Goal: Task Accomplishment & Management: Use online tool/utility

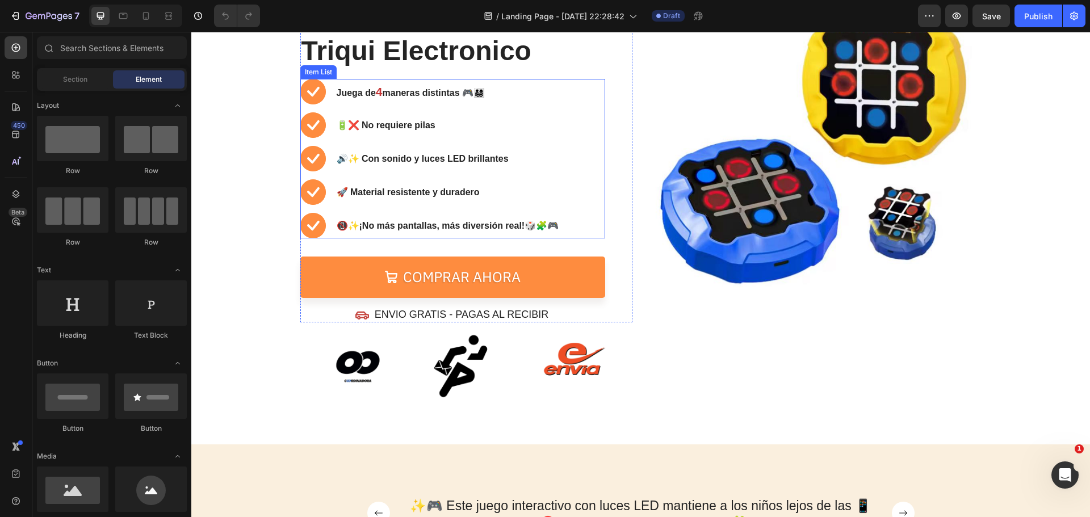
scroll to position [170, 0]
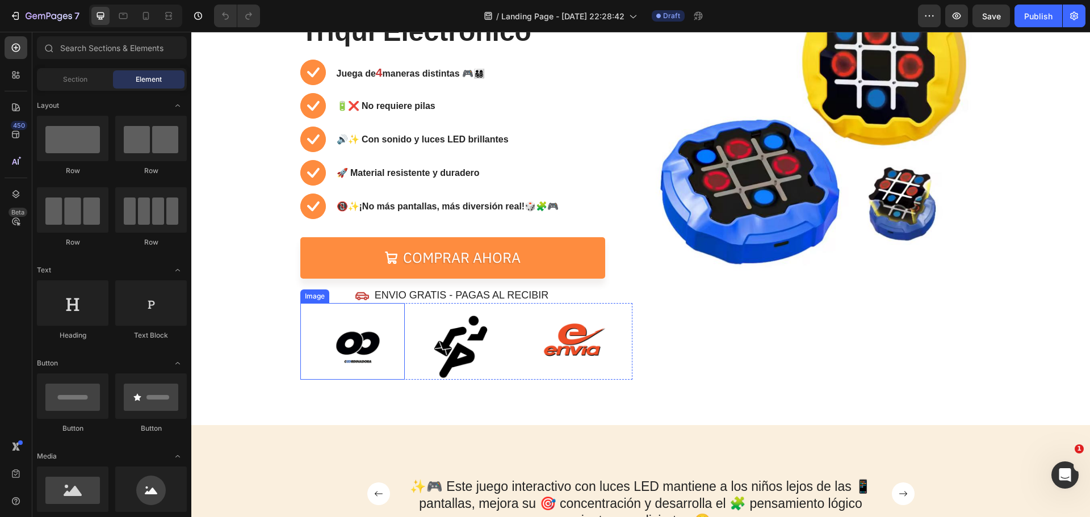
click at [364, 342] on img at bounding box center [357, 347] width 65 height 65
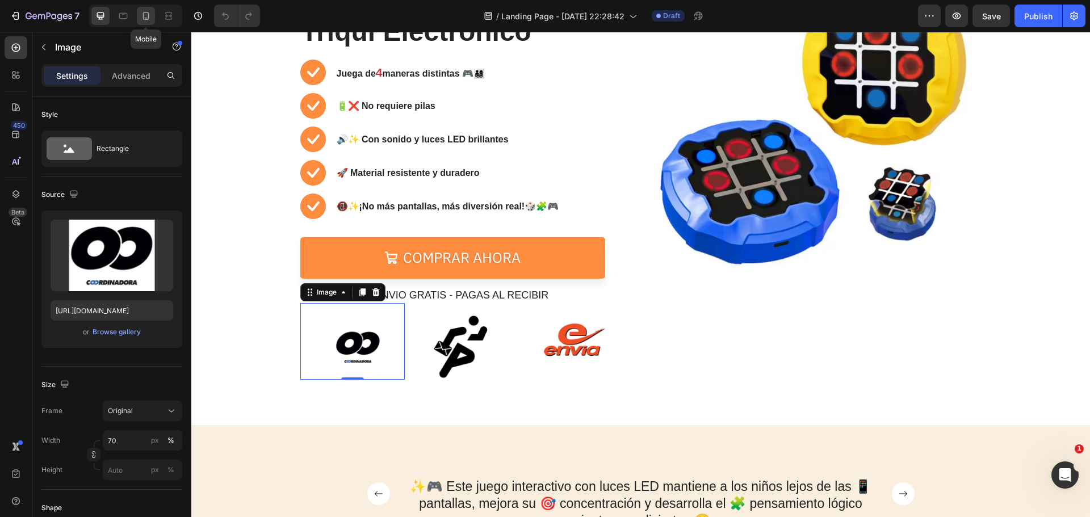
click at [153, 16] on div at bounding box center [146, 16] width 18 height 18
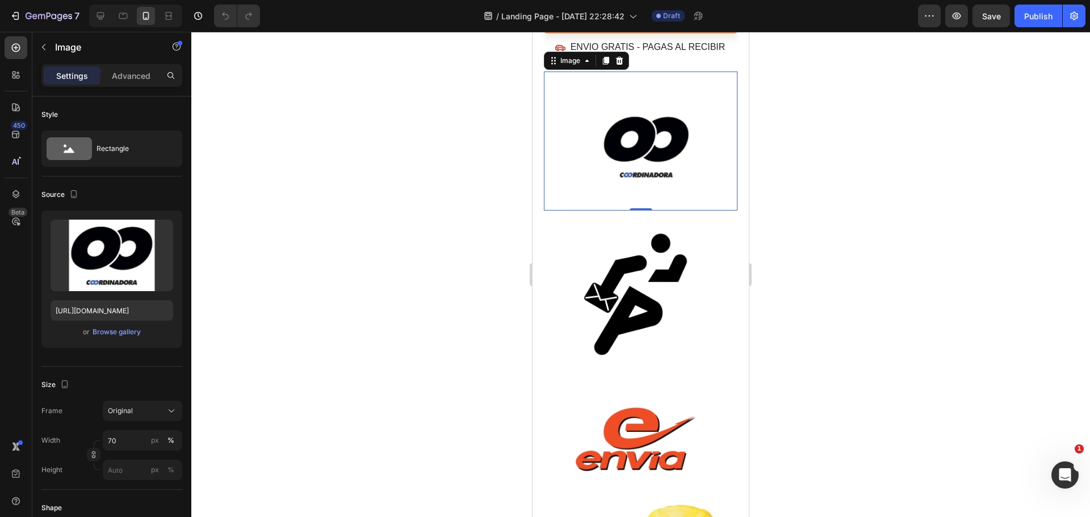
scroll to position [139, 0]
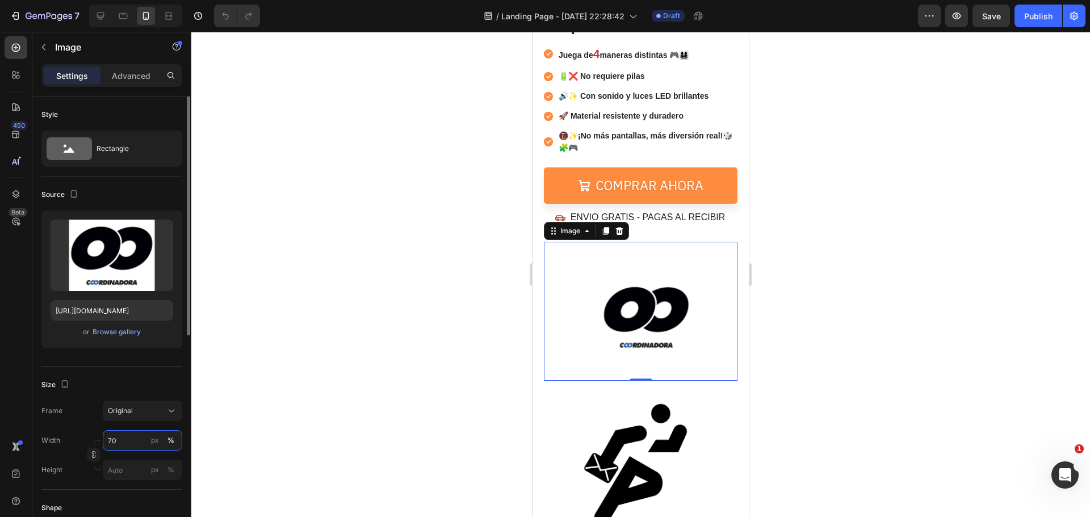
click at [132, 443] on input "70" at bounding box center [142, 440] width 79 height 20
type input "20"
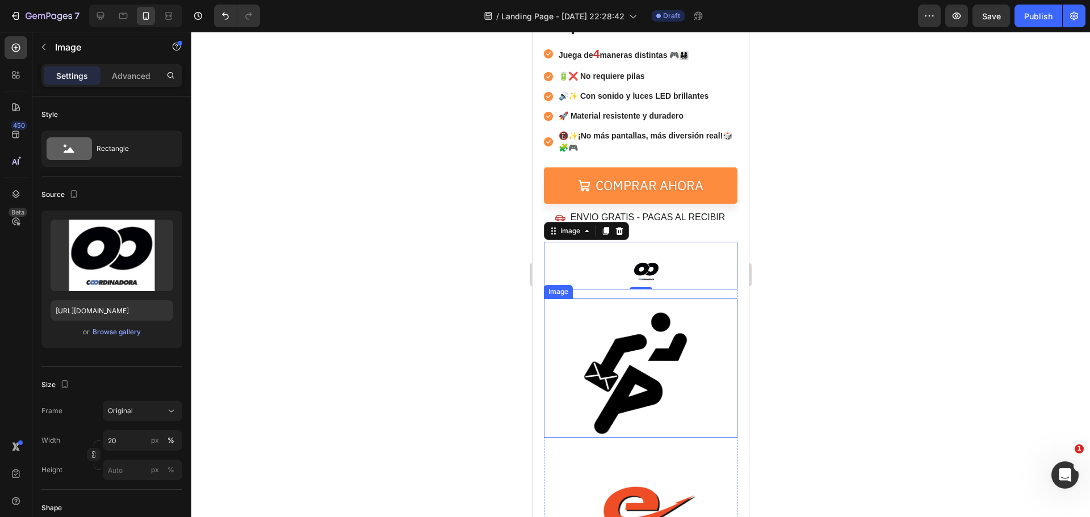
click at [602, 372] on img at bounding box center [635, 374] width 128 height 128
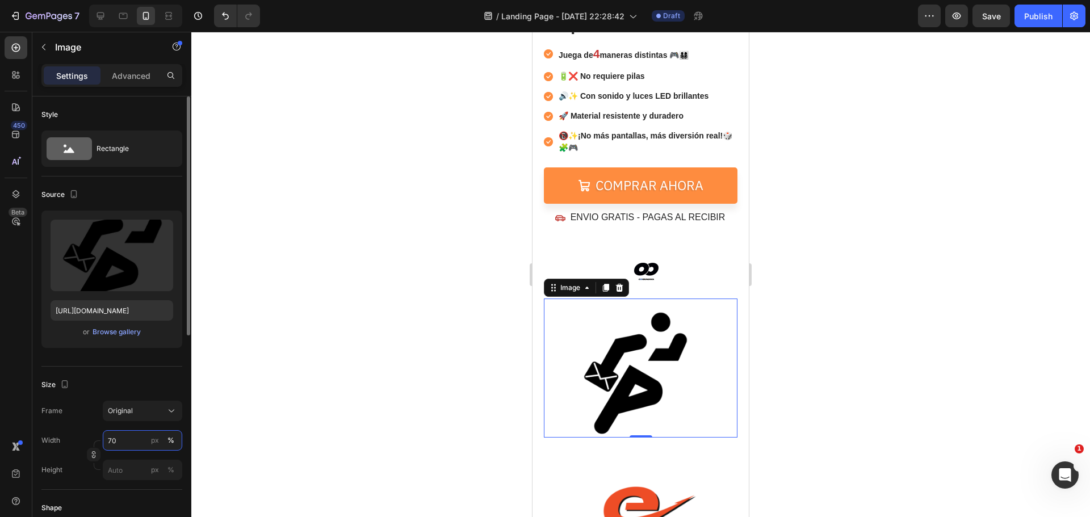
click at [139, 437] on input "70" at bounding box center [142, 440] width 79 height 20
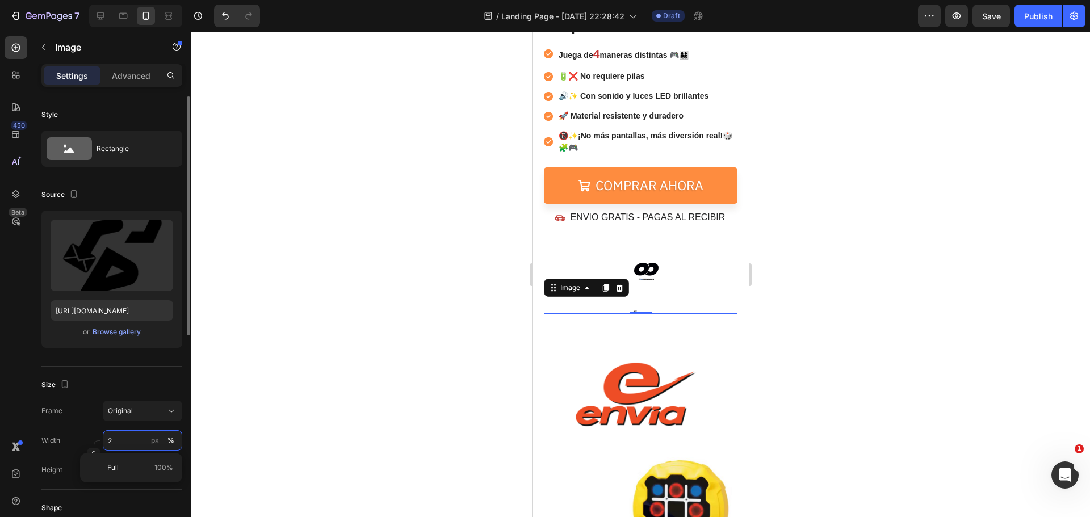
type input "20"
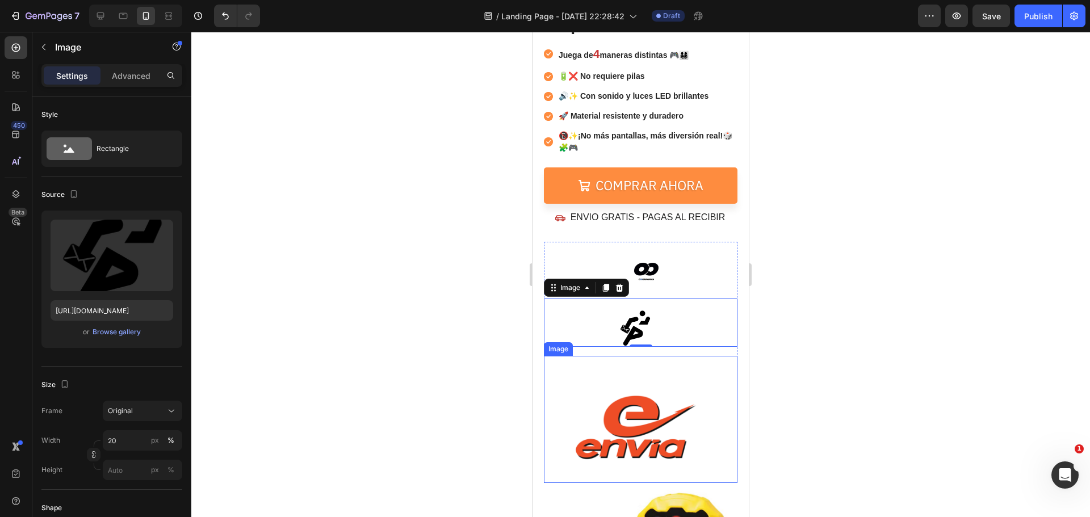
click at [627, 445] on img at bounding box center [635, 420] width 128 height 128
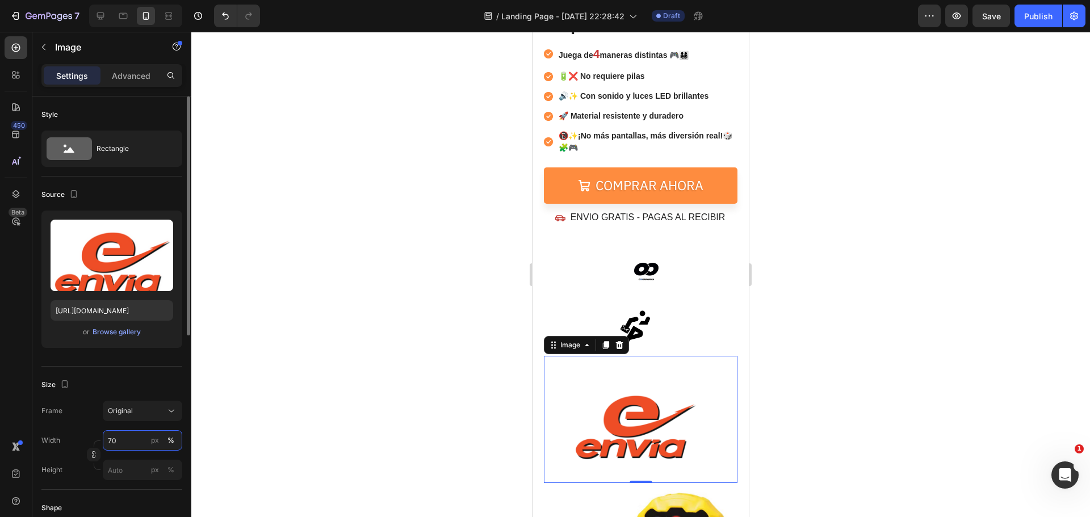
click at [118, 438] on input "70" at bounding box center [142, 440] width 79 height 20
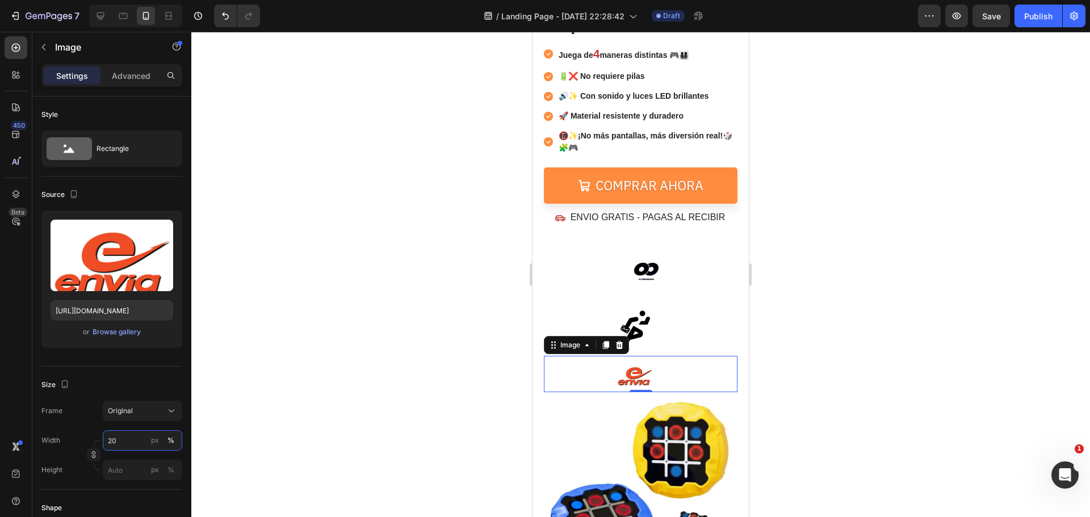
type input "20"
click at [767, 260] on div at bounding box center [640, 274] width 899 height 485
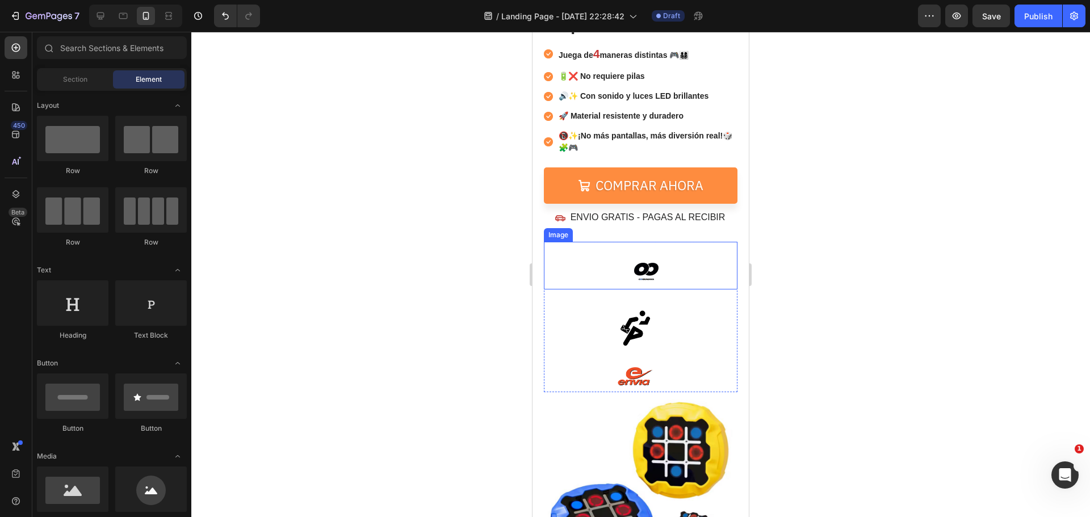
click at [632, 269] on img at bounding box center [646, 271] width 36 height 36
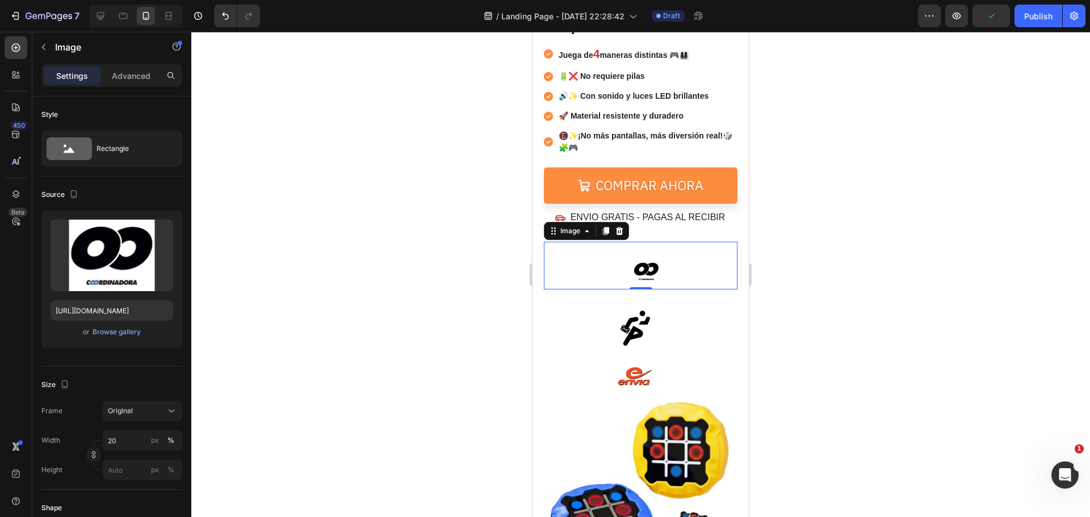
click at [798, 244] on div at bounding box center [640, 274] width 899 height 485
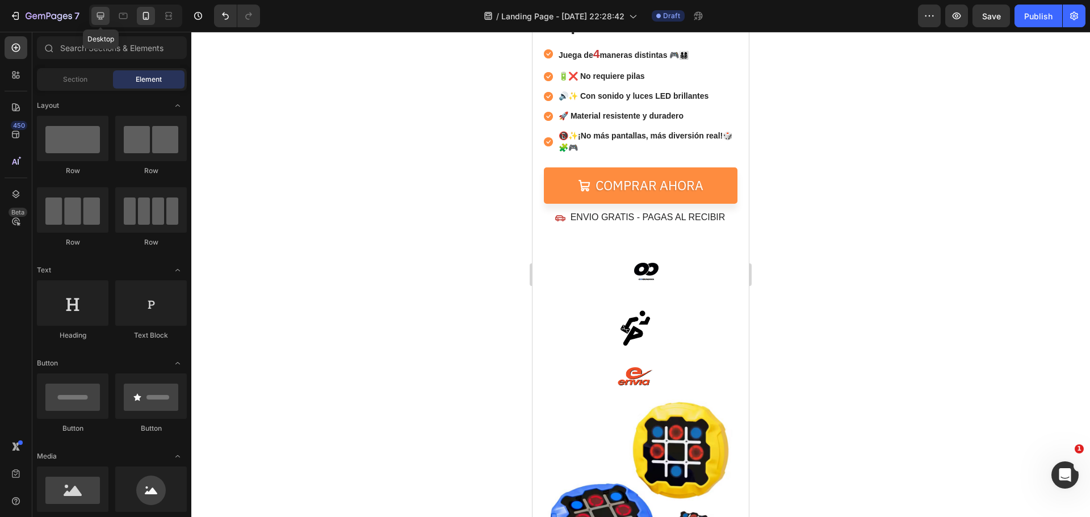
click at [106, 17] on div at bounding box center [100, 16] width 18 height 18
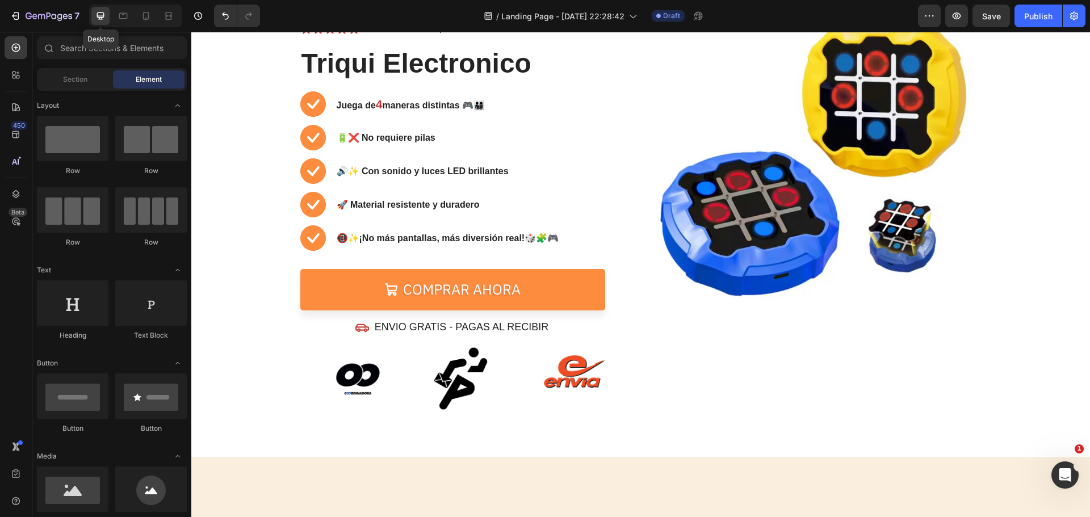
scroll to position [124, 0]
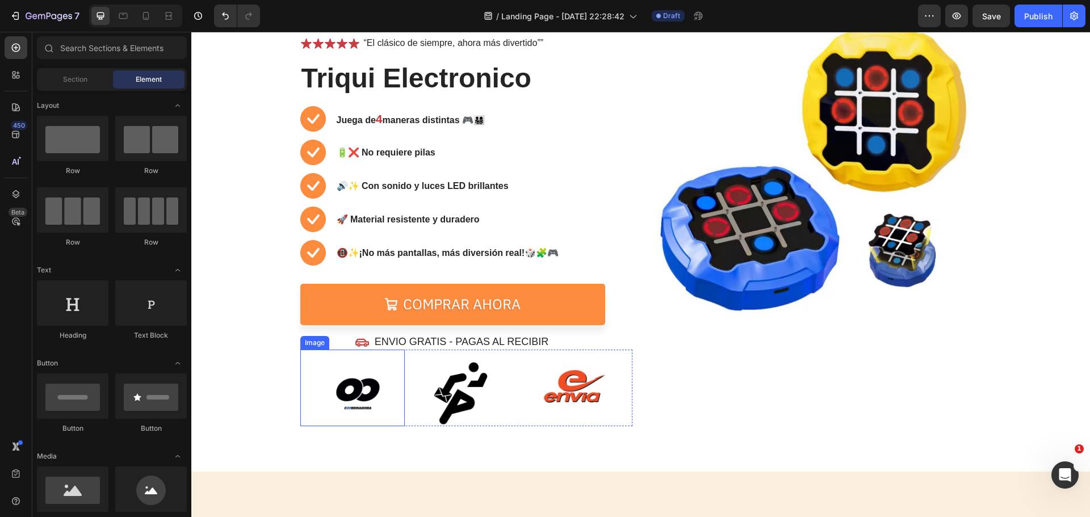
click at [363, 388] on img at bounding box center [357, 393] width 65 height 65
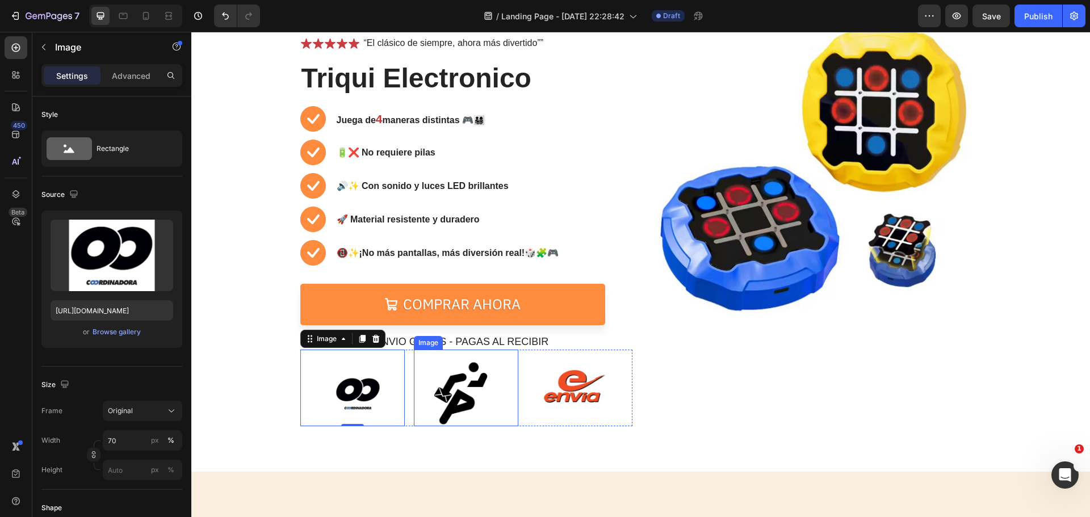
click at [421, 397] on div at bounding box center [460, 393] width 93 height 65
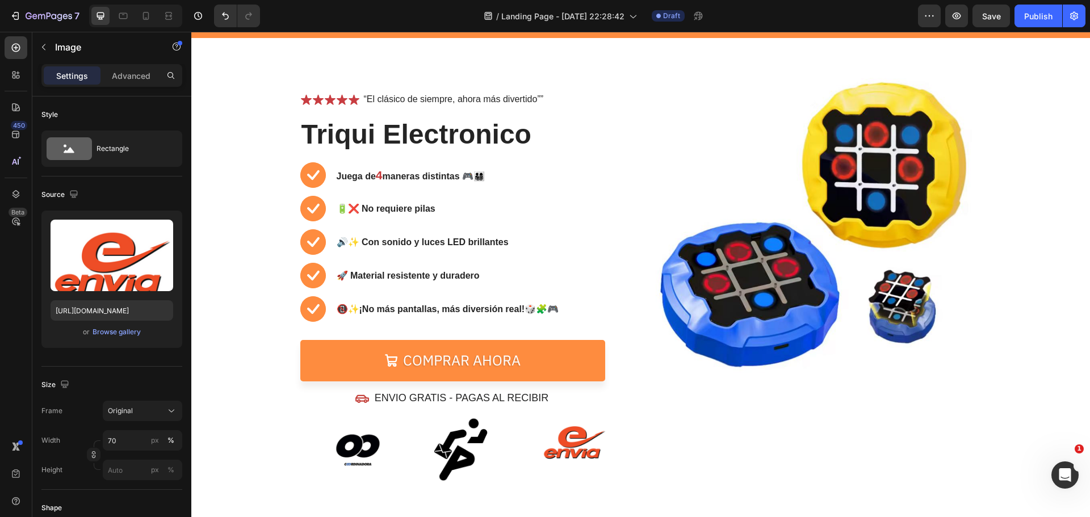
scroll to position [67, 0]
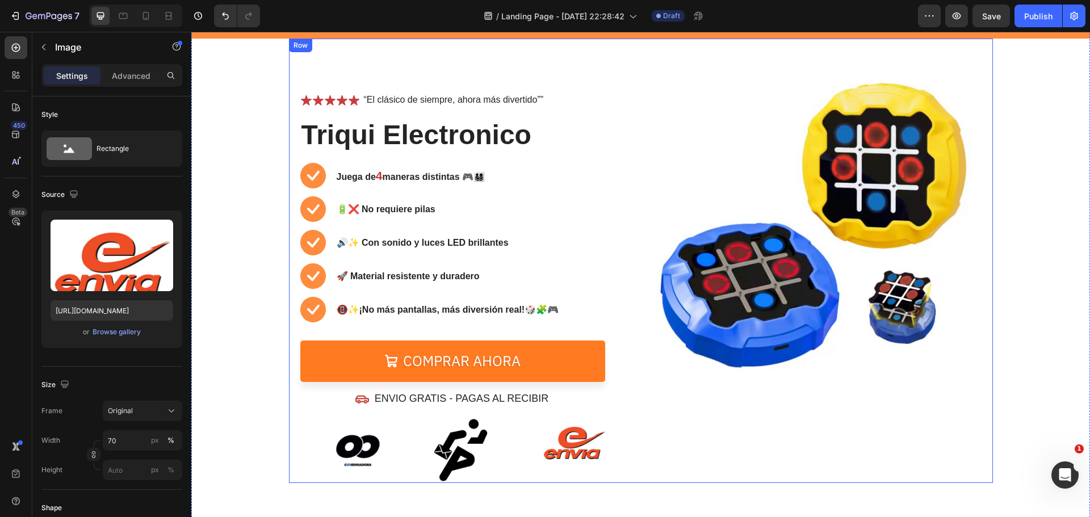
click at [567, 378] on link "Comprar ahora" at bounding box center [452, 361] width 305 height 41
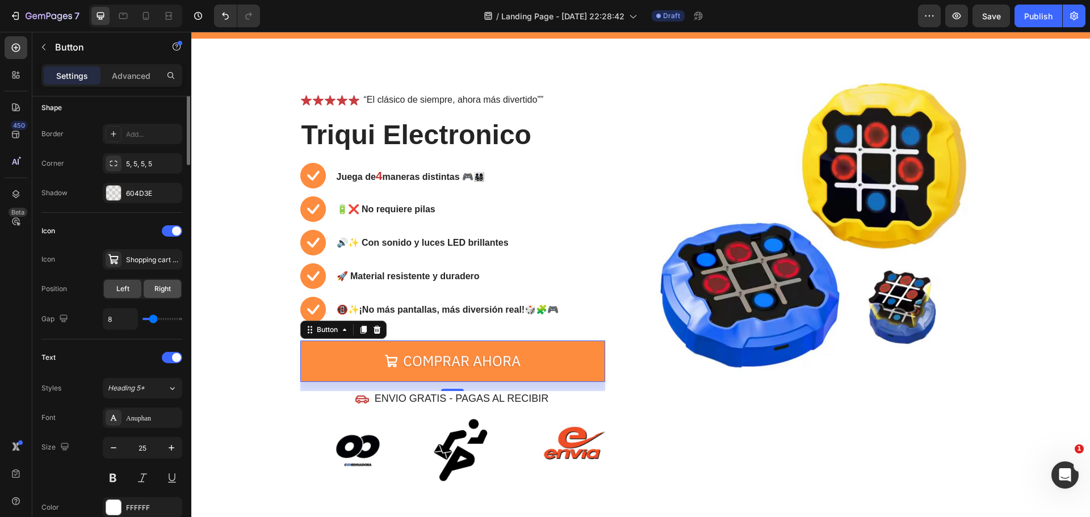
scroll to position [0, 0]
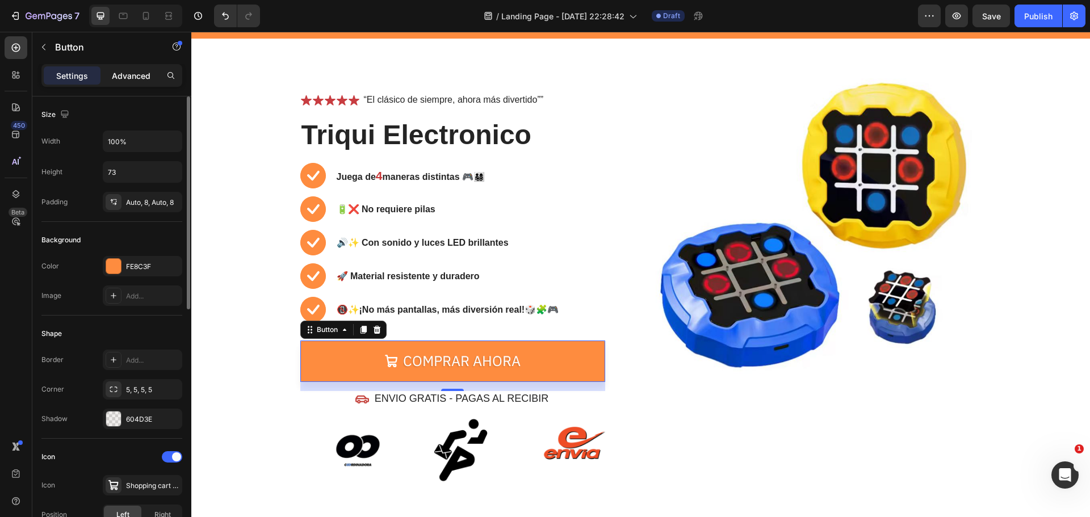
click at [156, 76] on div "Advanced" at bounding box center [131, 75] width 57 height 18
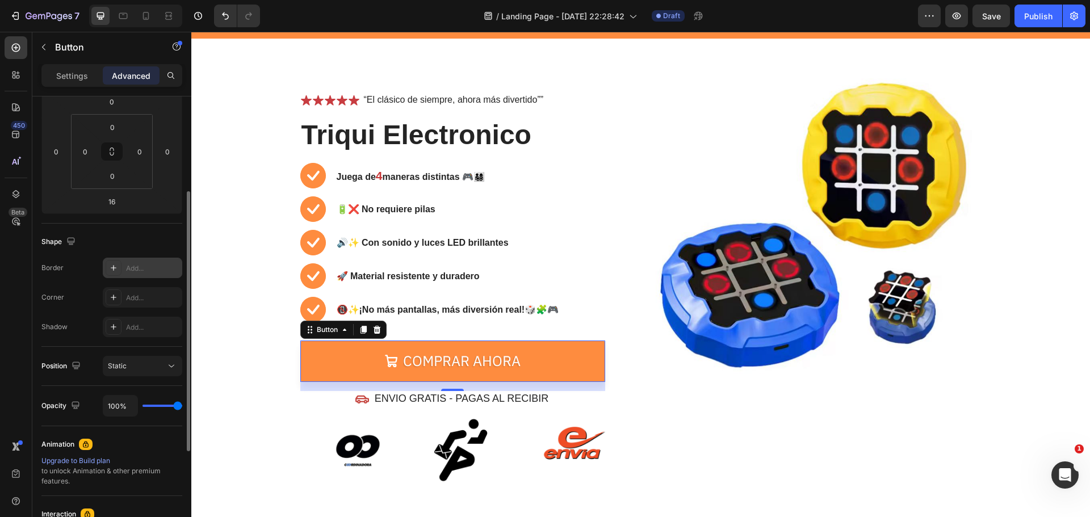
scroll to position [108, 0]
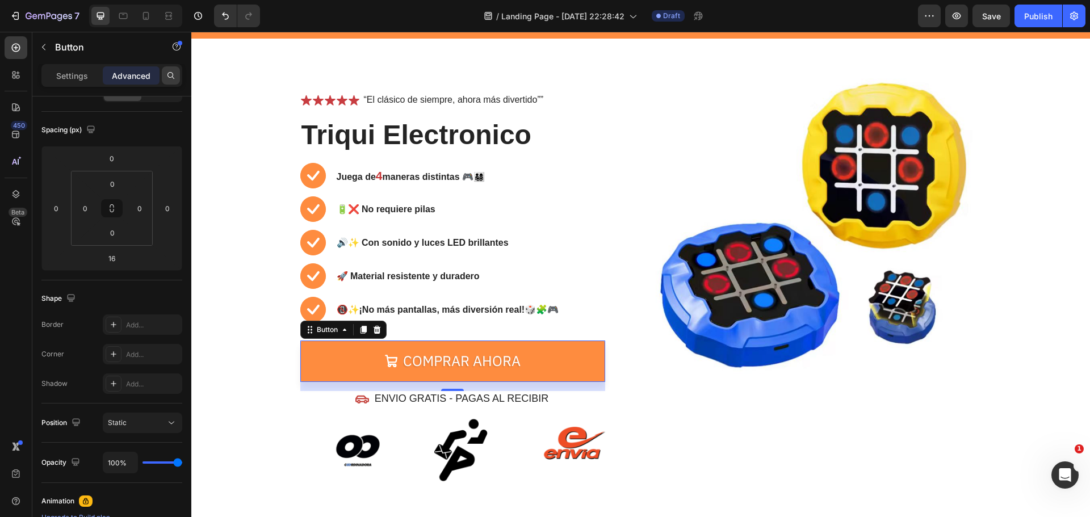
click at [168, 77] on icon at bounding box center [170, 75] width 9 height 9
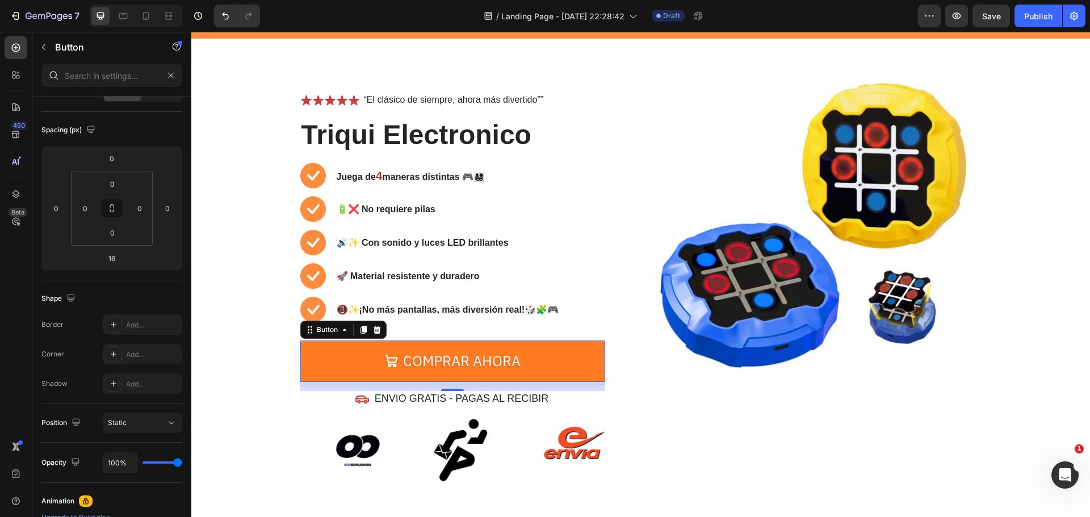
click at [376, 368] on link "Comprar ahora" at bounding box center [452, 361] width 305 height 41
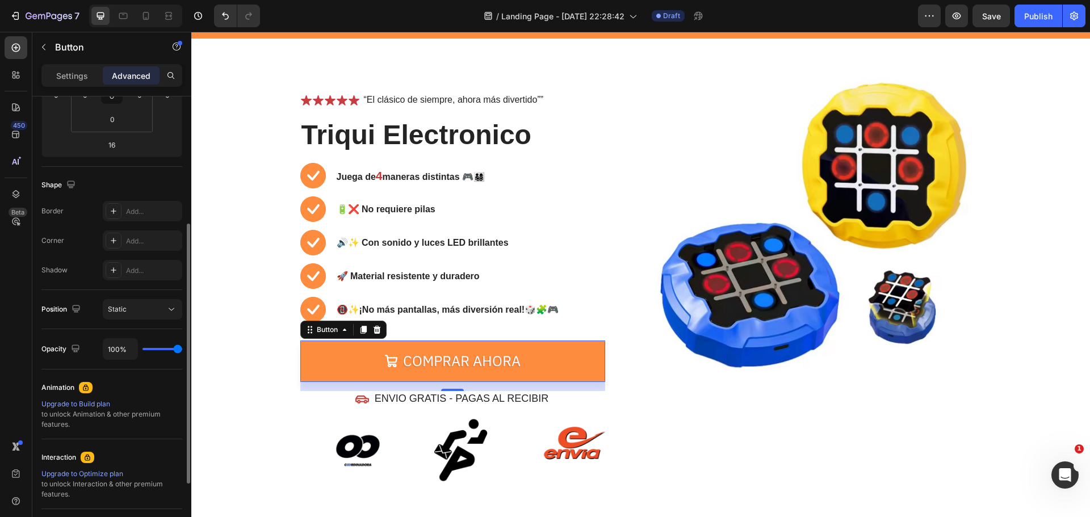
scroll to position [165, 0]
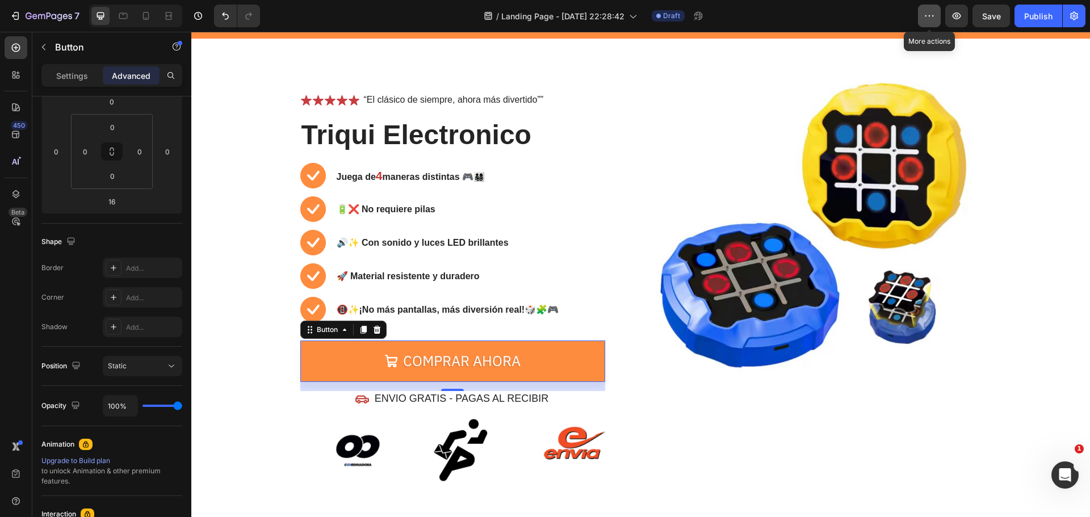
click at [935, 16] on icon "button" at bounding box center [929, 15] width 11 height 11
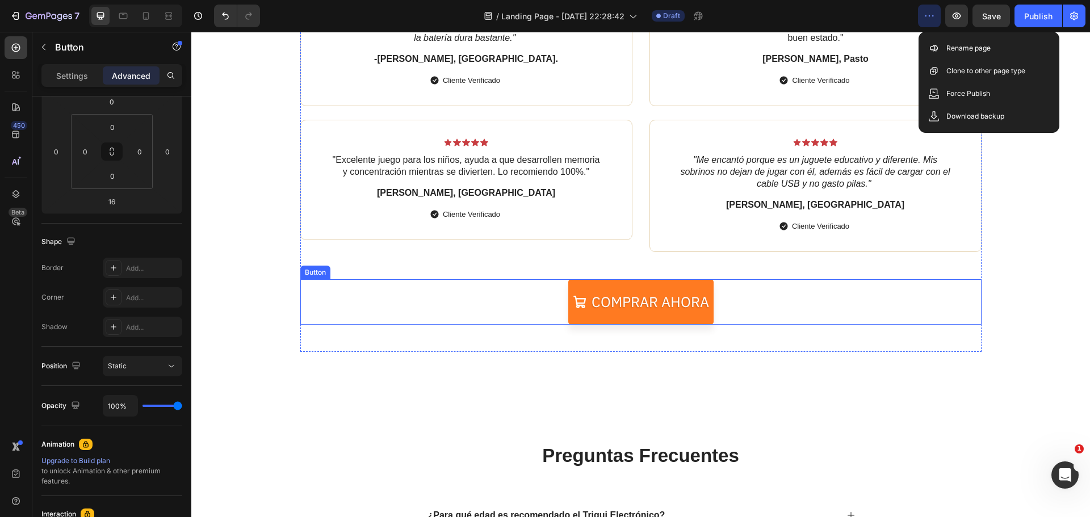
scroll to position [2281, 0]
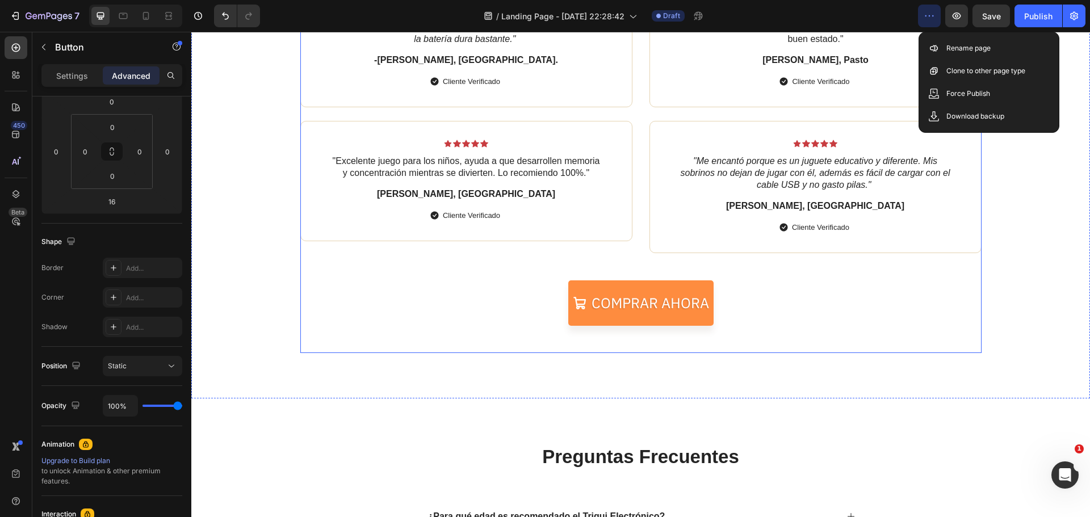
click at [615, 348] on div "Comprar ahora Button" at bounding box center [640, 316] width 681 height 73
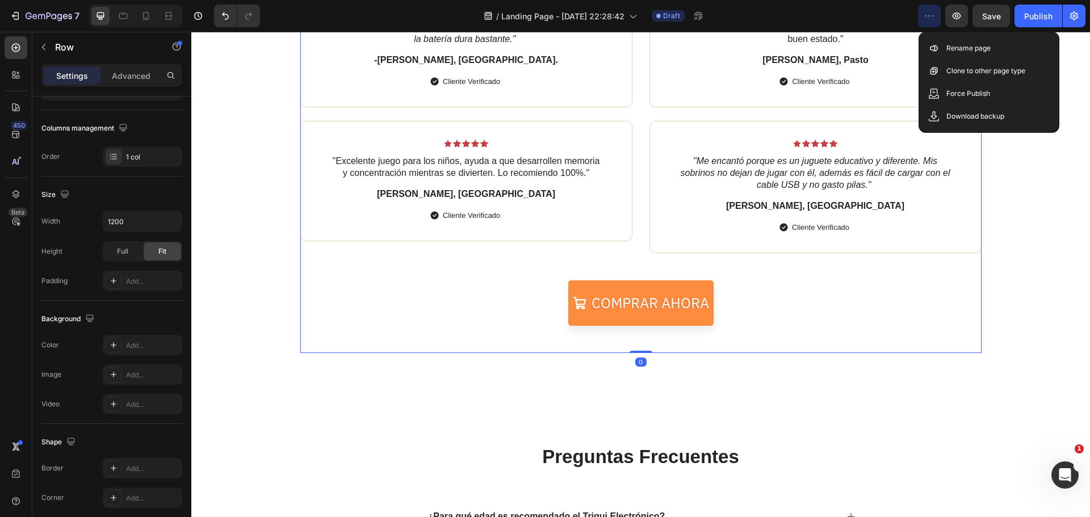
scroll to position [0, 0]
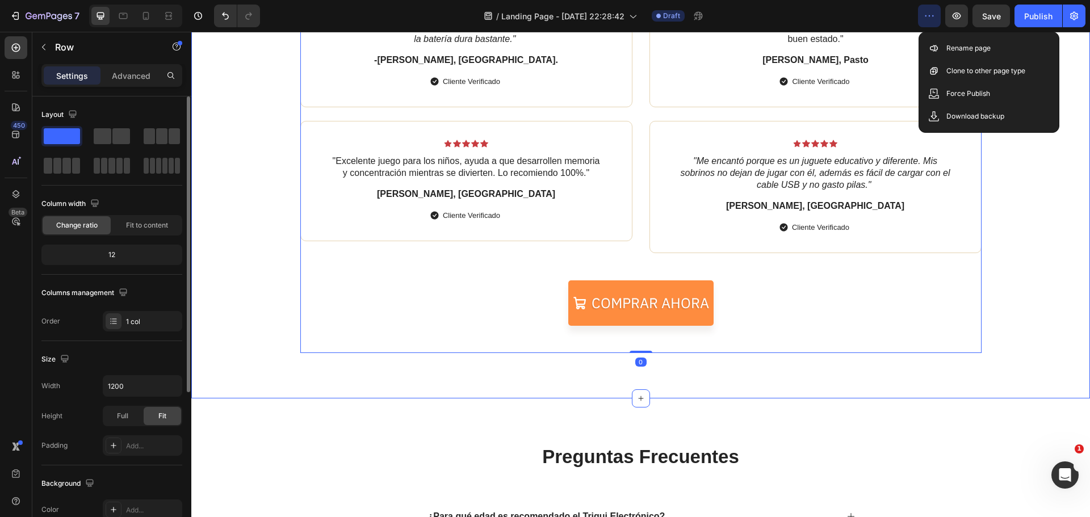
click at [617, 387] on div "Icon Icon Icon Icon Icon Icon List 😊🚀 Nuestros clientes hablan por nosotros Hea…" at bounding box center [640, 118] width 899 height 561
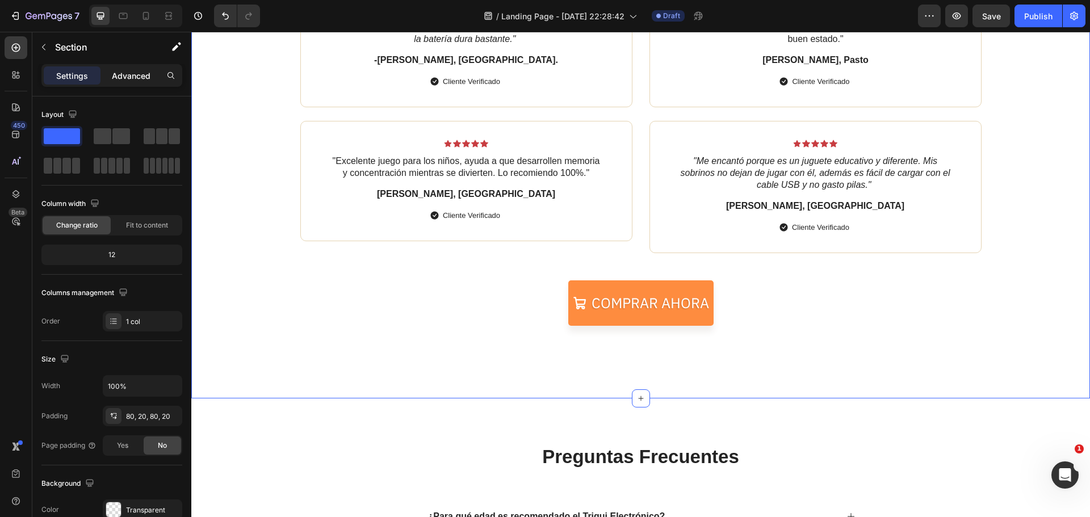
click at [146, 79] on p "Advanced" at bounding box center [131, 76] width 39 height 12
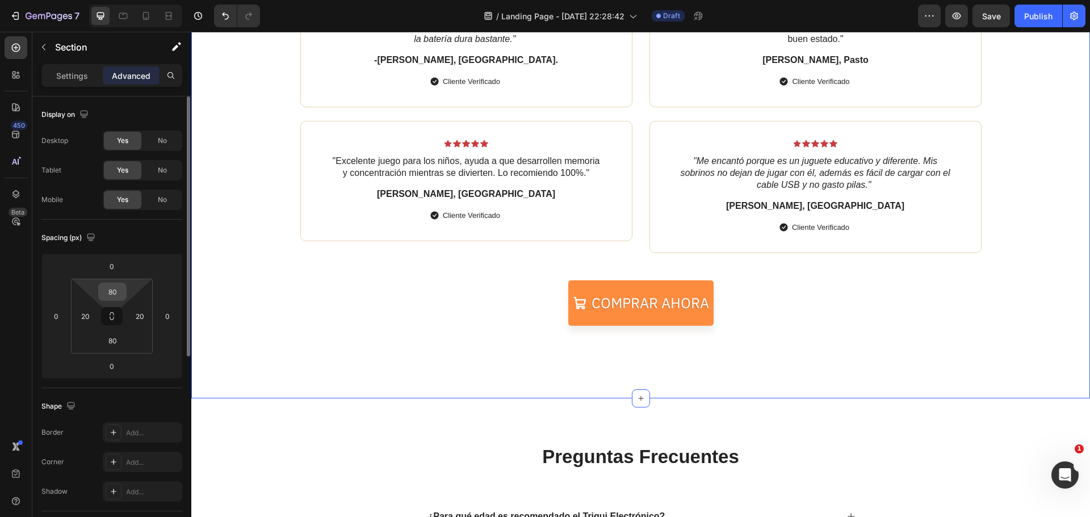
click at [115, 294] on input "80" at bounding box center [112, 291] width 23 height 17
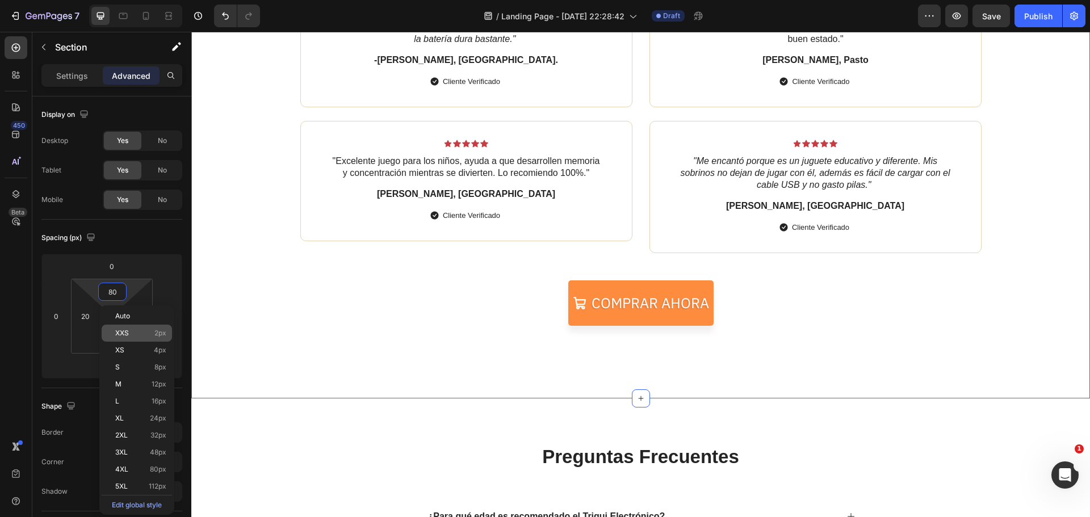
click at [123, 338] on div "XXS 2px" at bounding box center [137, 333] width 70 height 17
type input "2"
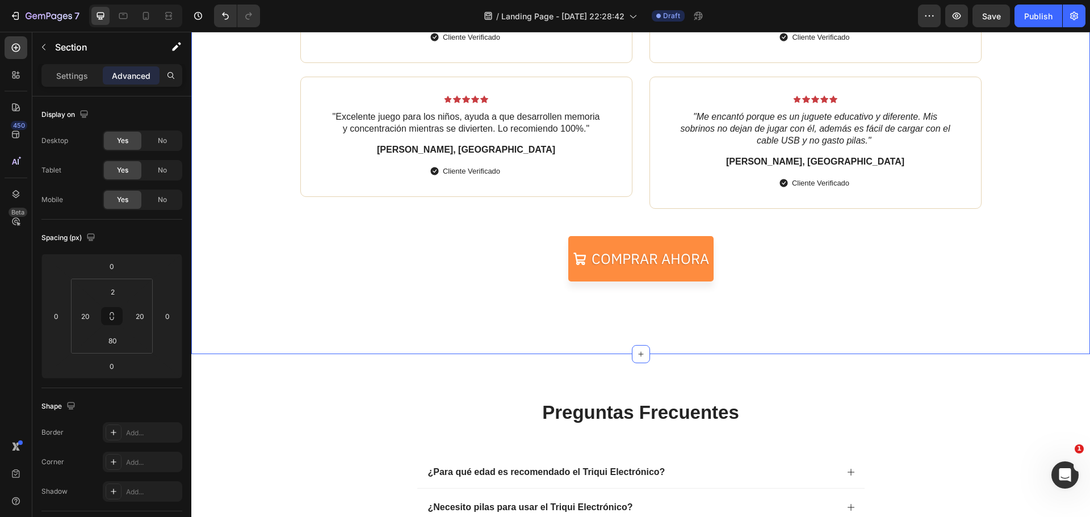
click at [642, 323] on div "Icon Icon Icon Icon Icon Icon List 😊🚀 Nuestros clientes hablan por nosotros Hea…" at bounding box center [640, 96] width 899 height 517
click at [632, 353] on div at bounding box center [641, 354] width 18 height 18
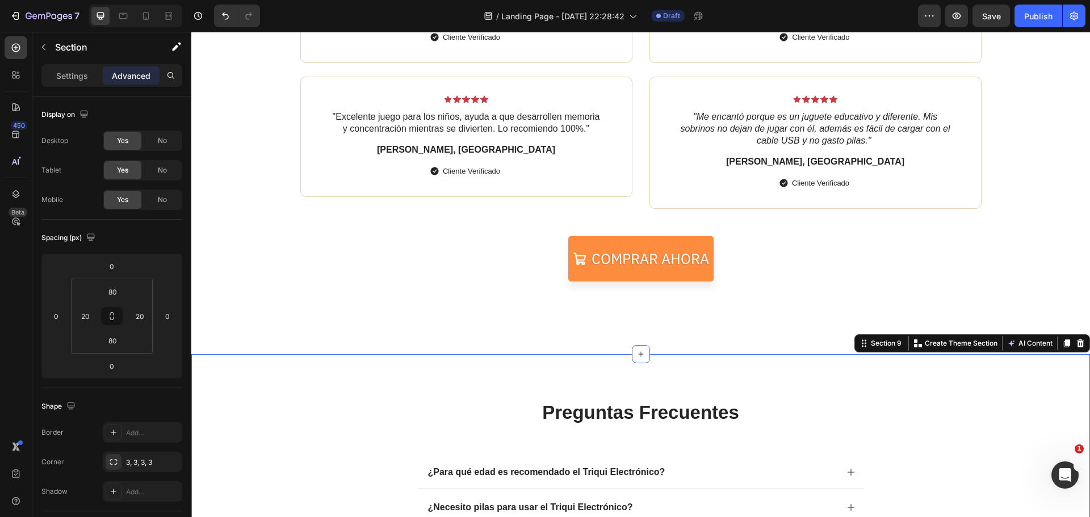
click at [120, 294] on input "80" at bounding box center [112, 291] width 23 height 17
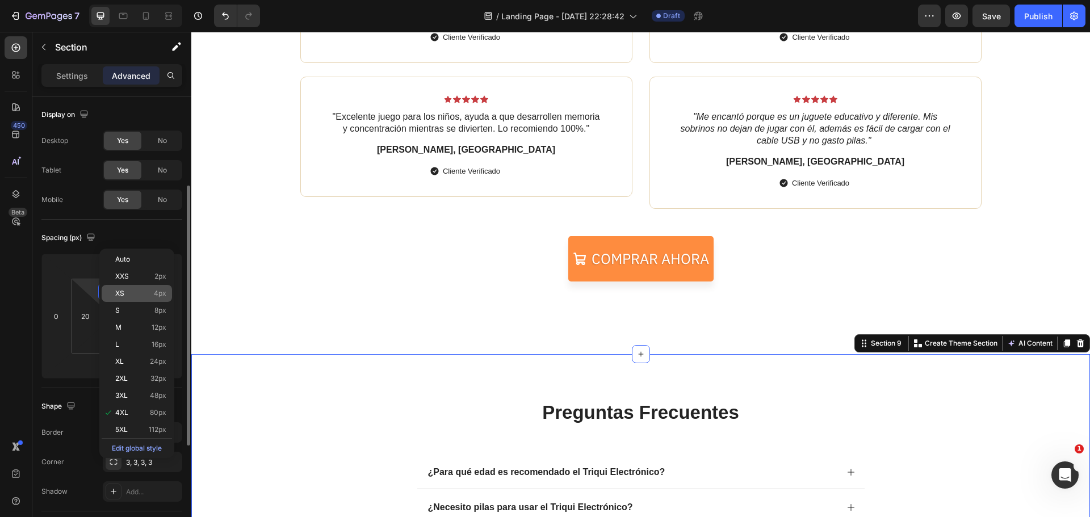
scroll to position [57, 0]
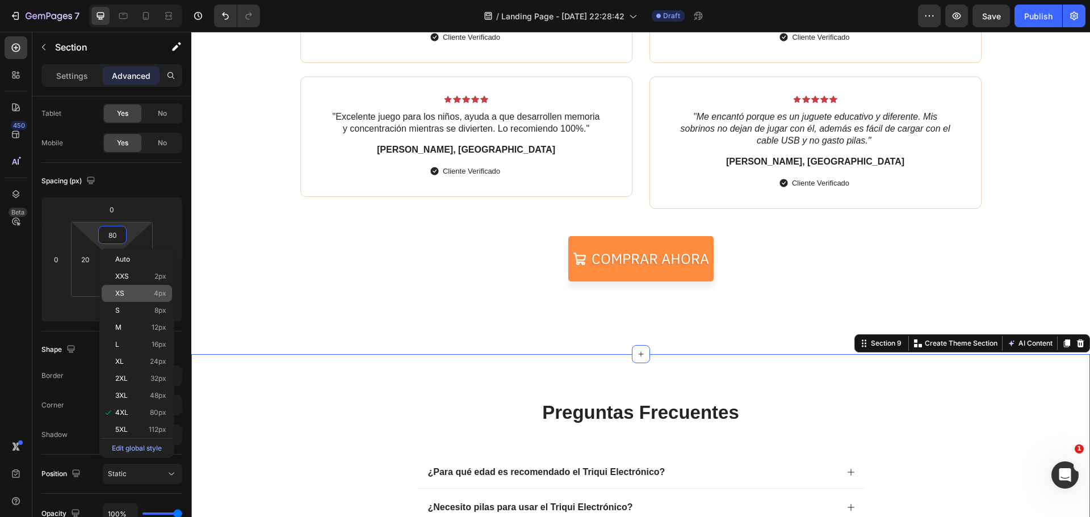
type input "4"
click at [122, 295] on span "XS" at bounding box center [119, 294] width 9 height 8
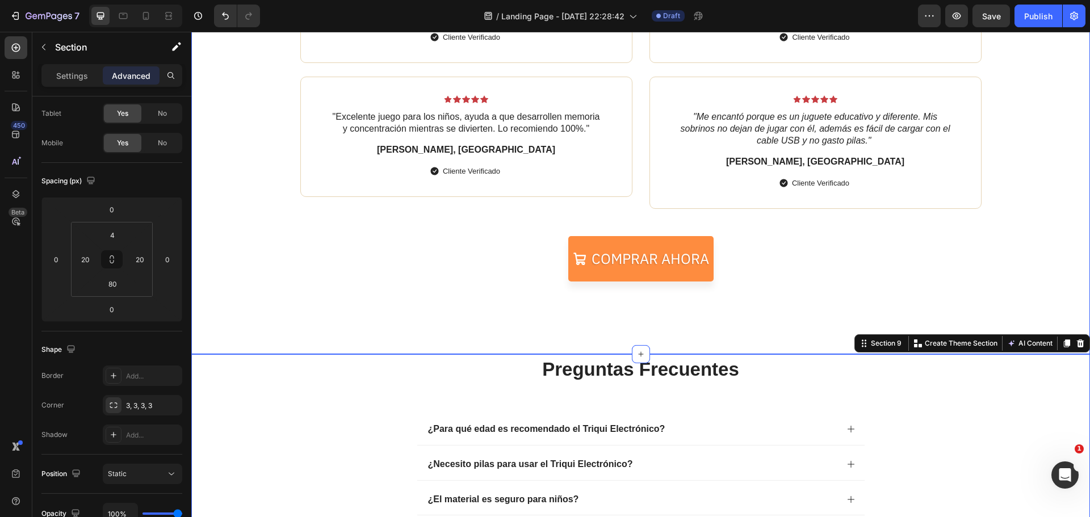
click at [411, 309] on div "Icon Icon Icon Icon Icon Icon List 😊🚀 Nuestros clientes hablan por nosotros Hea…" at bounding box center [640, 96] width 899 height 517
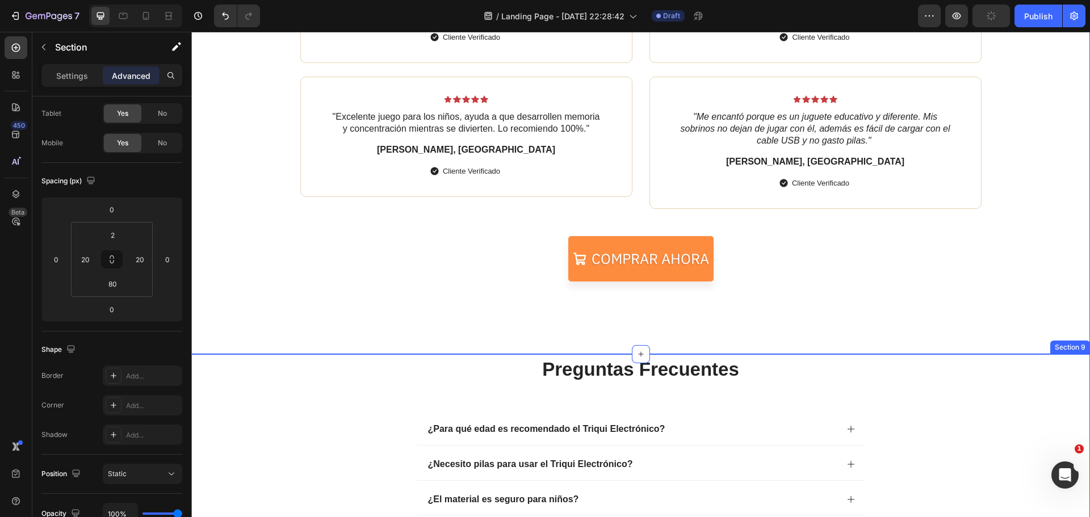
click at [968, 386] on div "preguntas frecuentes Heading ¿Para qué edad es recomendado el Triqui Electrónic…" at bounding box center [641, 503] width 876 height 292
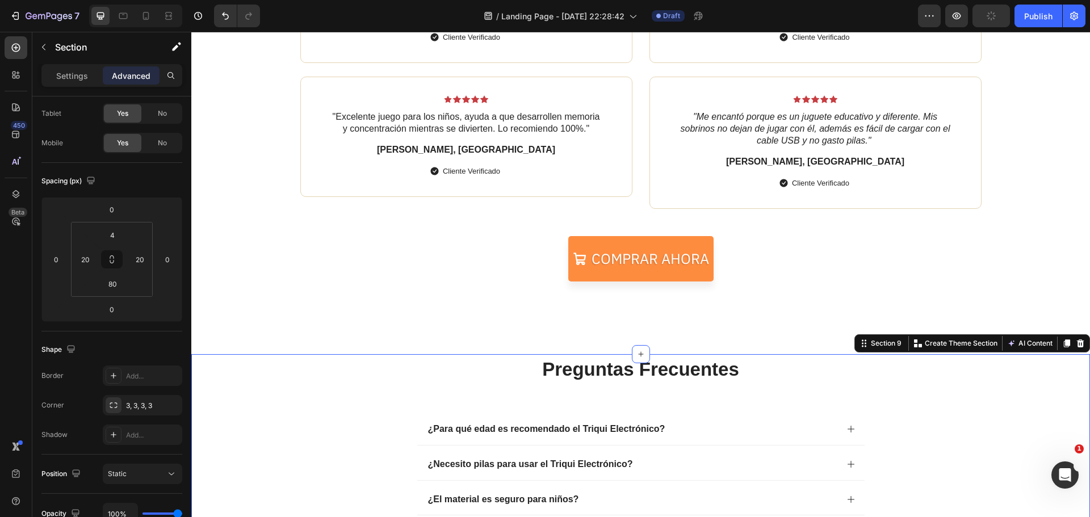
click at [1014, 419] on div "preguntas frecuentes Heading ¿Para qué edad es recomendado el Triqui Electrónic…" at bounding box center [641, 503] width 876 height 292
click at [1078, 238] on div "Icon Icon Icon Icon Icon Icon List 😊🚀 Nuestros clientes hablan por nosotros Hea…" at bounding box center [640, 96] width 899 height 517
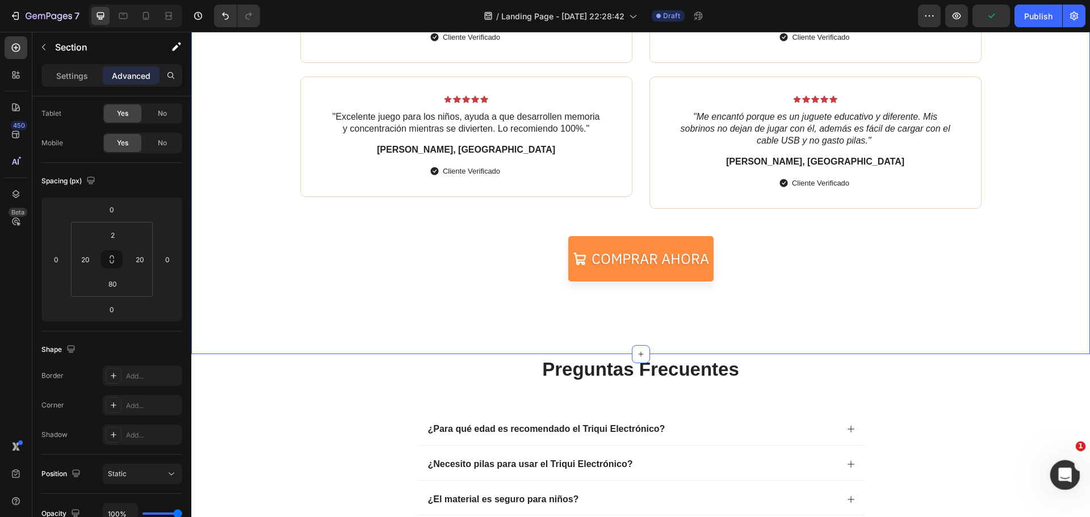
click at [1062, 481] on icon "Abrir Intercom Messenger" at bounding box center [1063, 473] width 19 height 19
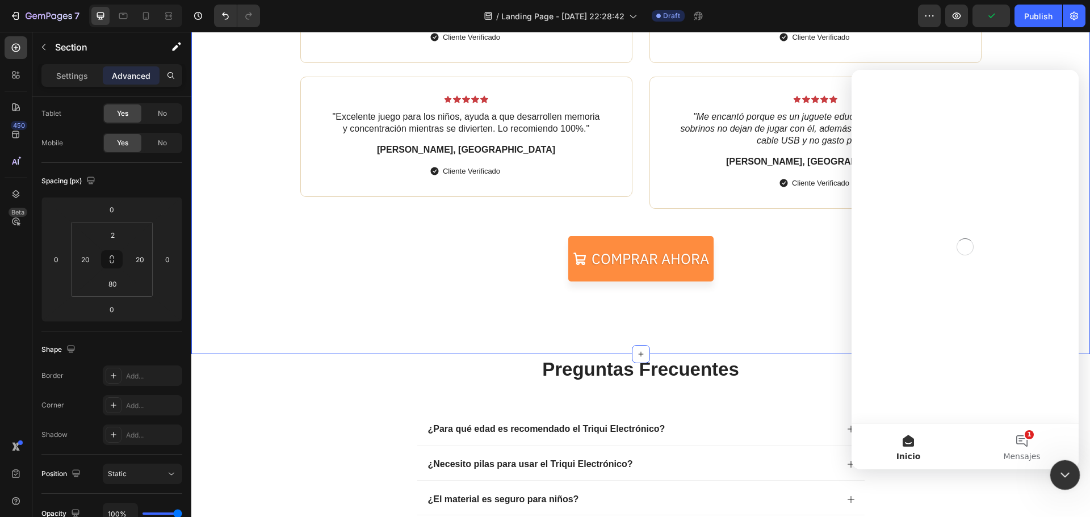
scroll to position [0, 0]
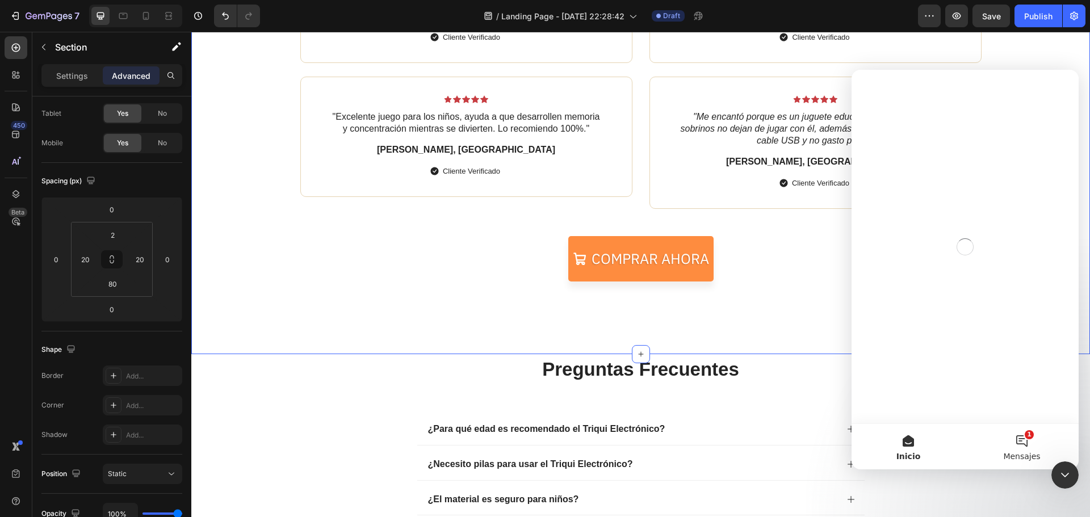
click at [1034, 446] on button "1 Mensajes" at bounding box center [1022, 446] width 114 height 45
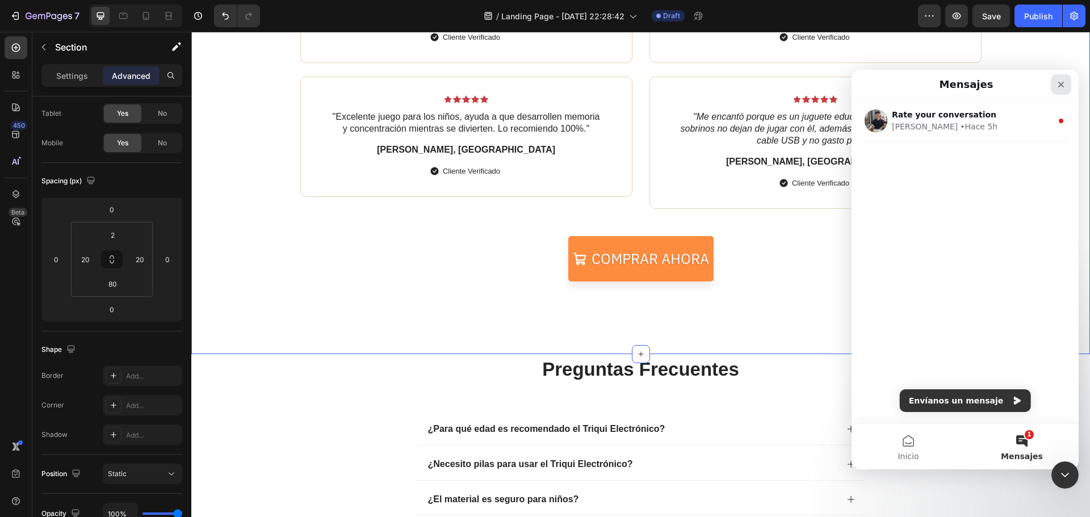
click at [1063, 84] on icon "Cerrar" at bounding box center [1061, 84] width 9 height 9
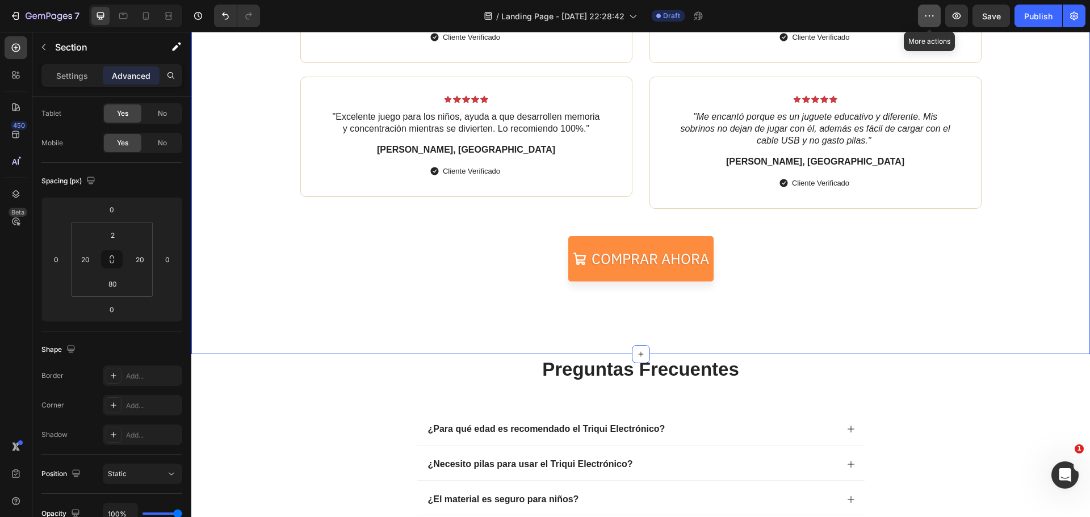
click at [927, 19] on icon "button" at bounding box center [929, 15] width 11 height 11
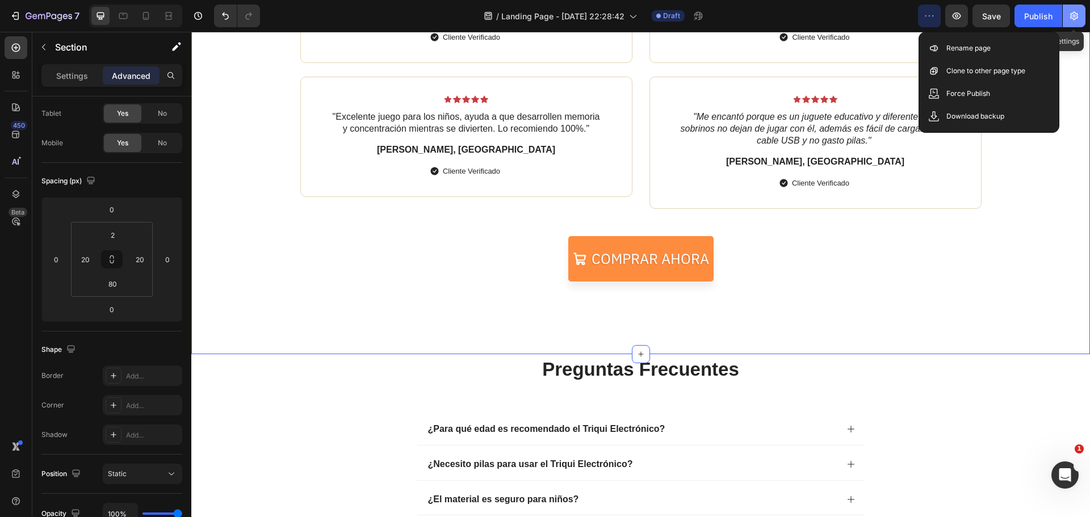
click at [1073, 22] on button "button" at bounding box center [1074, 16] width 23 height 23
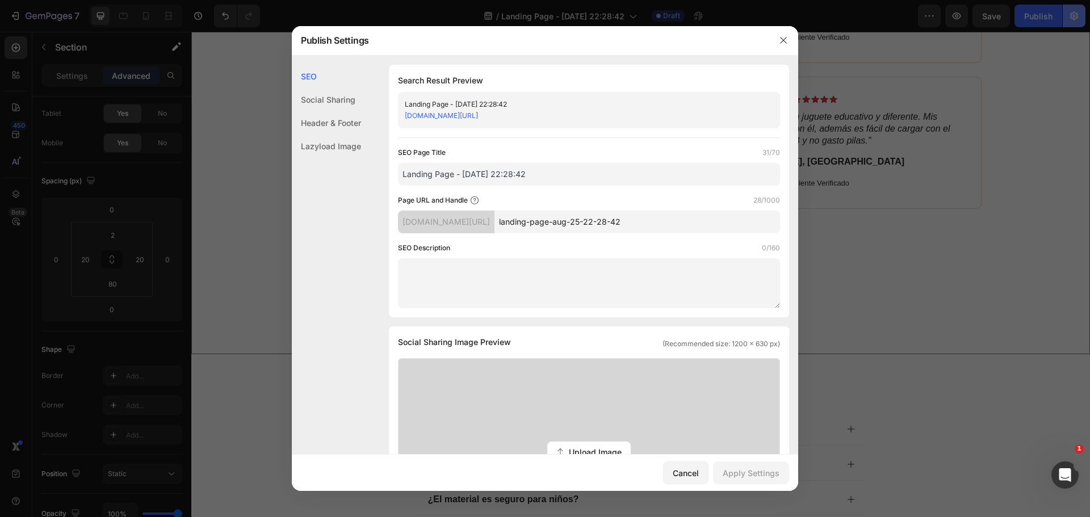
click at [1073, 21] on div at bounding box center [545, 258] width 1090 height 517
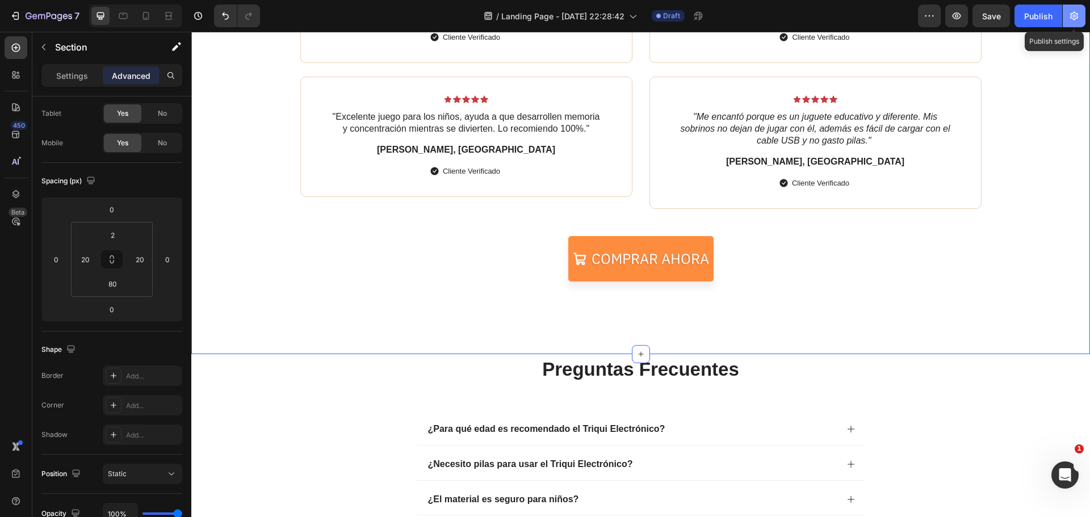
click at [1073, 20] on icon "button" at bounding box center [1074, 15] width 11 height 11
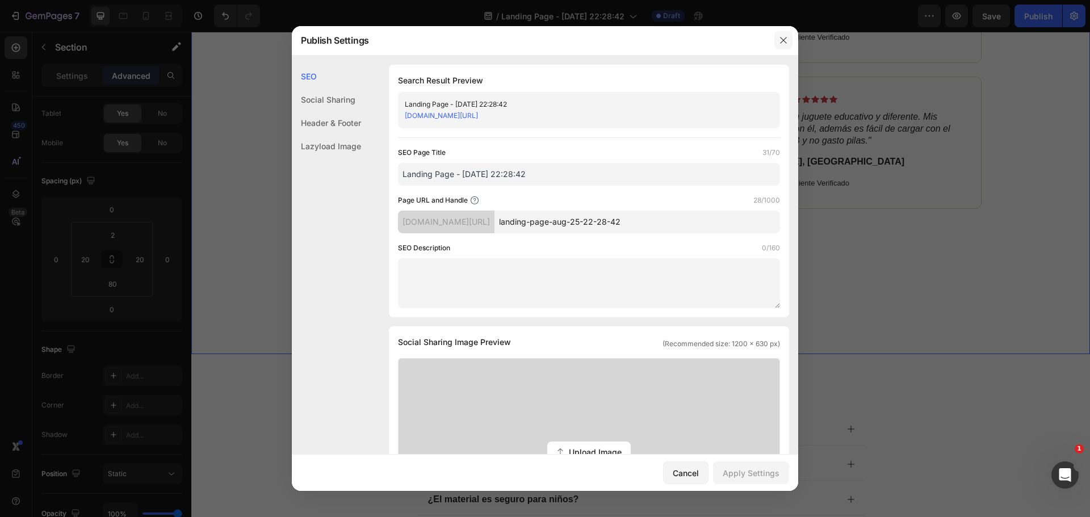
click at [786, 40] on icon "button" at bounding box center [783, 40] width 9 height 9
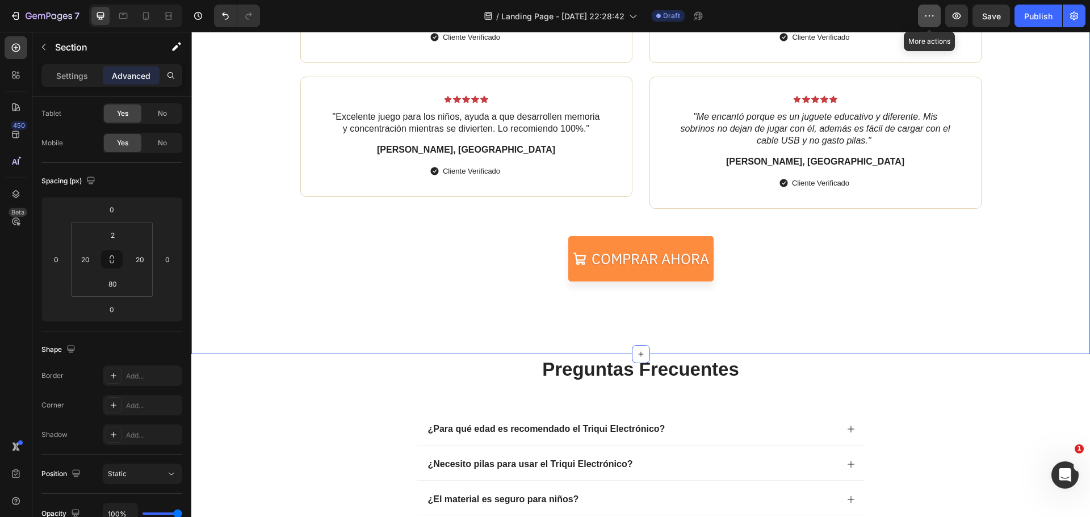
click at [926, 19] on icon "button" at bounding box center [929, 15] width 11 height 11
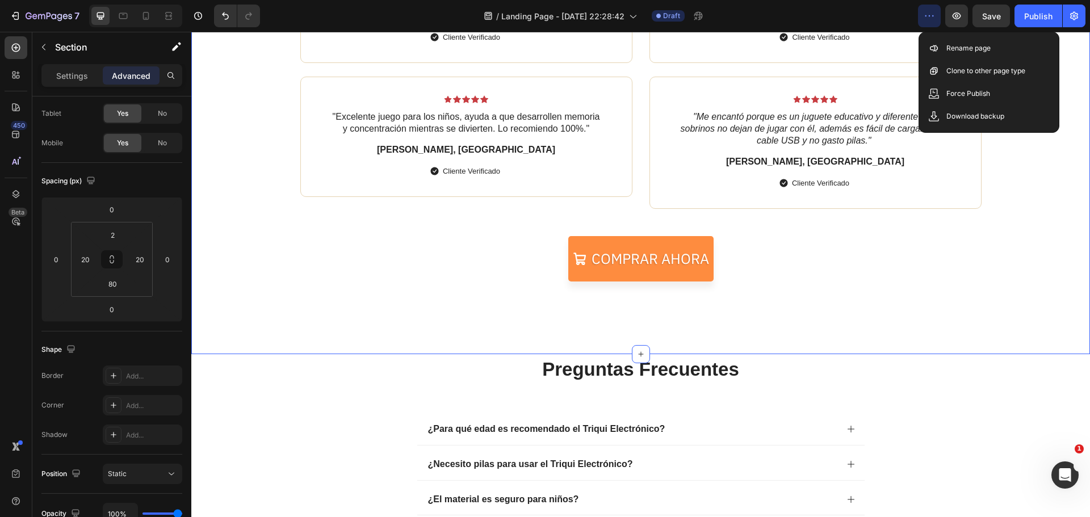
click at [1002, 252] on div "Icon Icon Icon Icon Icon Icon List 😊🚀 Nuestros clientes hablan por nosotros Hea…" at bounding box center [641, 74] width 876 height 470
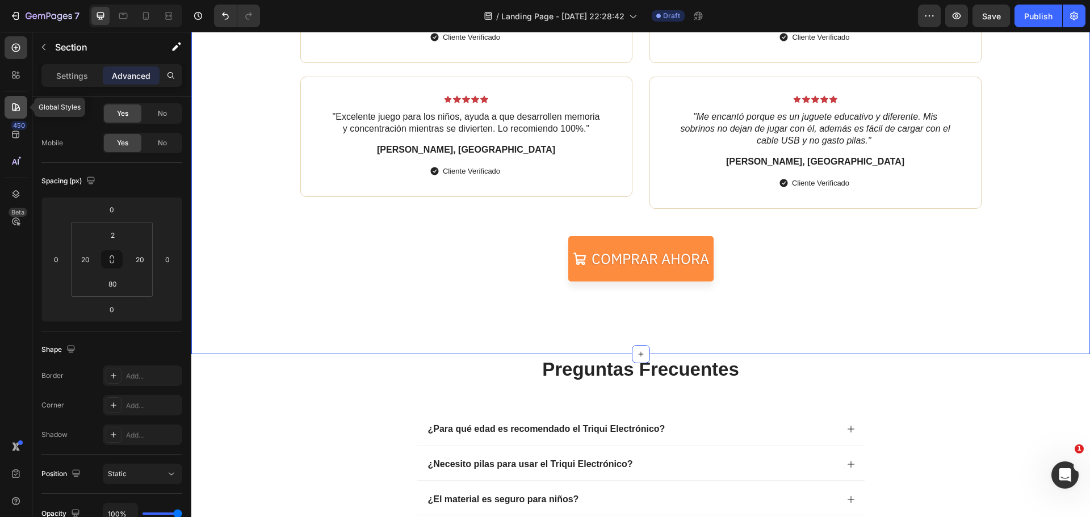
click at [26, 107] on div at bounding box center [16, 107] width 23 height 23
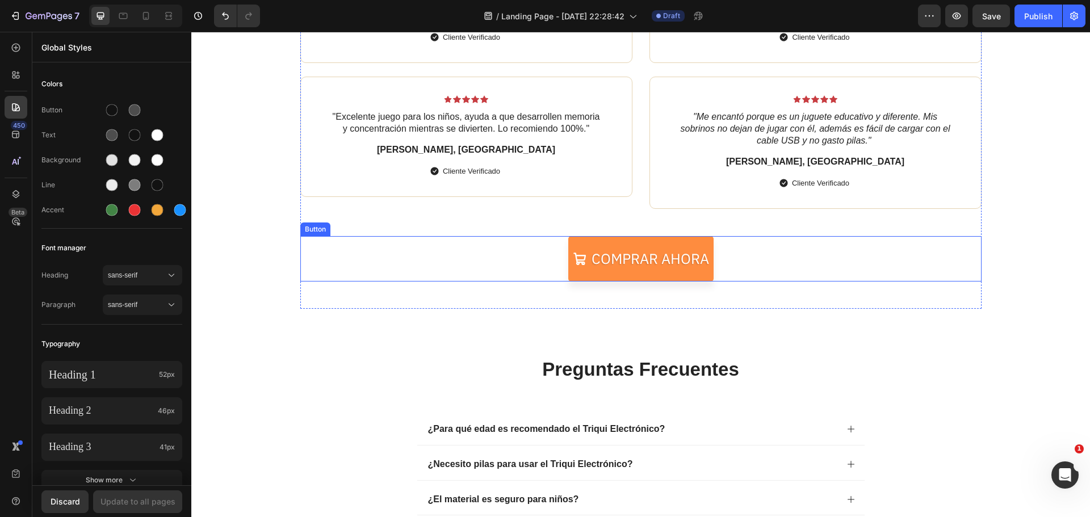
click at [471, 244] on div "Comprar ahora Button" at bounding box center [640, 258] width 681 height 45
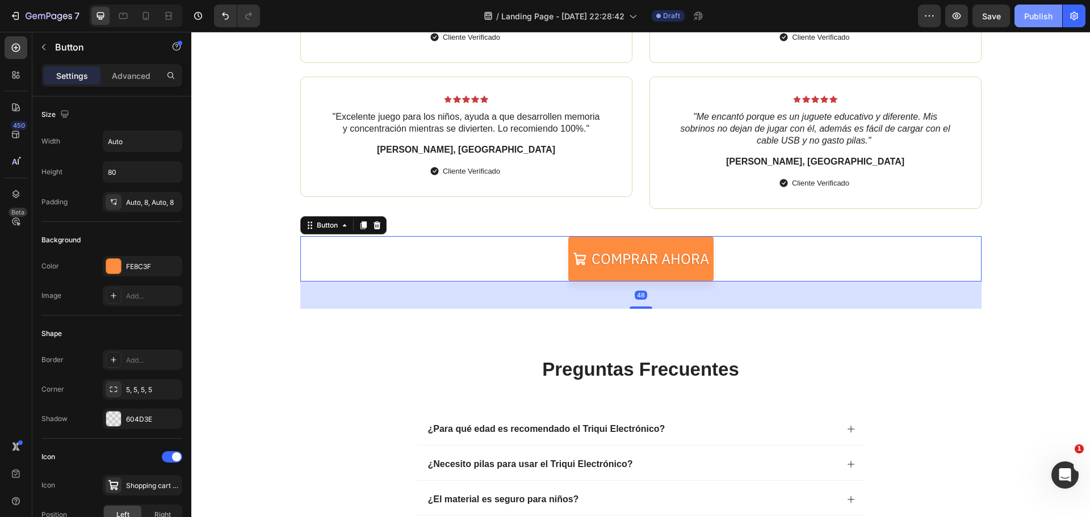
click at [1032, 16] on div "Publish" at bounding box center [1038, 16] width 28 height 12
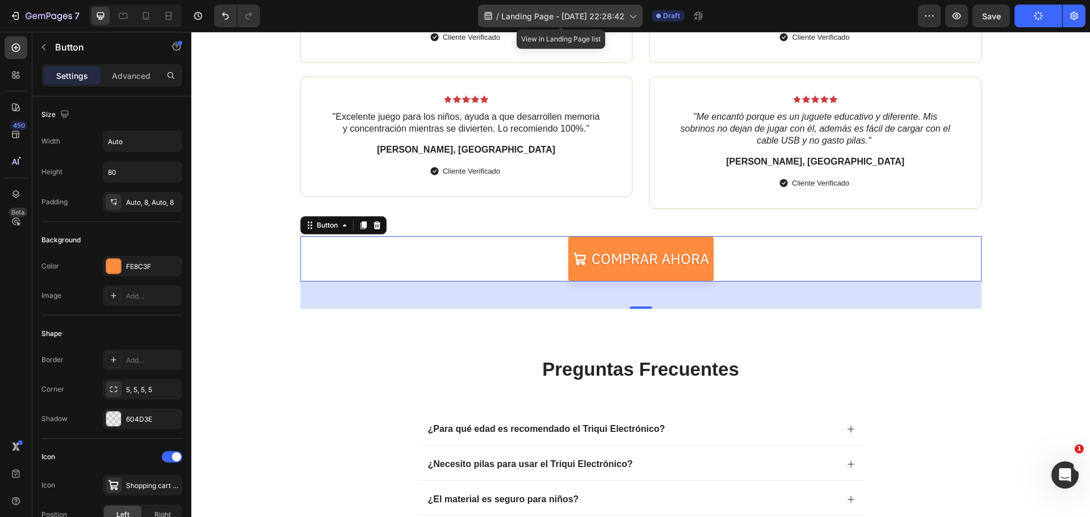
click at [634, 22] on div "/ Landing Page - Aug 25, 22:28:42" at bounding box center [560, 16] width 165 height 23
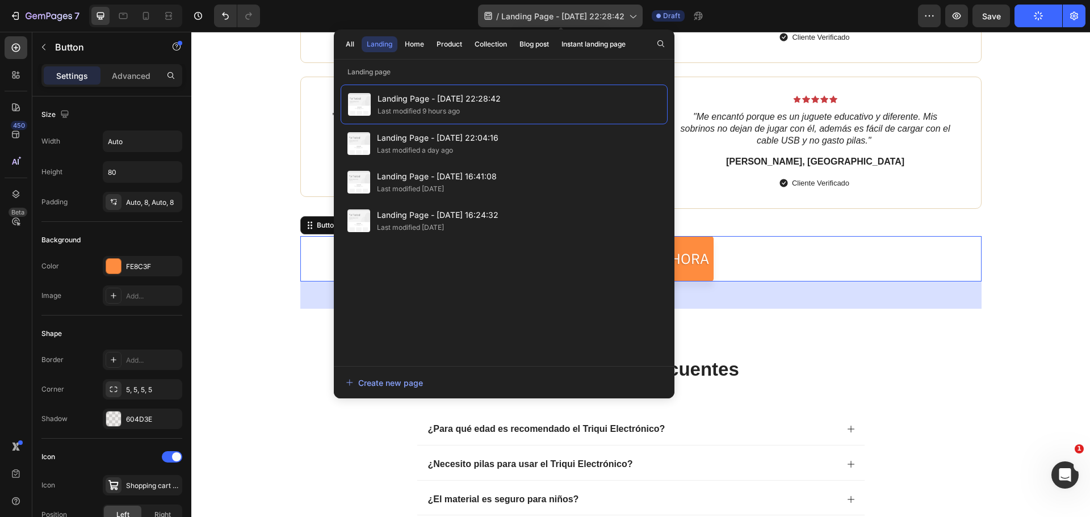
click at [634, 22] on div "/ Landing Page - Aug 25, 22:28:42" at bounding box center [560, 16] width 165 height 23
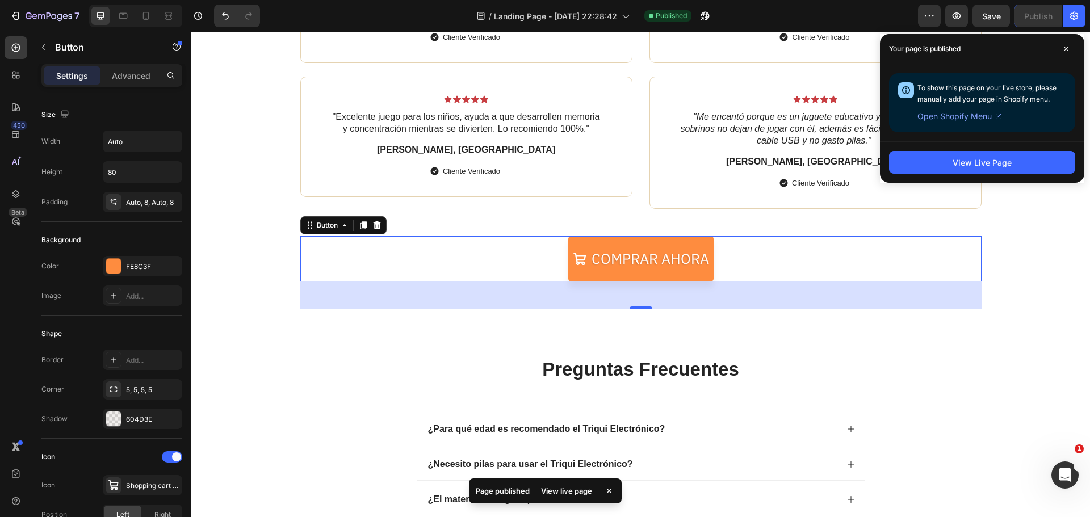
drag, startPoint x: 1191, startPoint y: 194, endPoint x: 1057, endPoint y: 183, distance: 134.4
click at [1059, 189] on div "Icon Icon Icon Icon Icon Icon List 😊🚀 Nuestros clientes hablan por nosotros Hea…" at bounding box center [641, 74] width 876 height 470
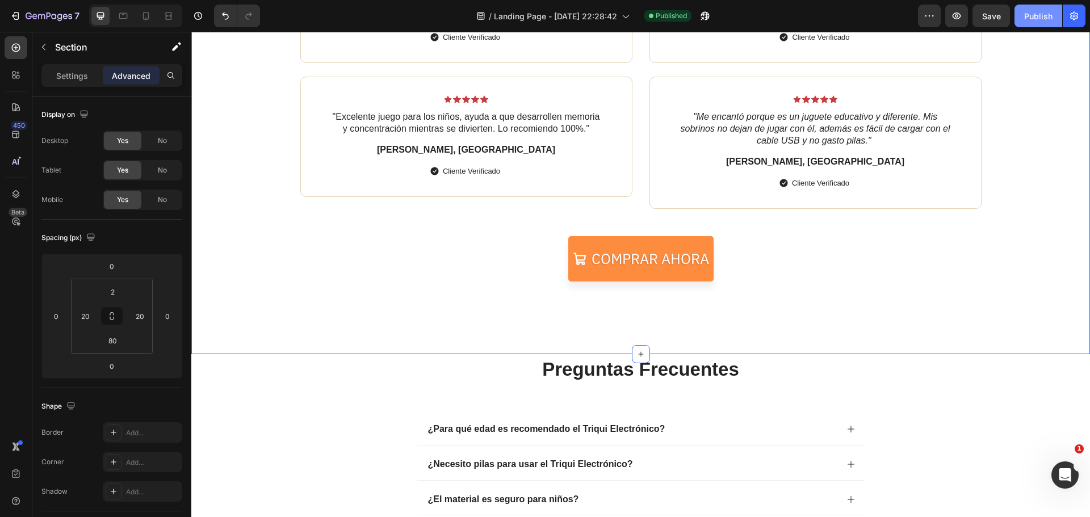
click at [1048, 17] on div "Publish" at bounding box center [1038, 16] width 28 height 12
click at [1079, 15] on icon "button" at bounding box center [1074, 15] width 11 height 11
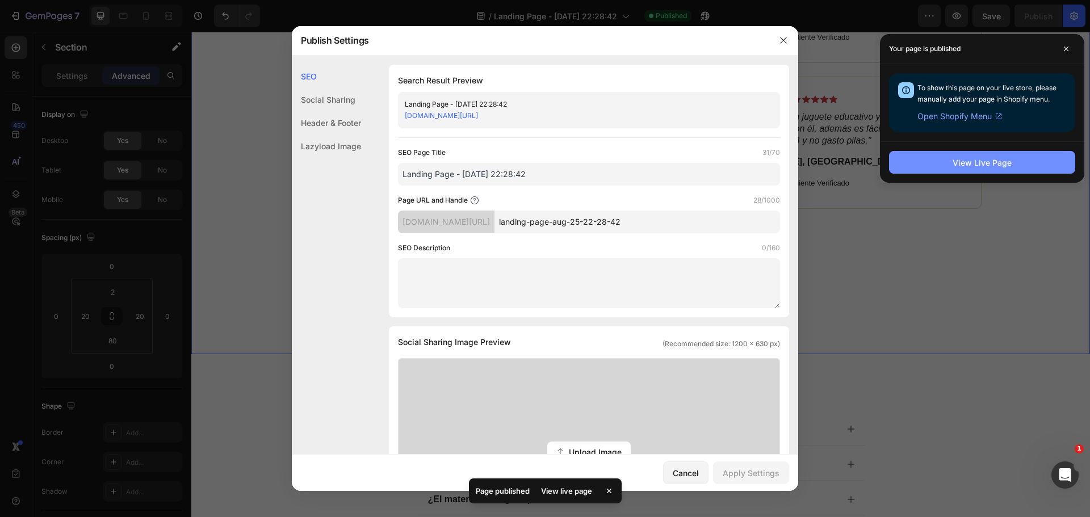
click at [940, 159] on button "View Live Page" at bounding box center [982, 162] width 186 height 23
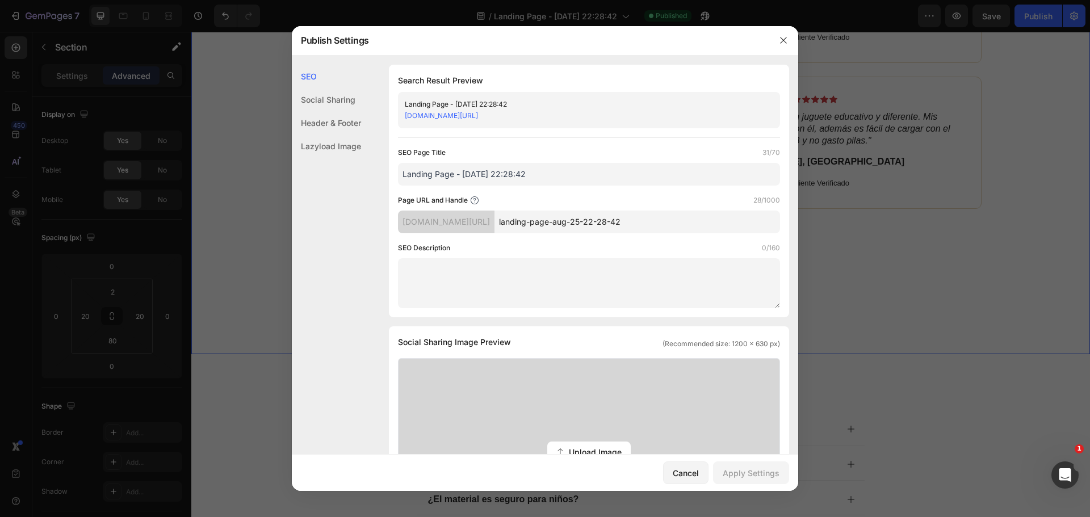
click at [358, 111] on div "Social Sharing" at bounding box center [326, 122] width 69 height 23
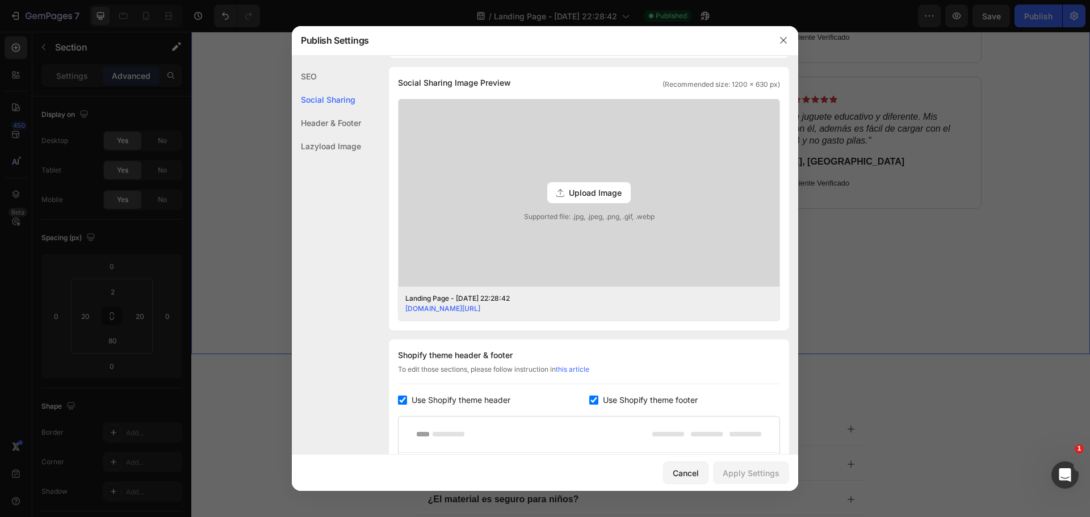
click at [340, 135] on div "Header & Footer" at bounding box center [326, 146] width 69 height 23
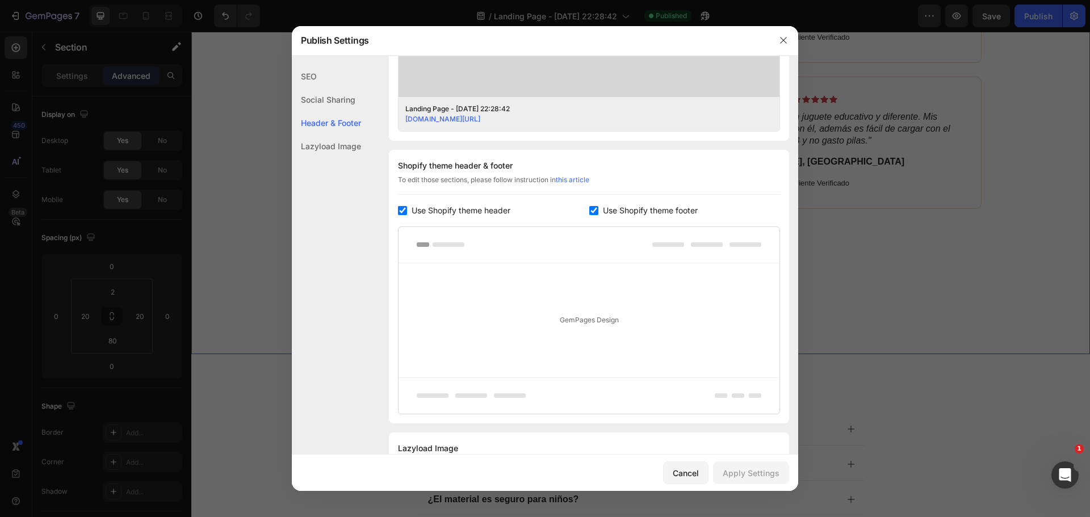
scroll to position [501, 0]
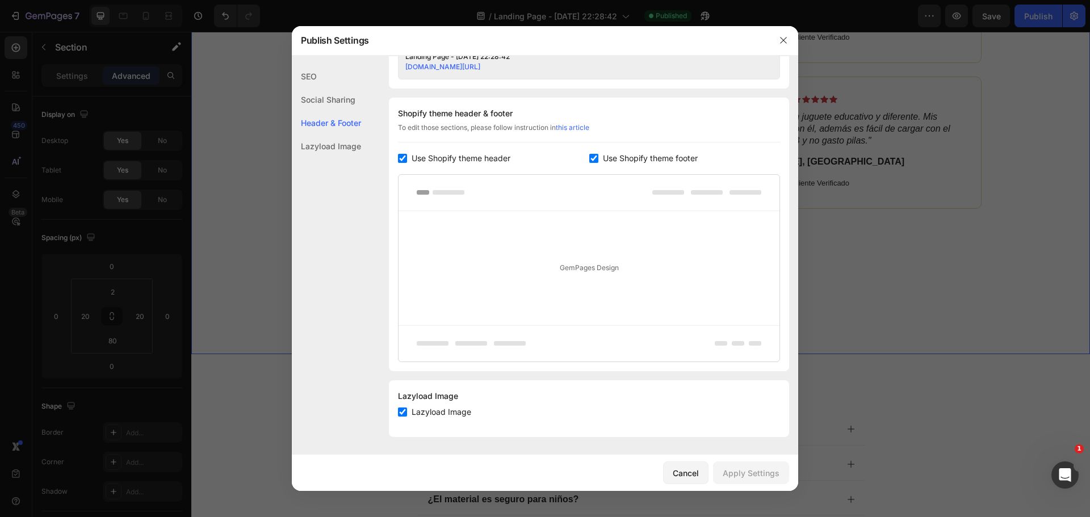
click at [340, 144] on div "Lazyload Image" at bounding box center [326, 146] width 69 height 23
click at [698, 464] on button "Cancel" at bounding box center [685, 473] width 45 height 23
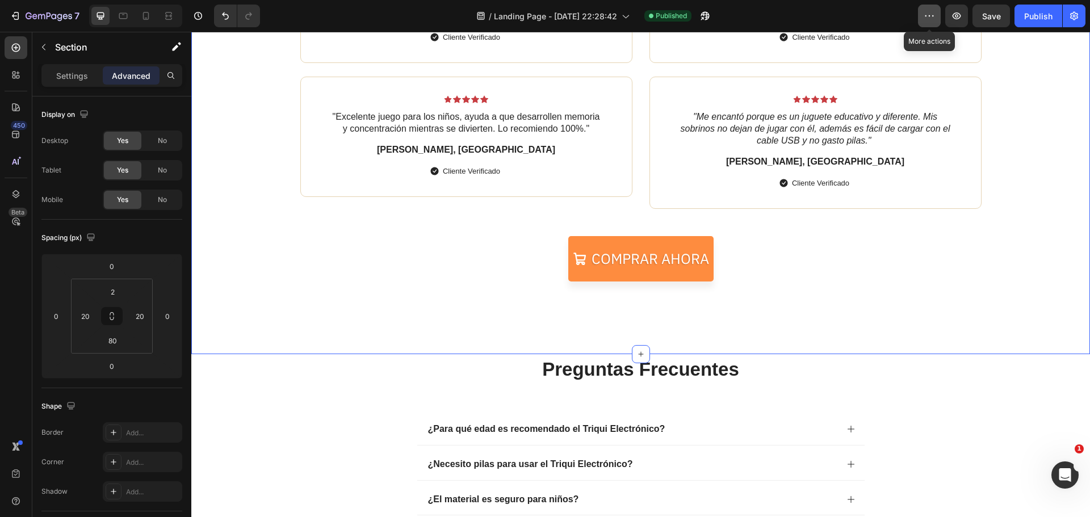
click at [932, 11] on icon "button" at bounding box center [929, 15] width 11 height 11
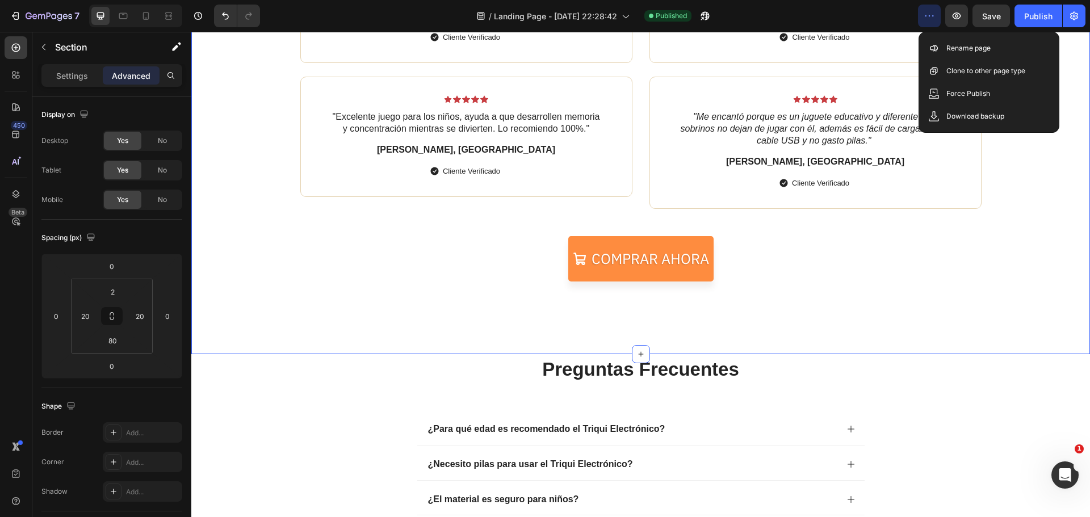
click at [1040, 197] on div "Icon Icon Icon Icon Icon Icon List 😊🚀 Nuestros clientes hablan por nosotros Hea…" at bounding box center [641, 74] width 876 height 470
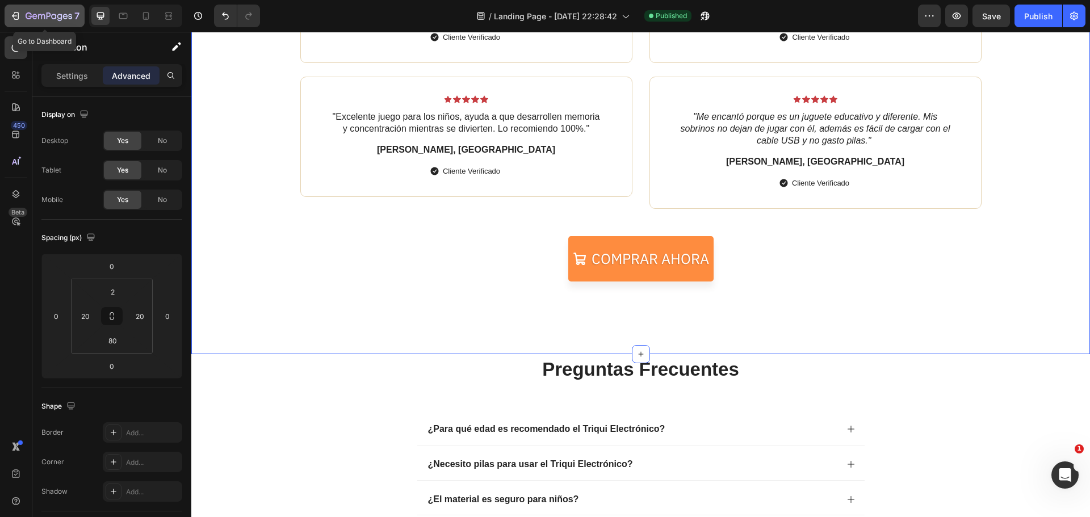
click at [12, 18] on icon "button" at bounding box center [15, 15] width 11 height 11
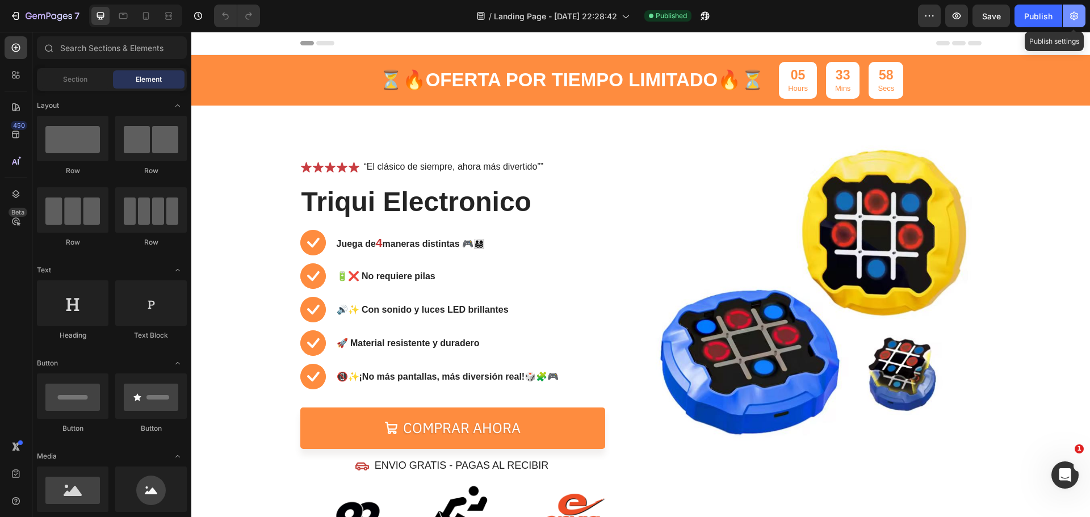
click at [1073, 22] on button "button" at bounding box center [1074, 16] width 23 height 23
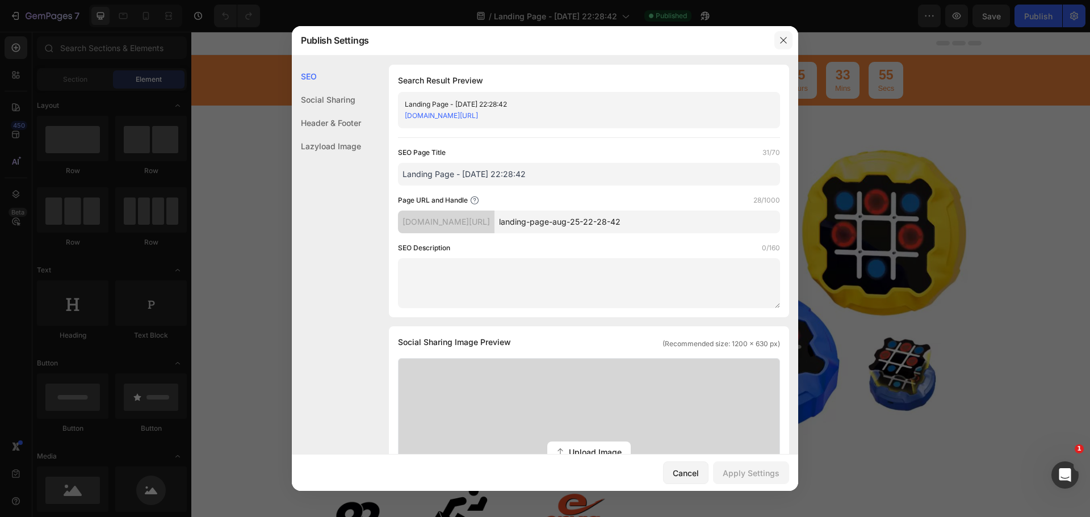
drag, startPoint x: 784, startPoint y: 41, endPoint x: 592, endPoint y: 10, distance: 193.9
click at [784, 41] on icon "button" at bounding box center [783, 40] width 9 height 9
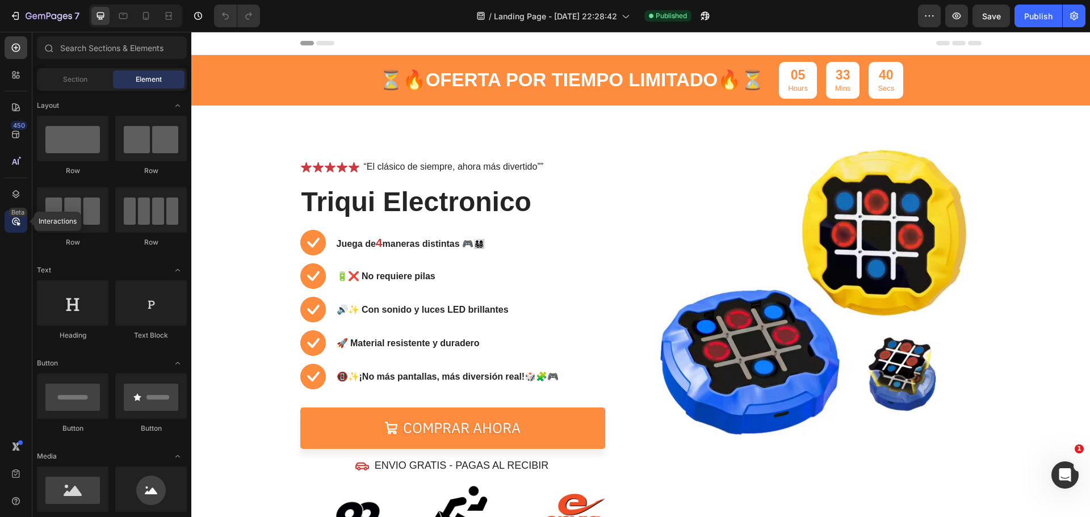
click at [22, 220] on div "Beta" at bounding box center [16, 221] width 23 height 23
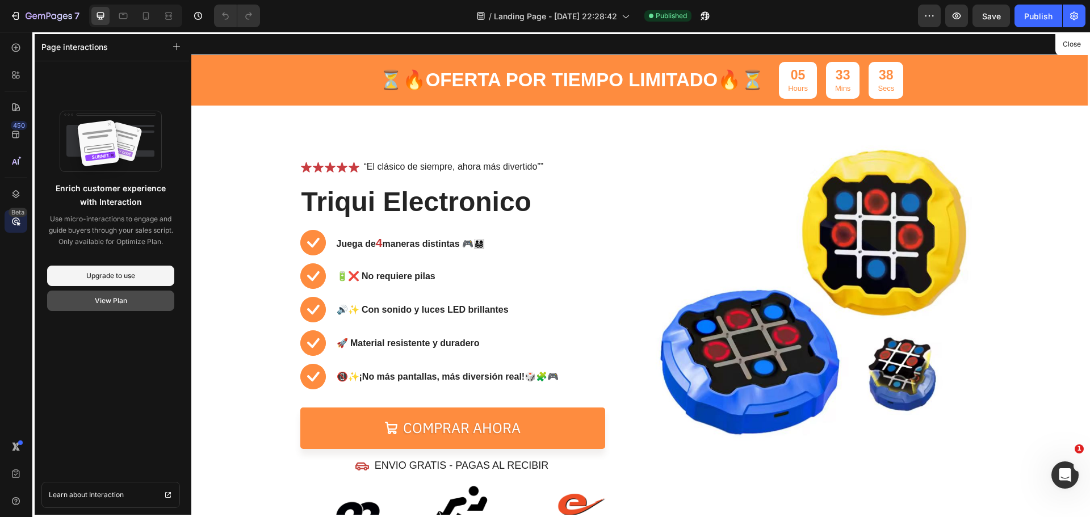
click at [95, 300] on div "View Plan" at bounding box center [111, 301] width 32 height 10
click at [929, 15] on icon "button" at bounding box center [929, 15] width 11 height 11
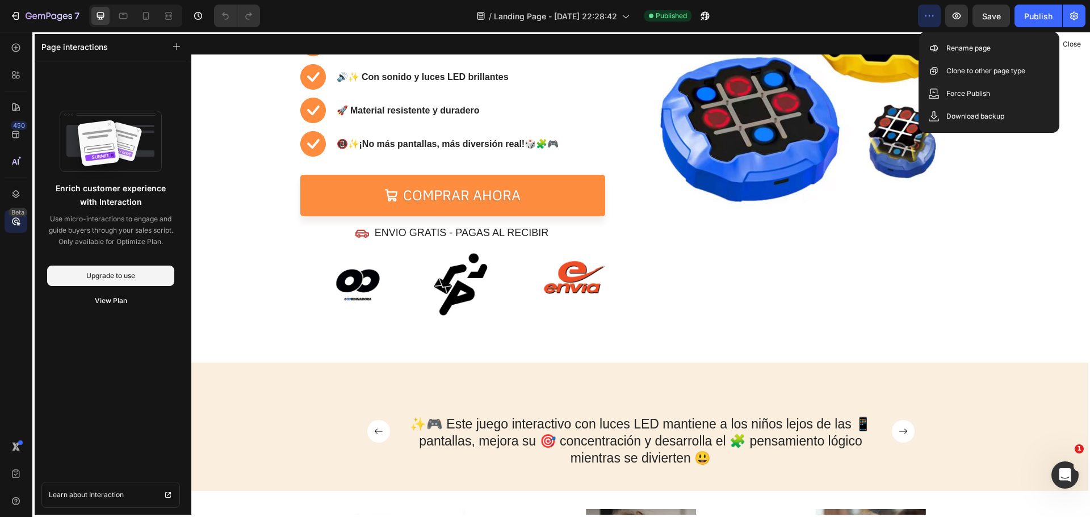
scroll to position [170, 0]
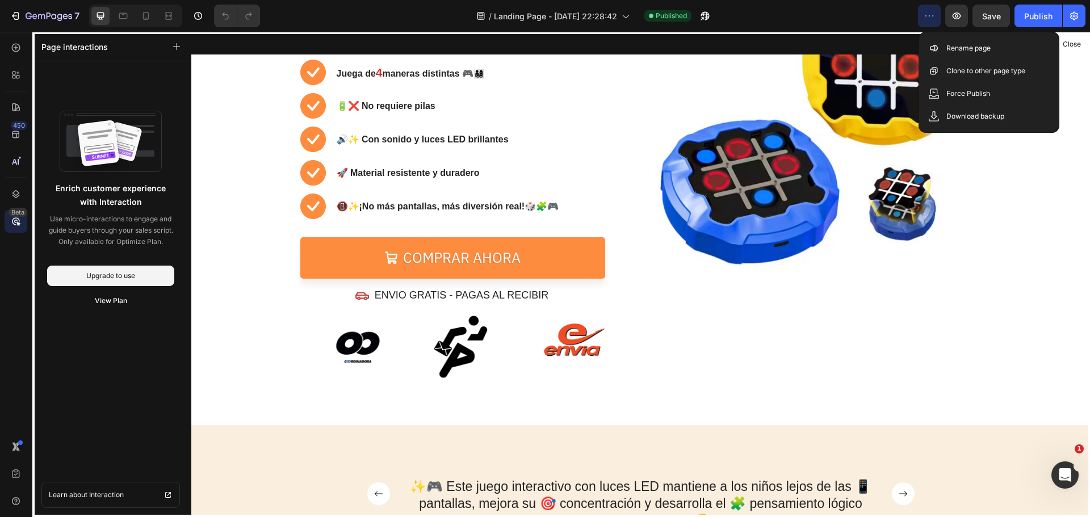
click at [756, 232] on div at bounding box center [640, 274] width 899 height 485
click at [498, 253] on div at bounding box center [640, 274] width 899 height 485
click at [947, 169] on div at bounding box center [640, 274] width 899 height 485
click at [949, 167] on div at bounding box center [640, 274] width 899 height 485
click at [547, 261] on div at bounding box center [640, 274] width 899 height 485
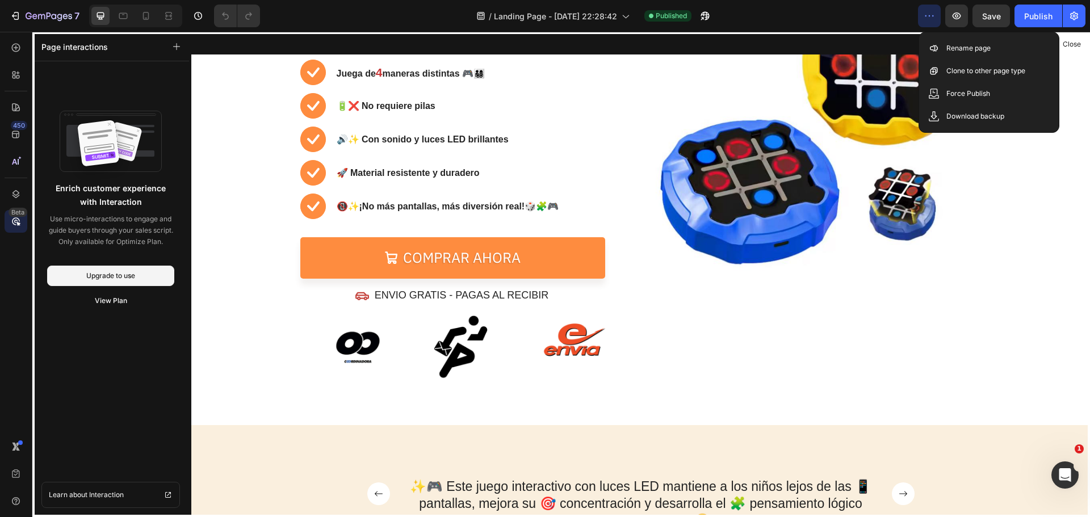
click at [547, 261] on div at bounding box center [640, 274] width 899 height 485
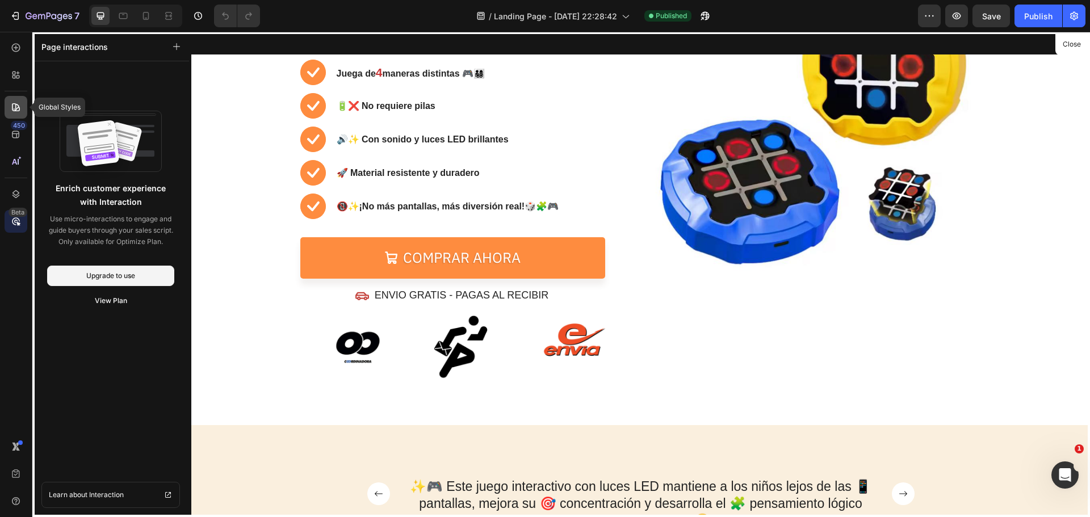
click at [15, 108] on icon at bounding box center [15, 107] width 11 height 11
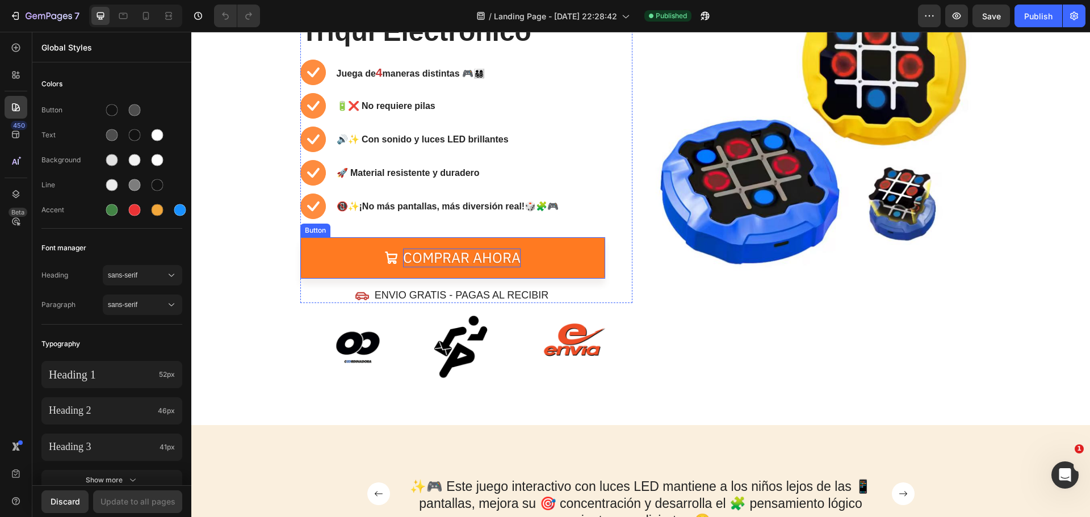
click at [422, 242] on link "Comprar ahora" at bounding box center [452, 257] width 305 height 41
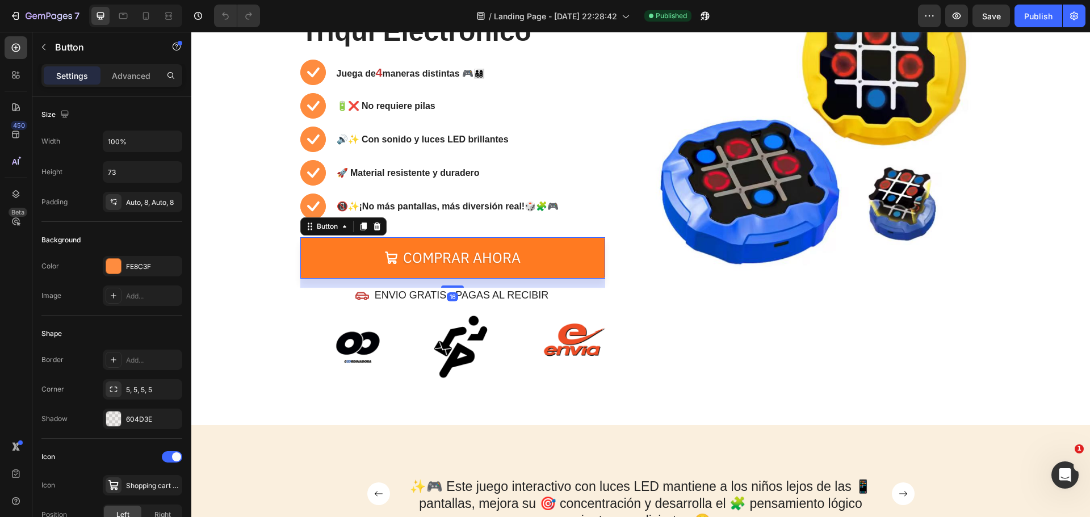
click at [330, 251] on link "Comprar ahora" at bounding box center [452, 257] width 305 height 41
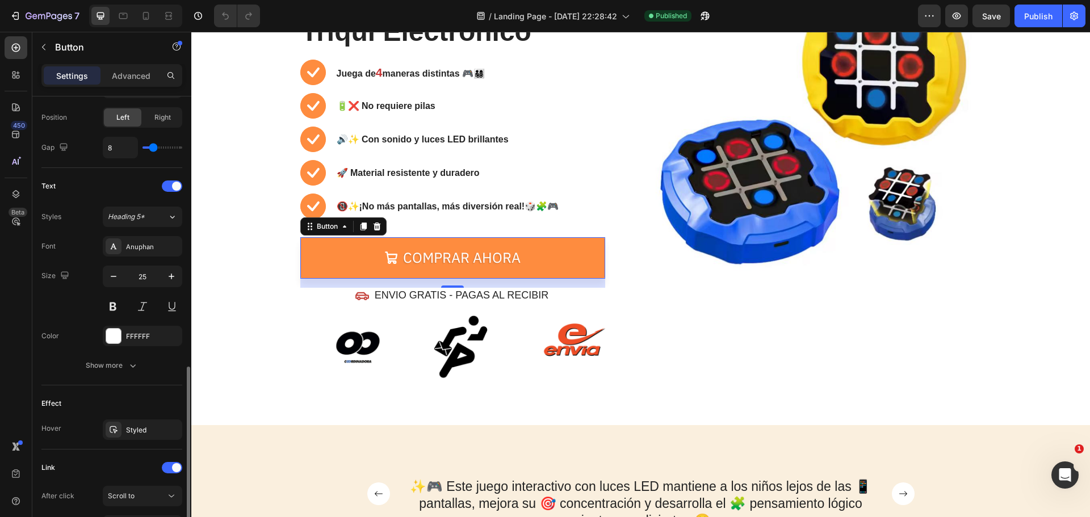
scroll to position [510, 0]
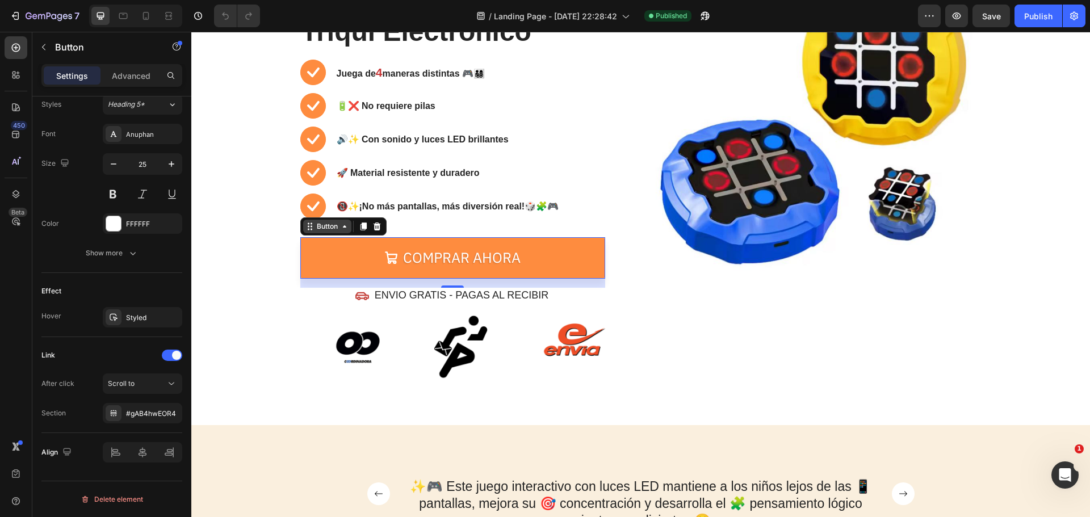
click at [342, 232] on div "Button" at bounding box center [327, 227] width 48 height 14
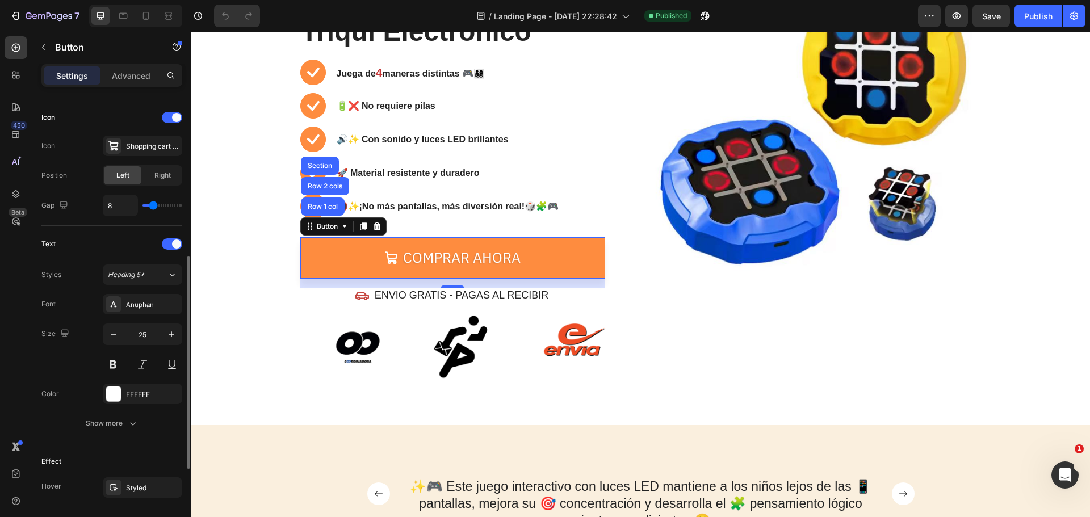
click at [115, 88] on div "Settings Advanced" at bounding box center [111, 80] width 159 height 32
click at [115, 83] on div "Advanced" at bounding box center [131, 75] width 57 height 18
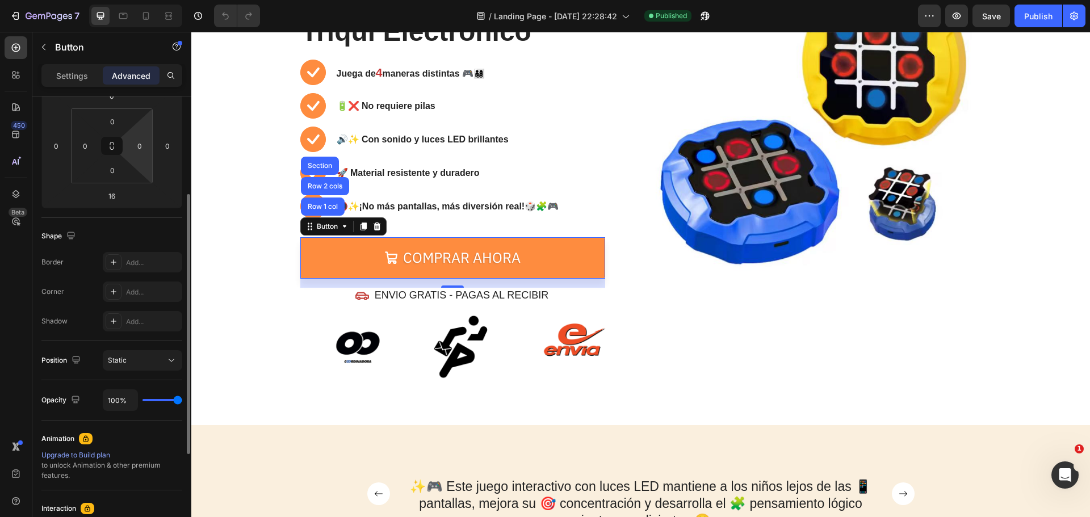
scroll to position [335, 0]
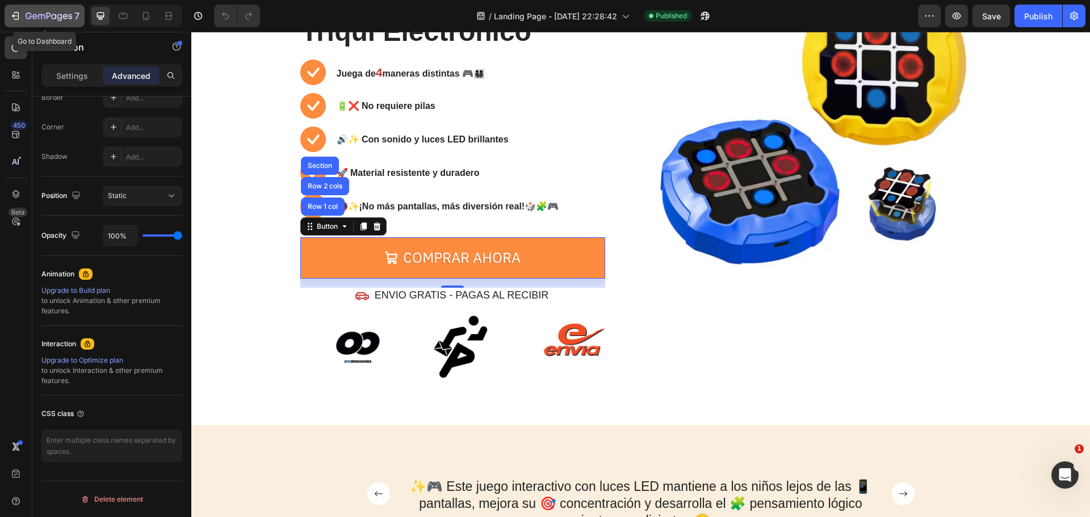
click at [29, 23] on button "7" at bounding box center [45, 16] width 80 height 23
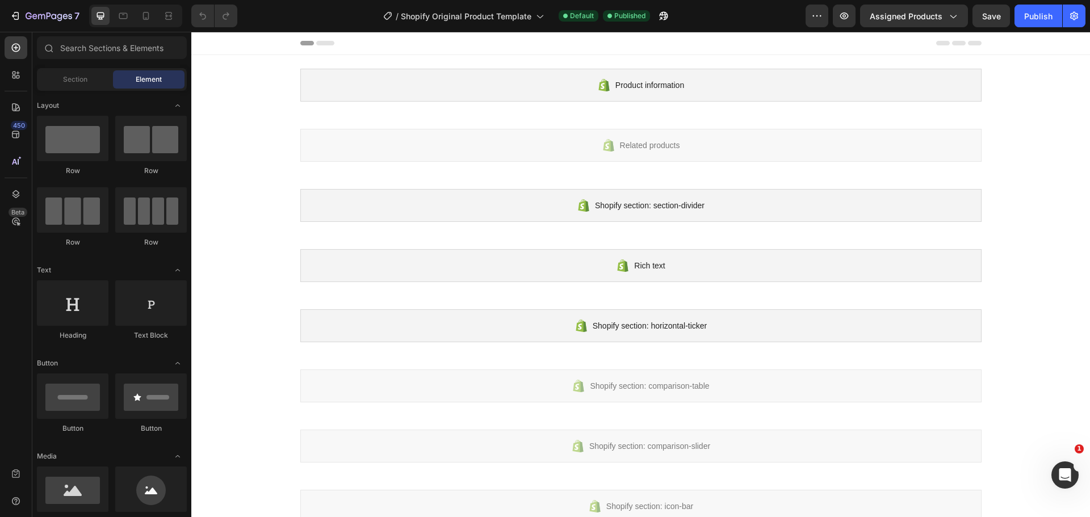
click at [323, 46] on div at bounding box center [640, 43] width 681 height 23
click at [308, 46] on div at bounding box center [640, 43] width 681 height 23
click at [20, 14] on icon "button" at bounding box center [15, 15] width 11 height 11
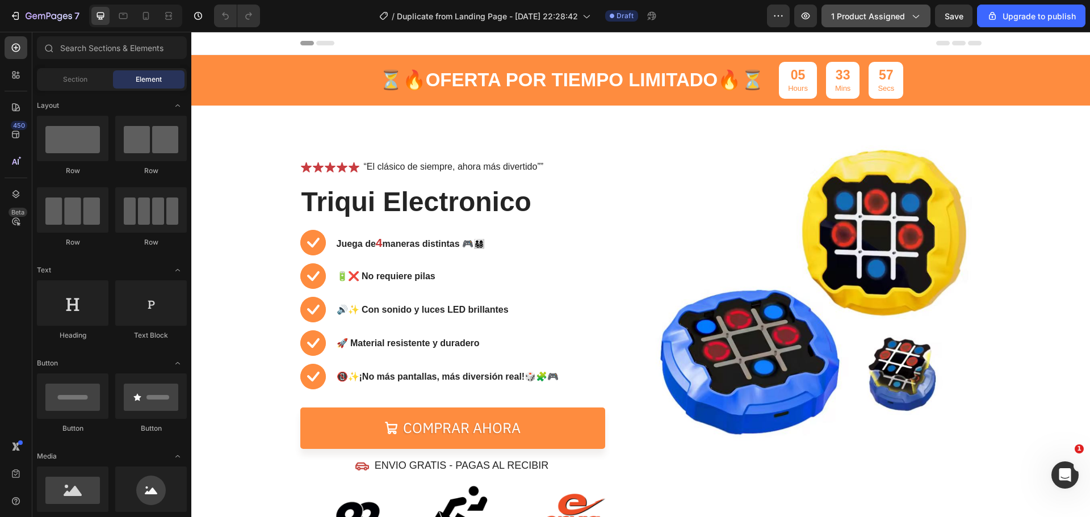
click at [924, 12] on button "1 product assigned" at bounding box center [876, 16] width 109 height 23
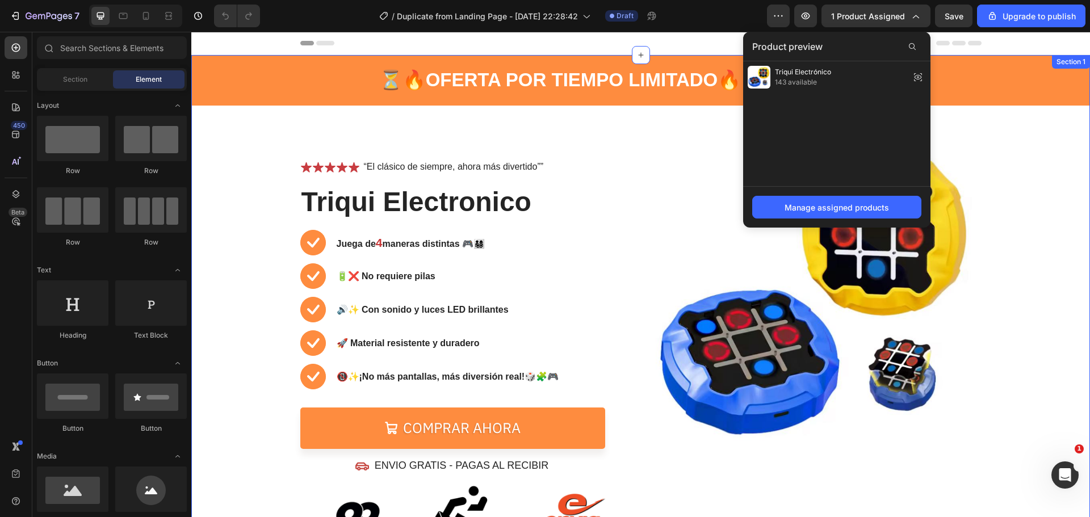
click at [1014, 198] on div "⏳🔥 OFERTA POR TIEMPO LIMITADO 🔥⏳ Text Block 05 Hours 32 Mins 50 Secs Countdown …" at bounding box center [640, 302] width 899 height 495
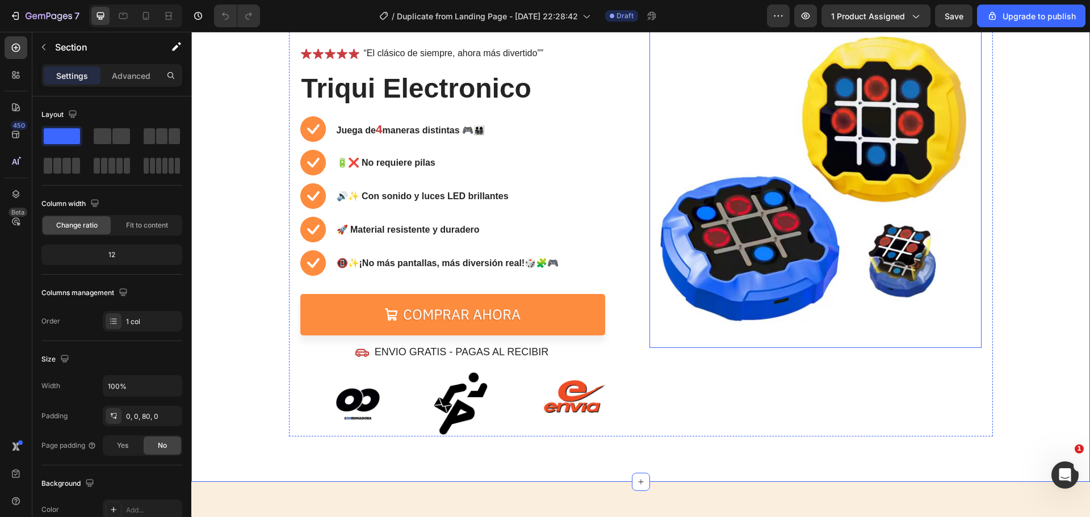
scroll to position [57, 0]
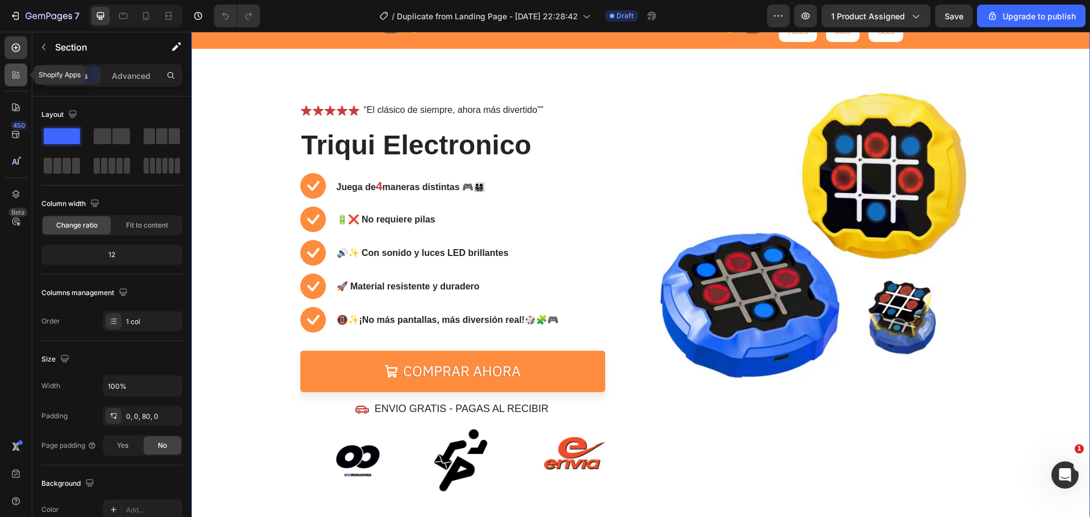
click at [12, 78] on icon at bounding box center [15, 74] width 11 height 11
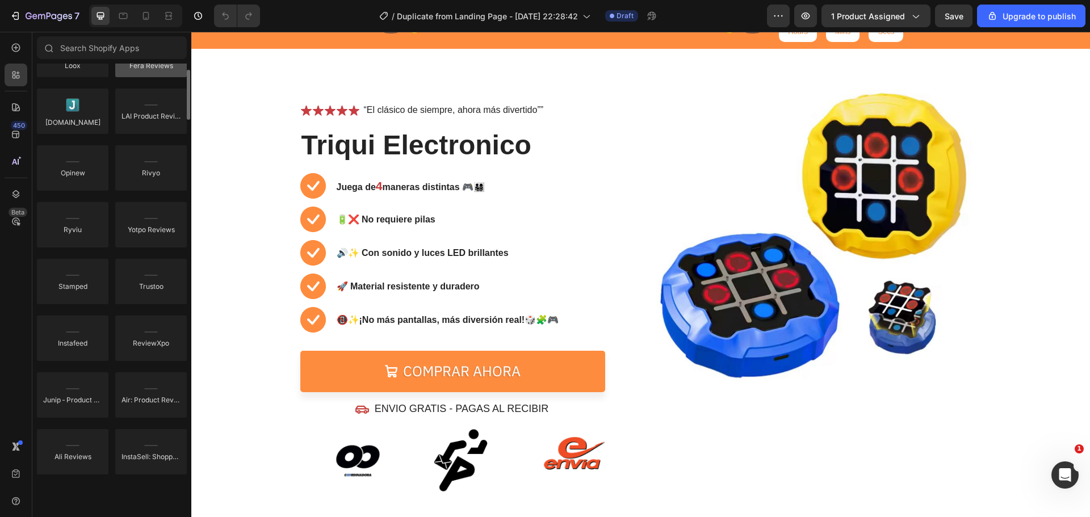
scroll to position [170, 0]
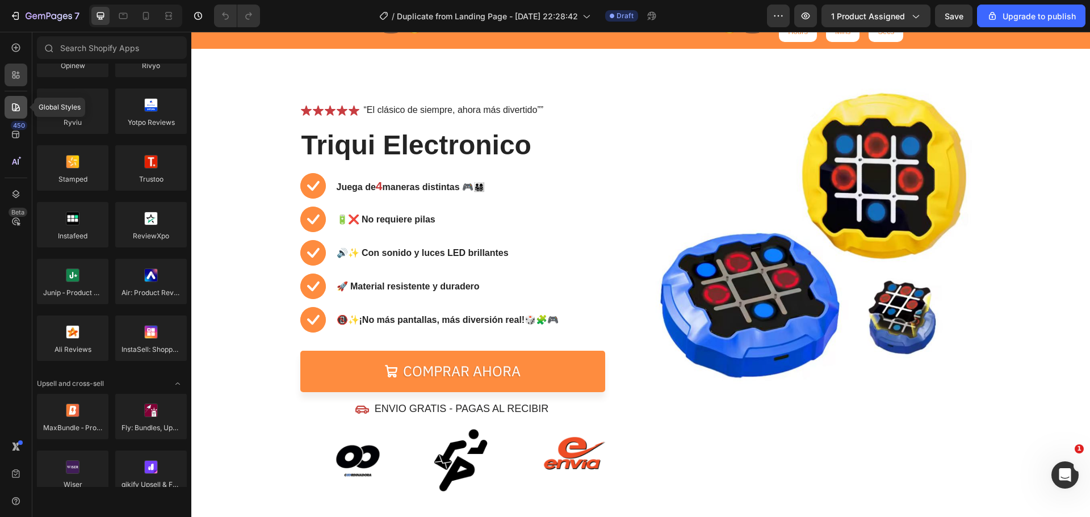
click at [11, 111] on icon at bounding box center [15, 107] width 11 height 11
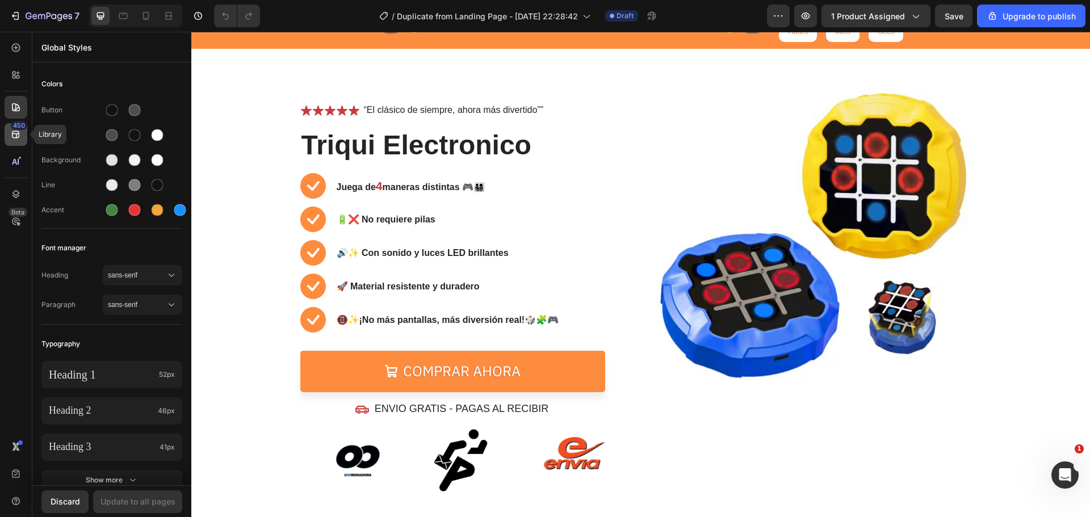
click at [18, 135] on icon at bounding box center [15, 134] width 11 height 11
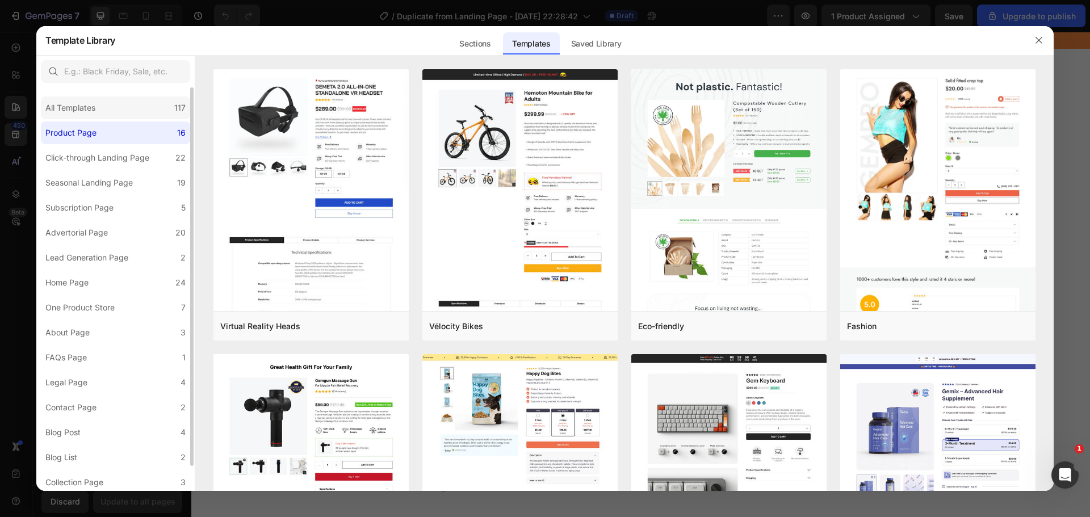
click at [83, 108] on div "All Templates" at bounding box center [70, 108] width 50 height 14
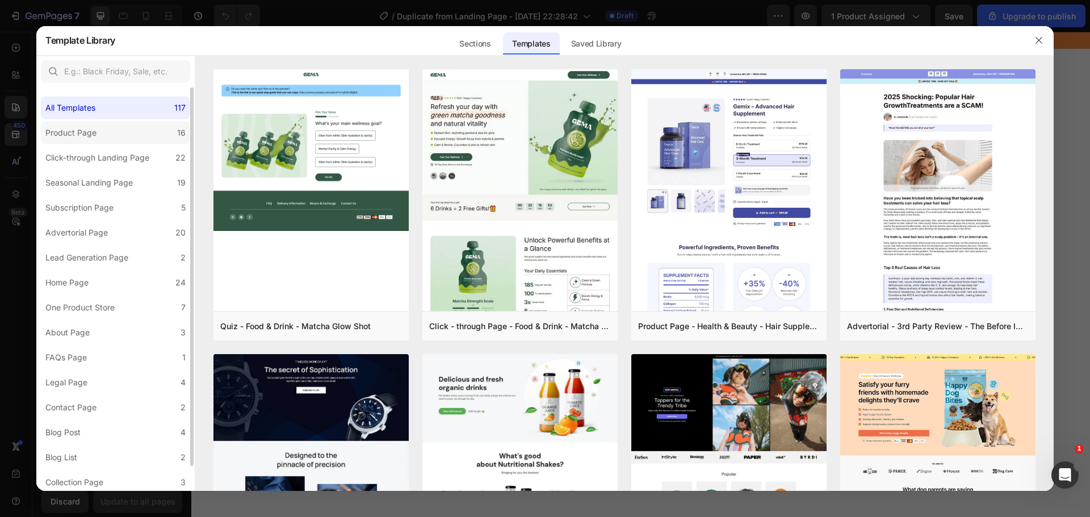
click at [92, 140] on label "Product Page 16" at bounding box center [115, 133] width 149 height 23
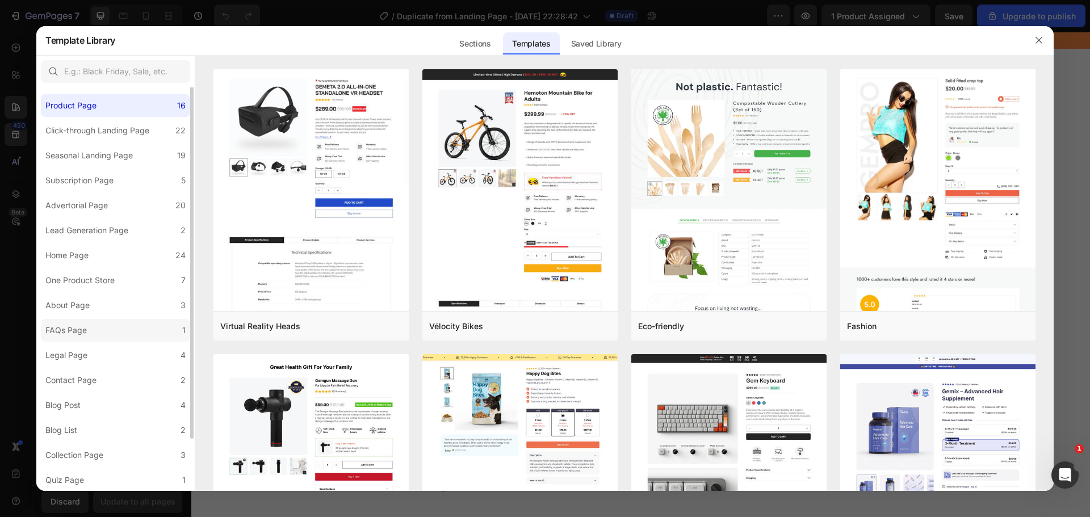
scroll to position [0, 0]
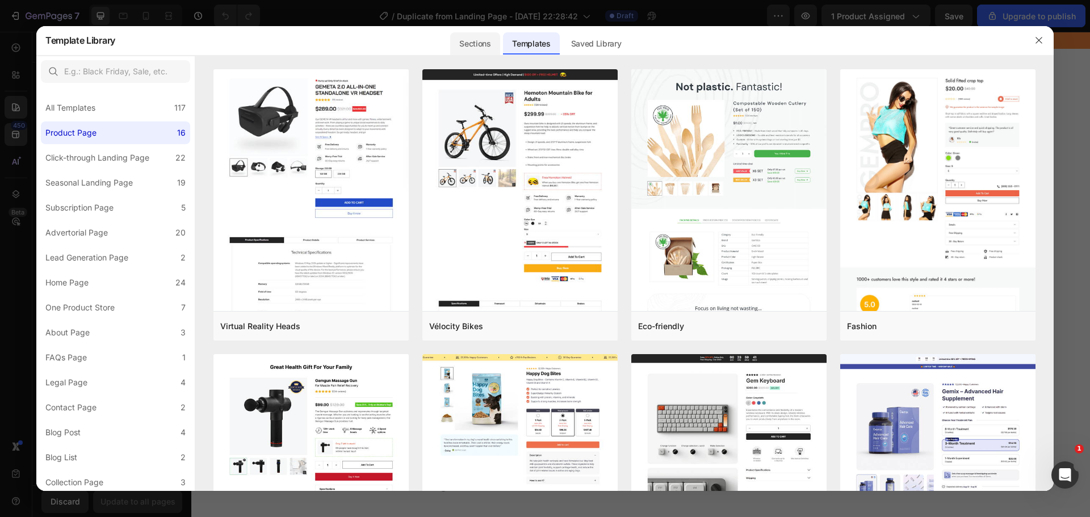
click at [474, 37] on div "Sections" at bounding box center [474, 43] width 49 height 23
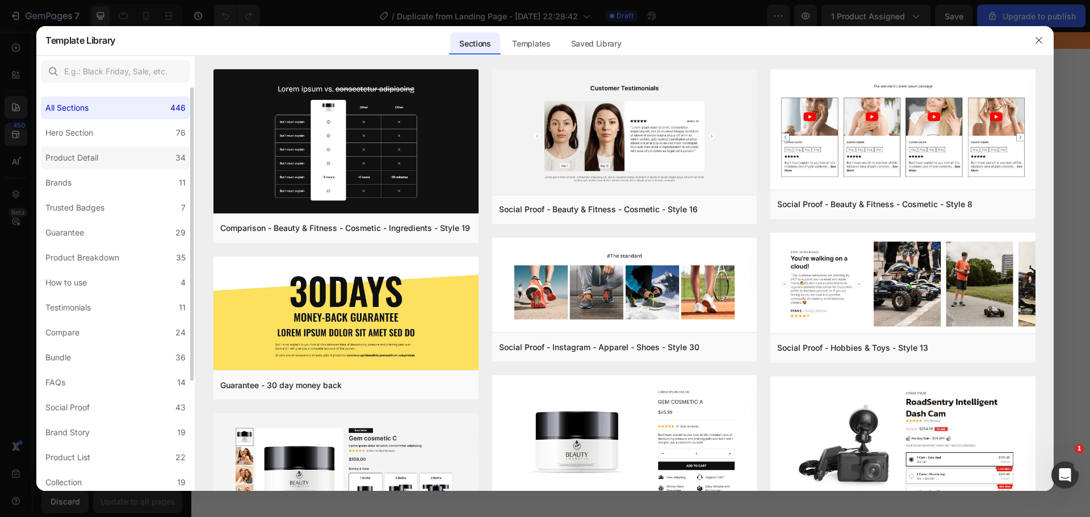
click at [93, 154] on div "Product Detail" at bounding box center [71, 158] width 53 height 14
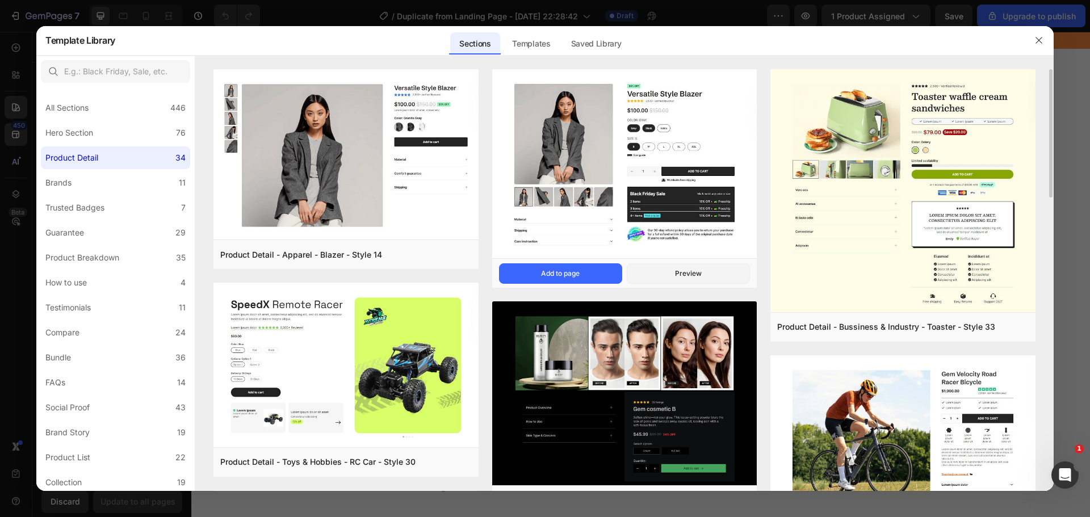
click at [656, 164] on img at bounding box center [624, 164] width 265 height 191
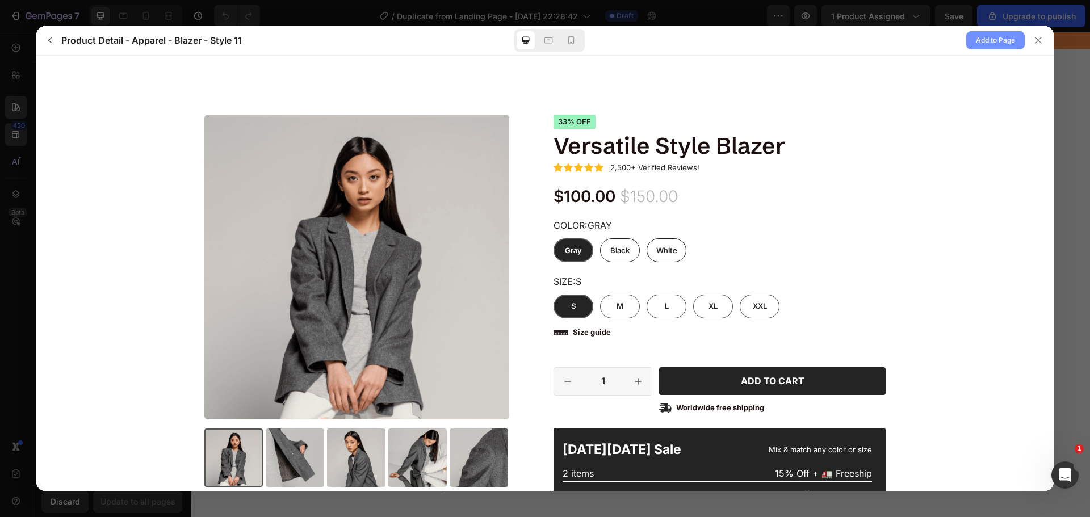
click at [985, 41] on span "Add to Page" at bounding box center [995, 40] width 39 height 14
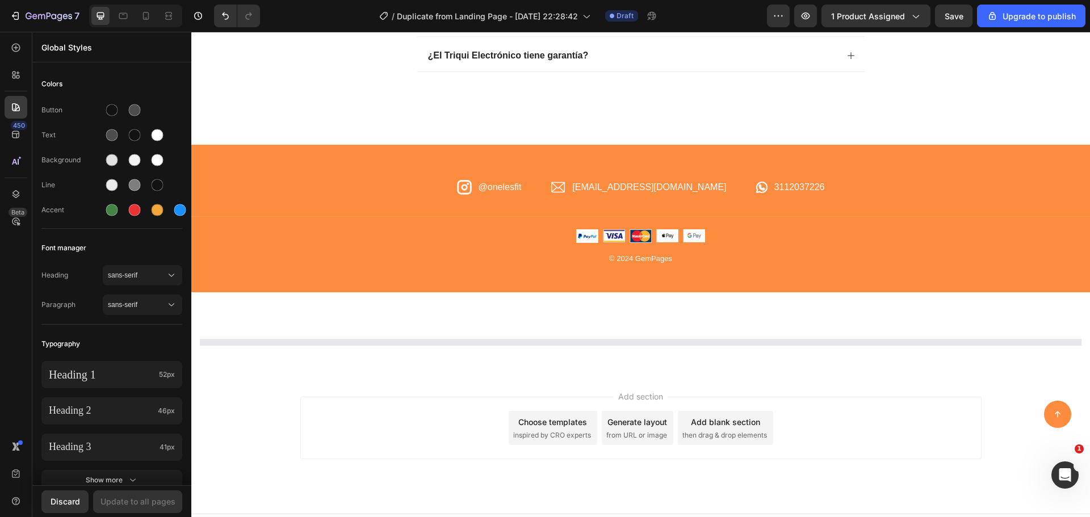
scroll to position [2833, 0]
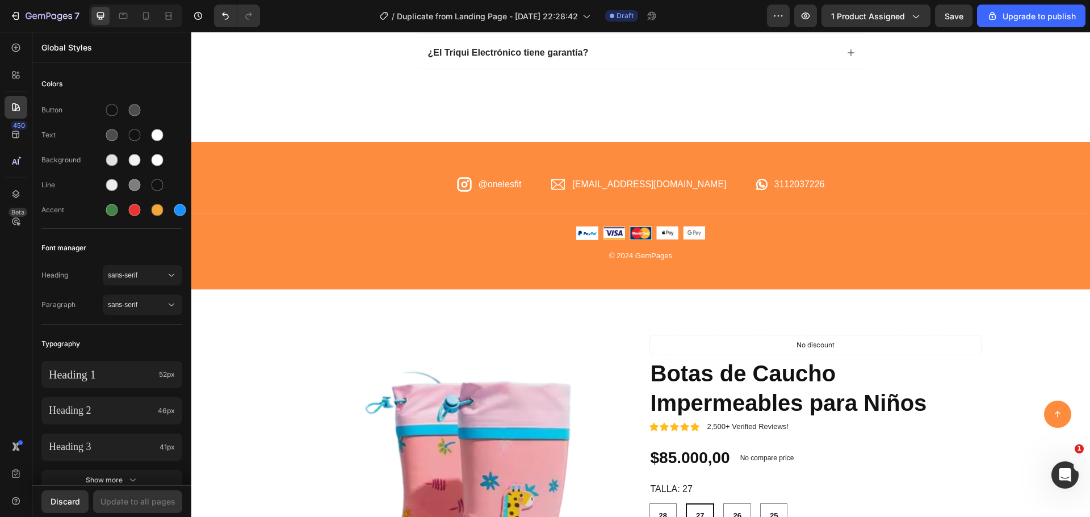
radio input "false"
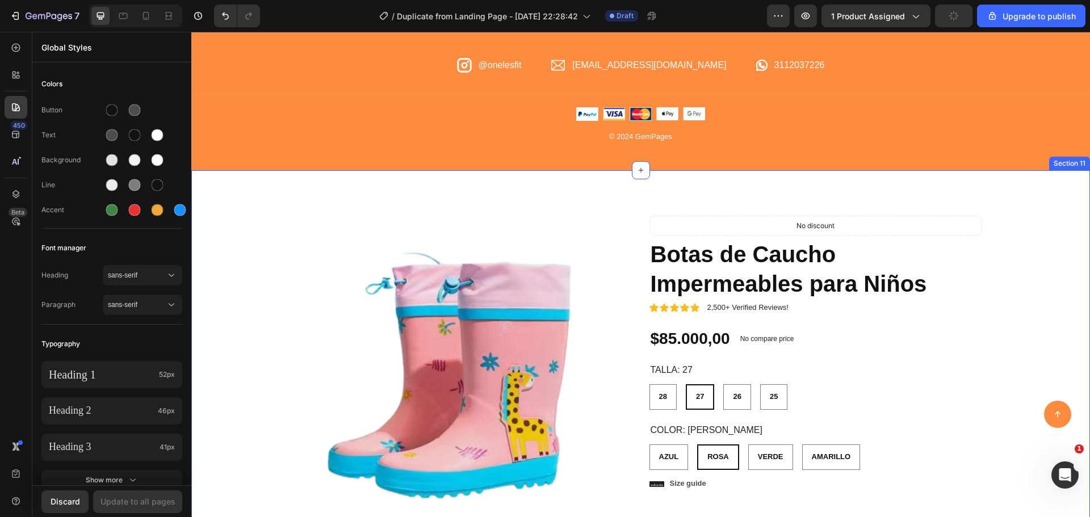
scroll to position [3060, 0]
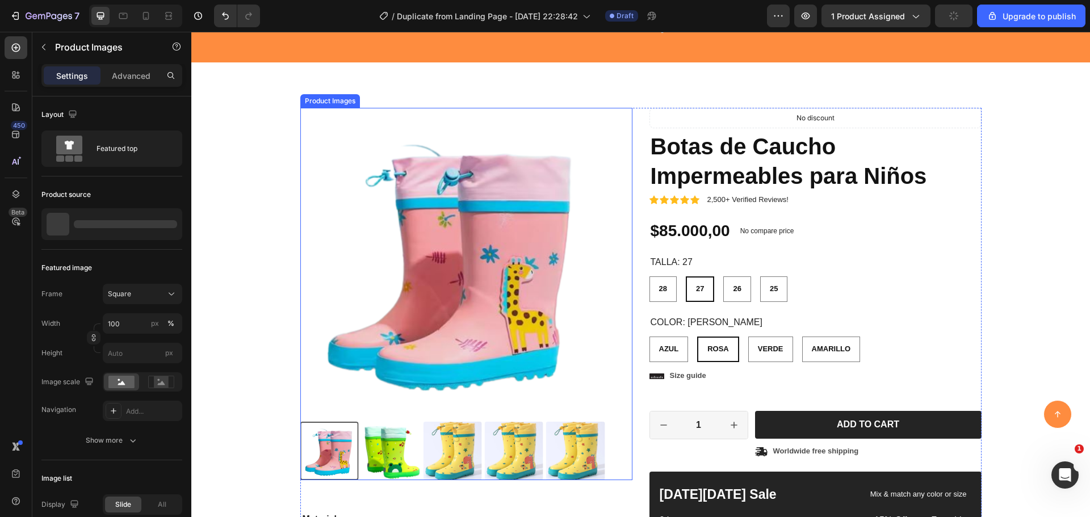
radio input "false"
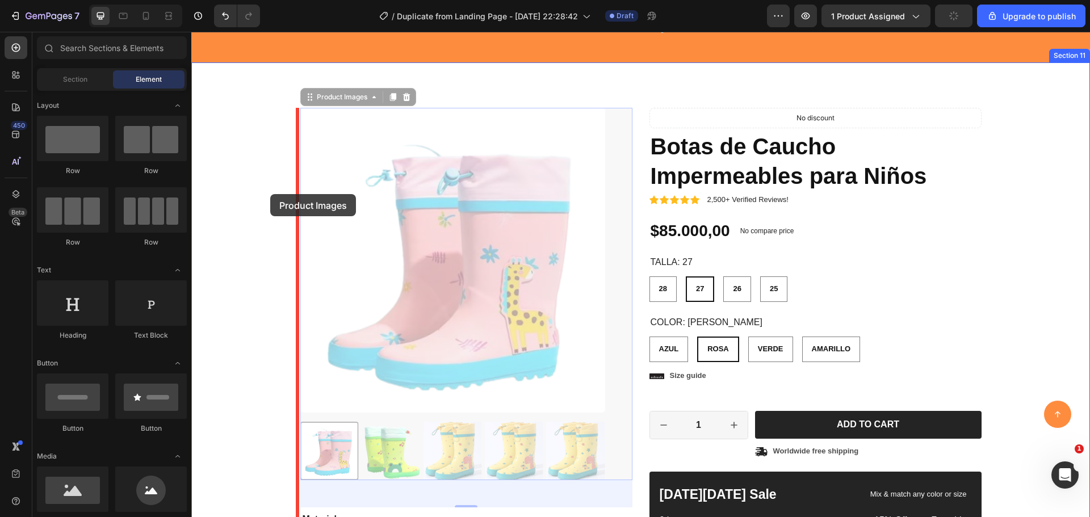
drag, startPoint x: 271, startPoint y: 194, endPoint x: 262, endPoint y: 162, distance: 33.6
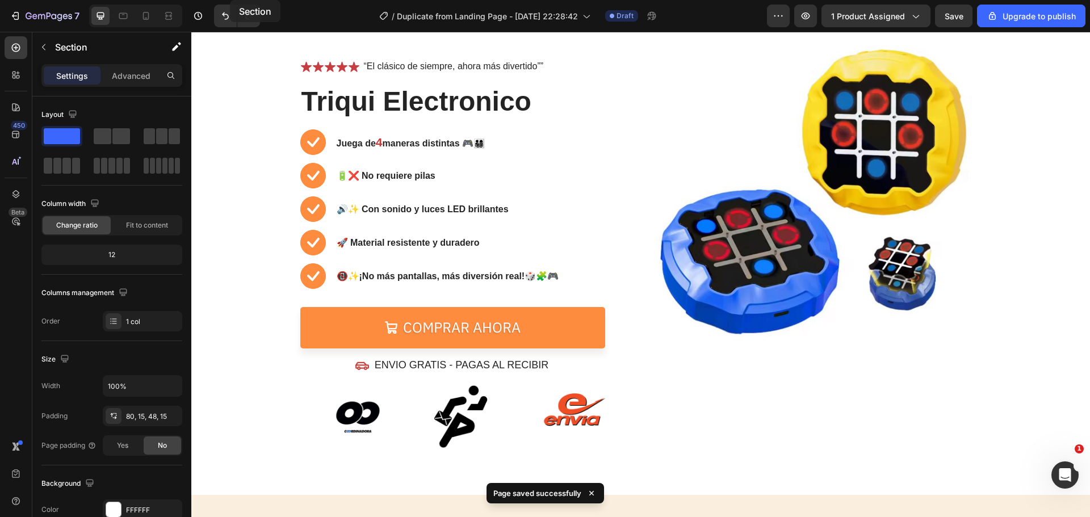
scroll to position [0, 0]
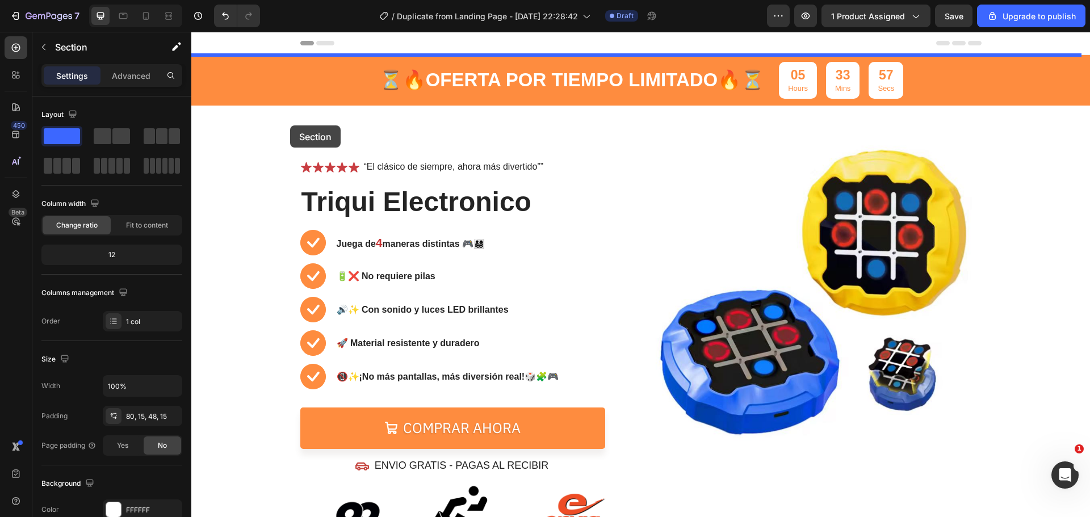
drag, startPoint x: 242, startPoint y: 154, endPoint x: 290, endPoint y: 125, distance: 56.3
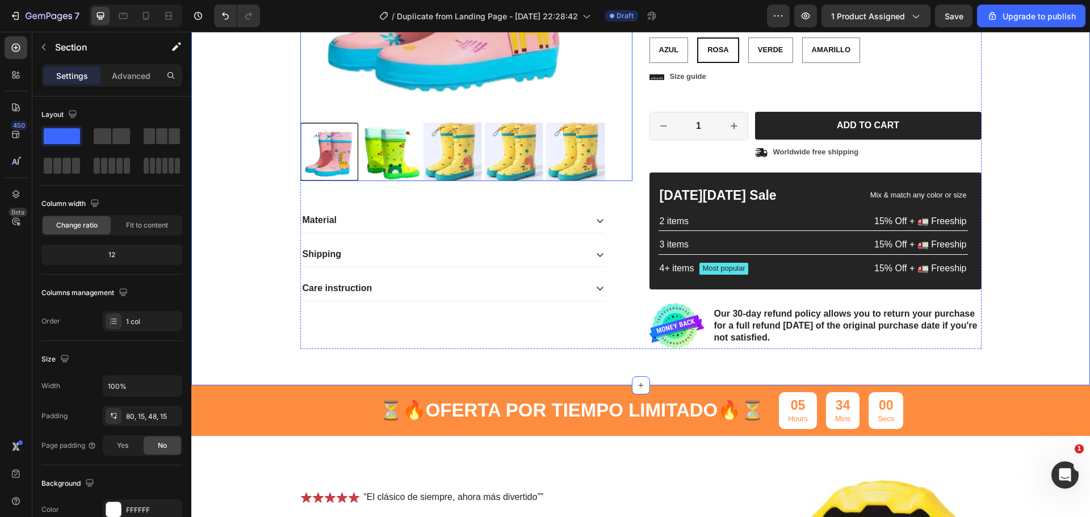
scroll to position [341, 0]
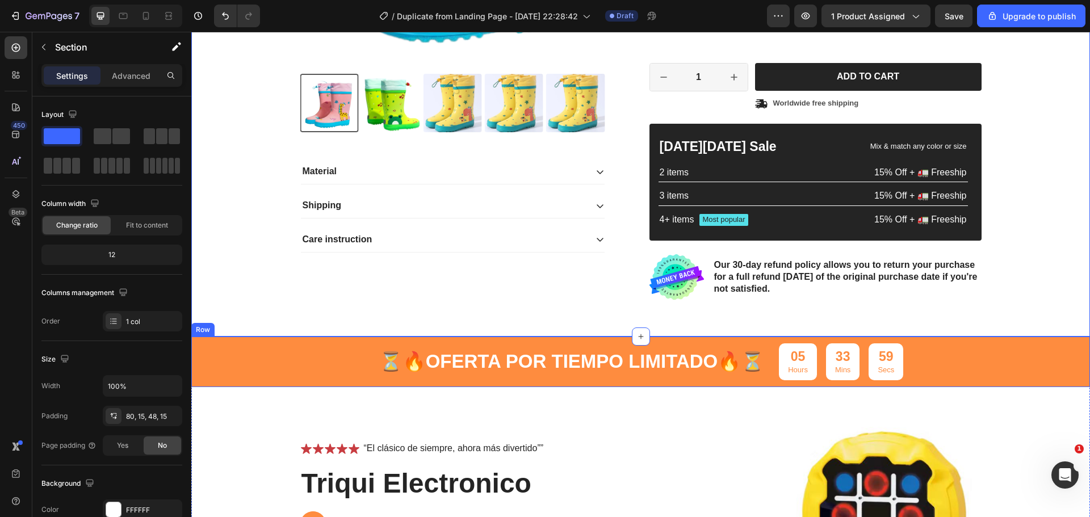
click at [308, 351] on div "⏳🔥 OFERTA POR TIEMPO LIMITADO 🔥⏳ Text Block 05 Hours 33 Mins 59 Secs Countdown …" at bounding box center [640, 362] width 899 height 51
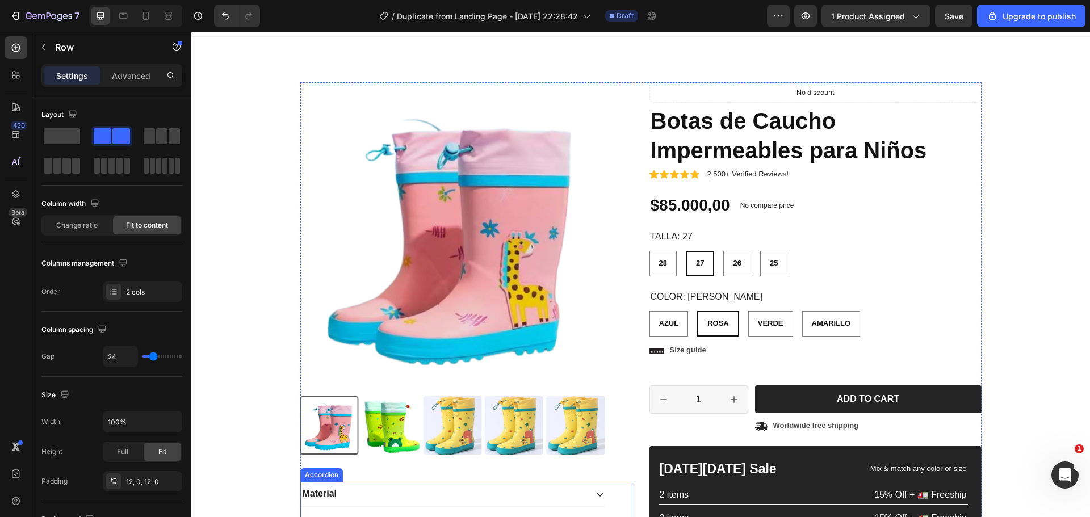
scroll to position [0, 0]
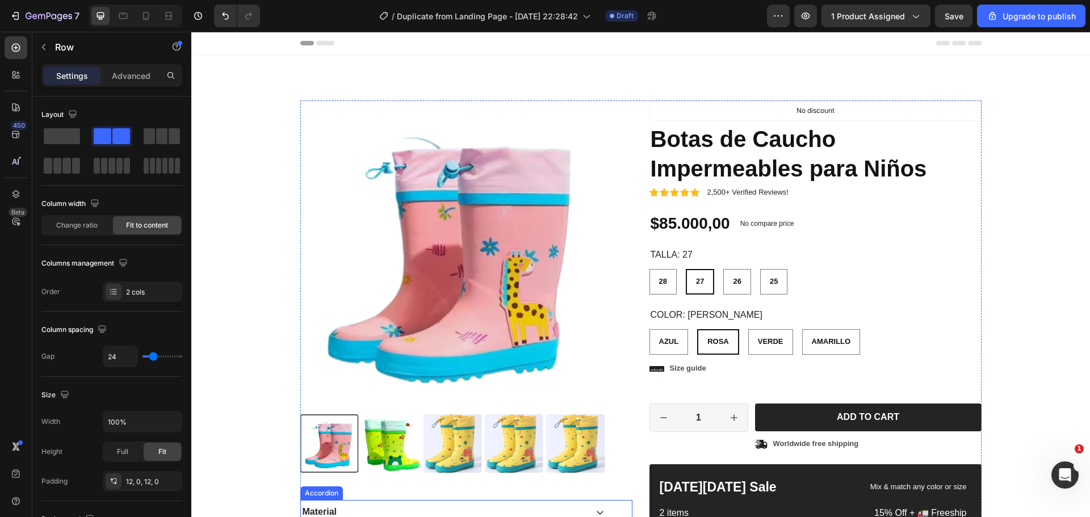
click at [449, 194] on img at bounding box center [452, 252] width 305 height 305
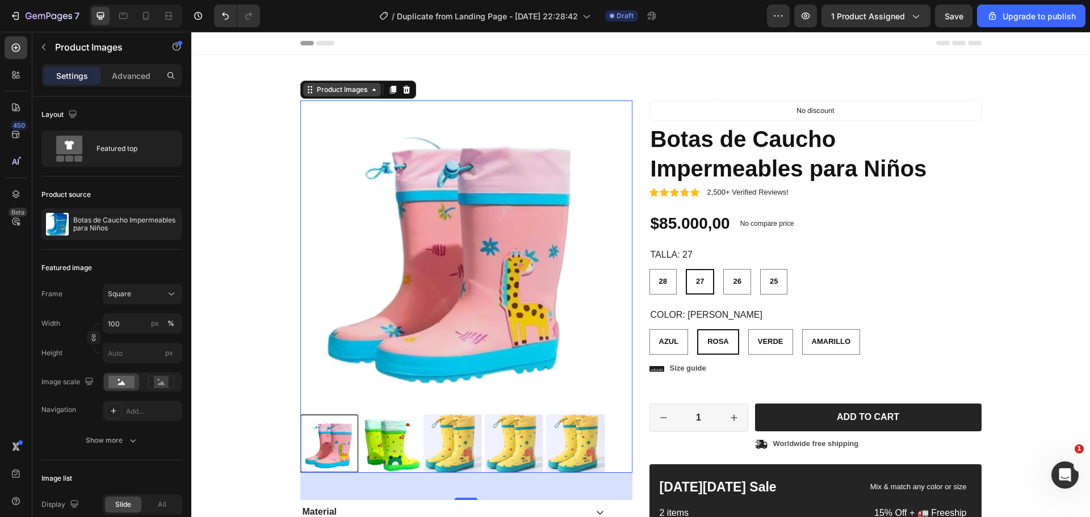
click at [372, 96] on div "Product Images" at bounding box center [342, 90] width 78 height 14
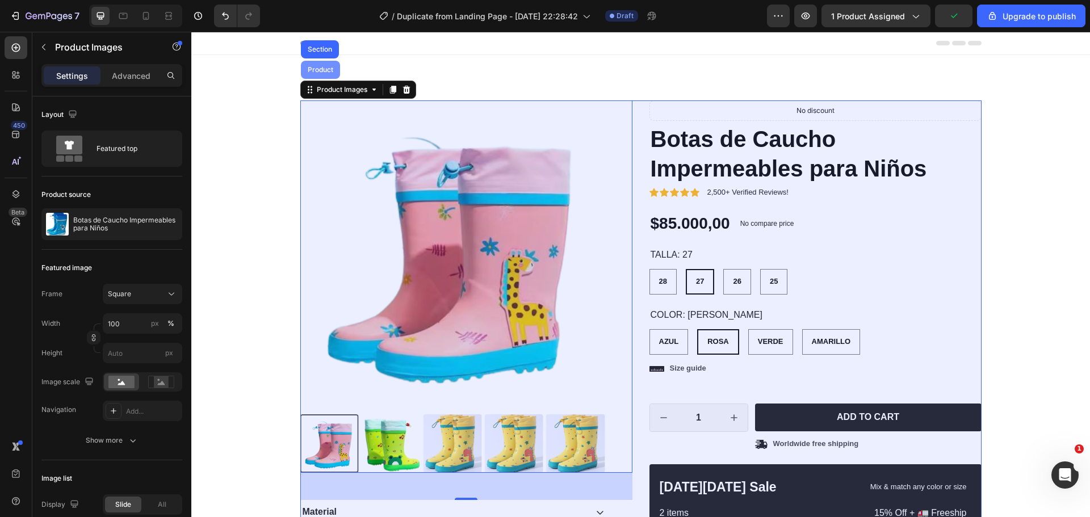
click at [325, 73] on div "Product" at bounding box center [320, 69] width 30 height 7
radio input "false"
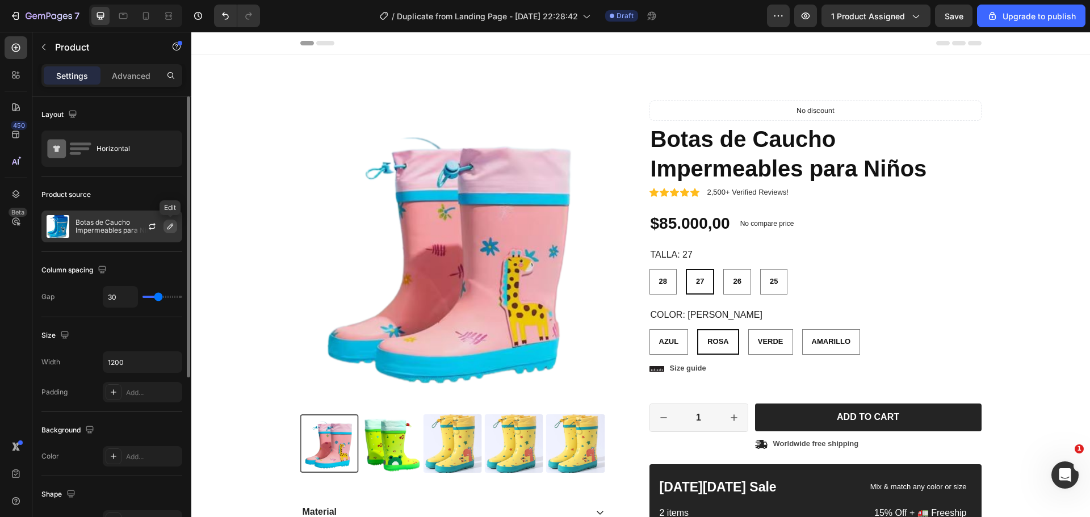
click at [165, 229] on button "button" at bounding box center [171, 227] width 14 height 14
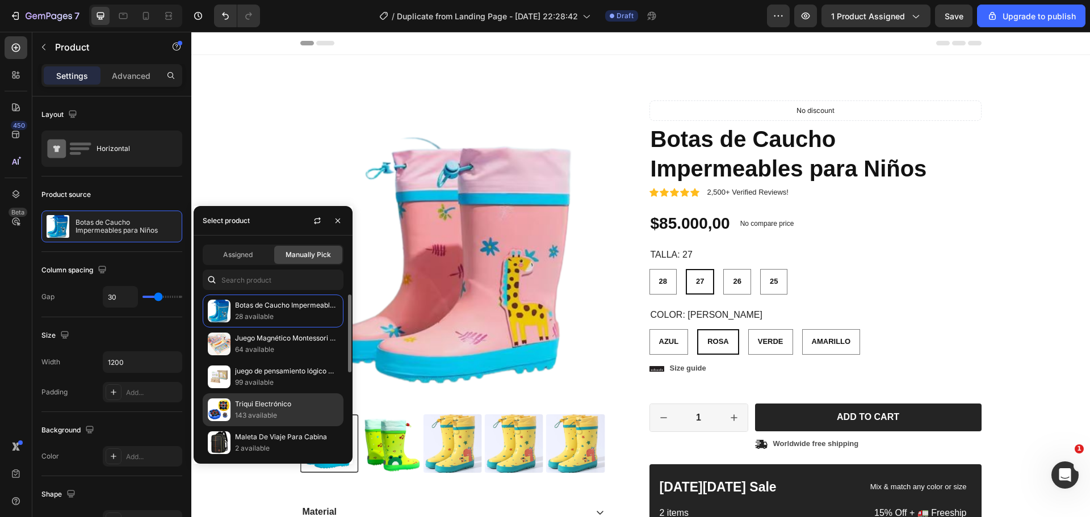
click at [222, 412] on img at bounding box center [219, 410] width 23 height 23
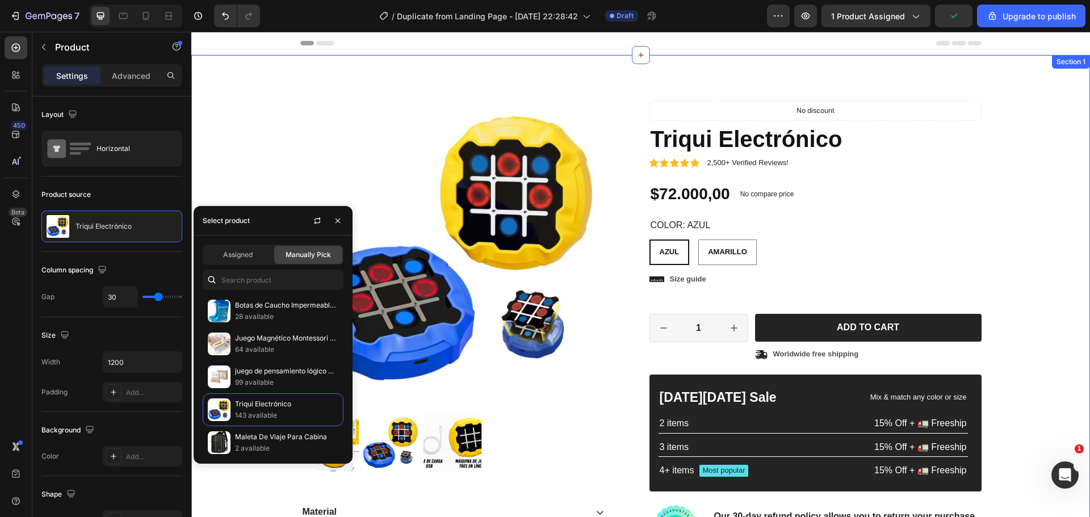
click at [1015, 215] on div "Product Images Material Shipping Care instruction Accordion Icon Icon Icon Icon…" at bounding box center [641, 355] width 882 height 511
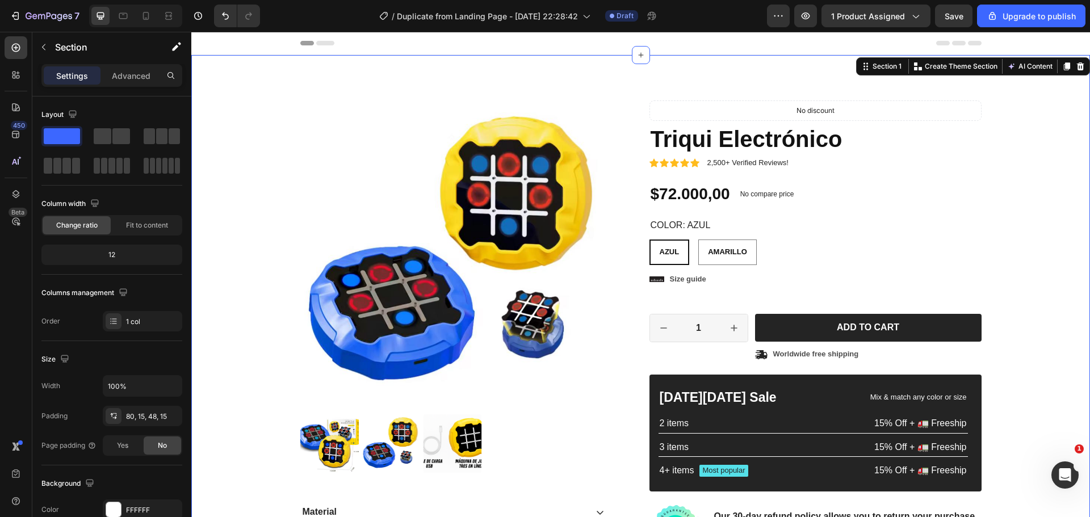
scroll to position [57, 0]
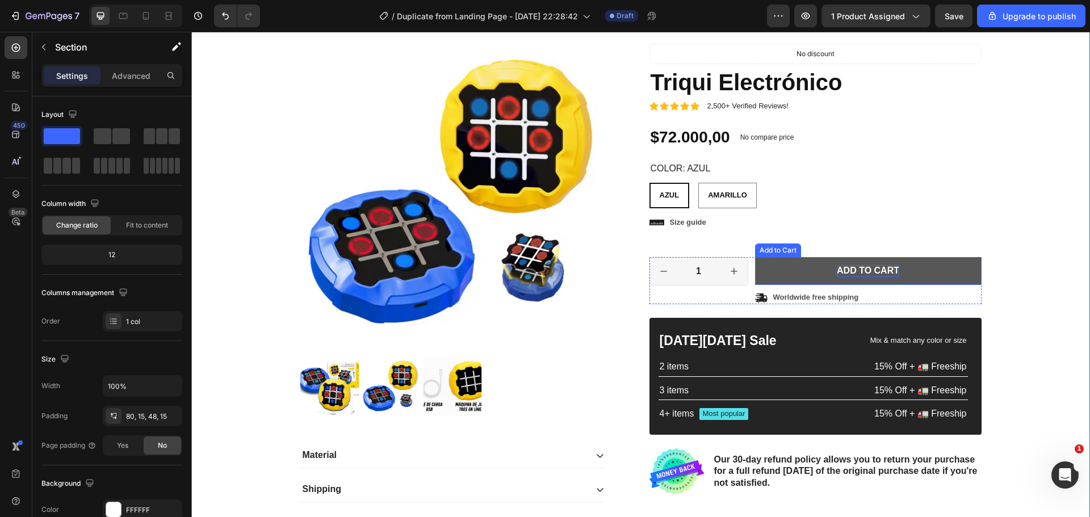
click at [870, 276] on div "Add to cart" at bounding box center [868, 271] width 62 height 12
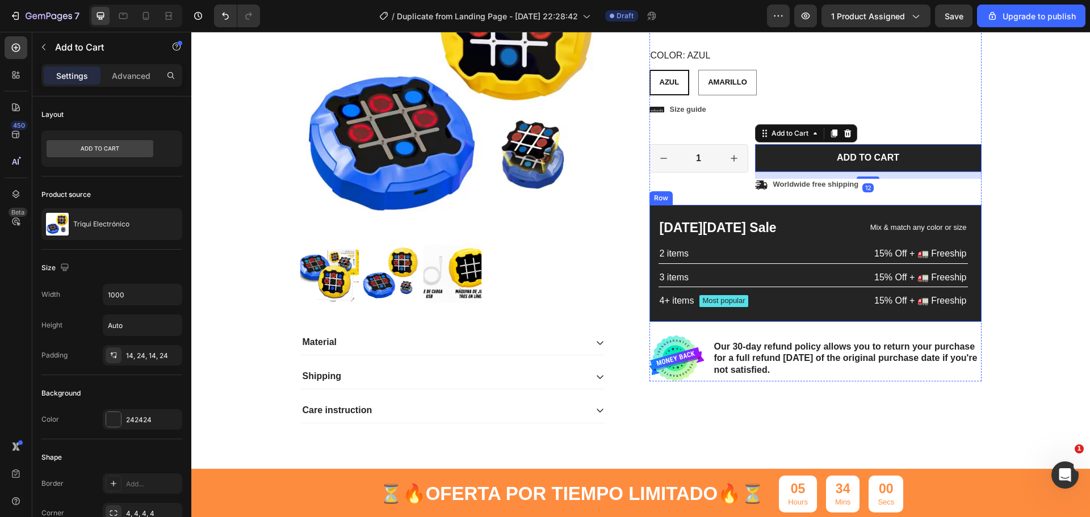
scroll to position [170, 0]
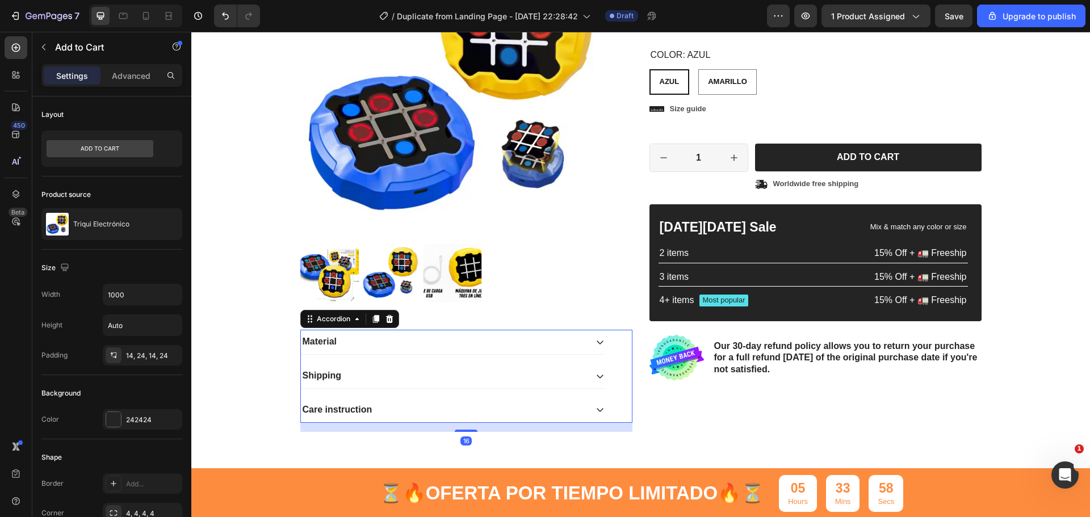
click at [507, 343] on div "Material" at bounding box center [444, 341] width 286 height 15
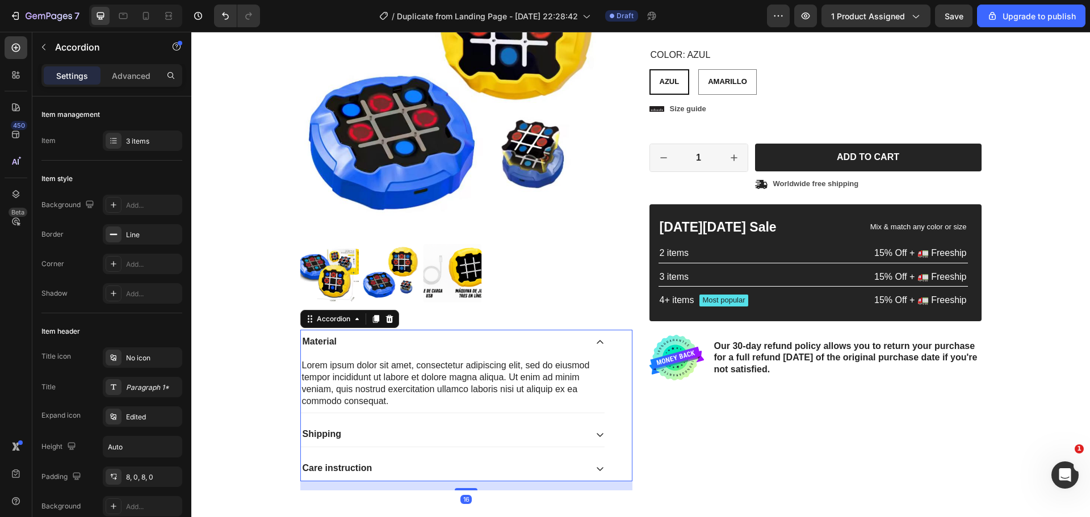
click at [386, 314] on div at bounding box center [390, 319] width 14 height 14
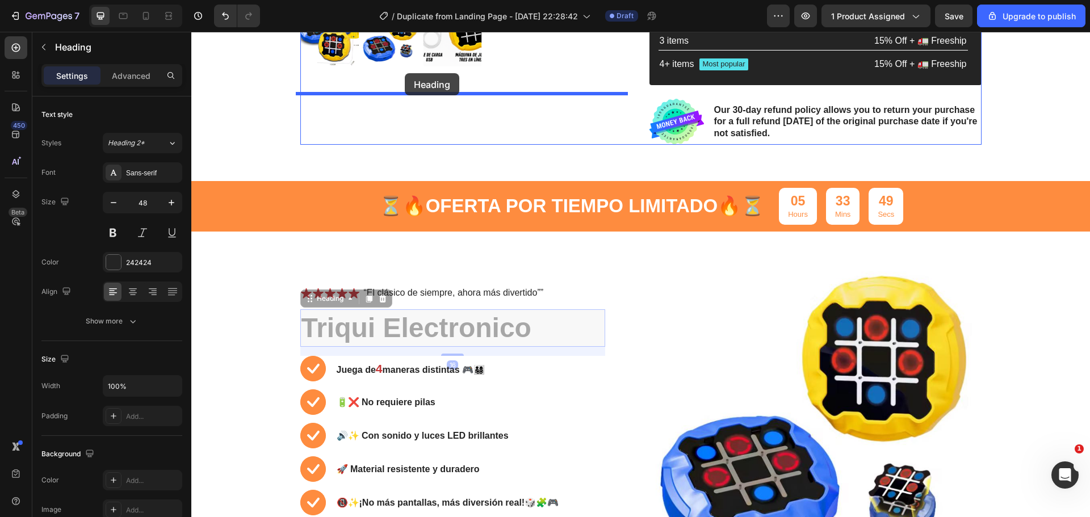
scroll to position [395, 0]
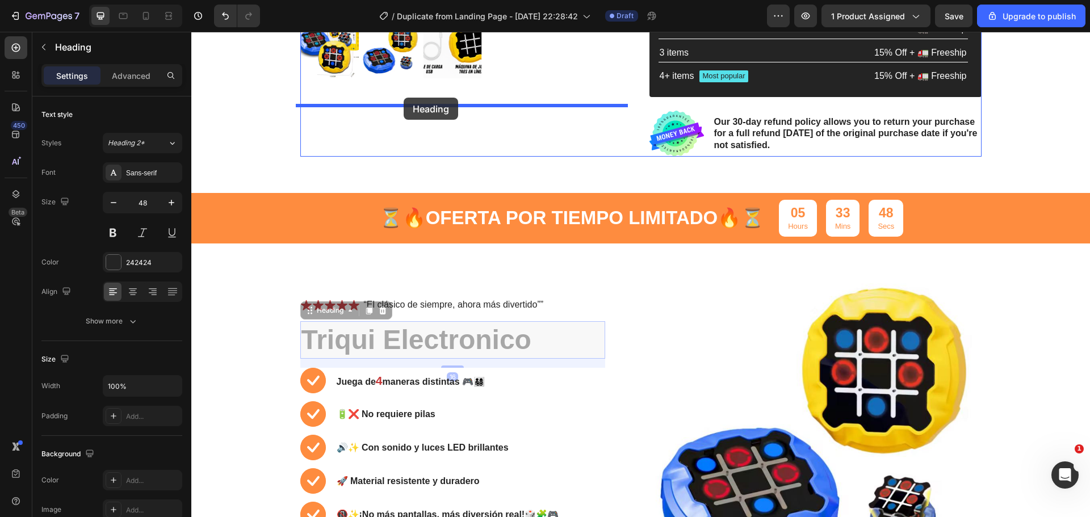
drag, startPoint x: 349, startPoint y: 279, endPoint x: 404, endPoint y: 98, distance: 189.1
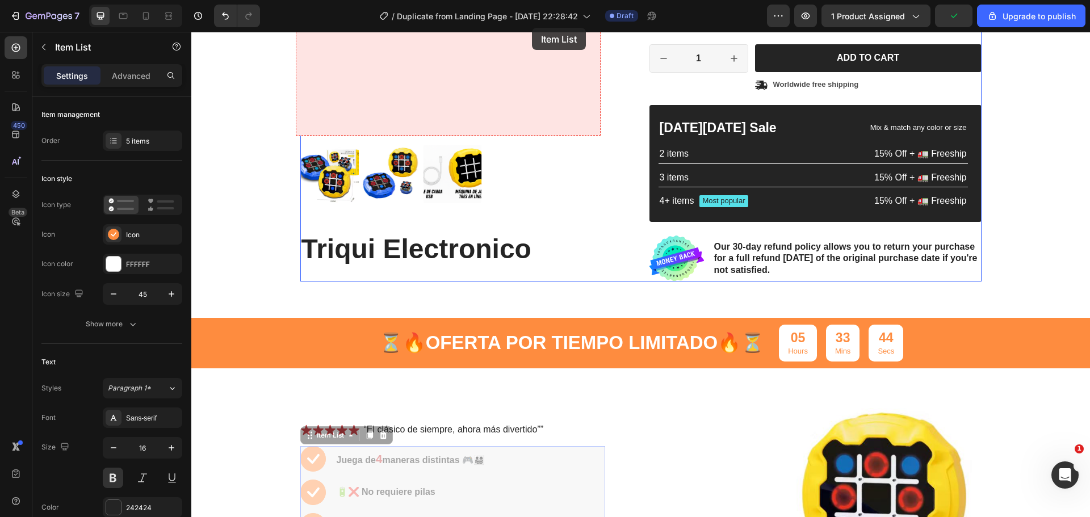
scroll to position [233, 0]
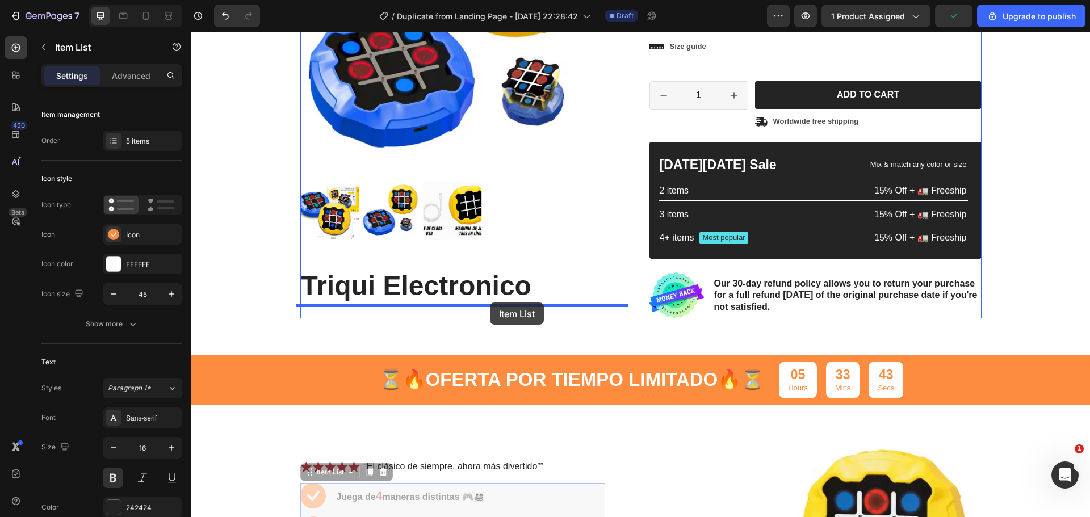
drag, startPoint x: 554, startPoint y: 295, endPoint x: 491, endPoint y: 304, distance: 64.2
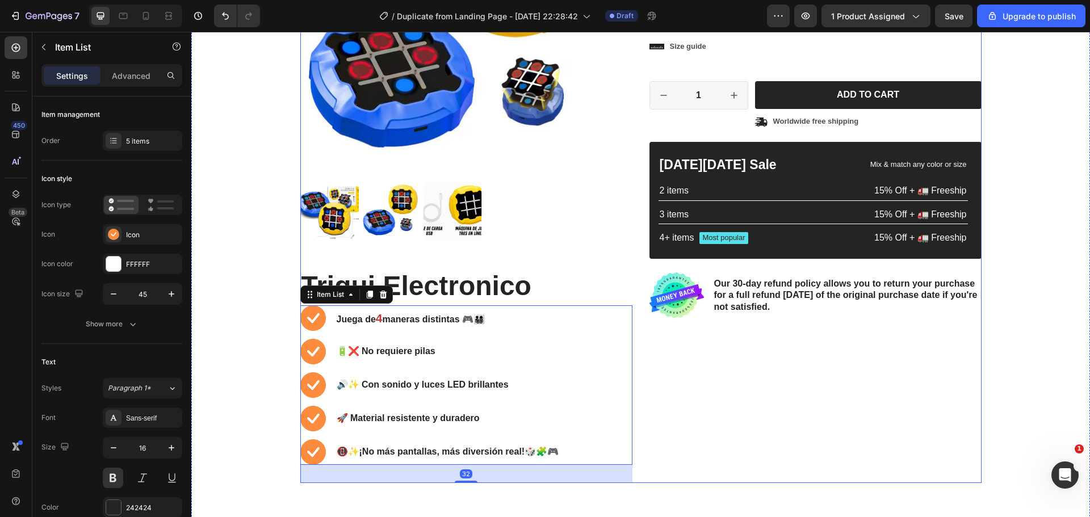
click at [563, 241] on div "Product Images Triqui Electronico Heading Juega de 4 maneras distintas 🎮👨‍👩‍👧‍👦…" at bounding box center [466, 175] width 332 height 615
radio input "false"
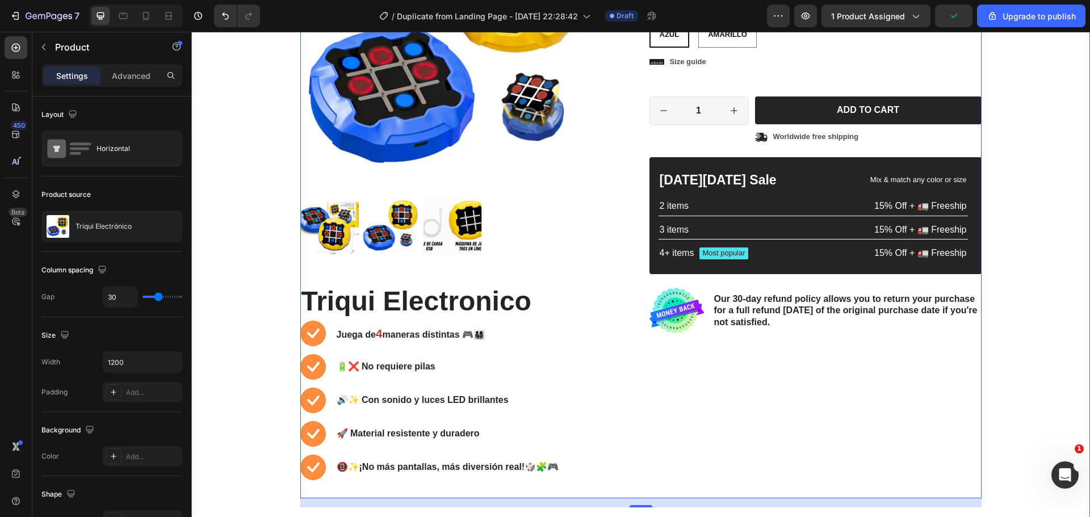
scroll to position [227, 0]
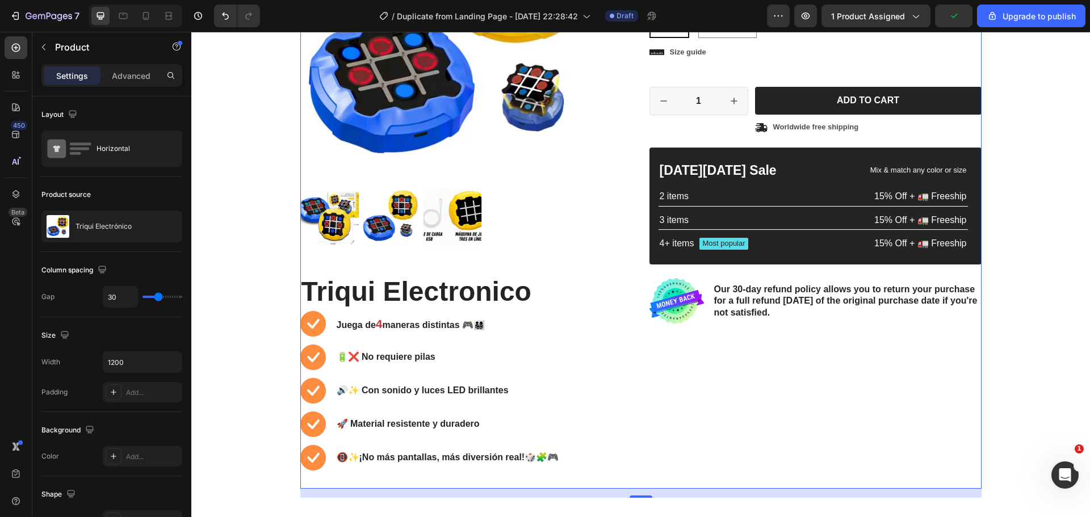
click at [822, 337] on div "Icon Icon Icon Icon Icon Icon List 2,500+ Verified Reviews! Text Block Row No d…" at bounding box center [816, 180] width 332 height 615
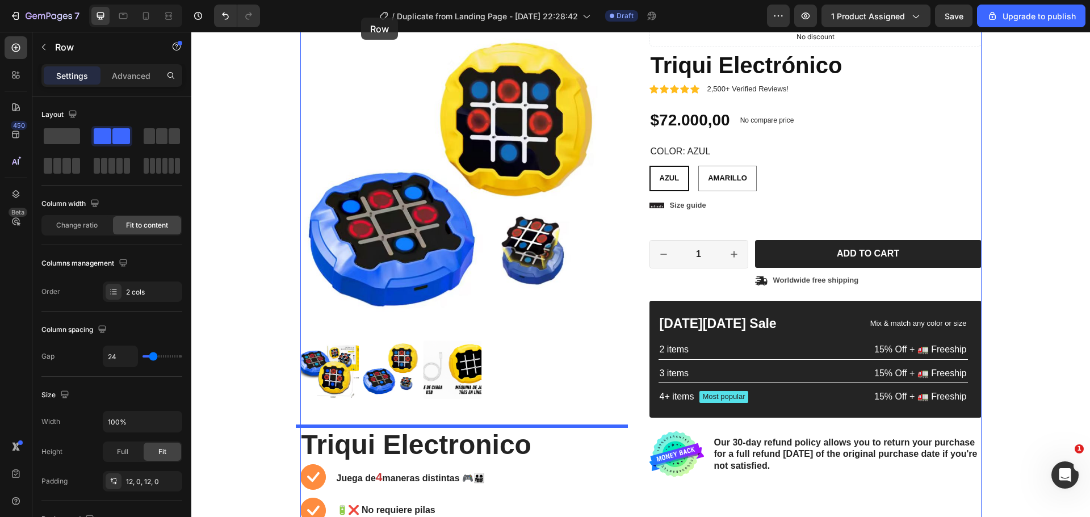
scroll to position [0, 0]
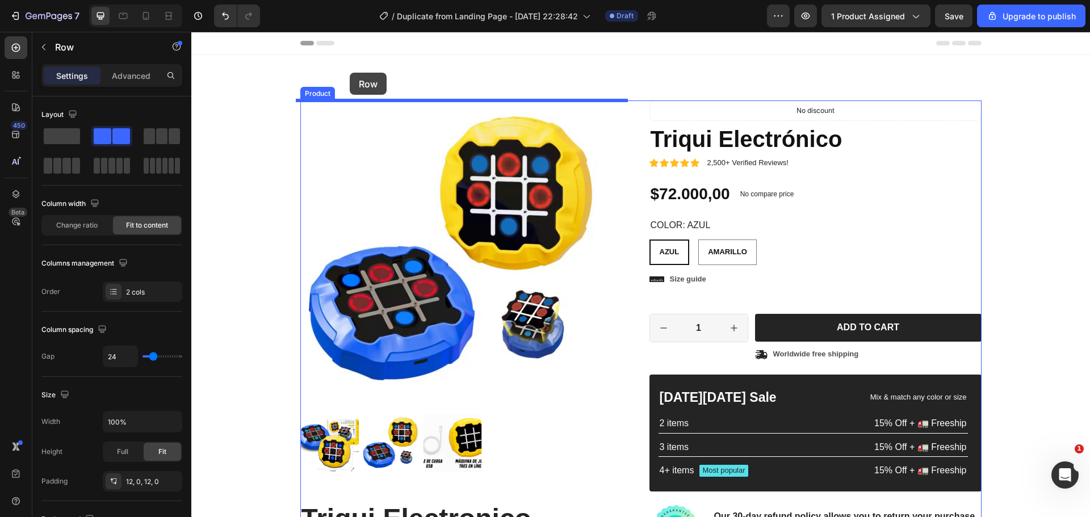
drag, startPoint x: 336, startPoint y: 195, endPoint x: 349, endPoint y: 74, distance: 121.1
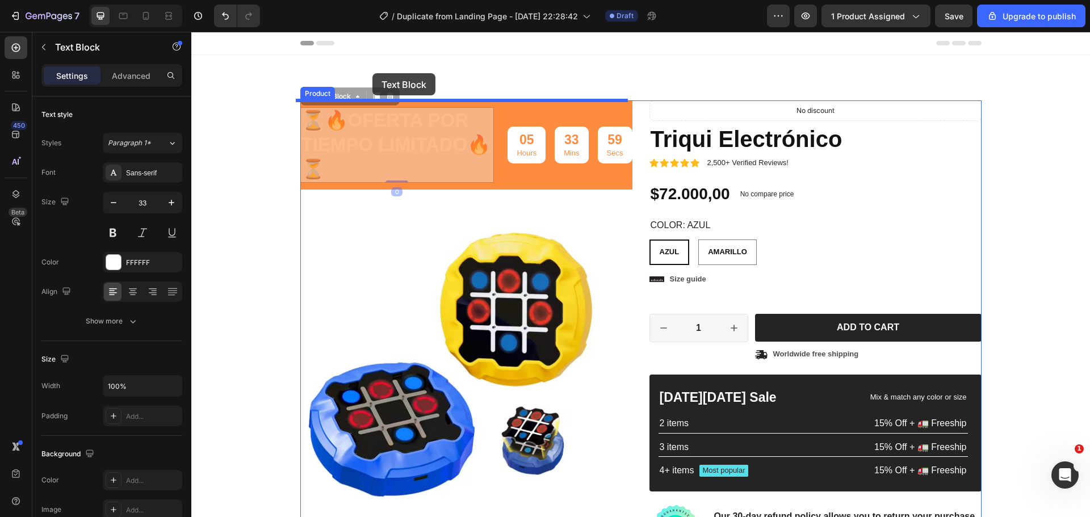
drag, startPoint x: 374, startPoint y: 94, endPoint x: 370, endPoint y: 80, distance: 14.6
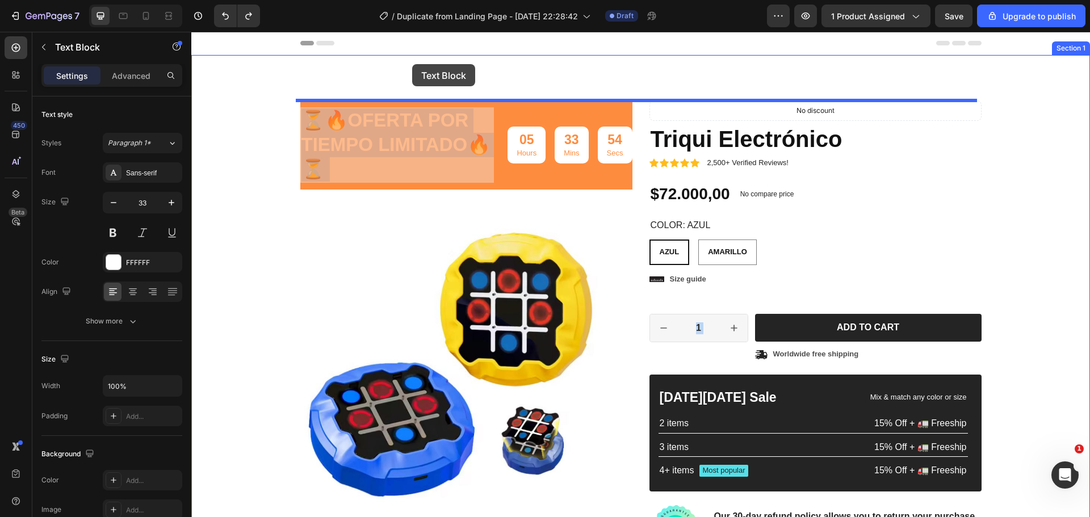
drag, startPoint x: 399, startPoint y: 114, endPoint x: 412, endPoint y: 64, distance: 51.1
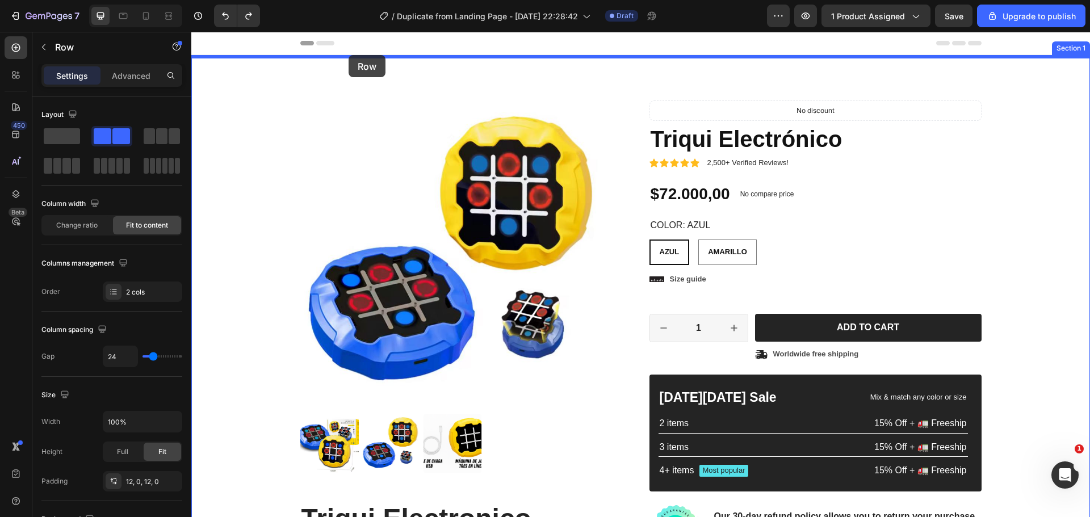
drag, startPoint x: 323, startPoint y: 258, endPoint x: 349, endPoint y: 55, distance: 204.3
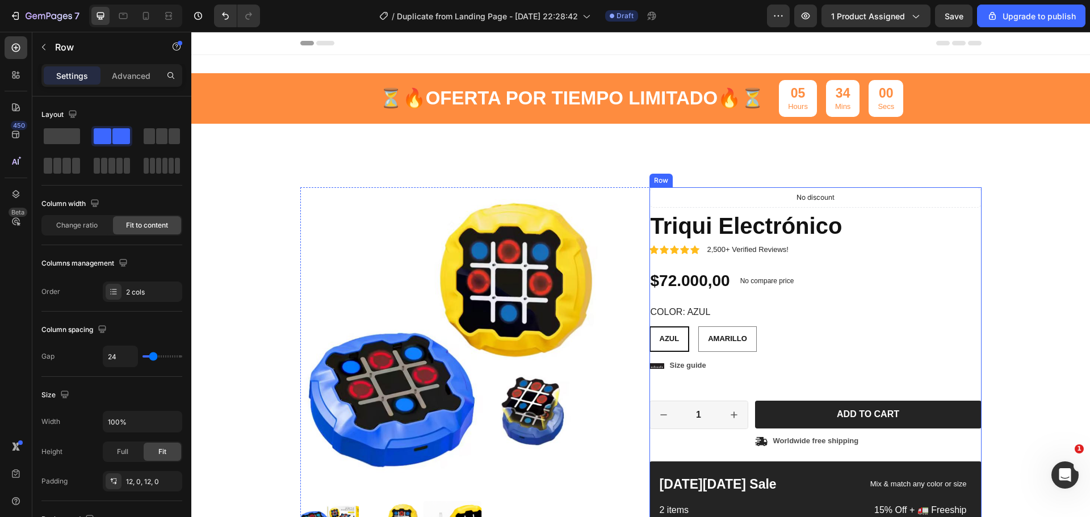
click at [1010, 208] on div "Product Images Triqui Electronico Heading Juega de 4 maneras distintas 🎮👨‍👩‍👧‍👦…" at bounding box center [641, 499] width 882 height 625
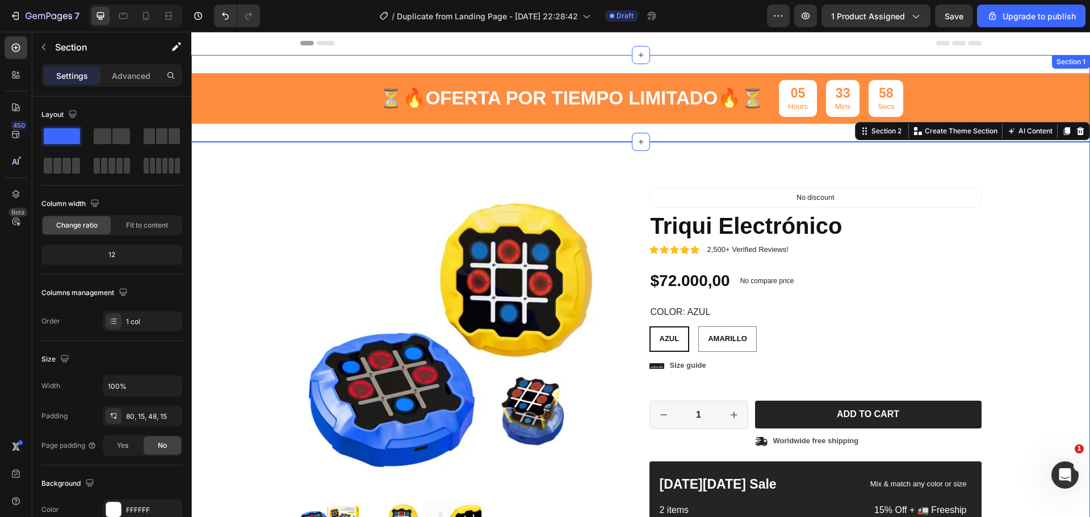
click at [262, 61] on div "⏳🔥 OFERTA POR TIEMPO LIMITADO 🔥⏳ Text Block 05 Hours 33 Mins 58 Secs Countdown …" at bounding box center [640, 98] width 899 height 87
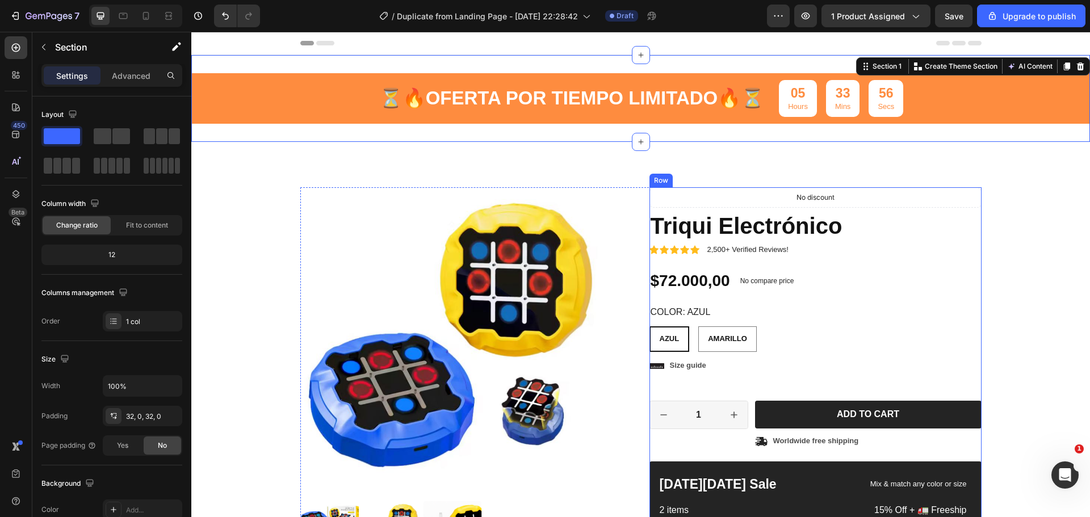
scroll to position [57, 0]
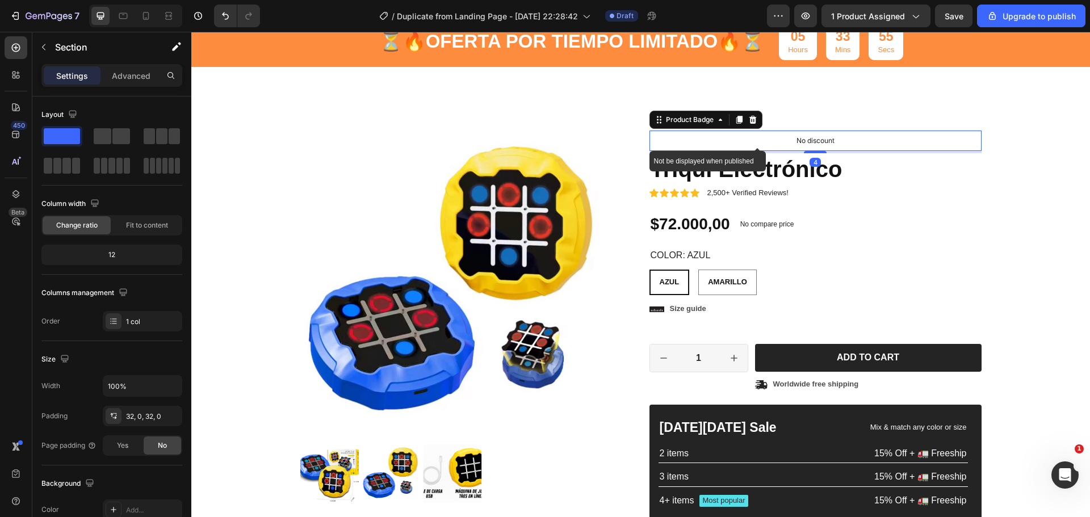
click at [822, 145] on p "No discount" at bounding box center [816, 141] width 38 height 10
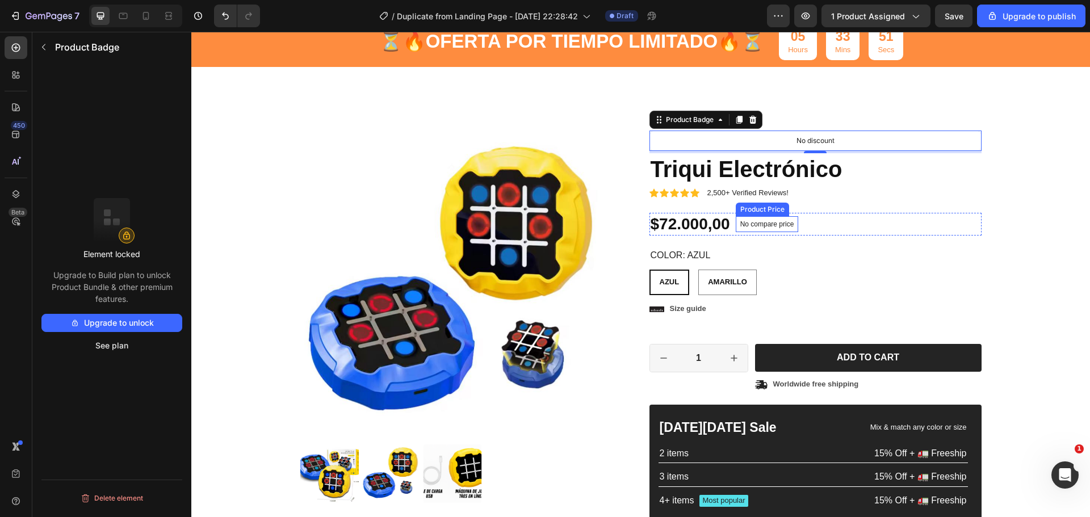
click at [748, 227] on p "No compare price" at bounding box center [767, 224] width 54 height 7
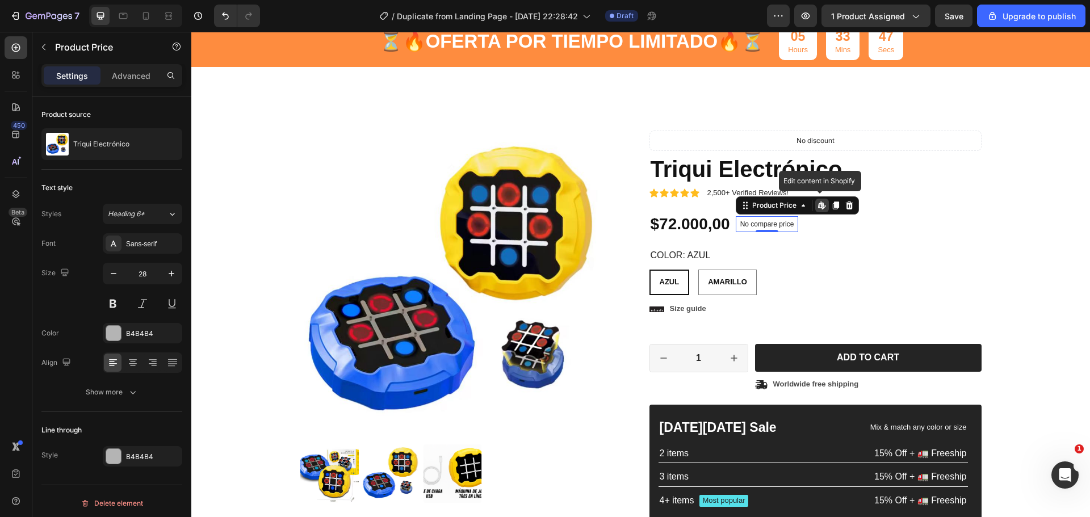
click at [823, 204] on icon at bounding box center [824, 205] width 2 height 5
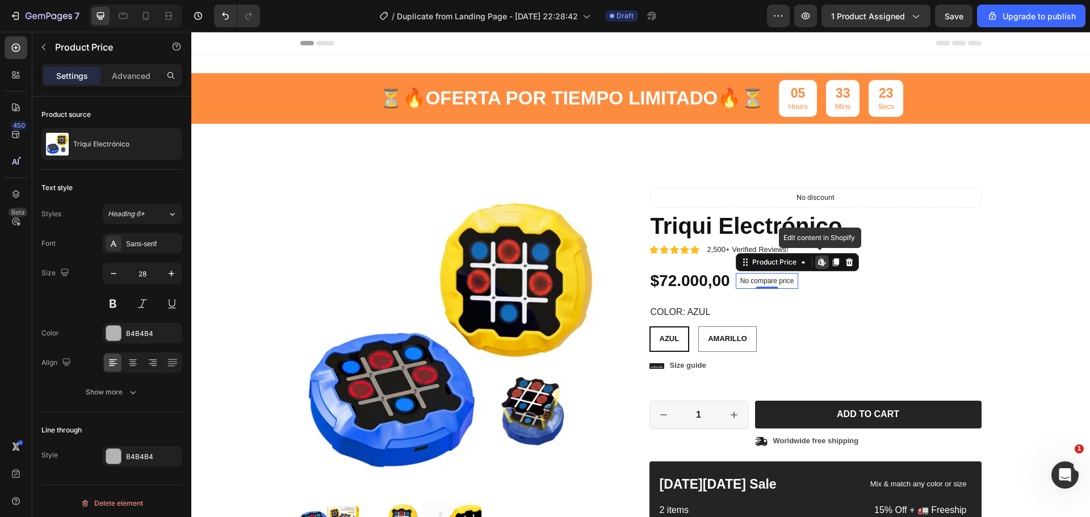
click at [816, 268] on div "Edit content in Shopify" at bounding box center [822, 263] width 14 height 14
click at [845, 262] on icon at bounding box center [848, 262] width 7 height 8
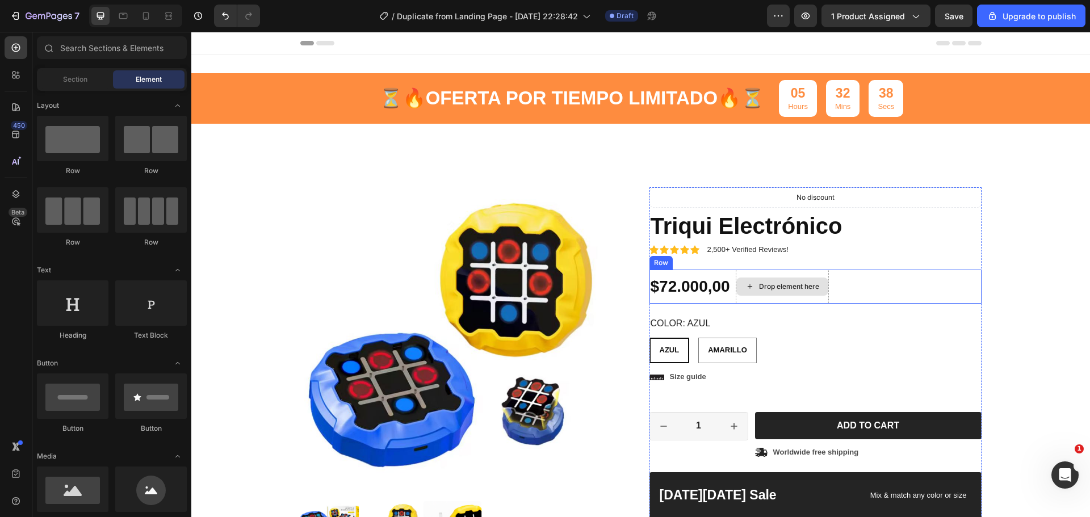
click at [802, 286] on div "Drop element here" at bounding box center [789, 286] width 60 height 9
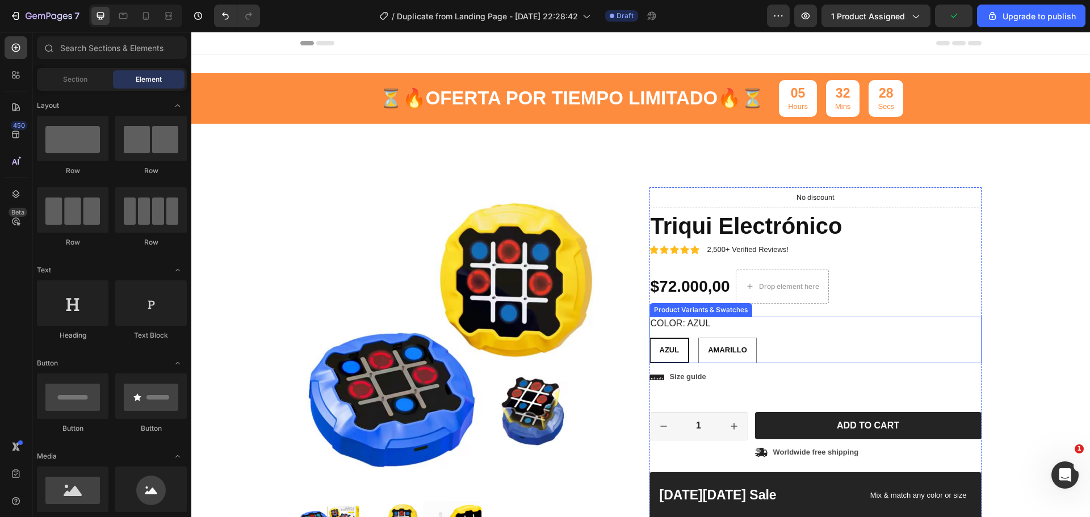
click at [890, 345] on div "AZUL AZUL AZUL AMARILLO AMARILLO AMARILLO" at bounding box center [816, 351] width 332 height 26
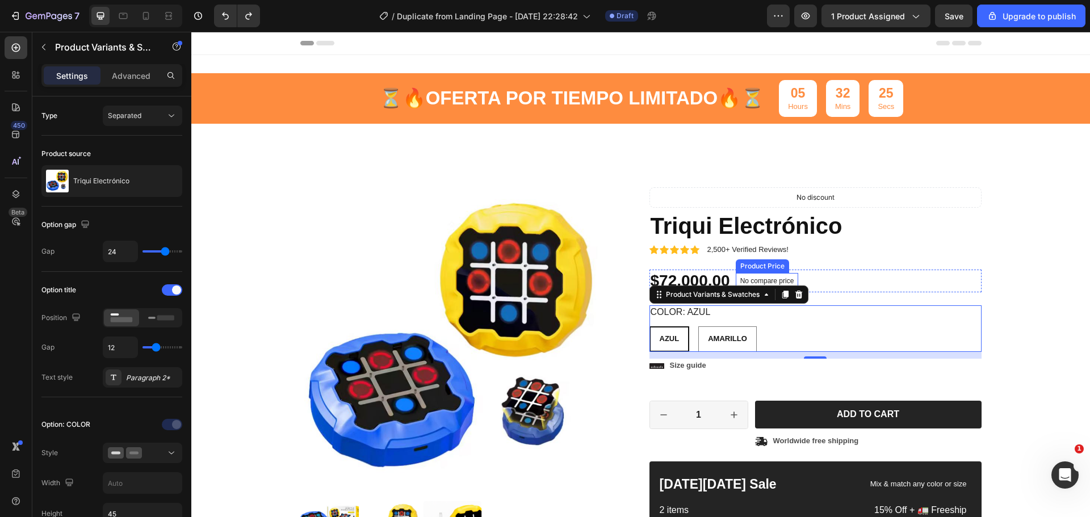
click at [759, 283] on p "No compare price" at bounding box center [767, 281] width 54 height 7
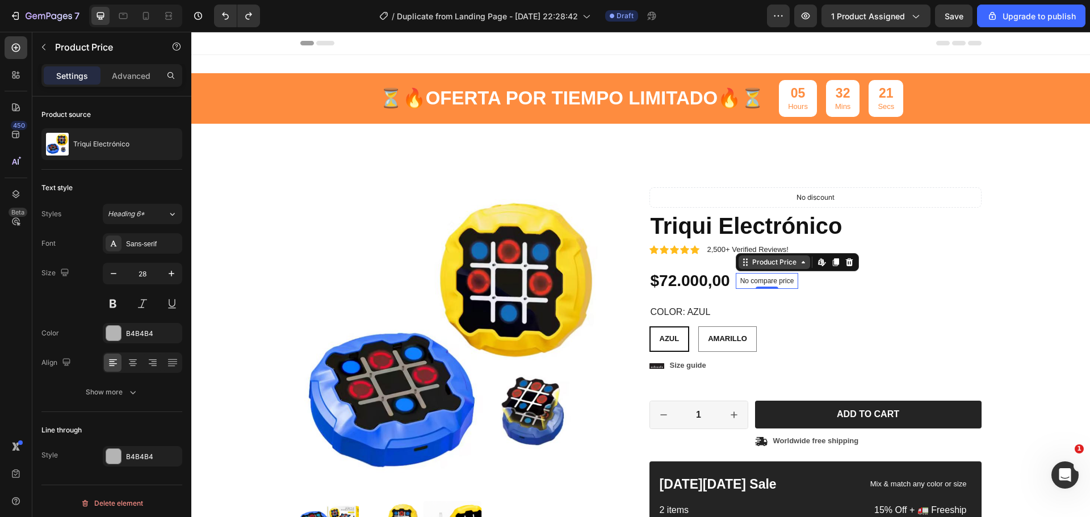
click at [801, 261] on icon at bounding box center [803, 262] width 9 height 9
click at [818, 265] on icon at bounding box center [822, 262] width 9 height 9
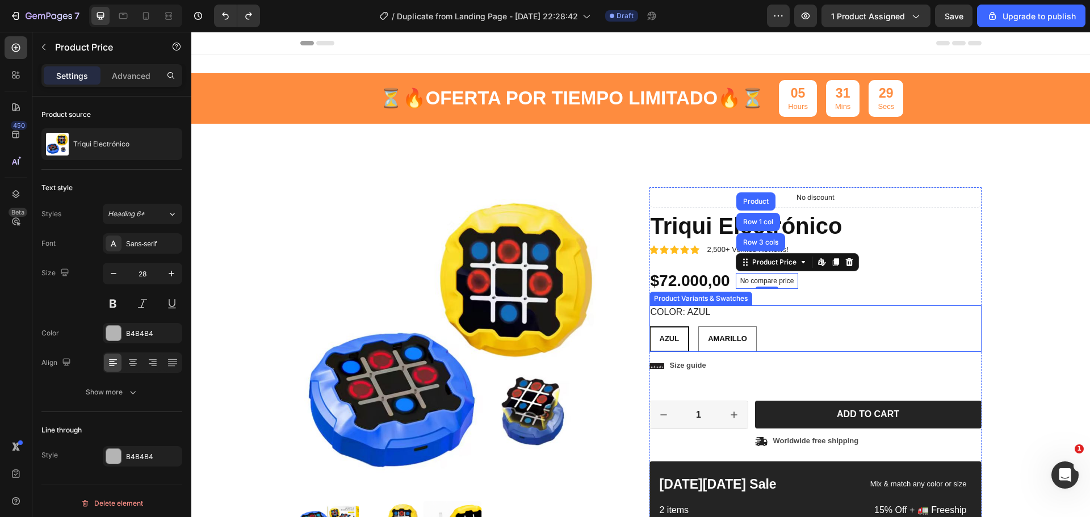
click at [895, 312] on div "COLOR: AZUL AZUL AZUL AZUL AMARILLO AMARILLO AMARILLO" at bounding box center [816, 328] width 332 height 47
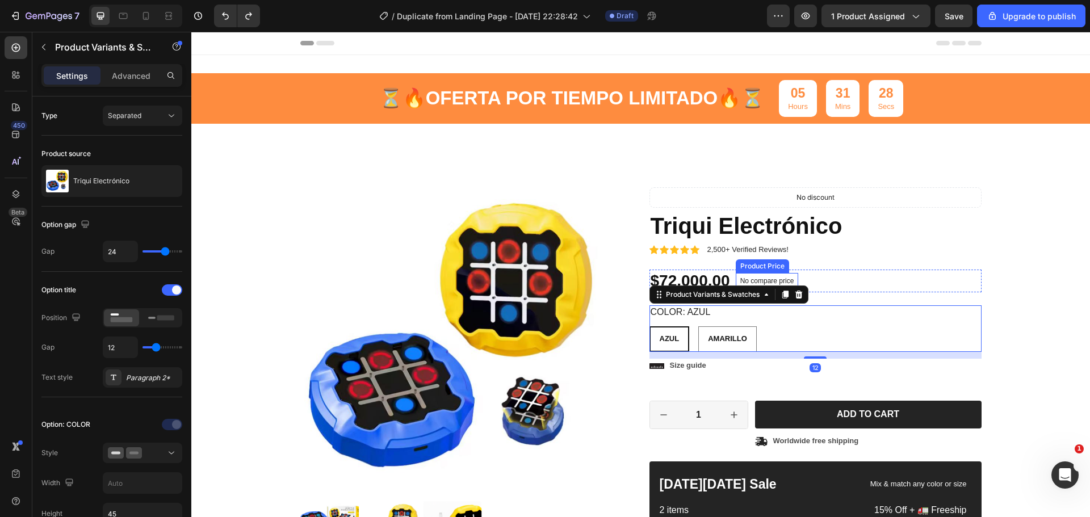
click at [776, 279] on p "No compare price" at bounding box center [767, 281] width 54 height 7
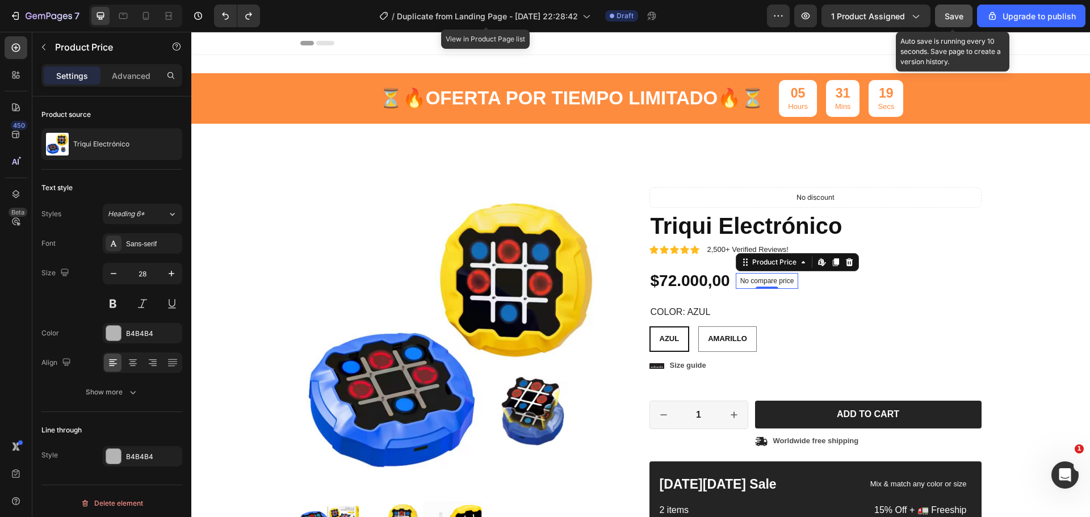
click at [940, 11] on button "Save" at bounding box center [953, 16] width 37 height 23
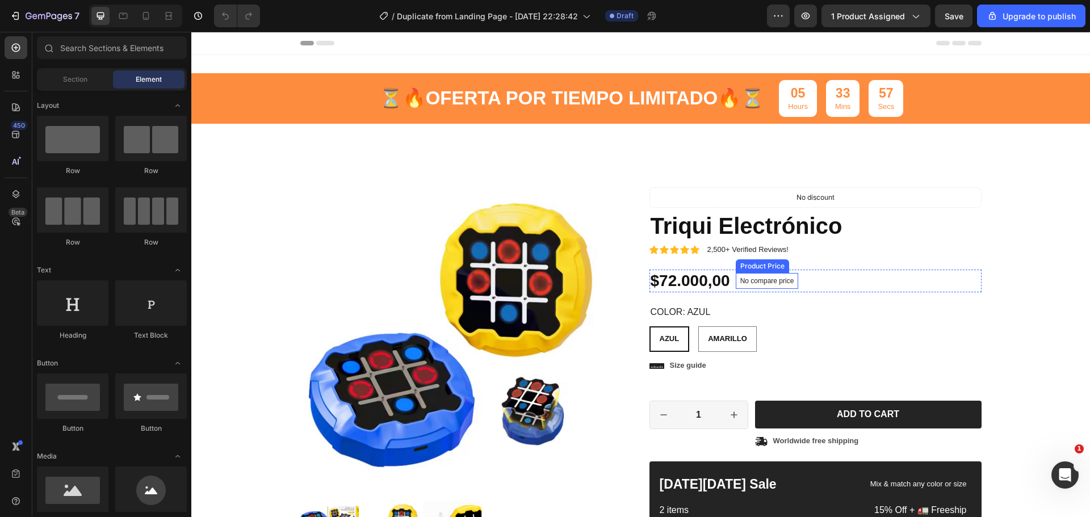
click at [769, 279] on p "No compare price" at bounding box center [767, 281] width 54 height 7
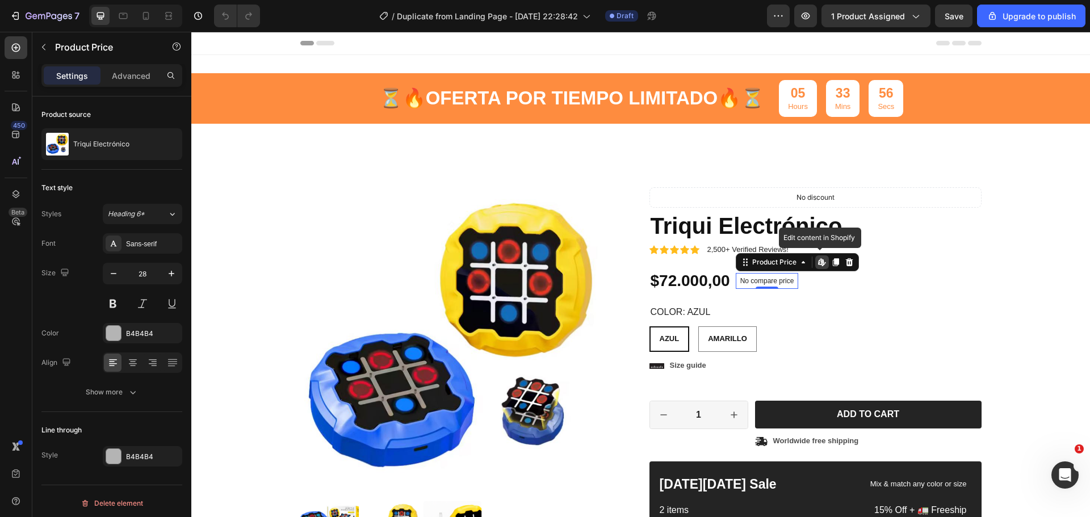
click at [818, 261] on icon at bounding box center [822, 262] width 9 height 9
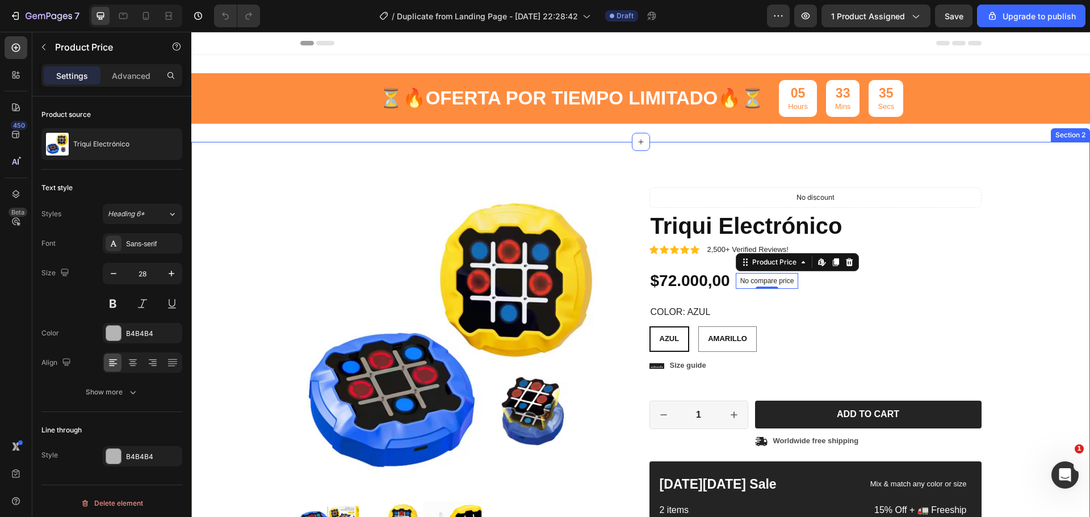
click at [1006, 323] on div "Product Images Triqui Electronico Heading Juega de 4 maneras distintas 🎮👨‍👩‍👧‍👦…" at bounding box center [641, 499] width 882 height 625
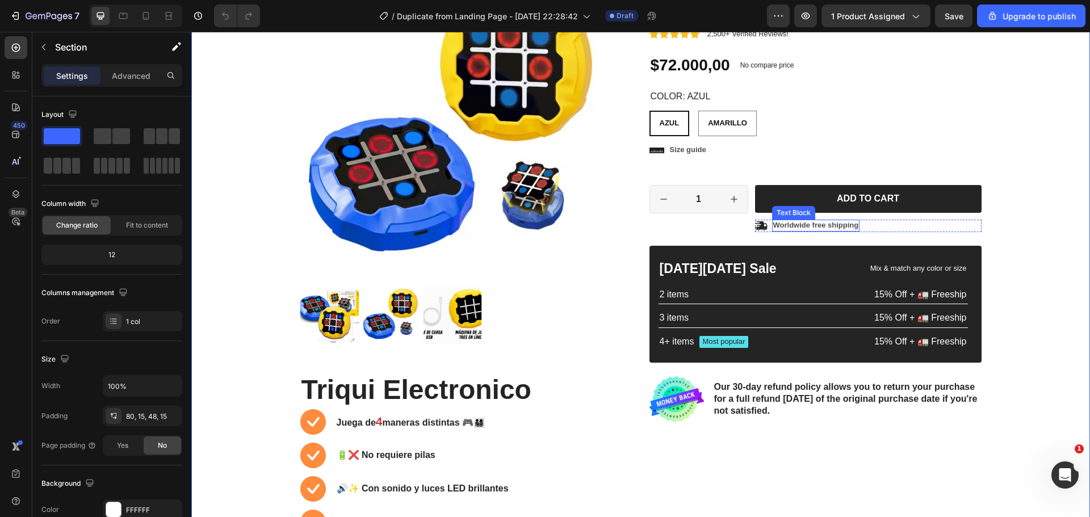
scroll to position [170, 0]
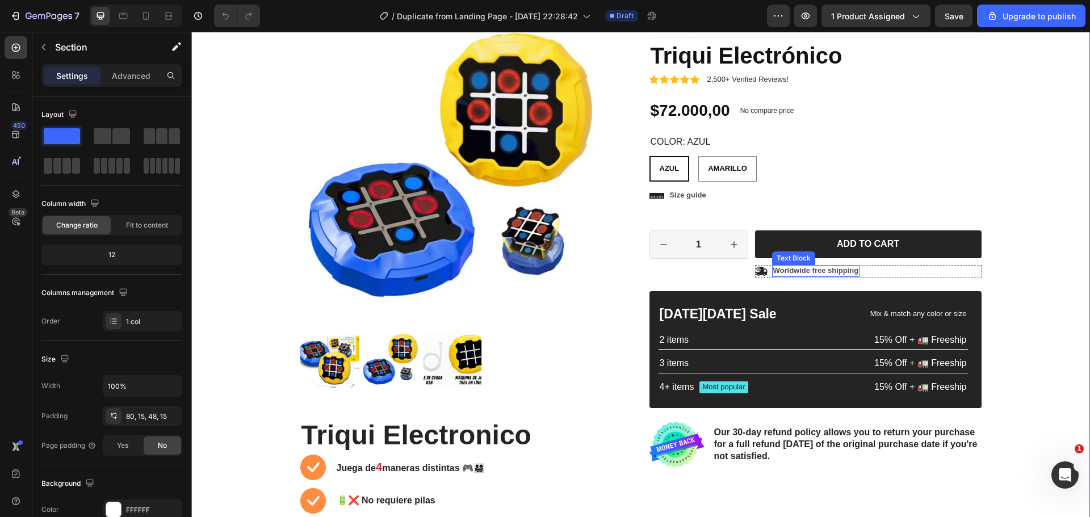
click at [788, 273] on p "Worldwide free shipping" at bounding box center [816, 271] width 86 height 10
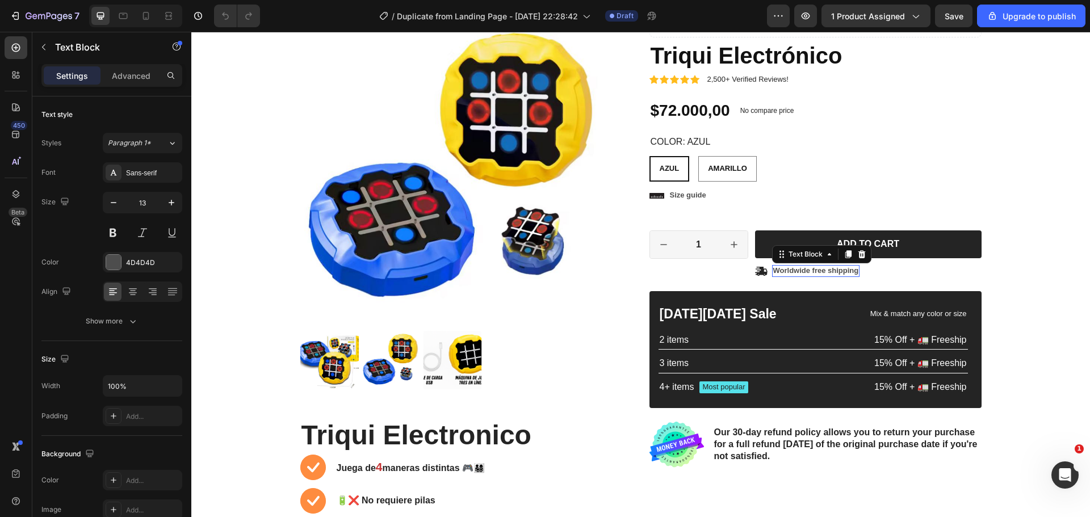
click at [788, 273] on p "Worldwide free shipping" at bounding box center [816, 271] width 86 height 10
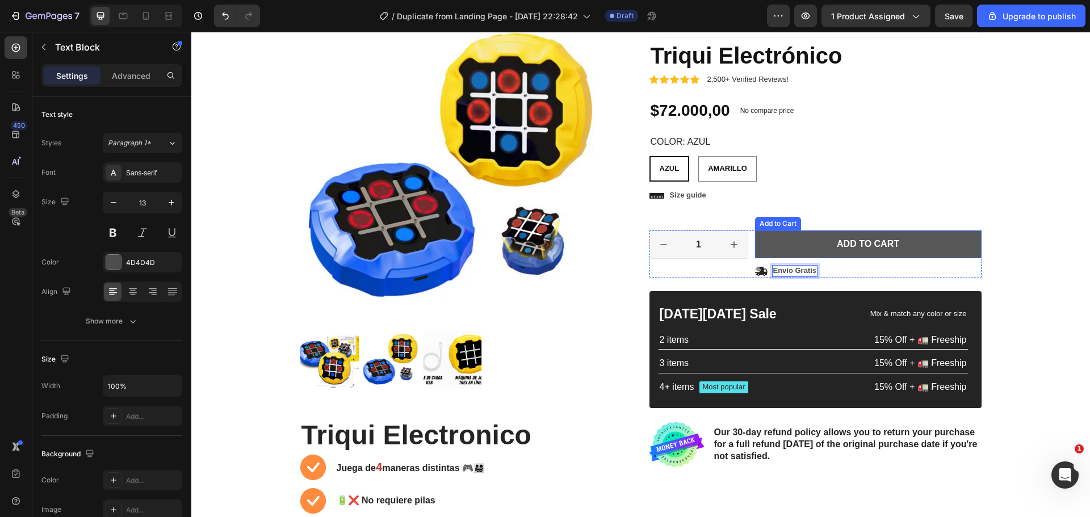
click at [803, 248] on button "Add to cart" at bounding box center [868, 245] width 227 height 28
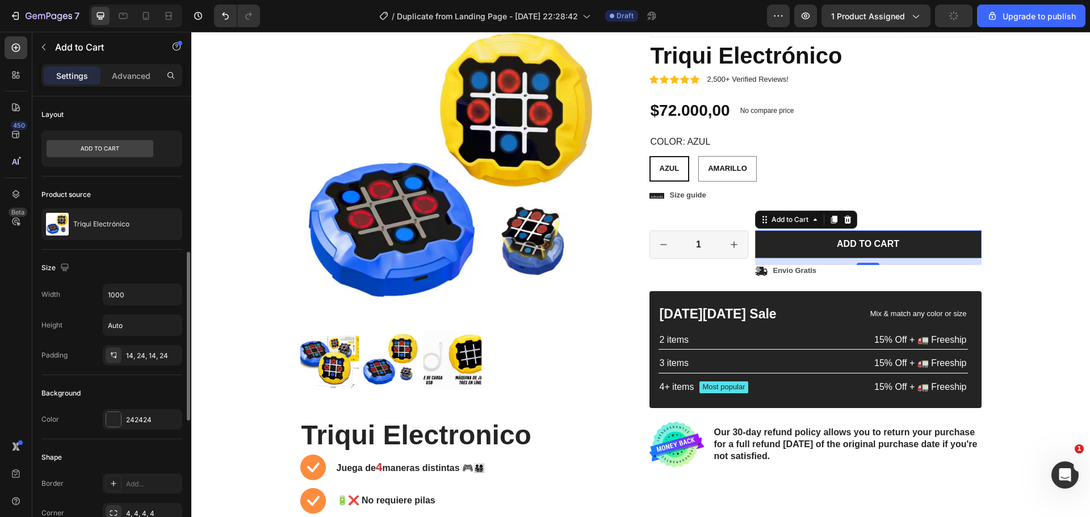
scroll to position [114, 0]
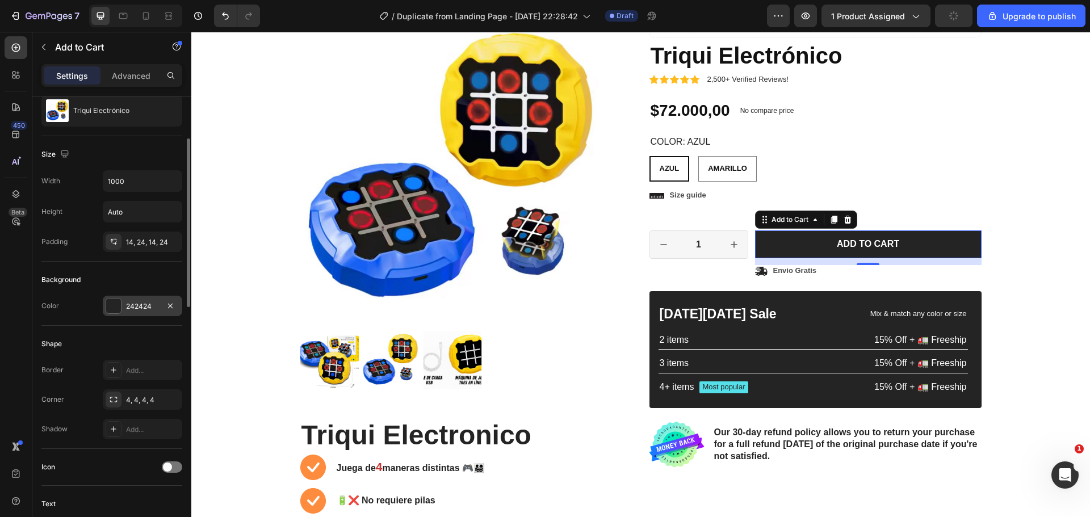
click at [118, 307] on div at bounding box center [113, 306] width 15 height 15
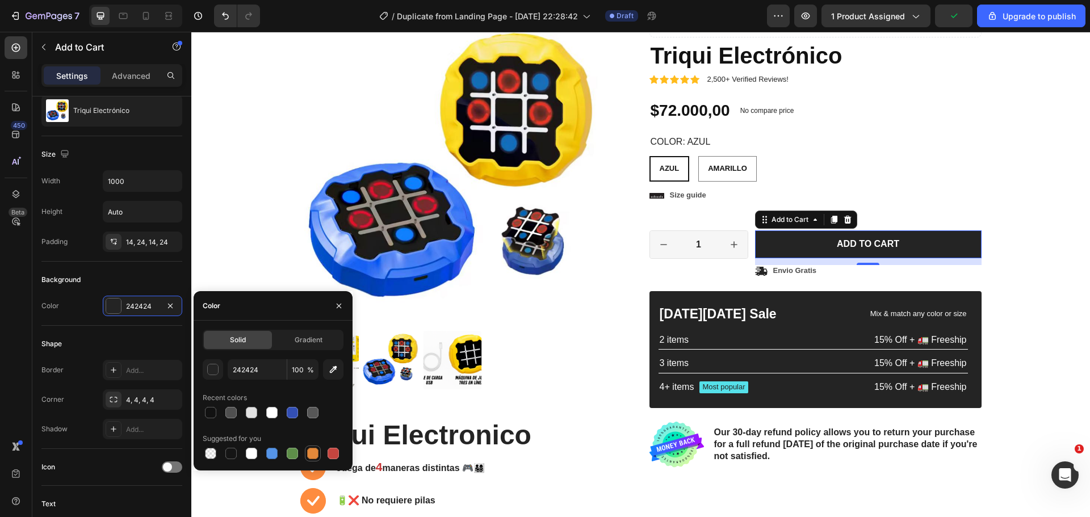
click at [311, 455] on div at bounding box center [312, 453] width 11 height 11
type input "E4893A"
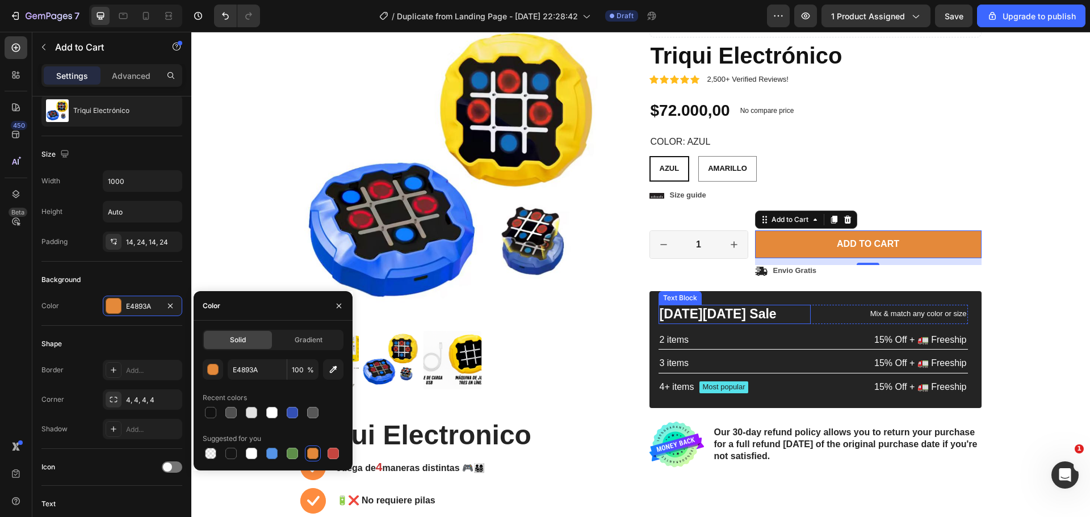
click at [790, 298] on div "[DATE][DATE] Sale Text Block Mix & match any color or size Text Block Row 2 ite…" at bounding box center [816, 349] width 332 height 117
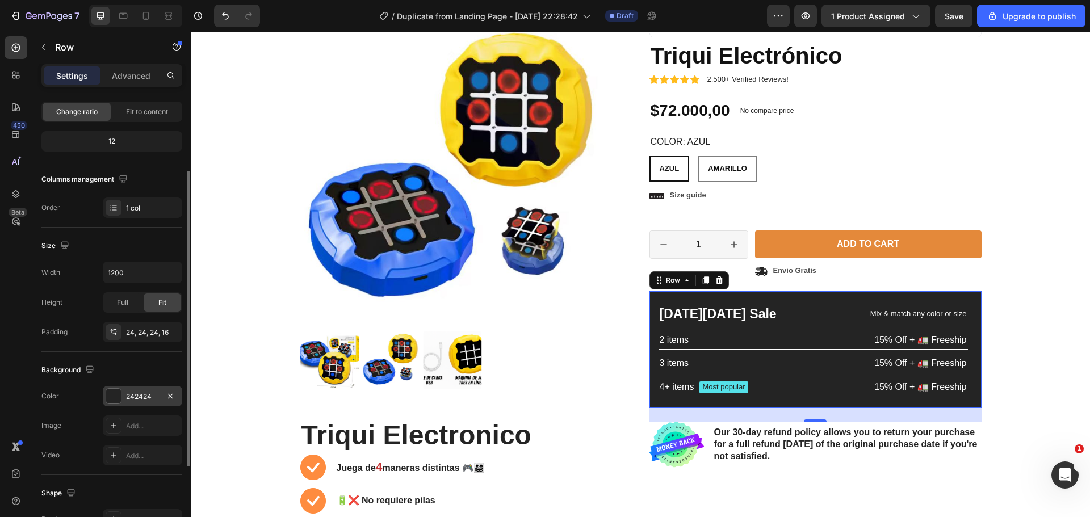
click at [135, 392] on div "242424" at bounding box center [142, 397] width 33 height 10
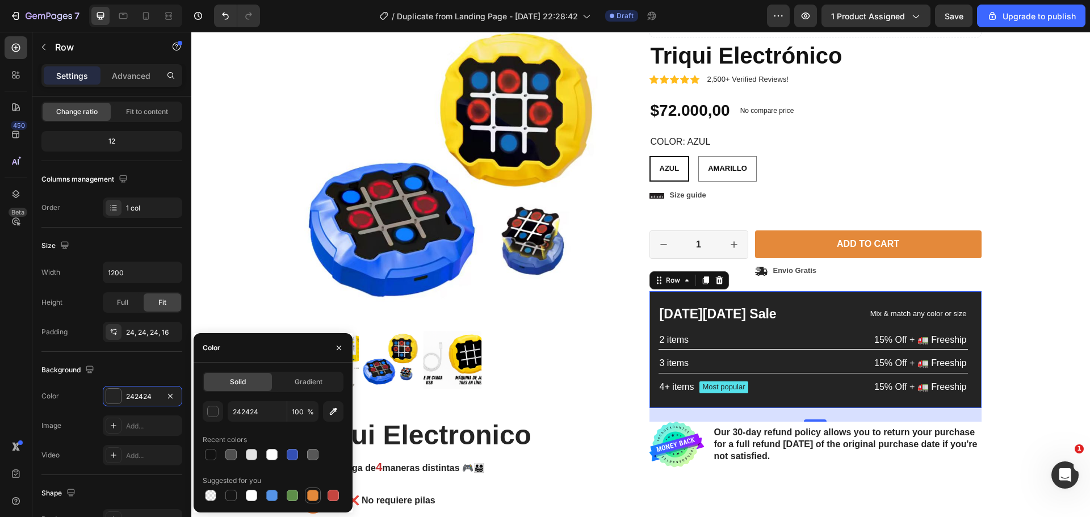
click at [315, 489] on div at bounding box center [313, 496] width 14 height 14
type input "E4893A"
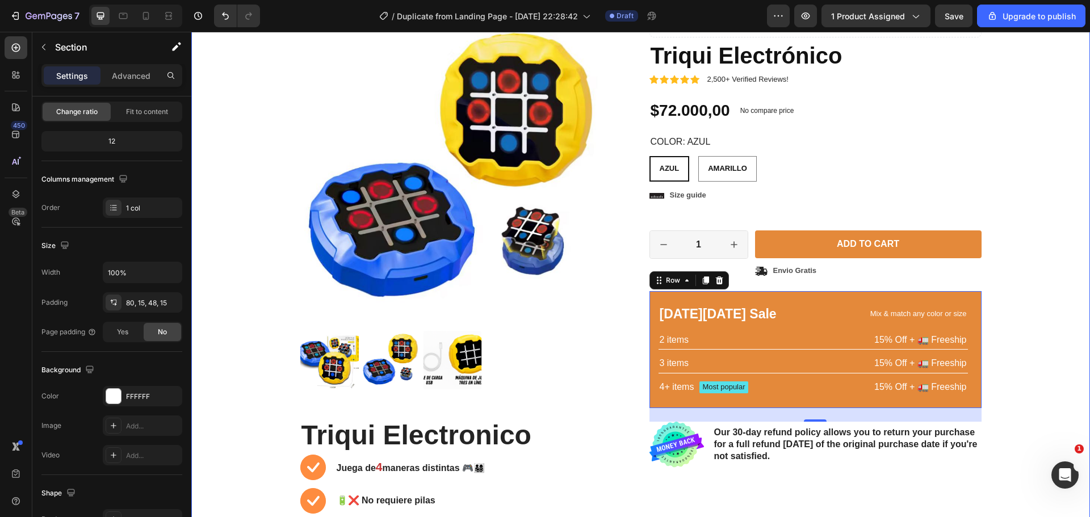
click at [1049, 311] on div "Product Images Triqui Electronico Heading Juega de 4 maneras distintas 🎮👨‍👩‍👧‍👦…" at bounding box center [641, 329] width 882 height 625
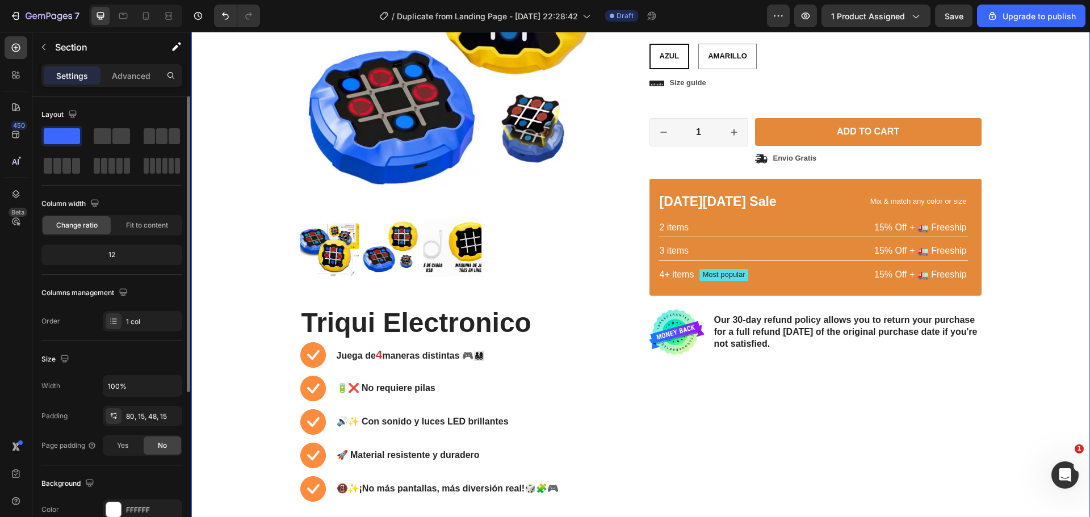
scroll to position [284, 0]
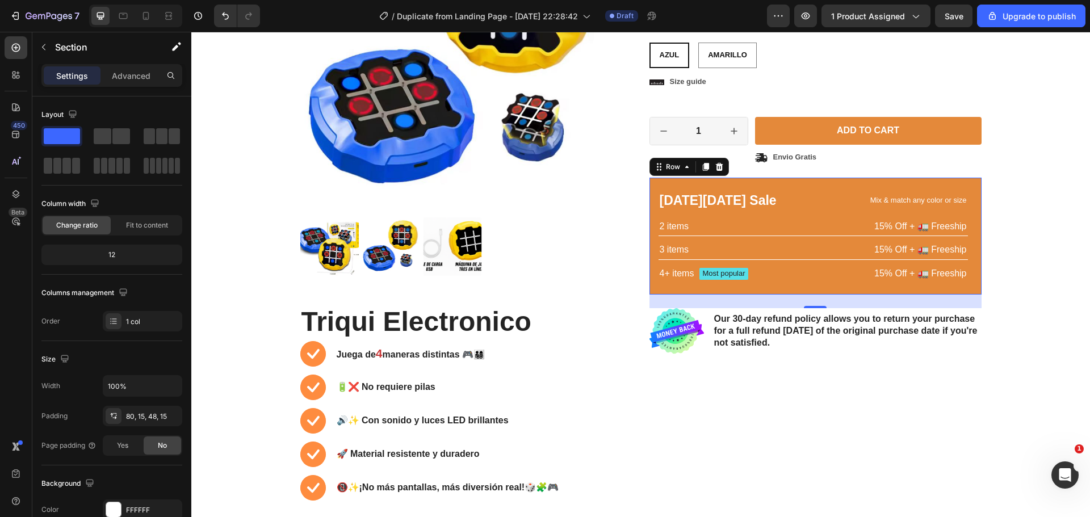
click at [814, 183] on div "[DATE][DATE] Sale Text Block Mix & match any color or size Text Block Row 2 ite…" at bounding box center [816, 236] width 332 height 117
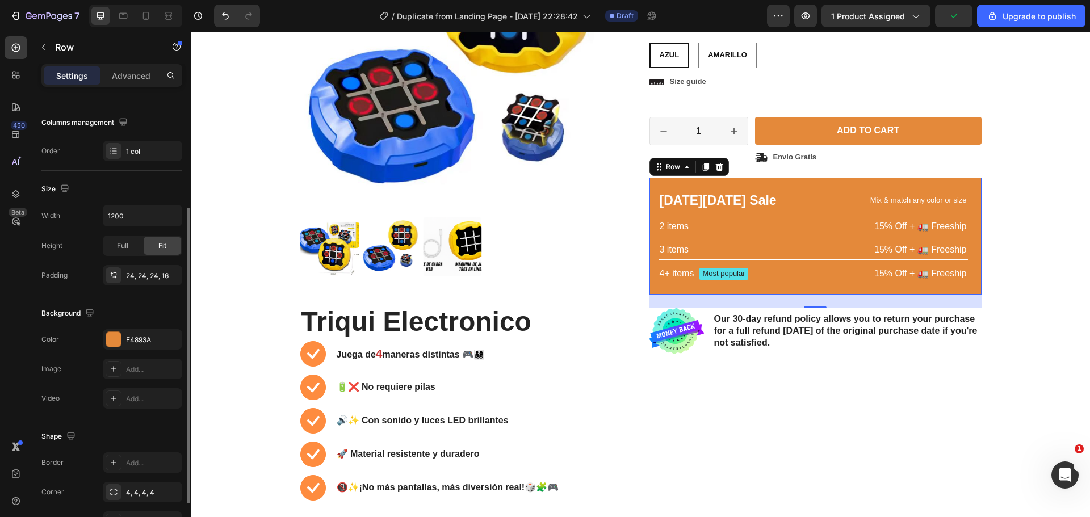
scroll to position [227, 0]
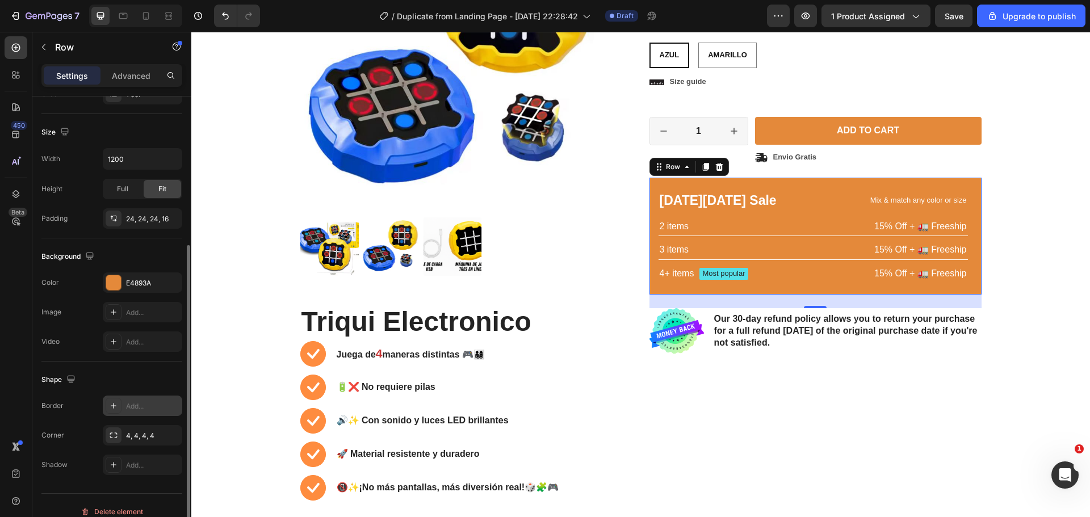
click at [112, 407] on icon at bounding box center [113, 405] width 9 height 9
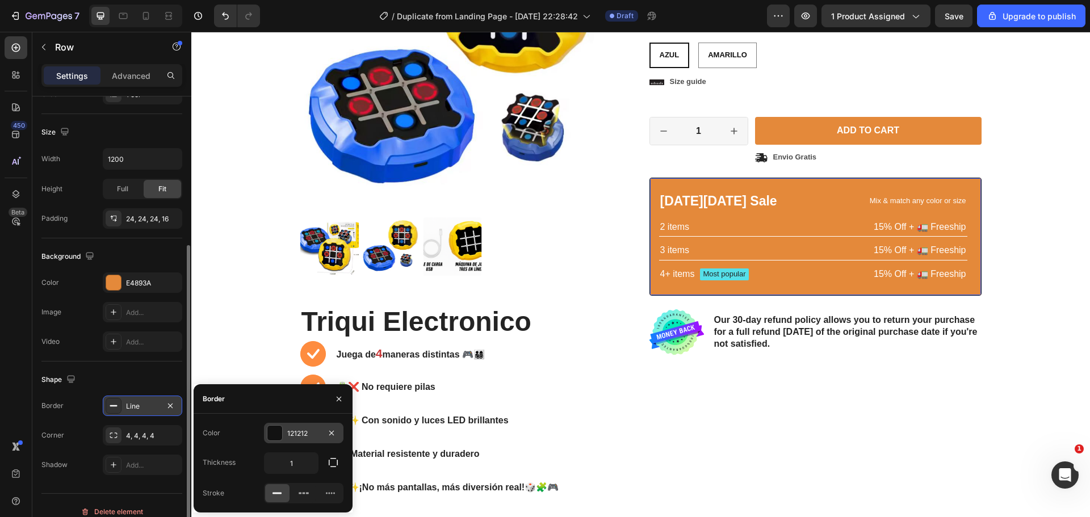
click at [279, 437] on div at bounding box center [274, 433] width 15 height 15
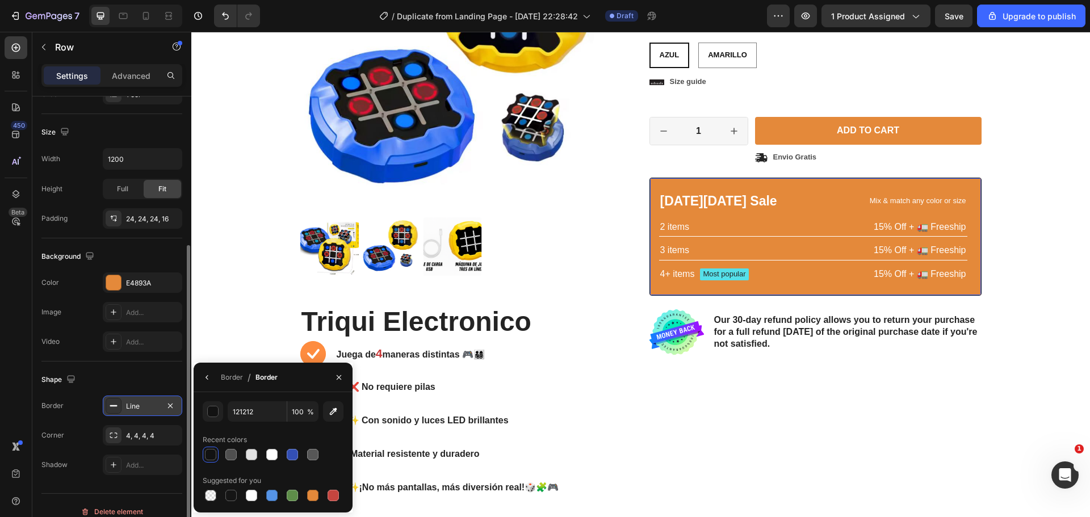
click at [212, 456] on div at bounding box center [210, 454] width 11 height 11
click at [228, 500] on div at bounding box center [230, 495] width 11 height 11
type input "151515"
click at [640, 431] on div "Product Images Triqui Electronico Heading Juega de 4 maneras distintas 🎮👨‍👩‍👧‍👦…" at bounding box center [640, 210] width 681 height 615
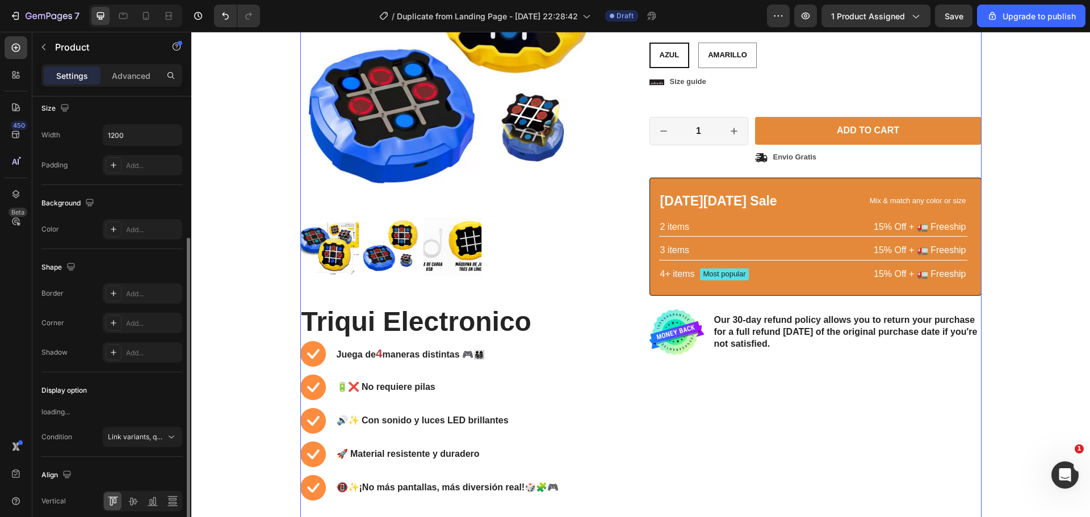
scroll to position [0, 0]
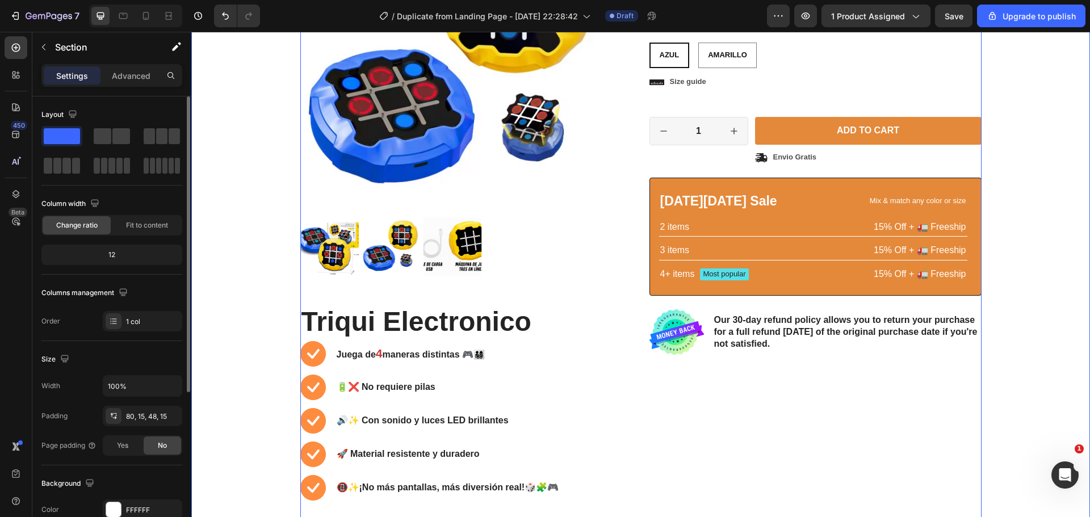
click at [1009, 363] on div "Product Images Triqui Electronico Heading Juega de 4 maneras distintas 🎮👨‍👩‍👧‍👦…" at bounding box center [641, 215] width 882 height 625
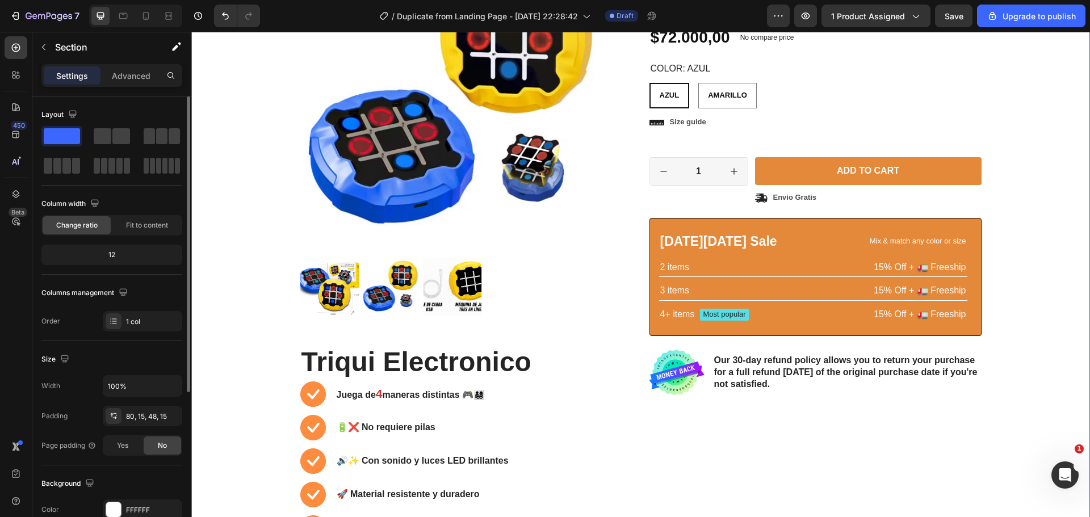
scroll to position [227, 0]
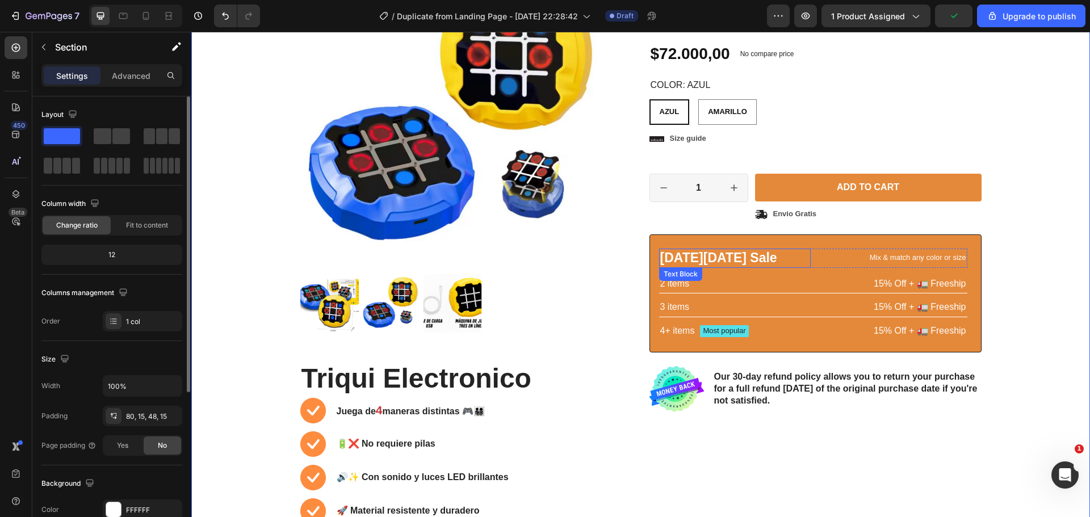
click at [740, 262] on p "[DATE][DATE] Sale" at bounding box center [735, 258] width 150 height 17
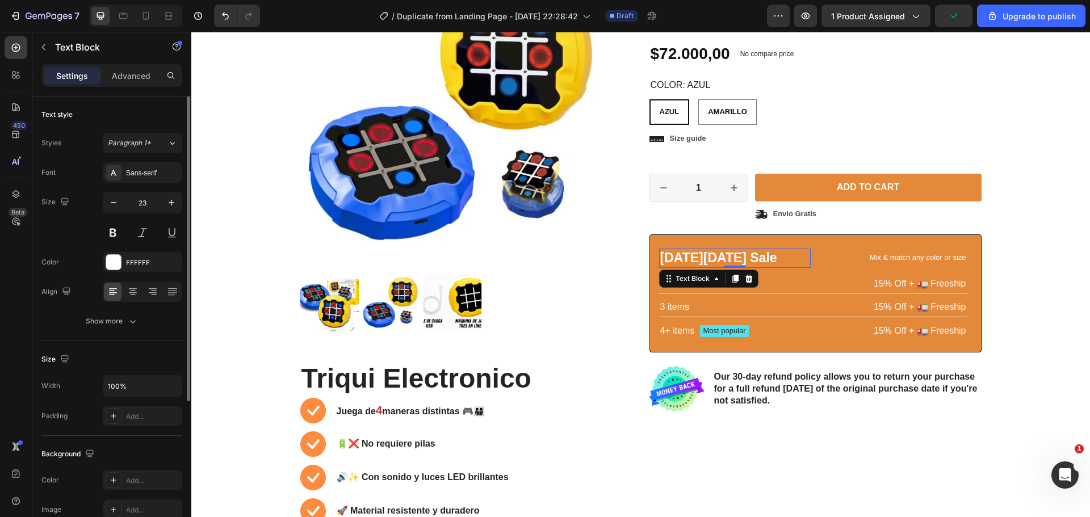
click at [740, 262] on p "[DATE][DATE] Sale" at bounding box center [735, 258] width 150 height 17
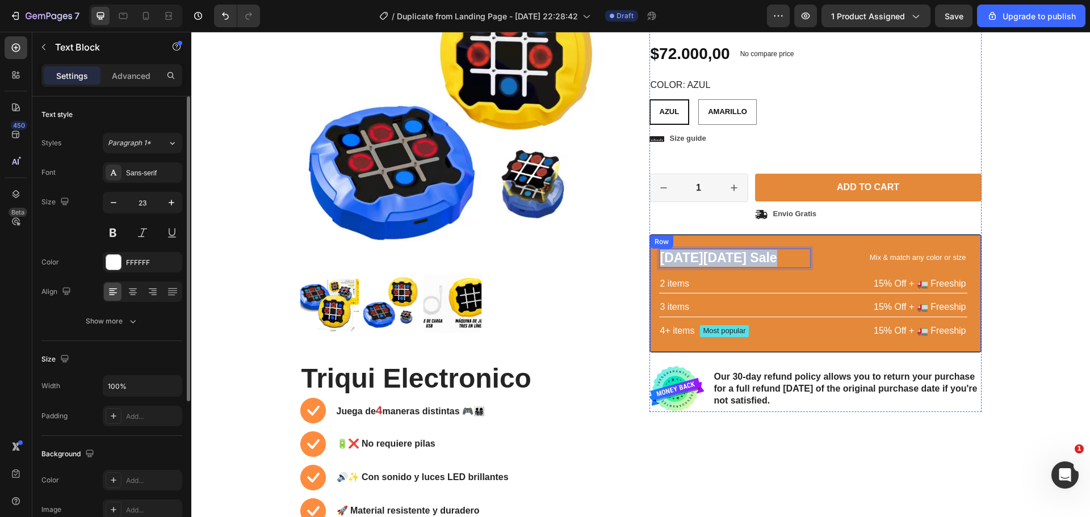
drag, startPoint x: 763, startPoint y: 258, endPoint x: 660, endPoint y: 245, distance: 103.6
click at [660, 245] on div "[DATE][DATE] Sale Text Block 0 Mix & match any color or size Text Block Row 2 i…" at bounding box center [816, 293] width 332 height 118
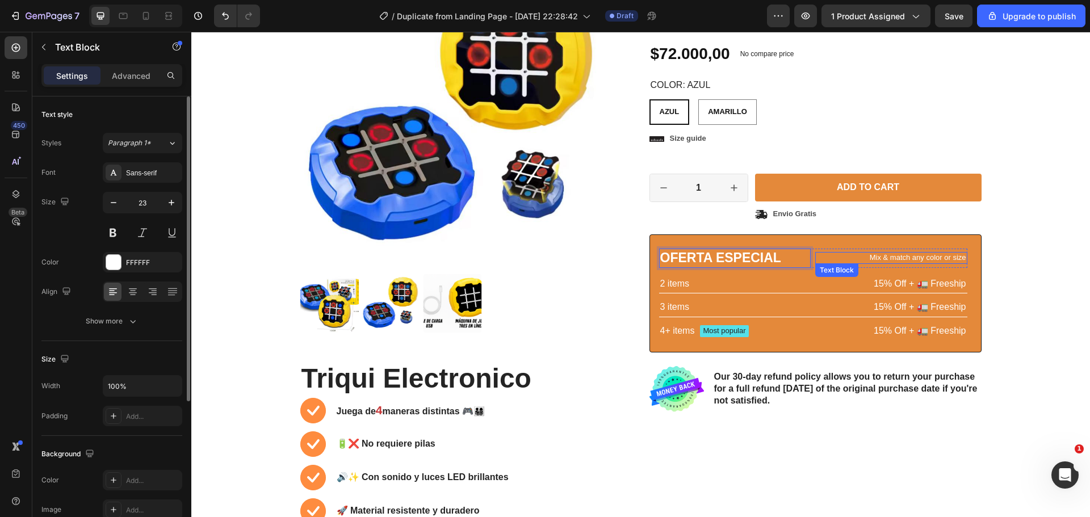
click at [960, 259] on p "Mix & match any color or size" at bounding box center [891, 258] width 150 height 10
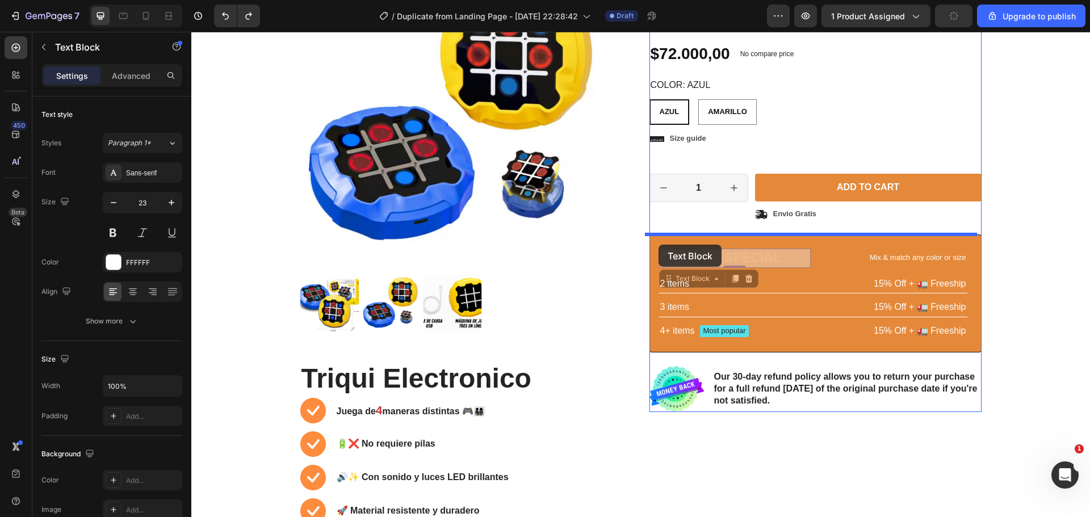
drag, startPoint x: 751, startPoint y: 256, endPoint x: 659, endPoint y: 245, distance: 93.2
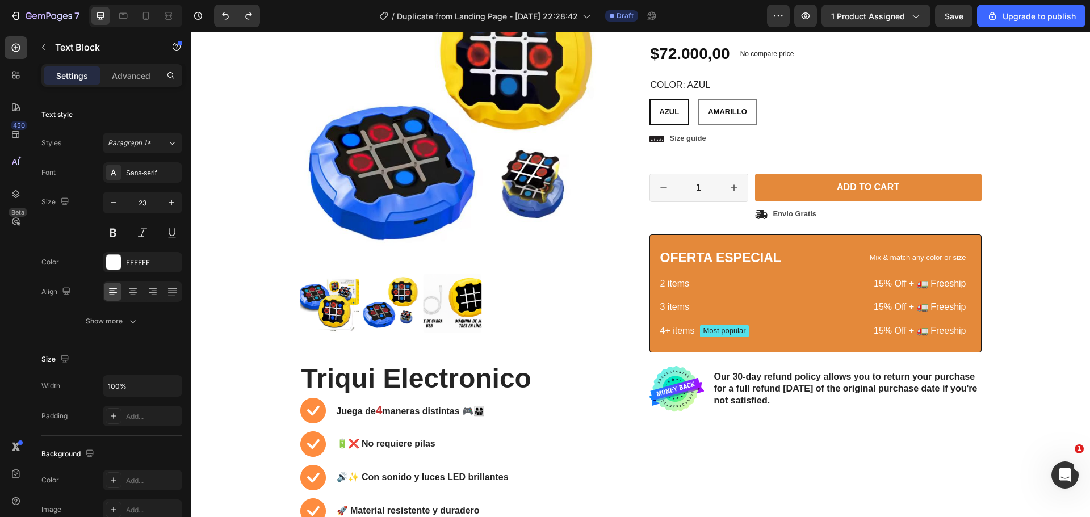
click at [789, 260] on p "OFERTA ESPECIAL" at bounding box center [735, 258] width 150 height 17
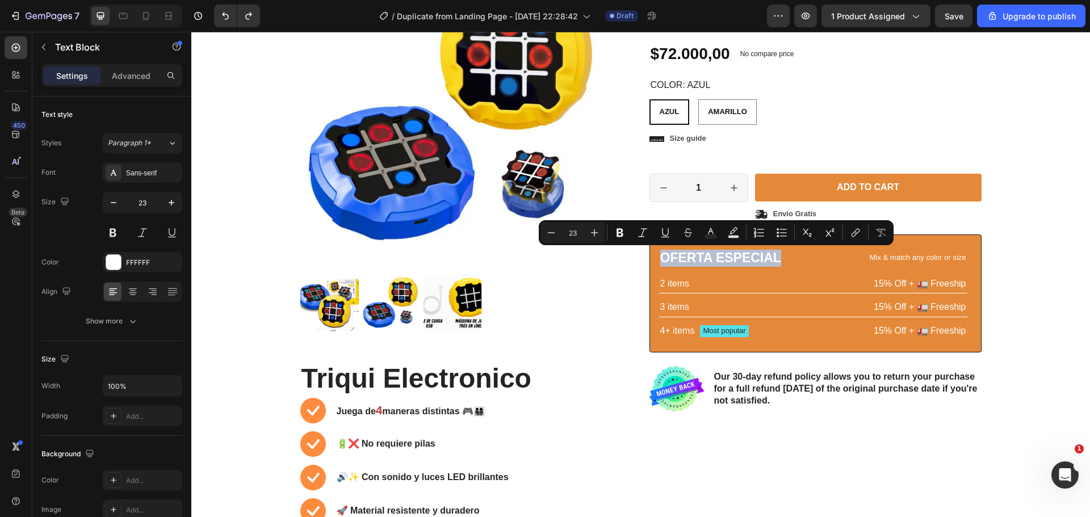
copy p "OFERTA ESPECIAL"
click at [681, 284] on p "2 items" at bounding box center [735, 284] width 150 height 12
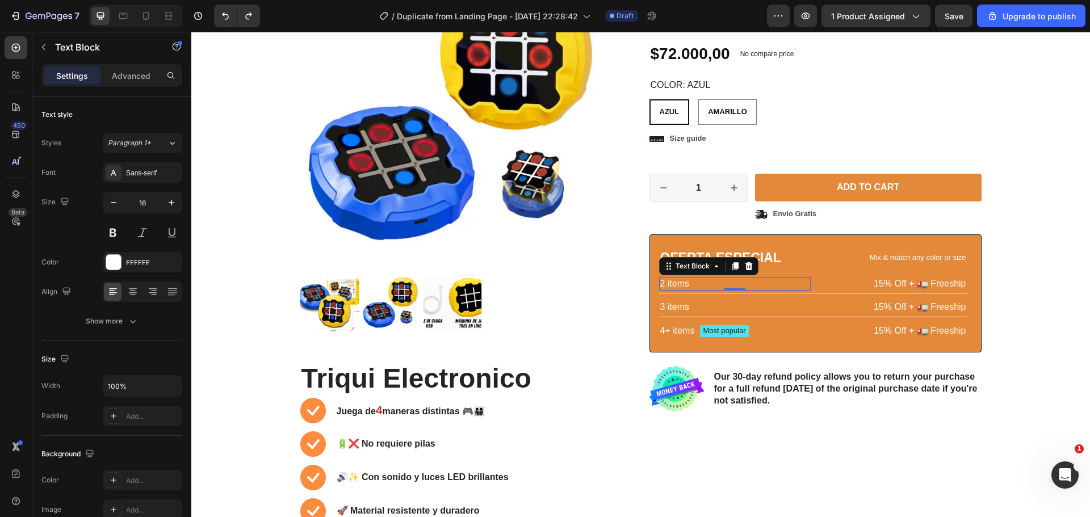
click at [688, 280] on p "2 items" at bounding box center [735, 284] width 150 height 12
click at [682, 305] on p "3 items" at bounding box center [735, 307] width 150 height 12
click at [683, 305] on p "3 items" at bounding box center [735, 307] width 150 height 12
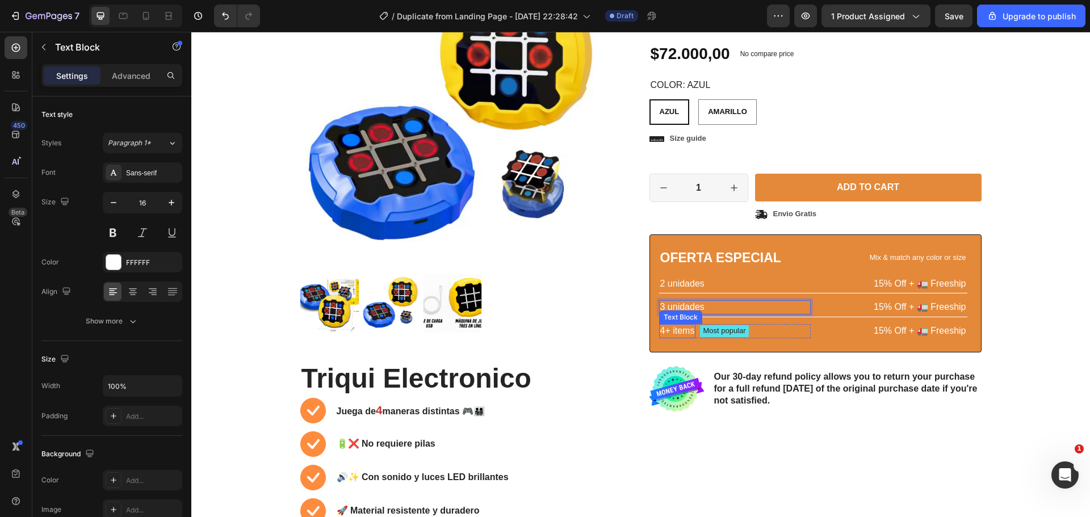
click at [663, 329] on p "4+ items" at bounding box center [677, 331] width 35 height 12
click at [669, 332] on p "4+ items" at bounding box center [677, 331] width 35 height 12
drag, startPoint x: 670, startPoint y: 333, endPoint x: 690, endPoint y: 333, distance: 20.4
click at [690, 333] on div "4+ items" at bounding box center [677, 331] width 37 height 14
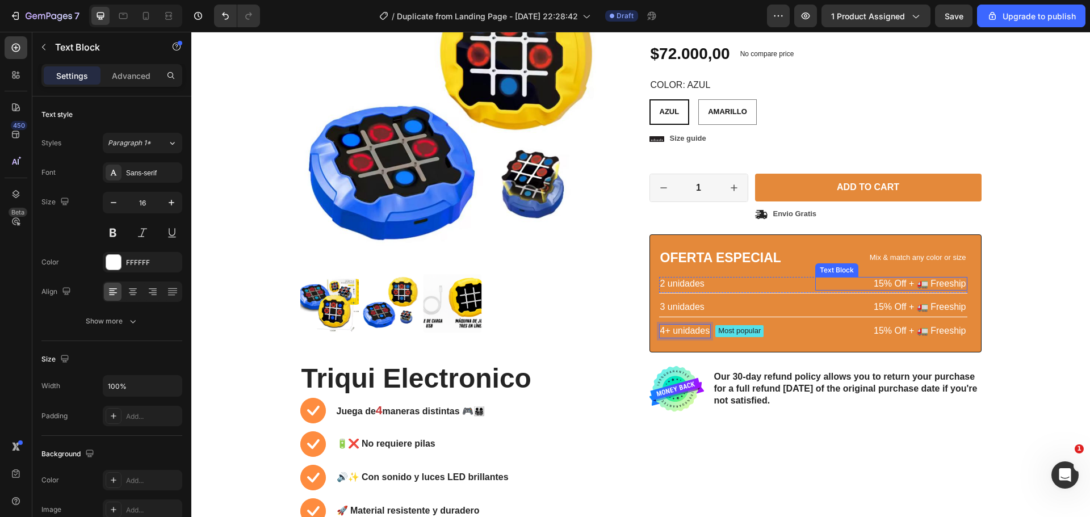
click at [880, 283] on p "15% Off + 🚛 Freeship" at bounding box center [891, 284] width 150 height 12
click at [876, 282] on p "15% Off + 🚛 Freeship" at bounding box center [891, 284] width 150 height 12
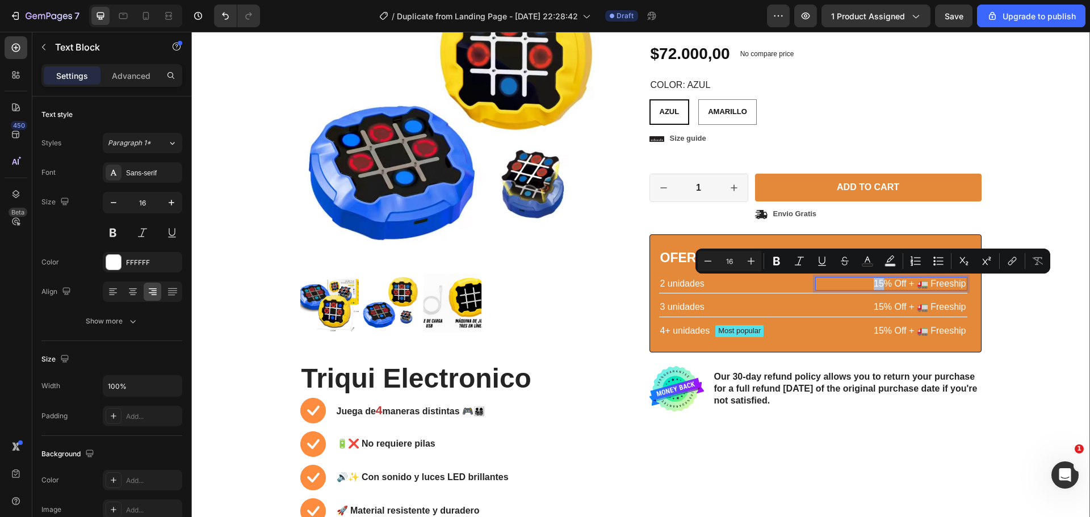
click at [1007, 299] on div "Product Images Triqui Electronico Heading Juega de 4 maneras distintas 🎮👨‍👩‍👧‍👦…" at bounding box center [641, 272] width 882 height 625
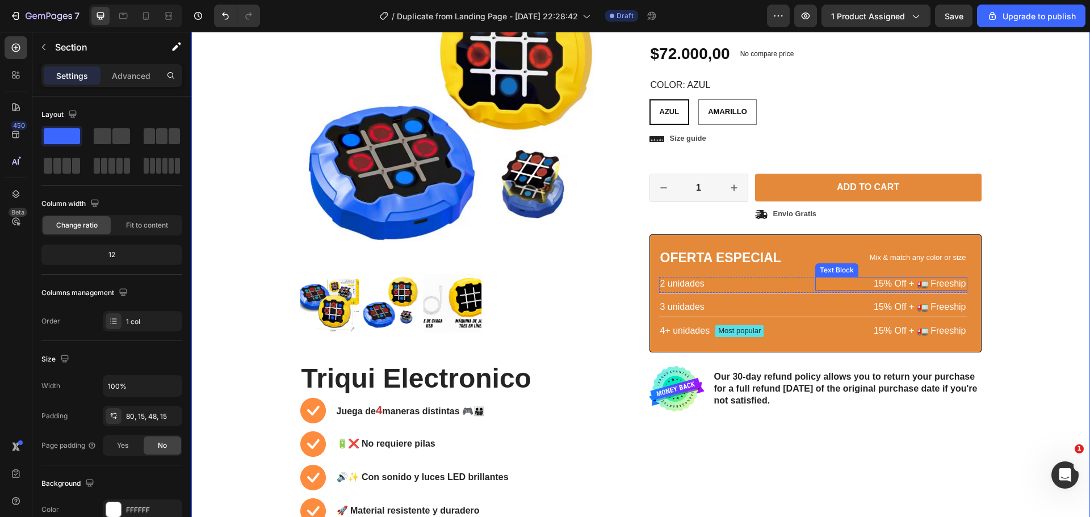
click at [878, 282] on p "15% Off + 🚛 Freeship" at bounding box center [891, 284] width 150 height 12
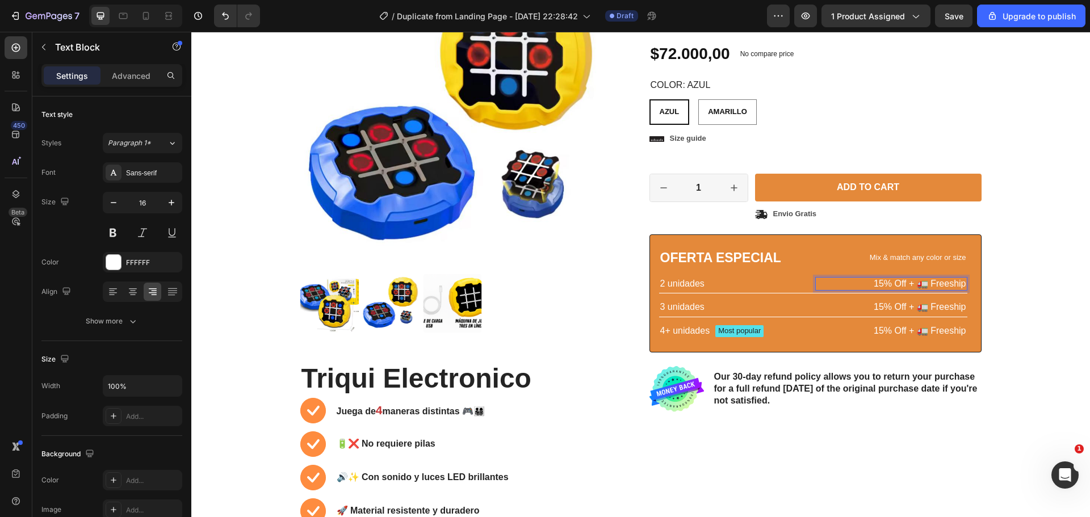
click at [889, 285] on p "15% Off + 🚛 Freeship" at bounding box center [891, 284] width 150 height 12
click at [866, 309] on p "15% Off + 🚛 Freeship" at bounding box center [891, 307] width 150 height 12
click at [872, 308] on p "15% Off + 🚛 Freeship" at bounding box center [891, 307] width 150 height 12
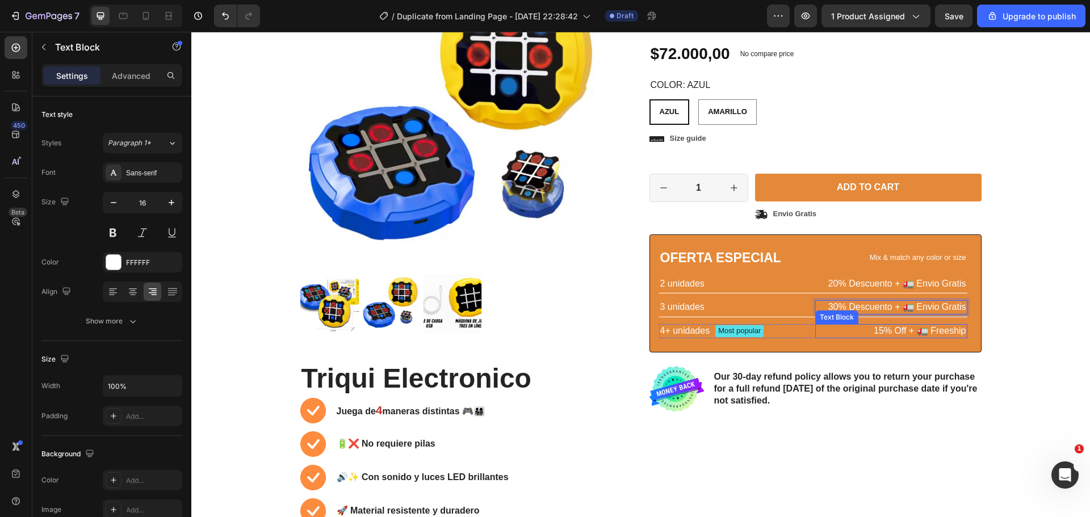
click at [872, 330] on p "15% Off + 🚛 Freeship" at bounding box center [891, 331] width 150 height 12
click at [735, 333] on p "Most popular" at bounding box center [739, 331] width 43 height 10
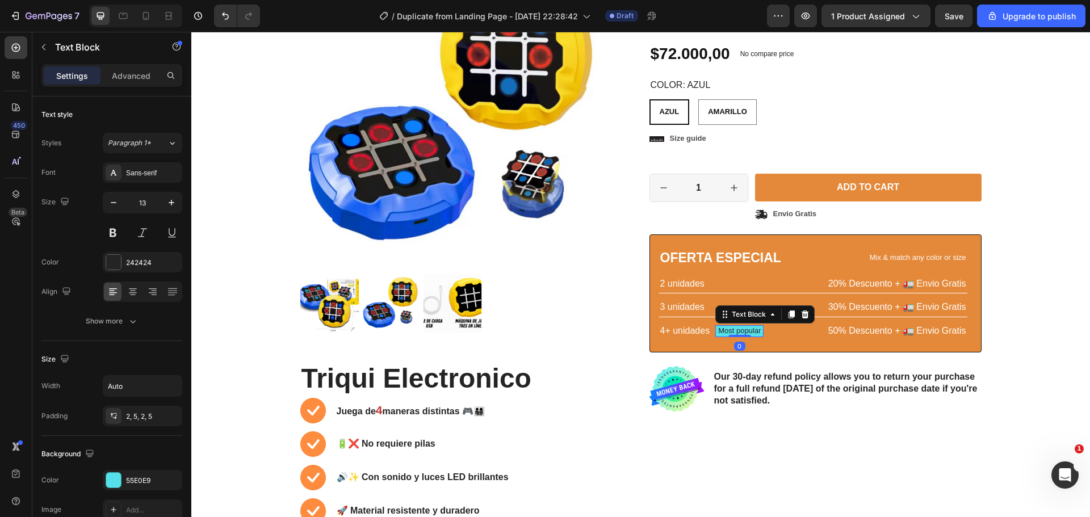
click at [735, 333] on p "Most popular" at bounding box center [739, 331] width 43 height 10
click at [929, 449] on div "Icon Icon Icon Icon Icon Icon List 2,500+ Verified Reviews! Text Block Row No d…" at bounding box center [816, 267] width 332 height 615
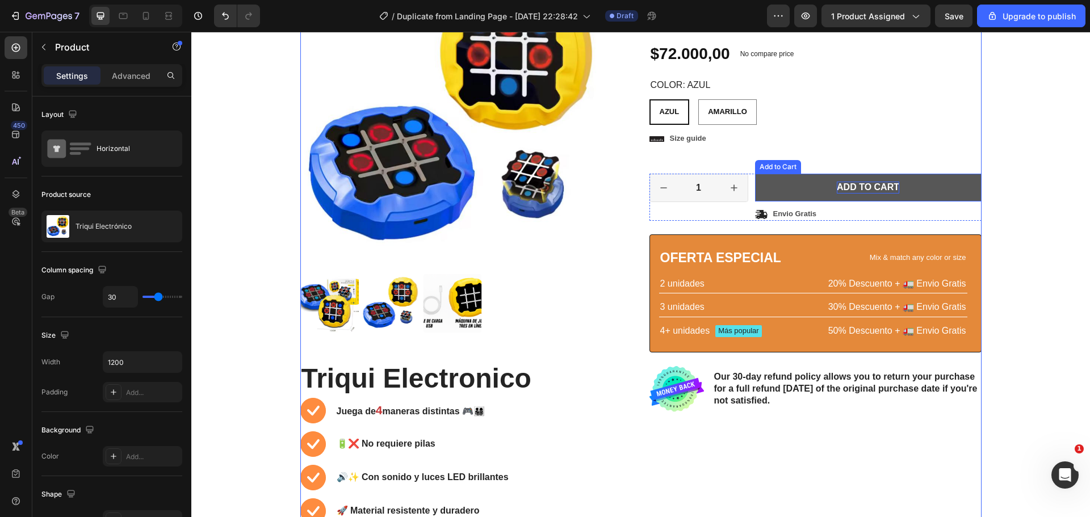
click at [875, 191] on div "Add to cart" at bounding box center [868, 188] width 62 height 12
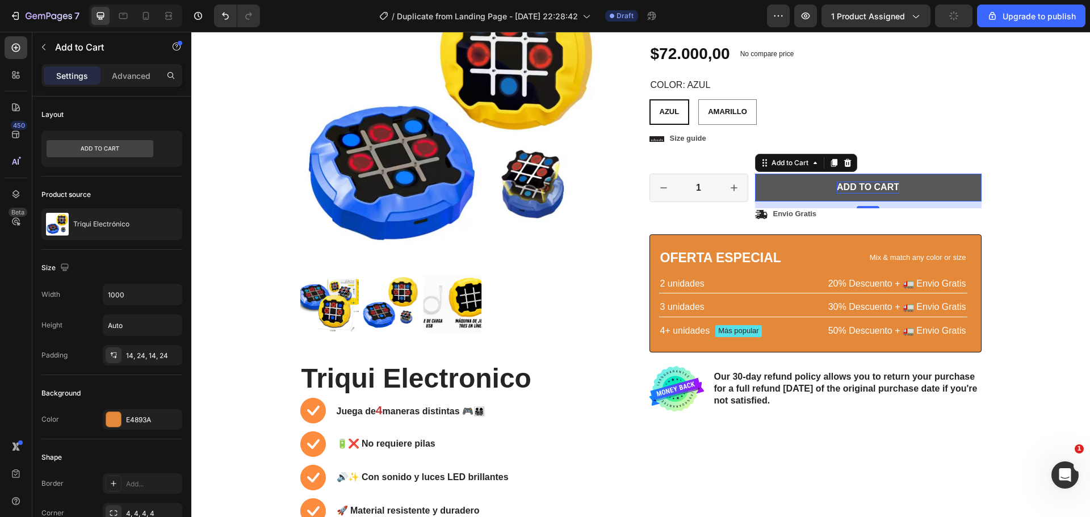
click at [837, 189] on div "Add to cart" at bounding box center [868, 188] width 62 height 12
drag, startPoint x: 833, startPoint y: 189, endPoint x: 909, endPoint y: 192, distance: 76.2
click at [906, 195] on button "Add to cart" at bounding box center [868, 188] width 227 height 28
click at [755, 174] on button "COMPRAR" at bounding box center [868, 188] width 227 height 28
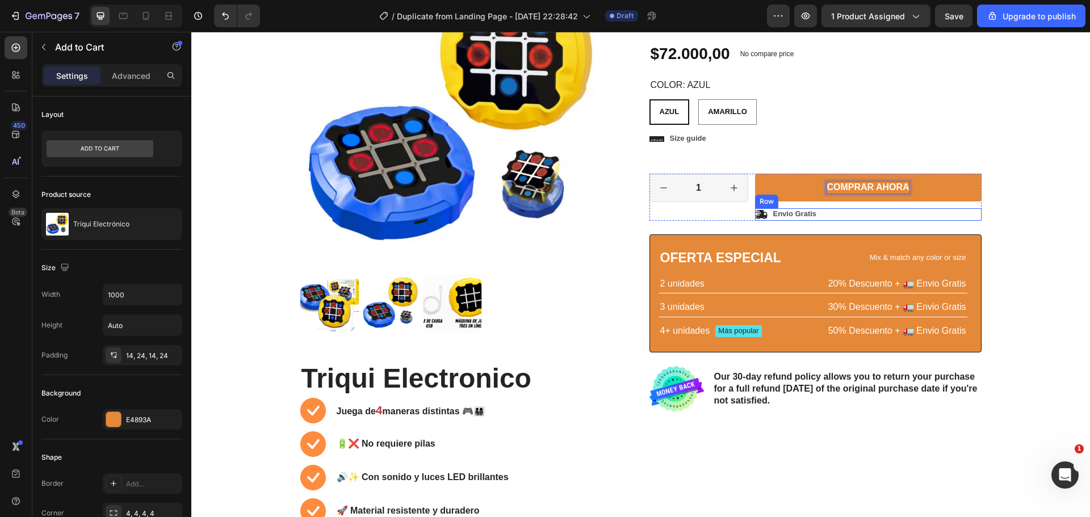
click at [827, 210] on div "Icon Envio Gratis Text Block Row" at bounding box center [868, 214] width 227 height 12
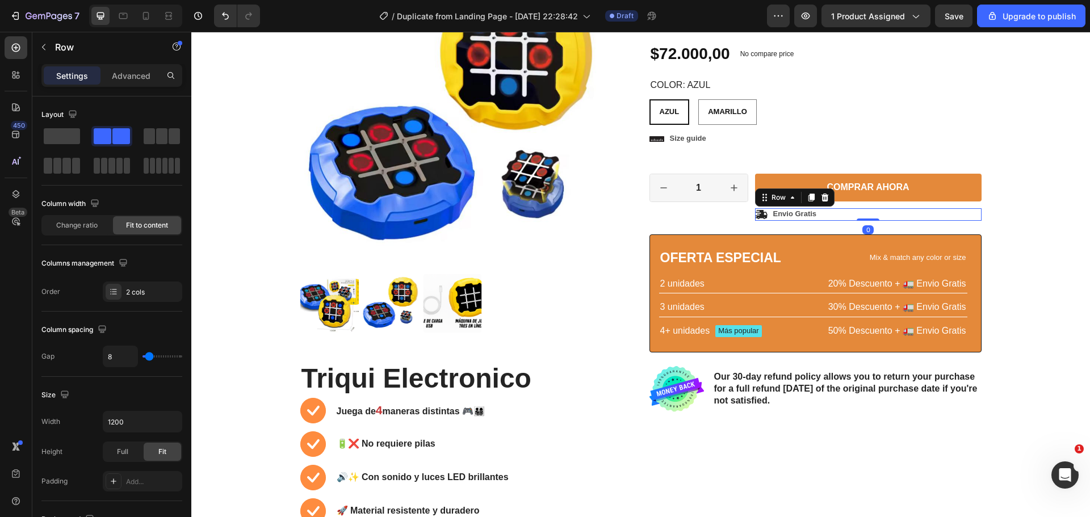
click at [819, 215] on div "Icon Envio Gratis Text Block Row 0" at bounding box center [868, 214] width 227 height 12
click at [807, 213] on p "Envio Gratis" at bounding box center [795, 215] width 44 height 10
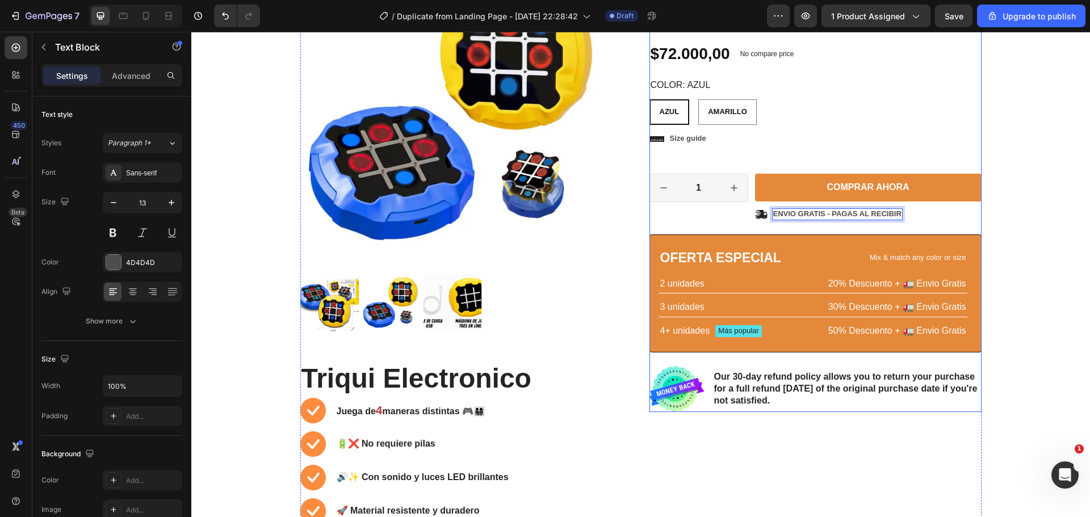
click at [828, 151] on div "Icon Icon Icon Icon Icon Icon List 2,500+ Verified Reviews! Text Block Row No d…" at bounding box center [816, 186] width 332 height 452
click at [849, 210] on p "ENVIO GRATIS - PAGAS AL RECIBIR" at bounding box center [837, 215] width 128 height 10
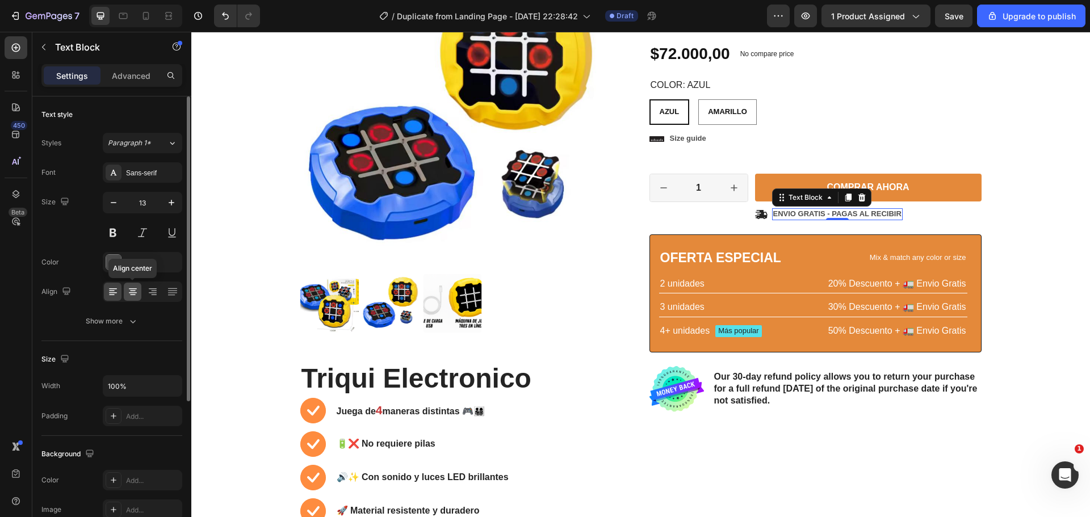
click at [133, 287] on icon at bounding box center [132, 291] width 11 height 11
click at [131, 287] on icon at bounding box center [132, 291] width 11 height 11
click at [759, 211] on icon at bounding box center [761, 214] width 12 height 9
drag, startPoint x: 786, startPoint y: 216, endPoint x: 818, endPoint y: 221, distance: 32.7
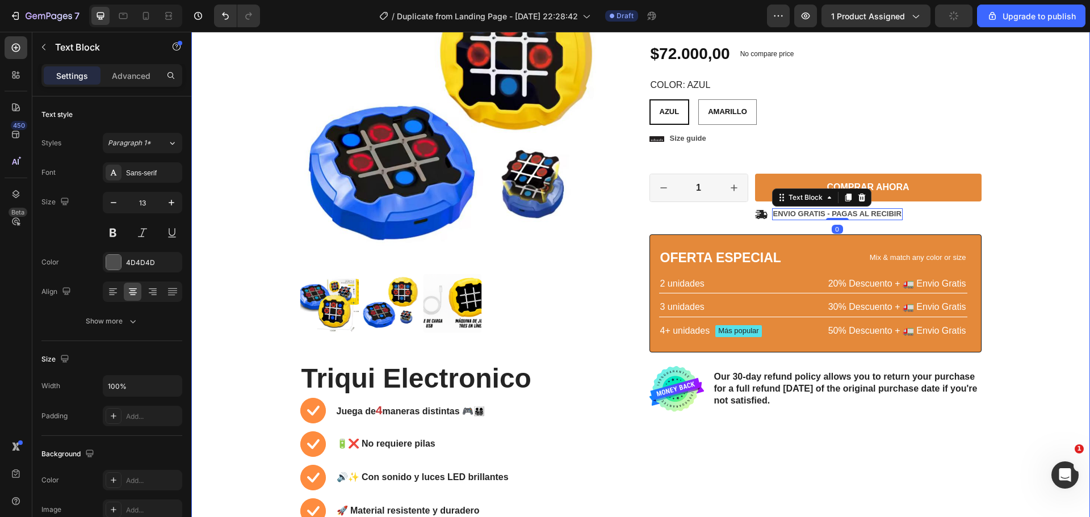
click at [1016, 245] on div "Product Images Triqui Electronico Heading Juega de 4 maneras distintas 🎮👨‍👩‍👧‍👦…" at bounding box center [641, 272] width 882 height 625
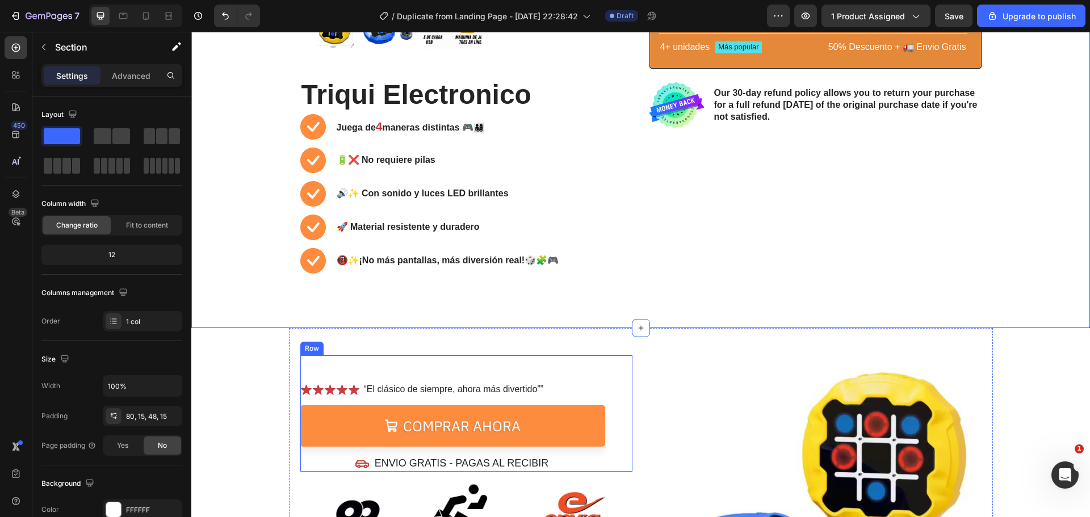
scroll to position [568, 0]
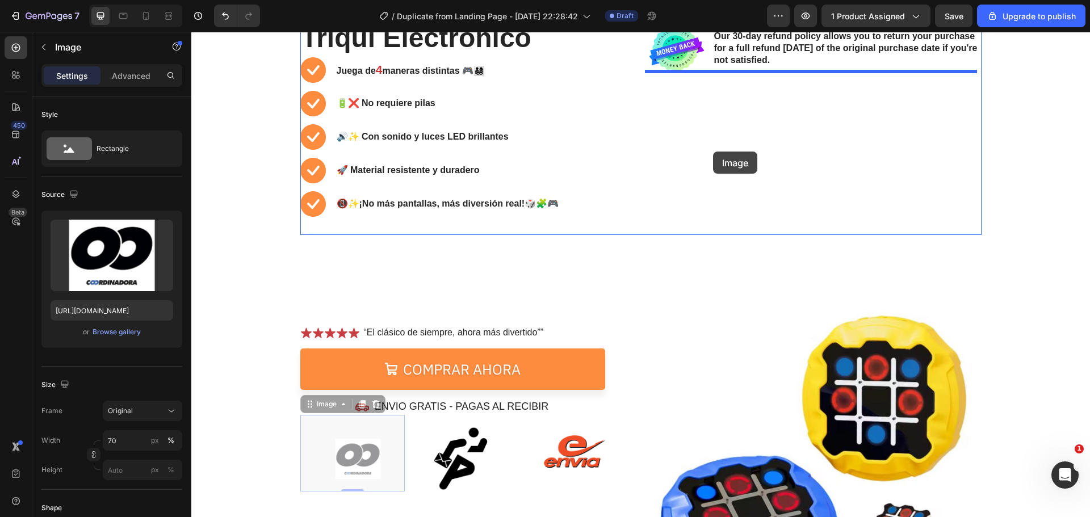
drag, startPoint x: 388, startPoint y: 437, endPoint x: 713, endPoint y: 152, distance: 432.1
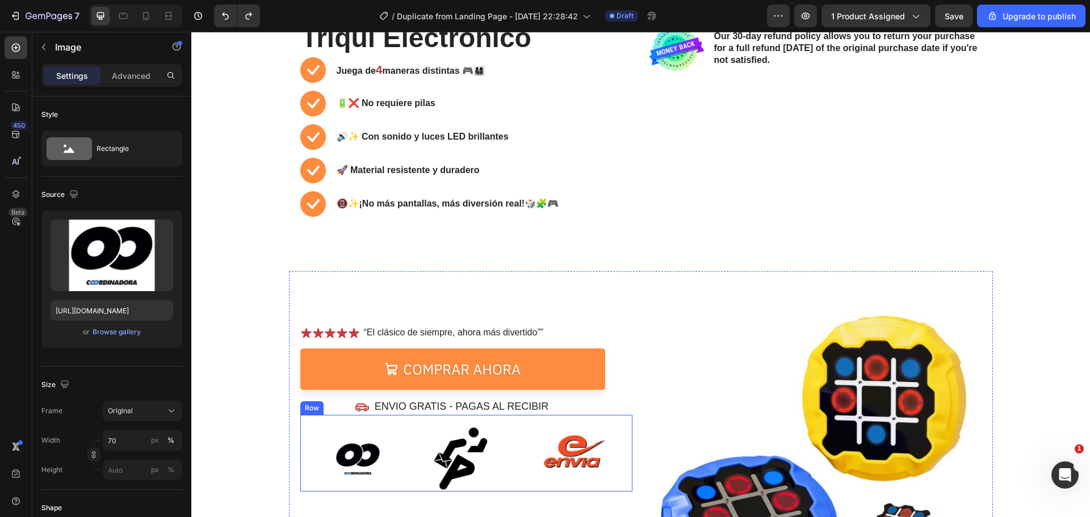
click at [408, 426] on div "Image Image Image Row" at bounding box center [466, 453] width 332 height 77
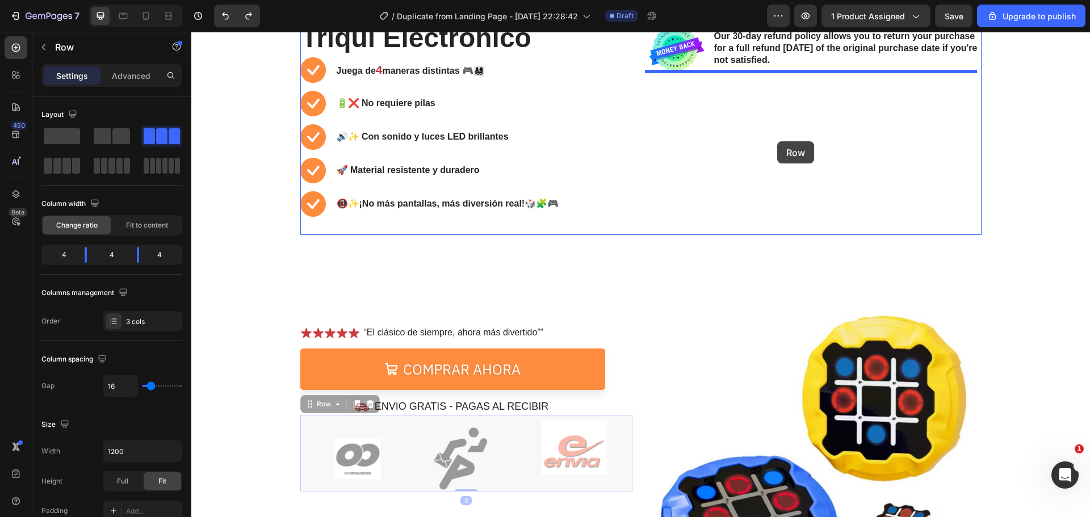
drag, startPoint x: 408, startPoint y: 425, endPoint x: 777, endPoint y: 142, distance: 465.4
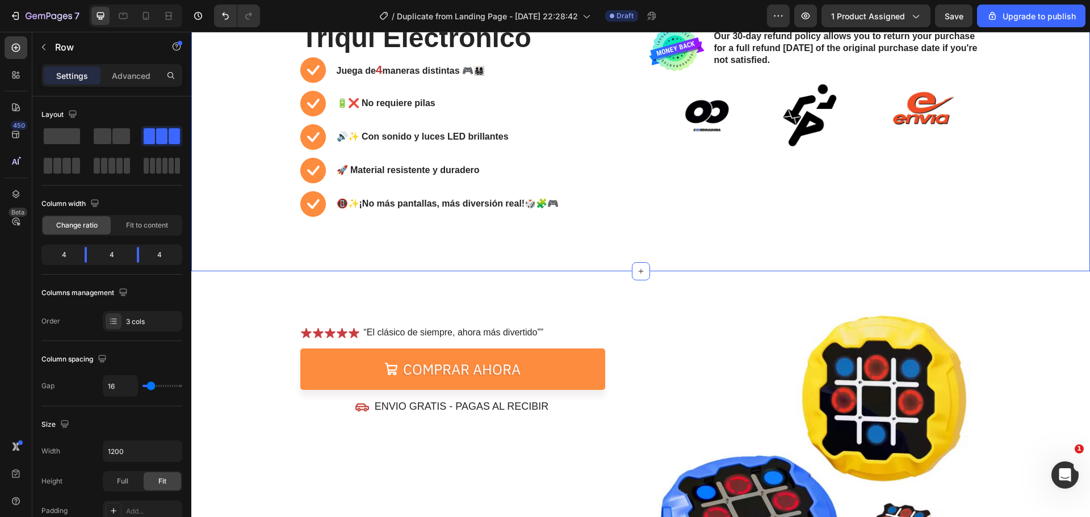
drag, startPoint x: 1037, startPoint y: 200, endPoint x: 1052, endPoint y: 232, distance: 34.5
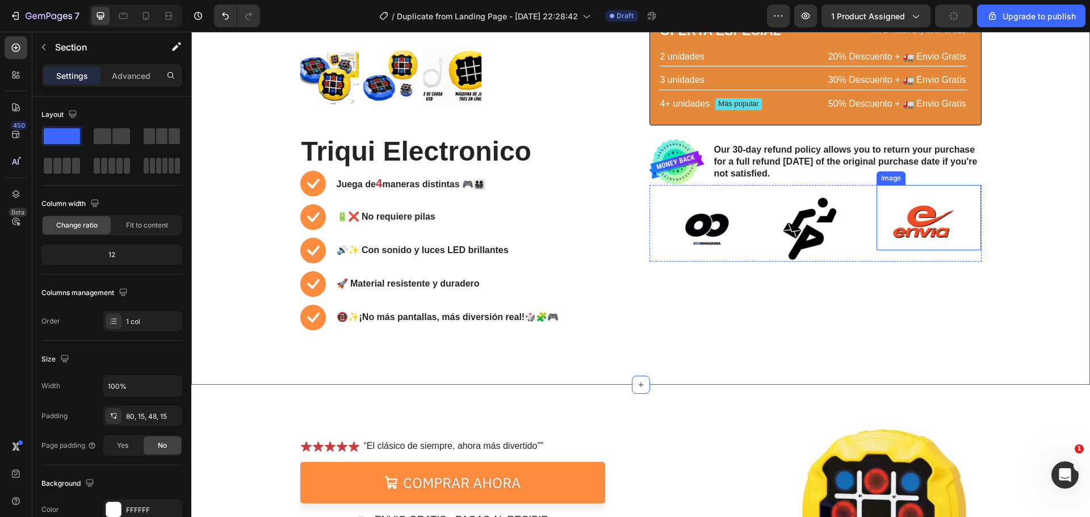
scroll to position [397, 0]
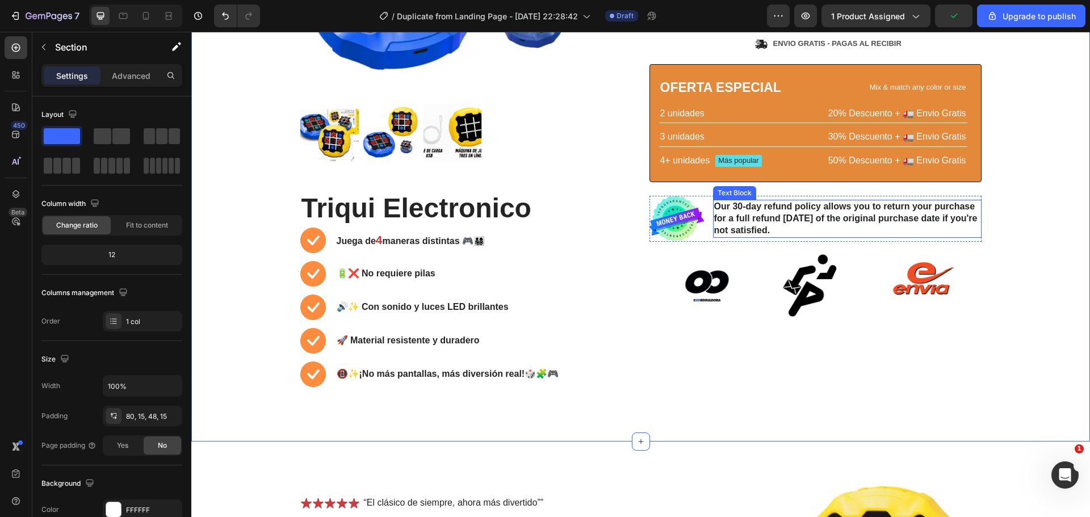
click at [807, 225] on p "Our 30-day refund policy allows you to return your purchase for a full refund […" at bounding box center [847, 218] width 266 height 35
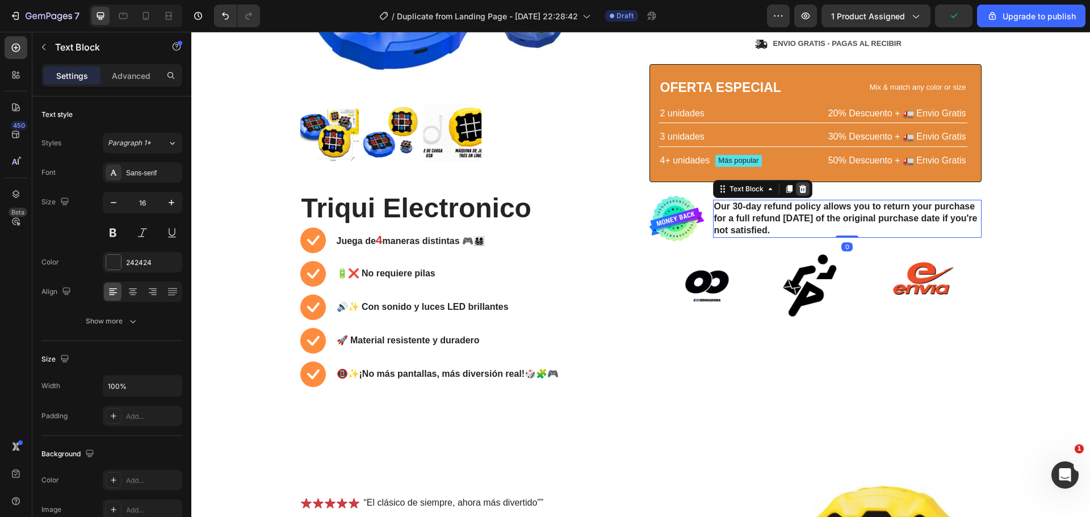
click at [801, 190] on icon at bounding box center [802, 189] width 9 height 9
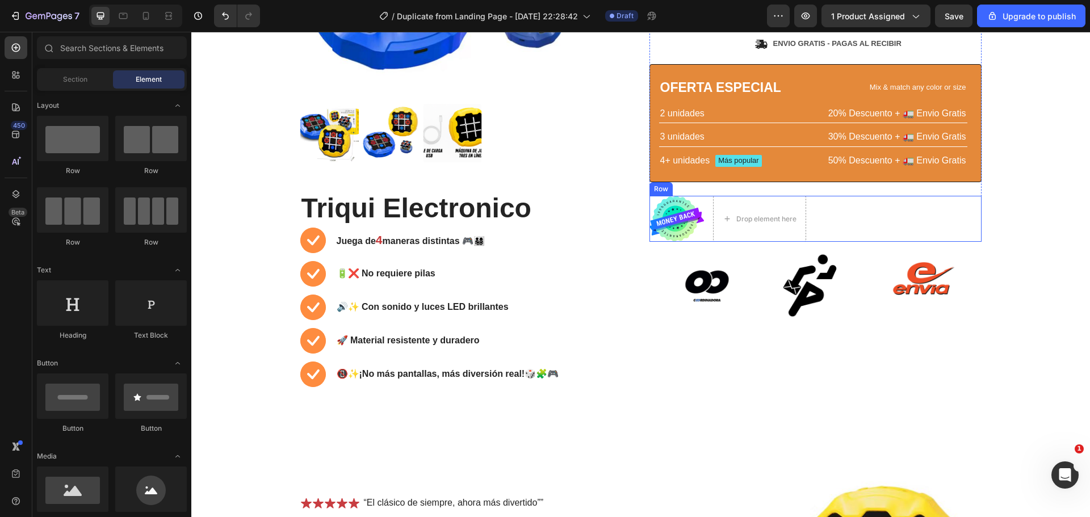
click at [692, 225] on img at bounding box center [677, 219] width 55 height 46
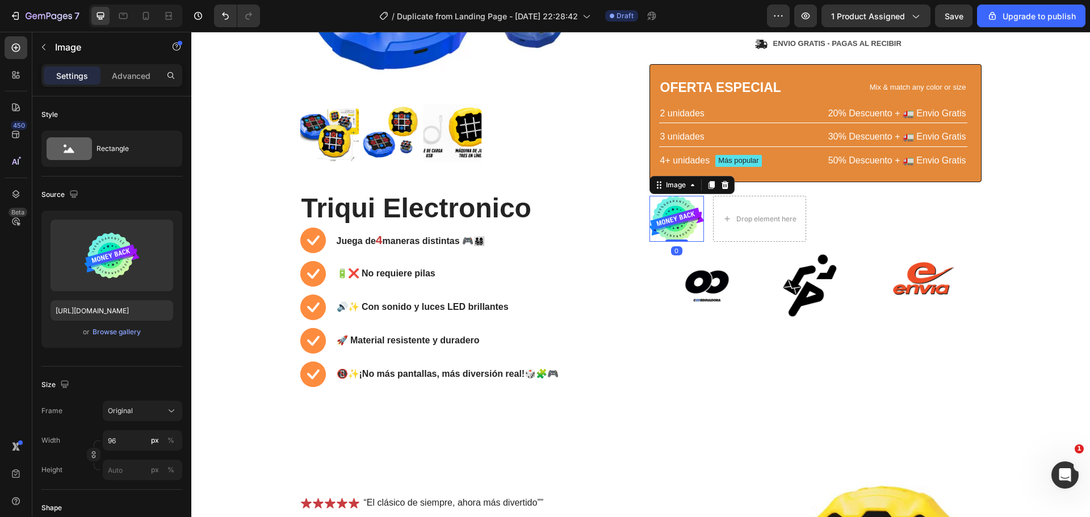
drag, startPoint x: 719, startPoint y: 185, endPoint x: 721, endPoint y: 194, distance: 9.2
click at [721, 185] on icon at bounding box center [725, 185] width 9 height 9
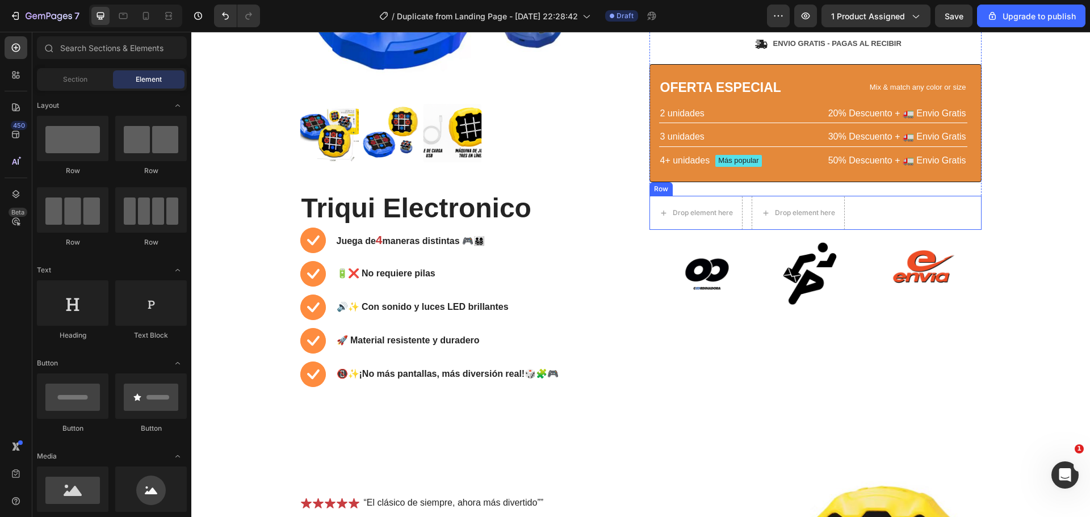
click at [659, 187] on div "Row" at bounding box center [661, 189] width 19 height 10
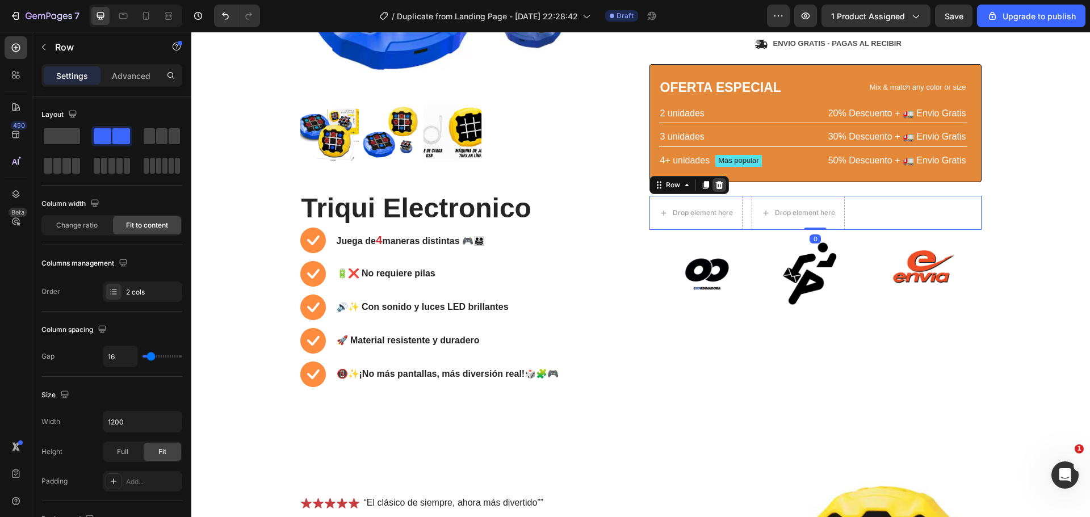
click at [715, 188] on icon at bounding box center [718, 185] width 7 height 8
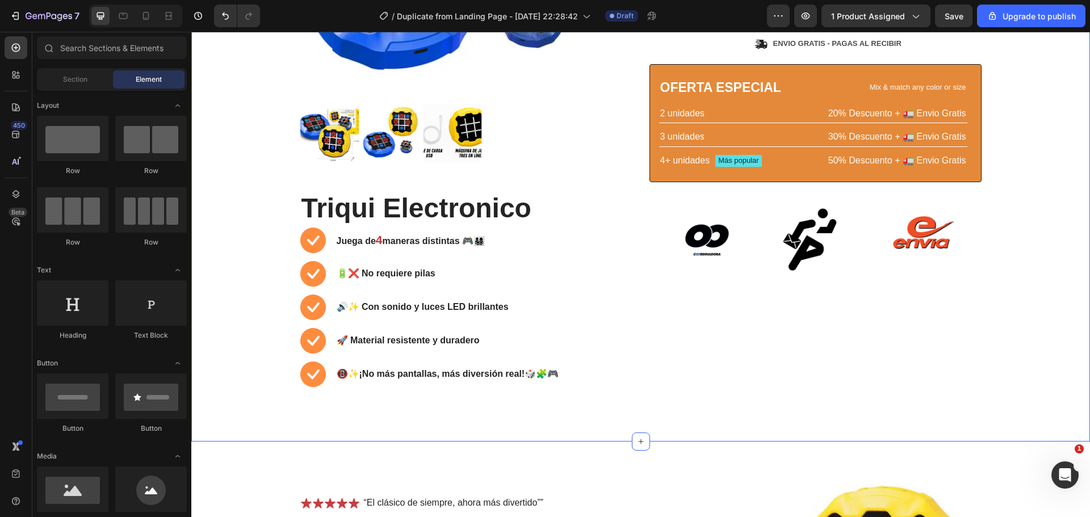
click at [1035, 272] on div "Product Images Triqui Electronico Heading Juega de 4 maneras distintas 🎮👨‍👩‍👧‍👦…" at bounding box center [641, 102] width 882 height 625
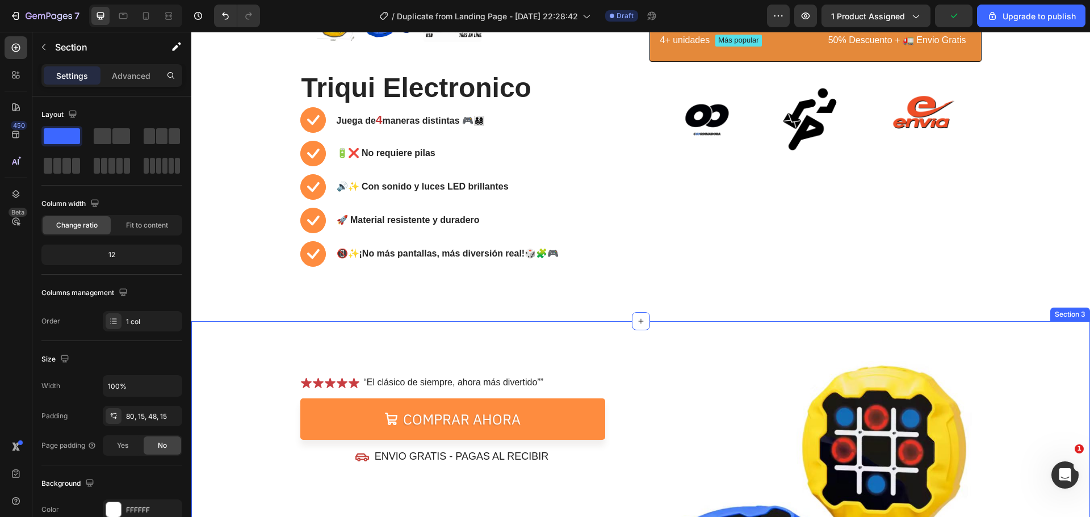
scroll to position [511, 0]
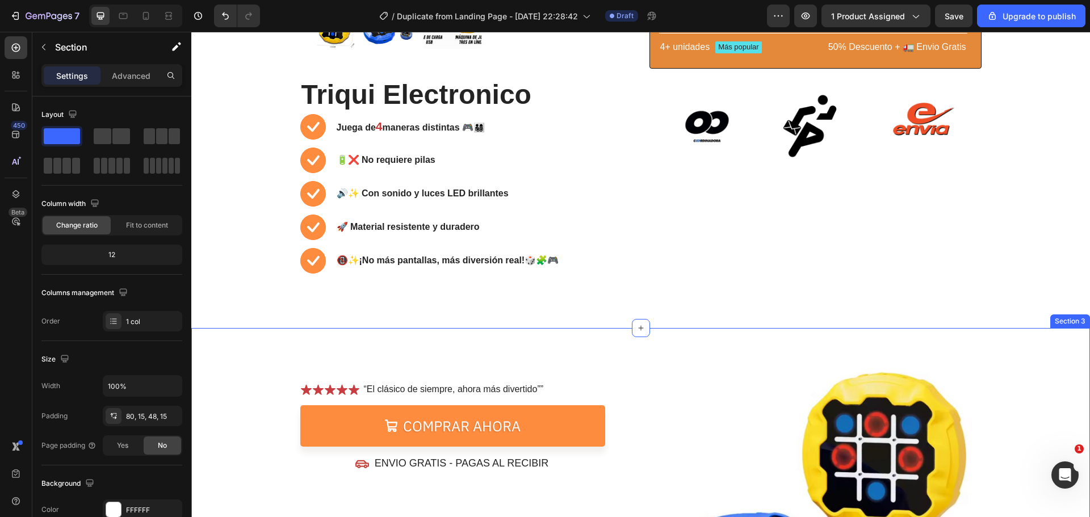
click at [1050, 321] on div "Section 3" at bounding box center [1070, 322] width 40 height 14
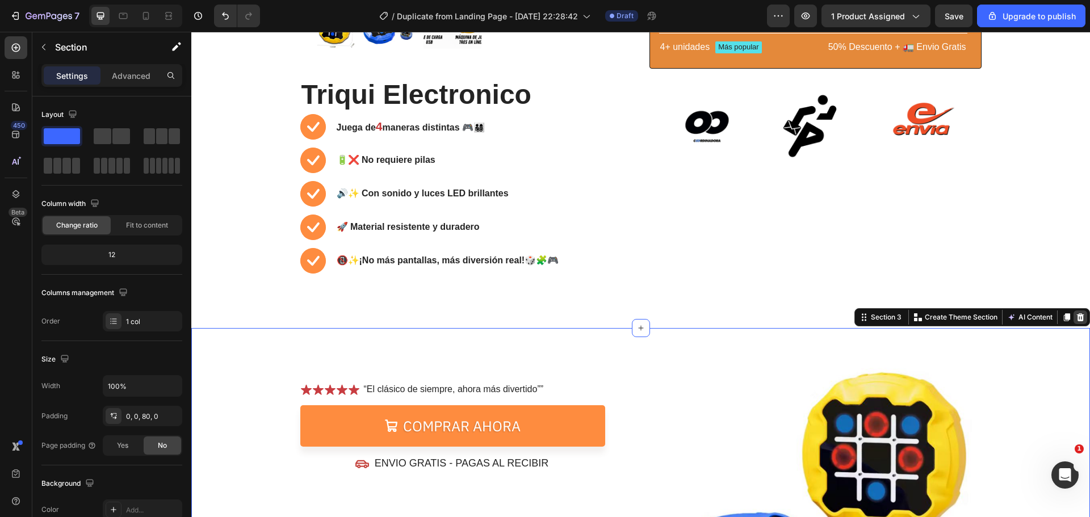
click at [1076, 319] on icon at bounding box center [1080, 317] width 9 height 9
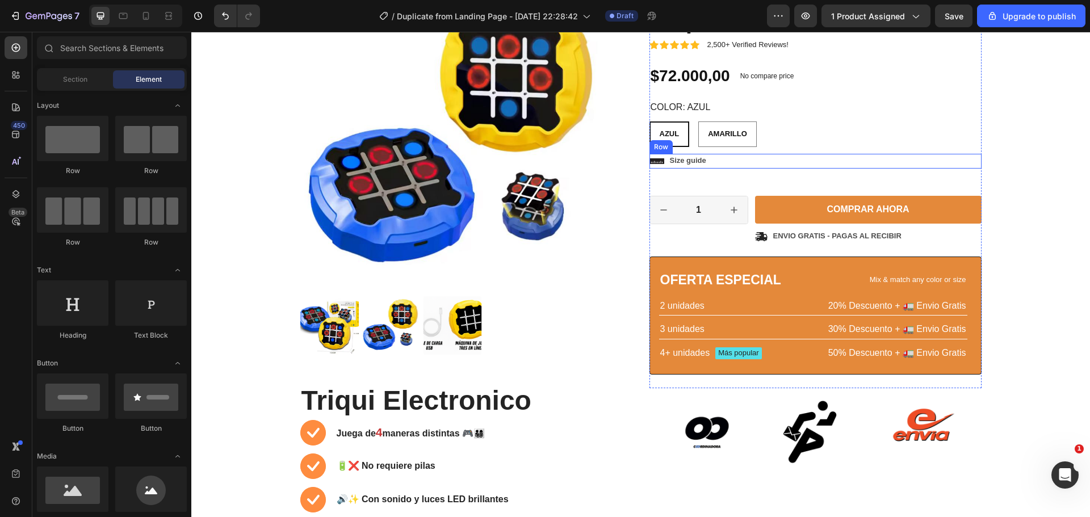
scroll to position [114, 0]
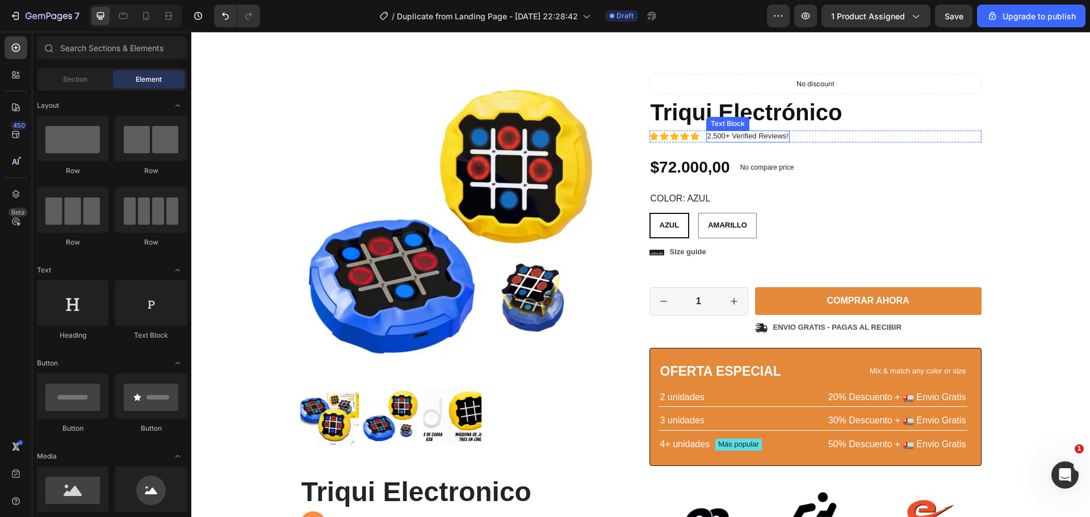
click at [750, 137] on p "2,500+ Verified Reviews!" at bounding box center [747, 137] width 81 height 10
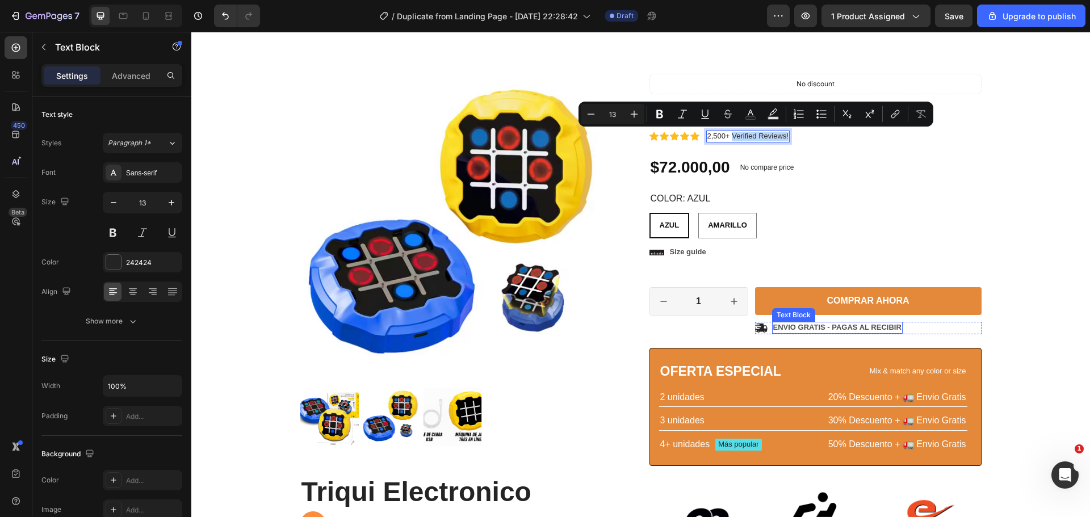
click at [797, 313] on div "Text Block" at bounding box center [793, 315] width 39 height 10
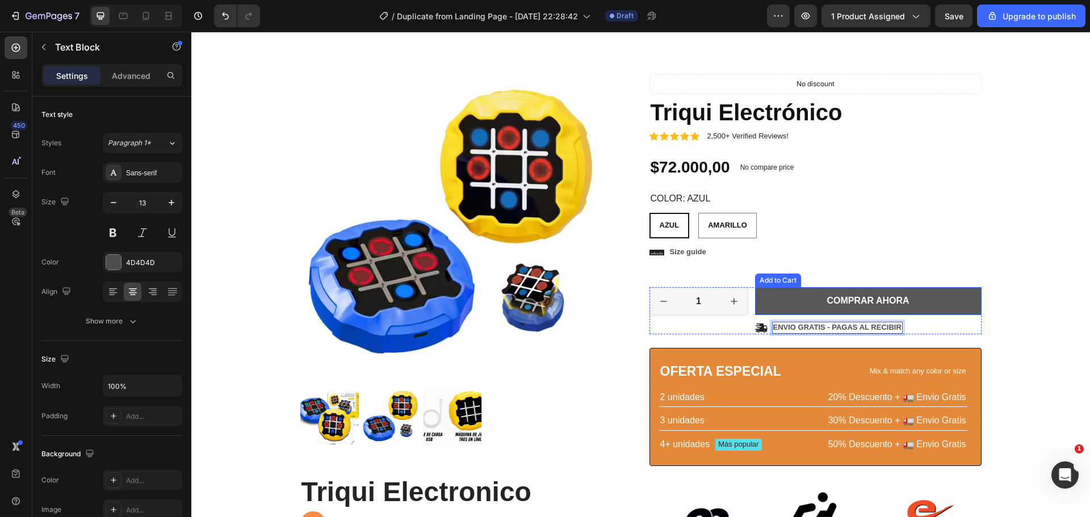
click at [791, 293] on button "COMPRAR AHORA" at bounding box center [868, 301] width 227 height 28
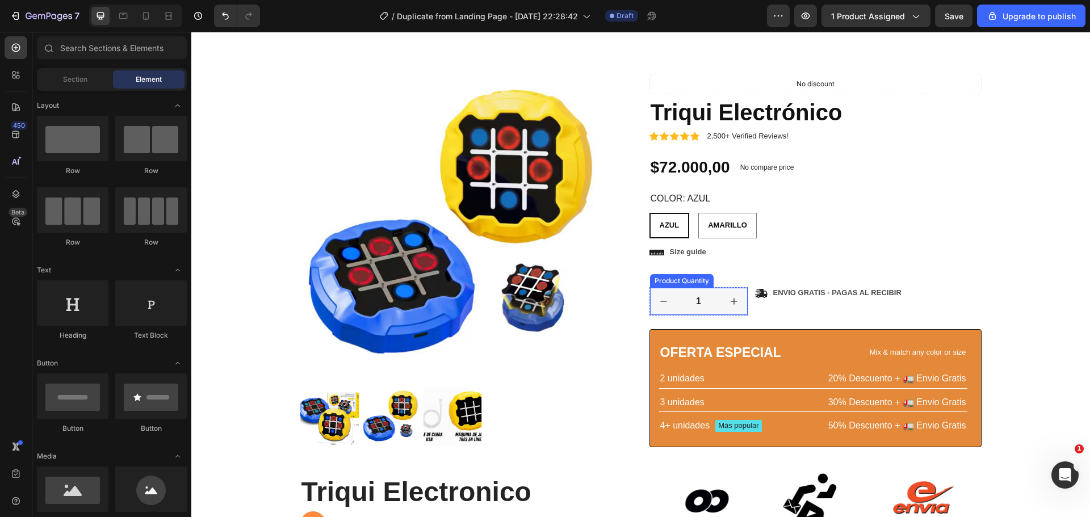
click at [723, 299] on button "increment" at bounding box center [734, 301] width 27 height 27
type input "2"
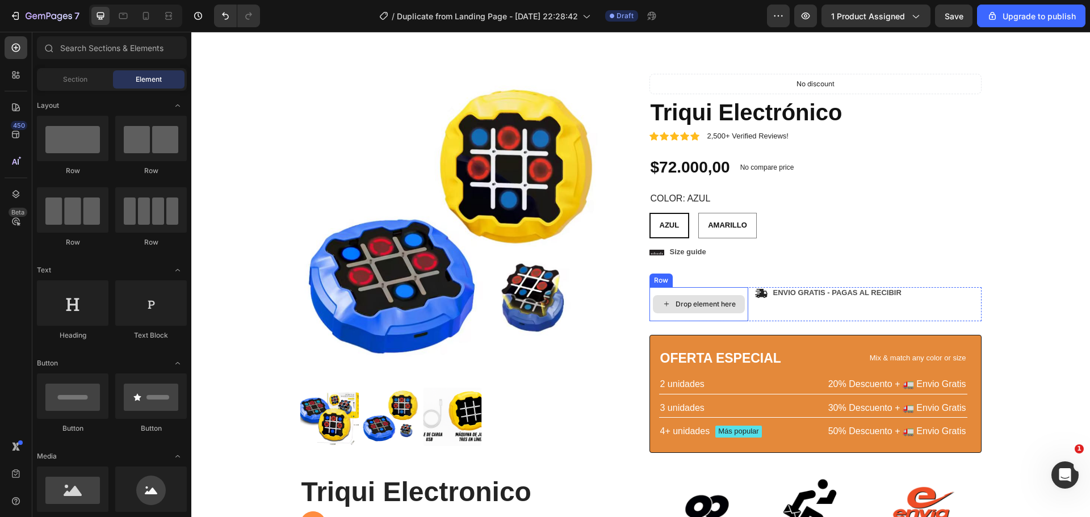
click at [711, 301] on div "Drop element here" at bounding box center [706, 304] width 60 height 9
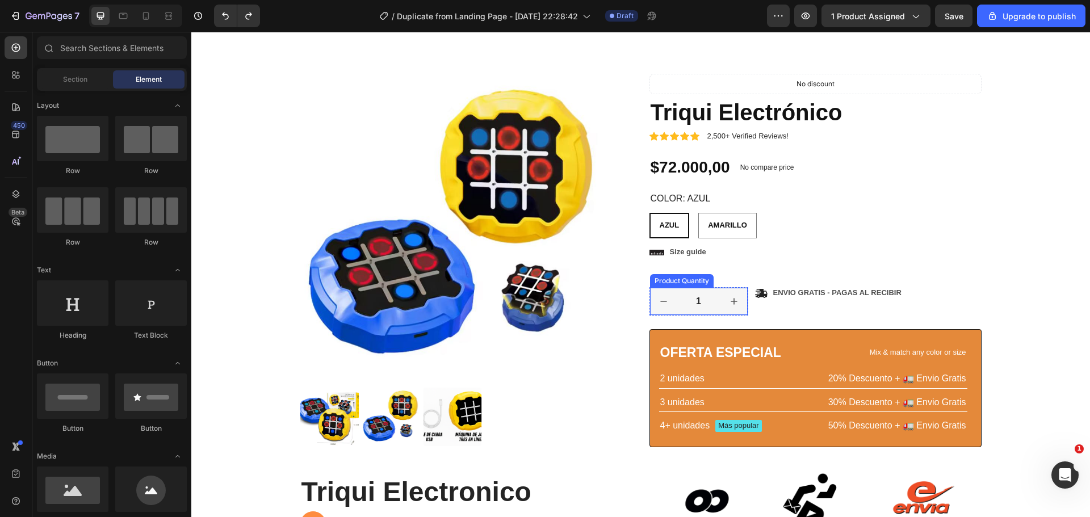
click at [705, 305] on input "1" at bounding box center [698, 301] width 43 height 27
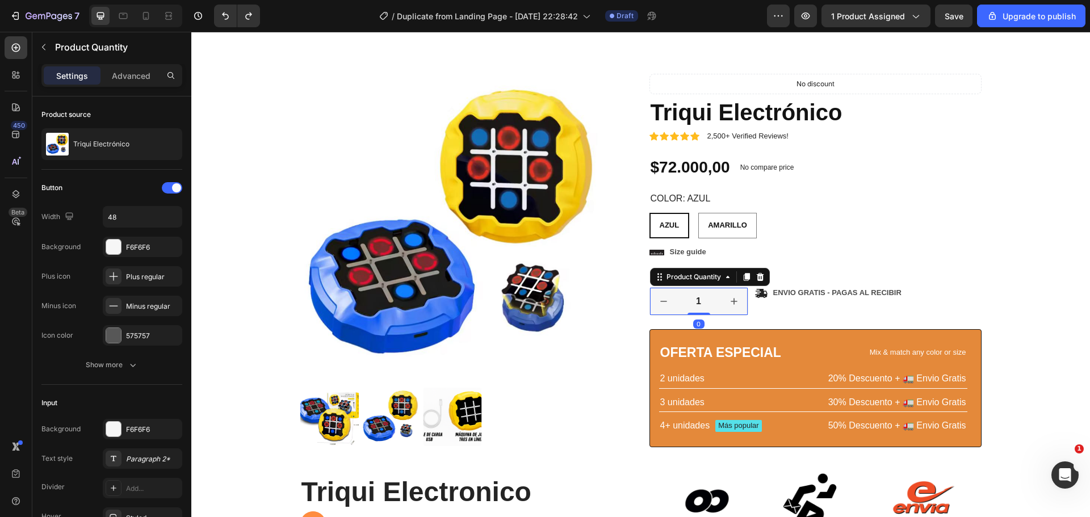
click at [756, 275] on icon at bounding box center [759, 277] width 7 height 8
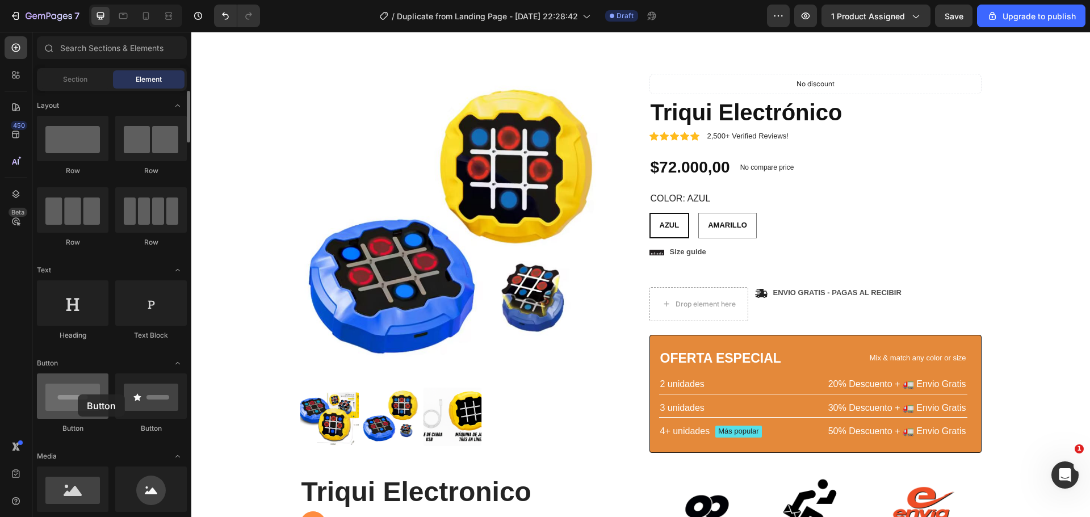
click at [78, 395] on div at bounding box center [73, 396] width 72 height 45
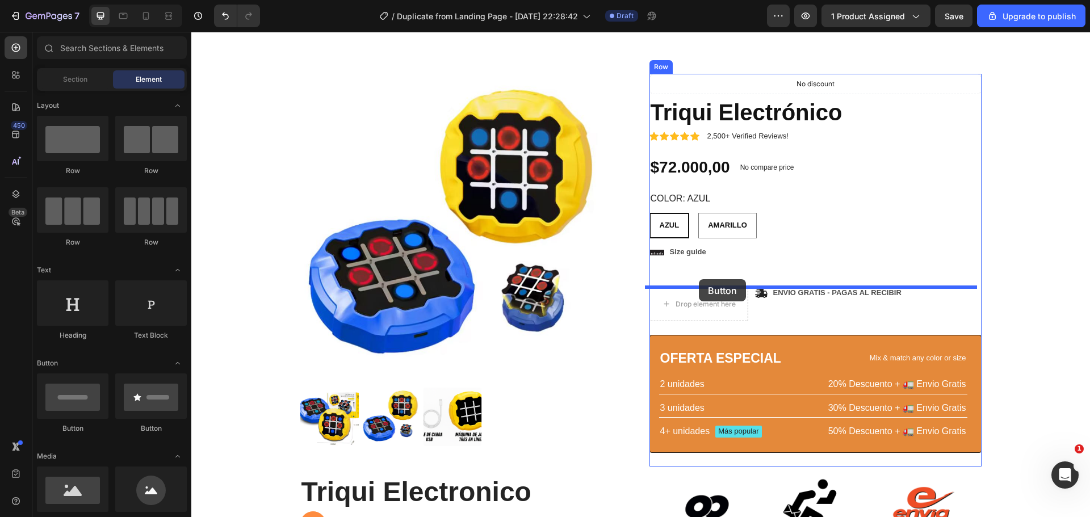
drag, startPoint x: 340, startPoint y: 429, endPoint x: 699, endPoint y: 281, distance: 388.8
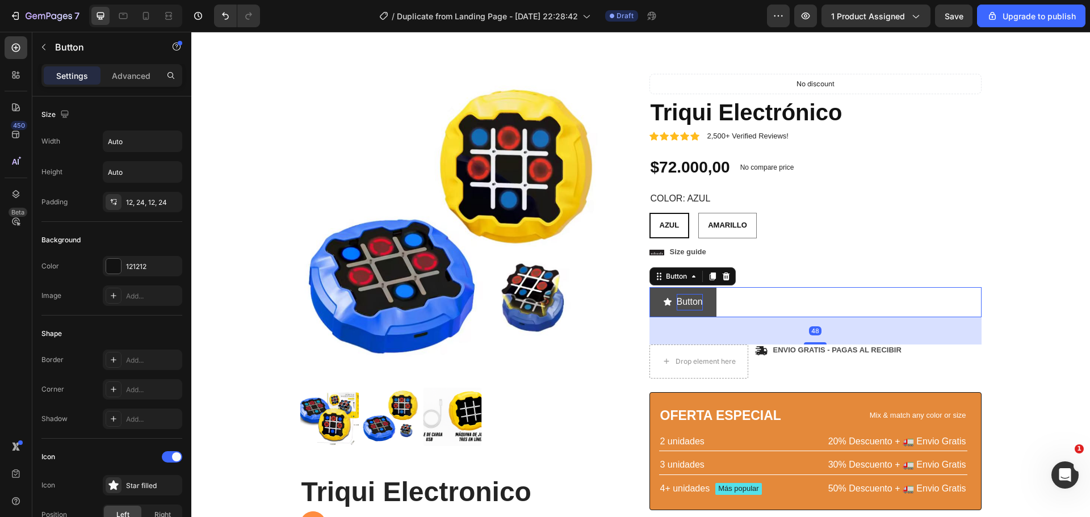
click at [697, 305] on p "Button" at bounding box center [690, 302] width 26 height 16
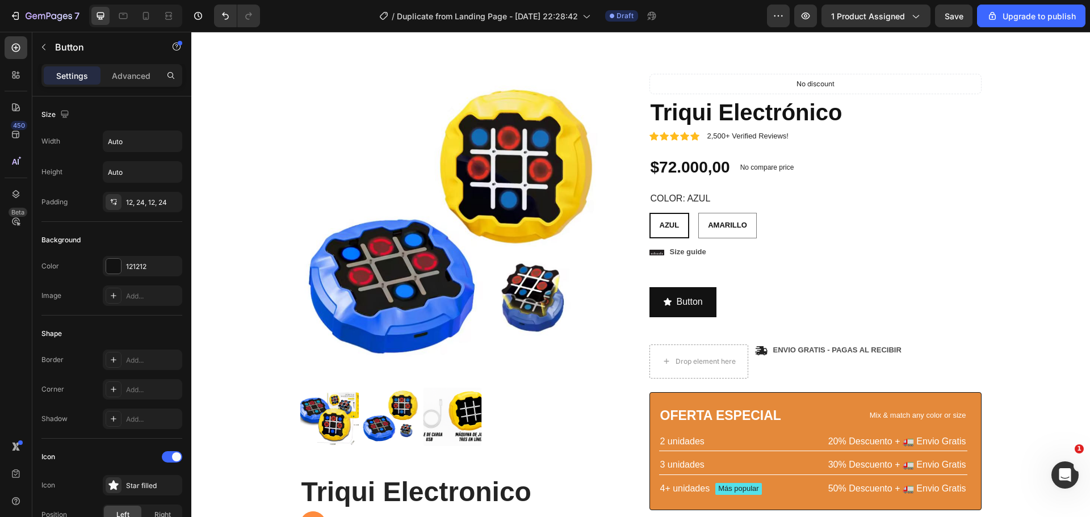
click at [715, 303] on div "Button Button 48" at bounding box center [816, 302] width 332 height 30
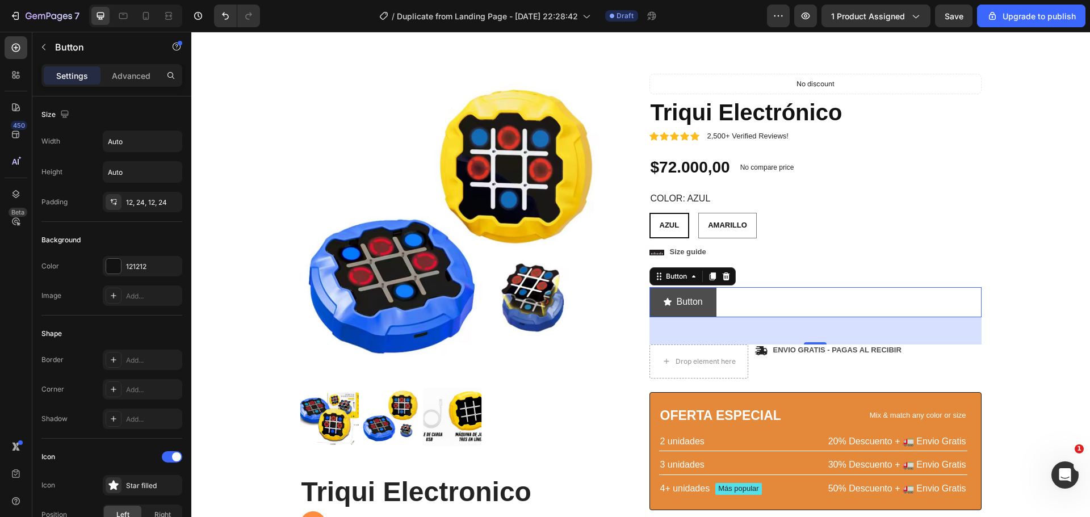
click at [709, 305] on button "Button" at bounding box center [683, 302] width 67 height 30
click at [701, 300] on button "Button" at bounding box center [683, 302] width 67 height 30
click at [690, 299] on p "Button" at bounding box center [690, 302] width 26 height 16
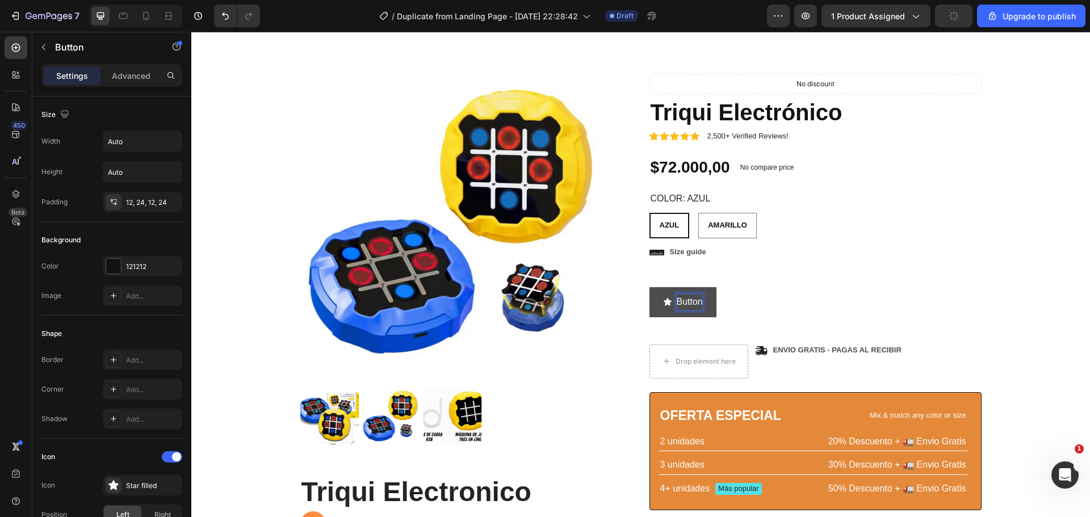
click at [690, 299] on p "Button" at bounding box center [690, 302] width 26 height 16
click at [650, 287] on button "pide" at bounding box center [679, 302] width 58 height 30
click at [650, 287] on button "PIDE" at bounding box center [681, 302] width 62 height 30
click at [665, 296] on span "<p>PIDE AHORA!</p>" at bounding box center [667, 302] width 9 height 16
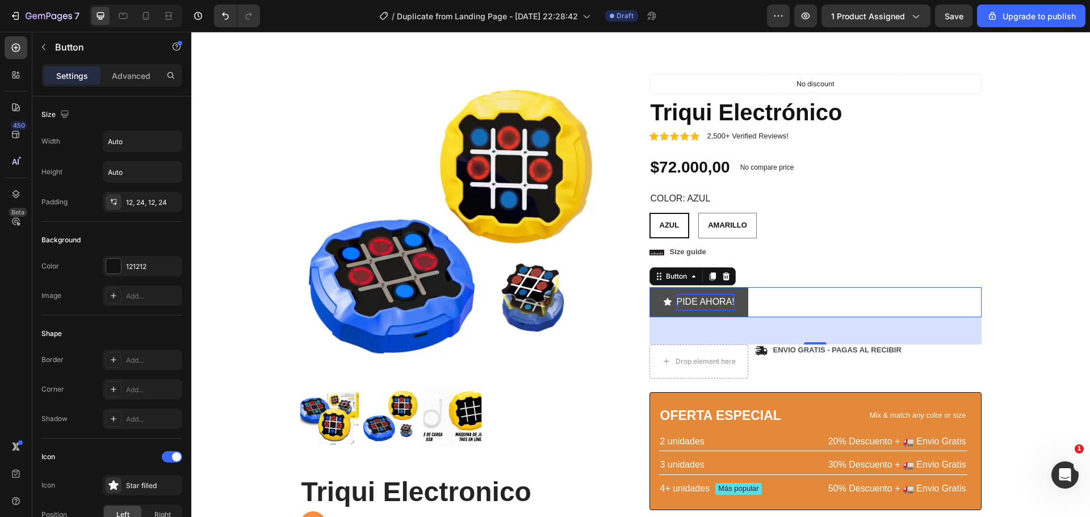
click at [664, 301] on icon "<p>PIDE AHORA!</p>" at bounding box center [668, 301] width 8 height 7
click at [702, 308] on p "PIDE AHORA!" at bounding box center [706, 302] width 58 height 16
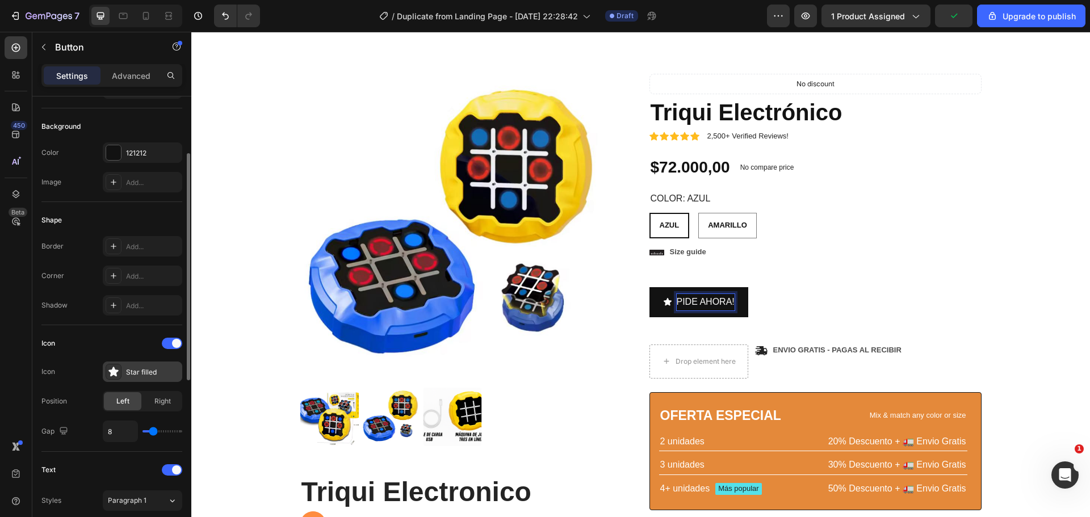
click at [132, 379] on div "Star filled" at bounding box center [142, 372] width 79 height 20
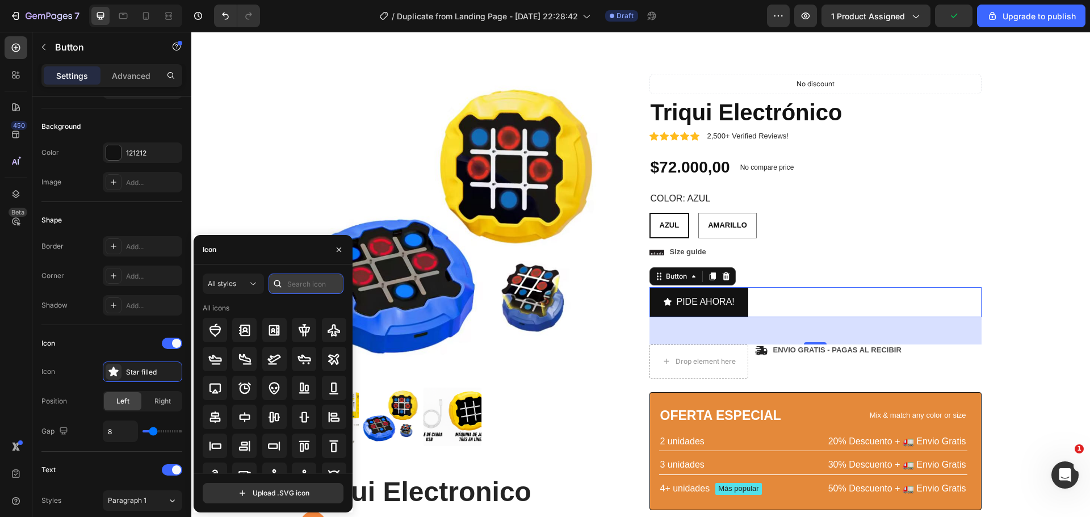
click at [296, 284] on input "text" at bounding box center [306, 284] width 75 height 20
type input "C"
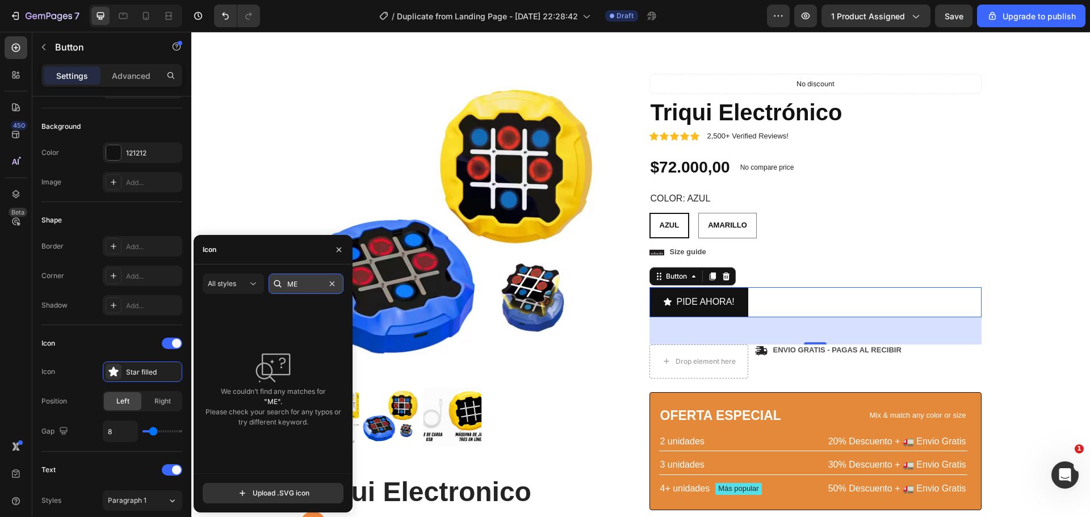
type input "M"
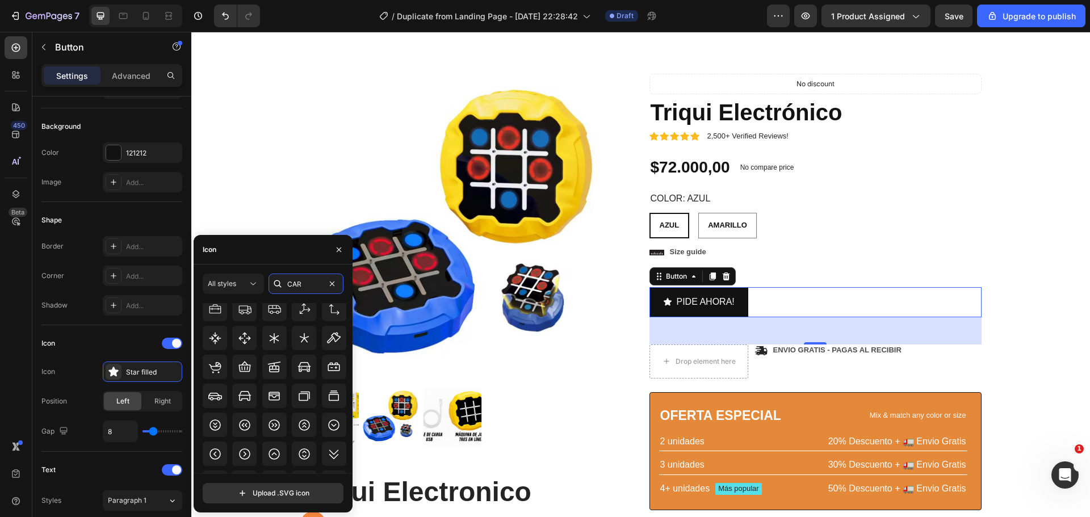
scroll to position [857, 0]
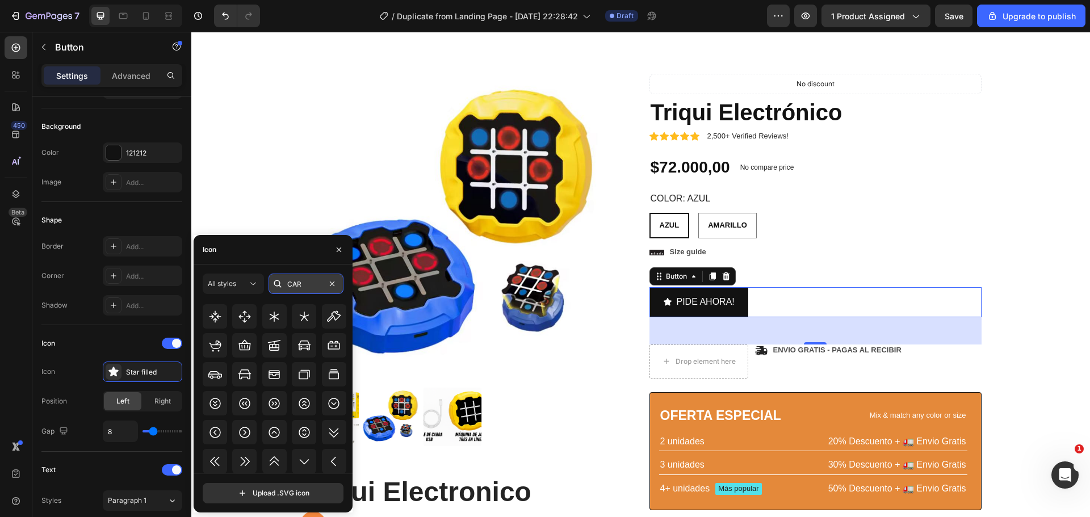
type input "A"
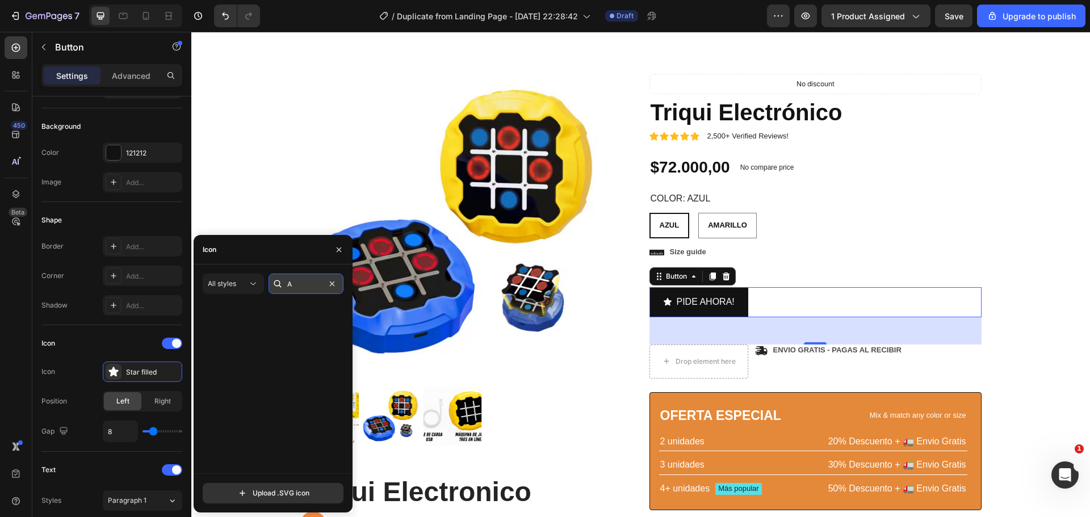
scroll to position [0, 0]
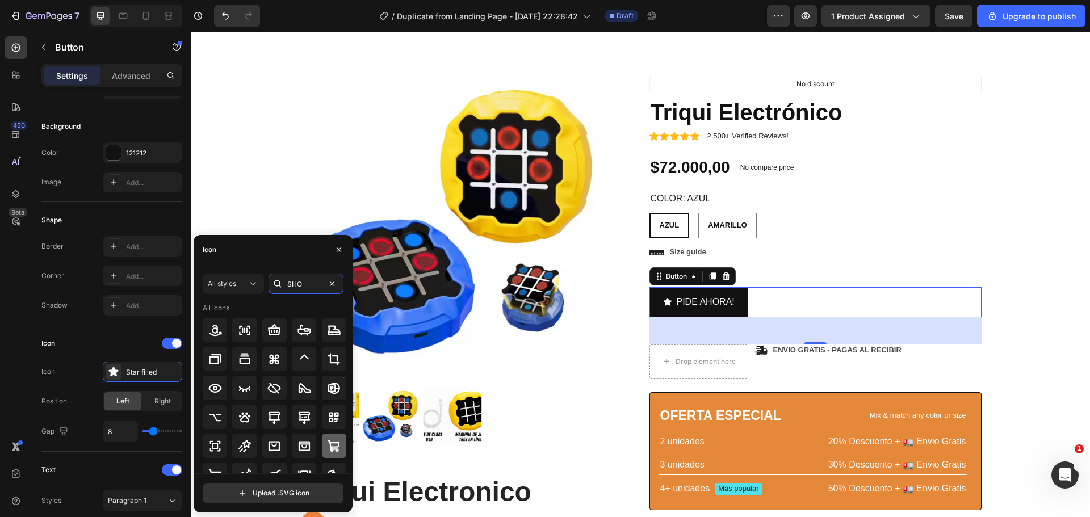
type input "SHO"
click at [328, 446] on icon at bounding box center [334, 446] width 12 height 12
click at [986, 257] on div "Product Images Triqui Electronico Heading Juega de 4 maneras distintas 🎮👨‍👩‍👧‍👦…" at bounding box center [641, 386] width 882 height 625
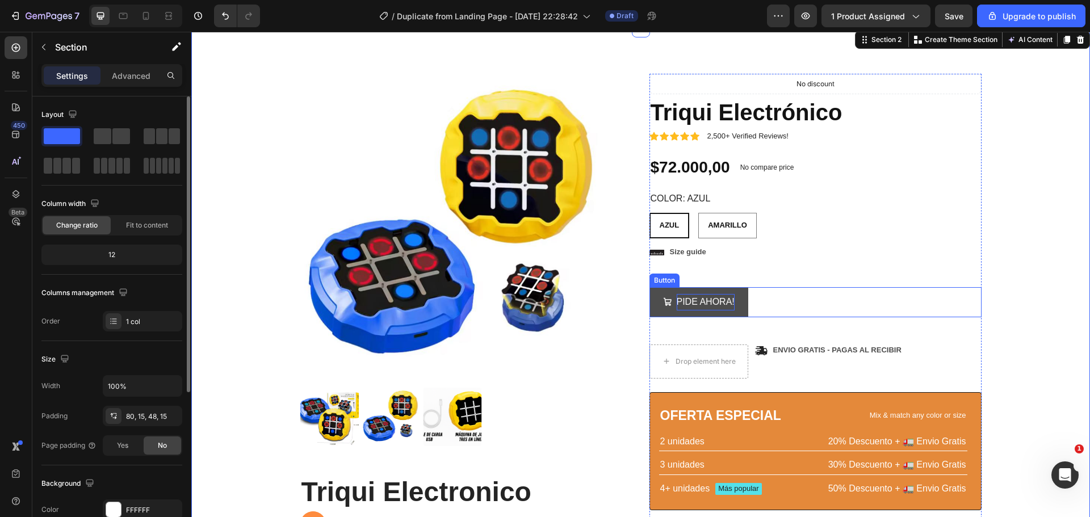
click at [726, 295] on p "PIDE AHORA!" at bounding box center [706, 302] width 58 height 16
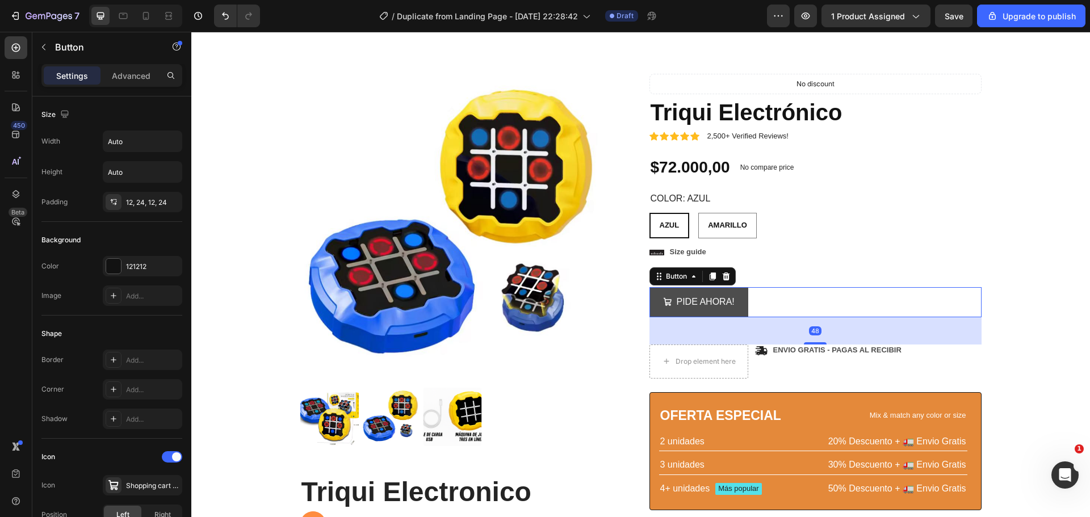
click at [739, 289] on button "PIDE AHORA!" at bounding box center [699, 302] width 99 height 30
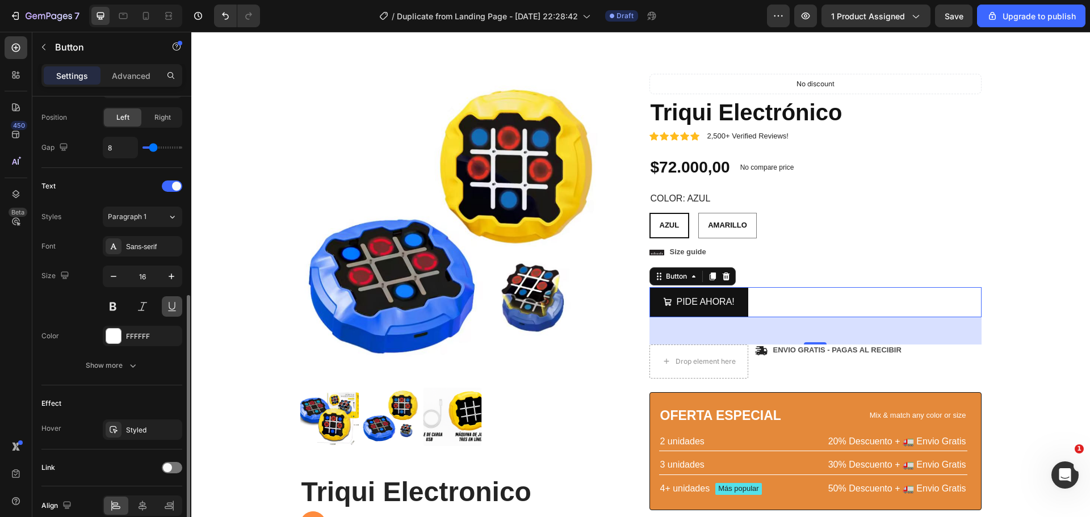
scroll to position [451, 0]
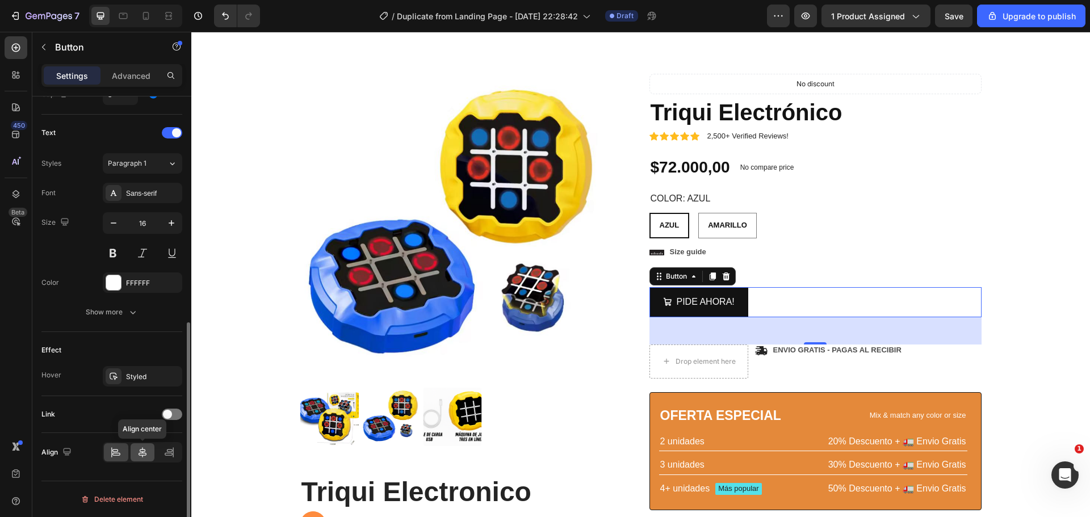
click at [139, 449] on icon at bounding box center [142, 452] width 11 height 11
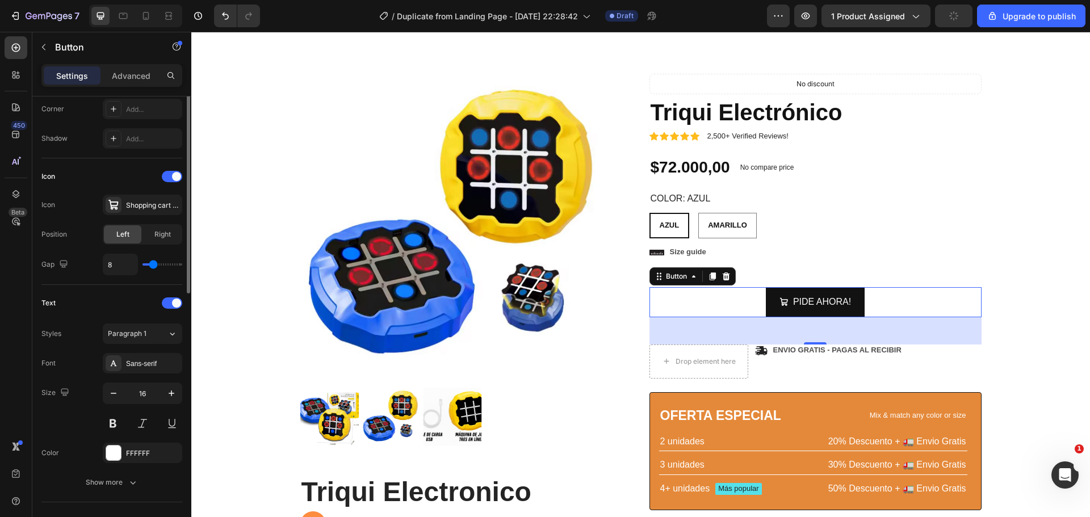
scroll to position [167, 0]
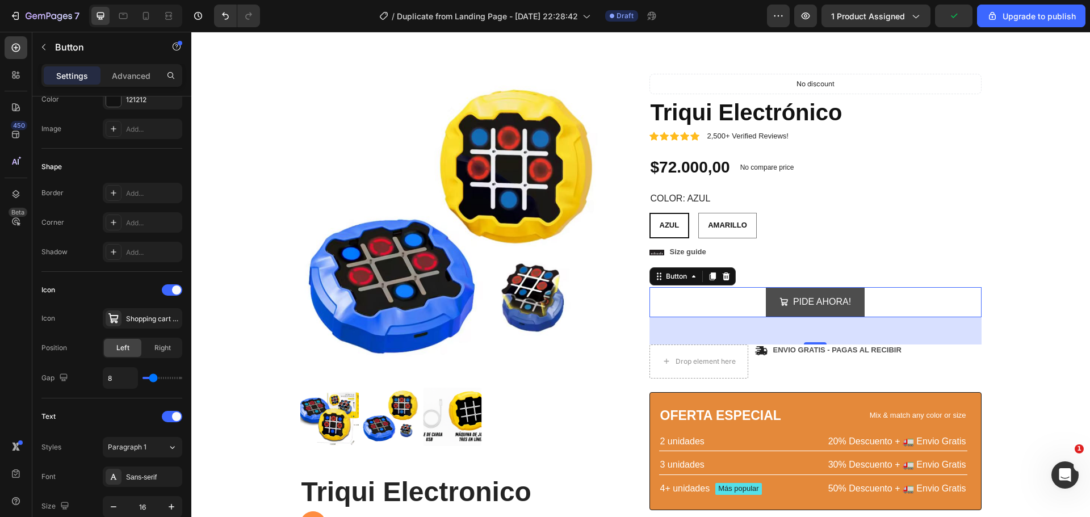
click at [856, 295] on button "PIDE AHORA!" at bounding box center [815, 302] width 99 height 30
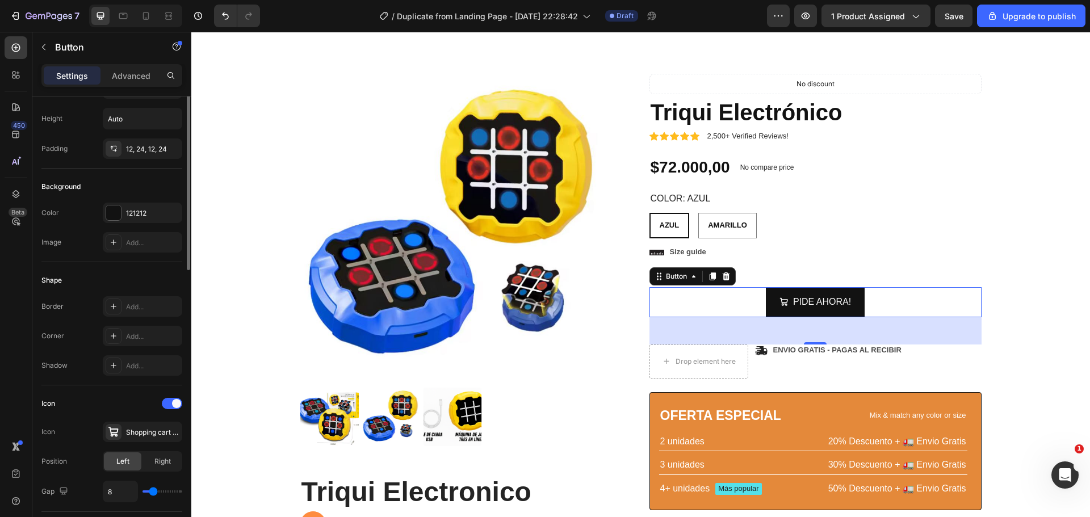
scroll to position [0, 0]
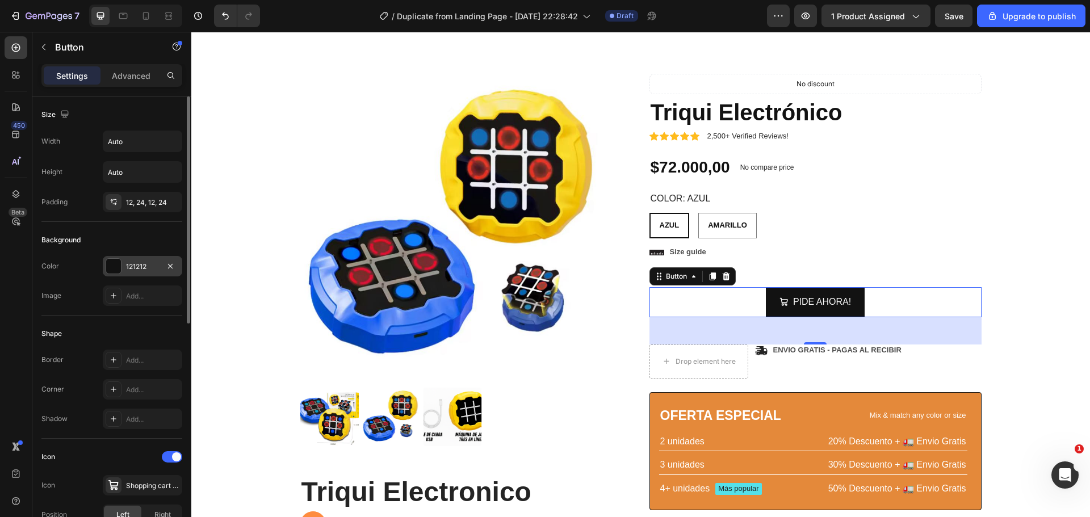
click at [147, 267] on div "121212" at bounding box center [142, 267] width 33 height 10
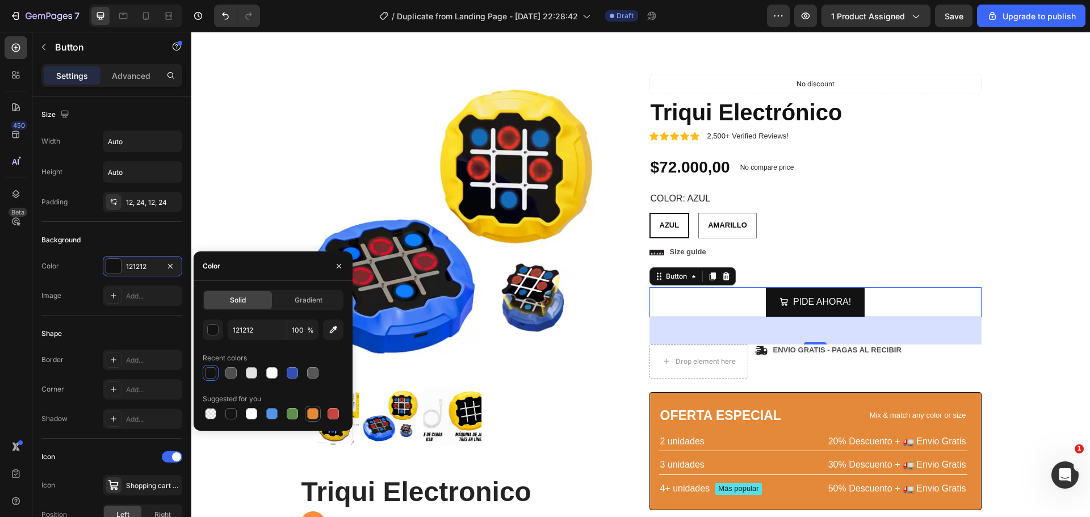
click at [307, 416] on div at bounding box center [312, 413] width 11 height 11
type input "E4893A"
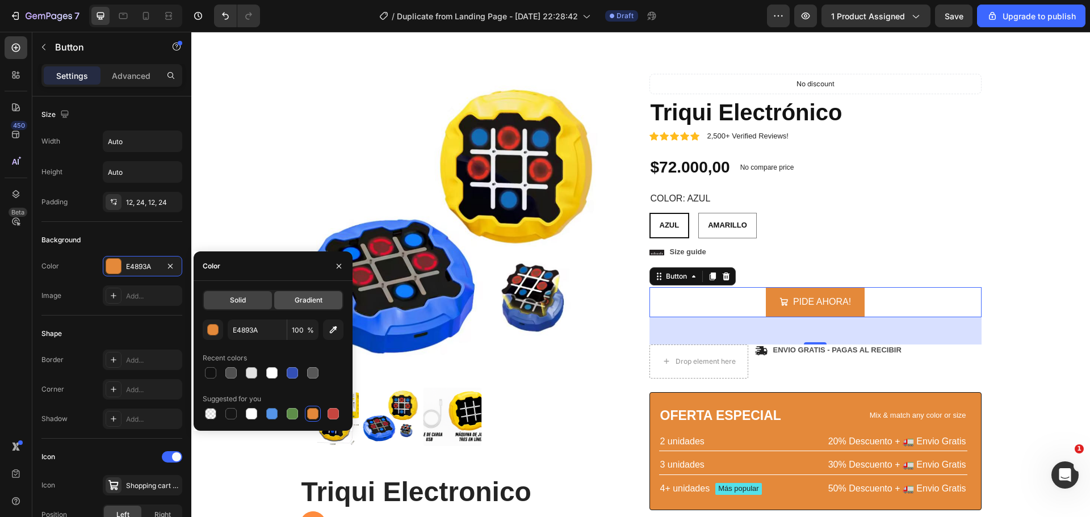
click at [304, 307] on div "Gradient" at bounding box center [308, 300] width 68 height 18
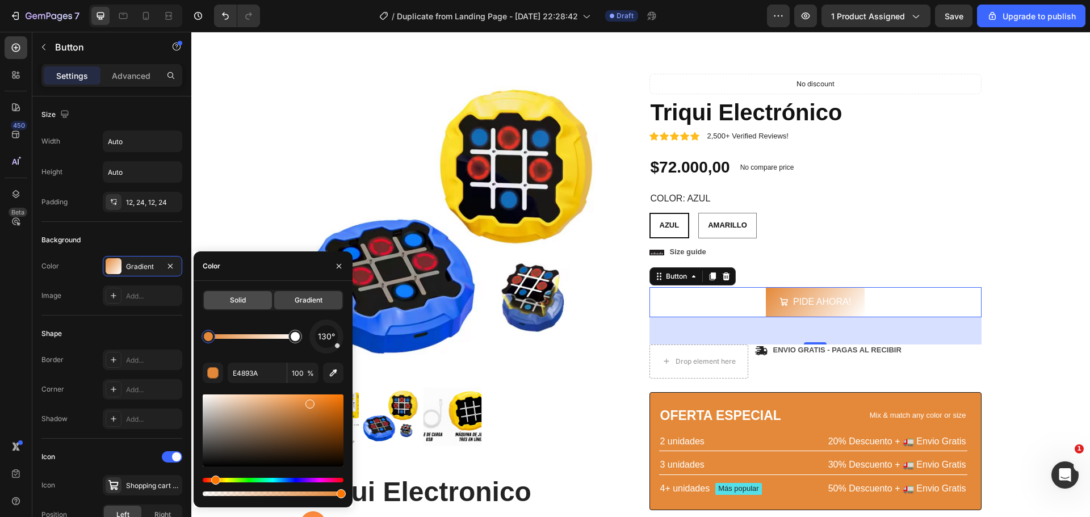
click at [249, 302] on div "Solid" at bounding box center [238, 300] width 68 height 18
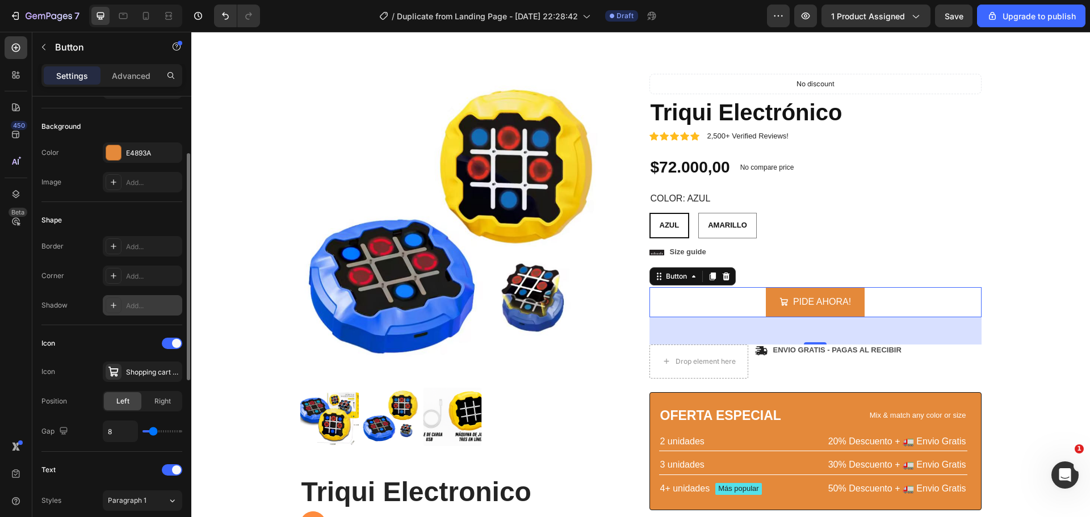
scroll to position [170, 0]
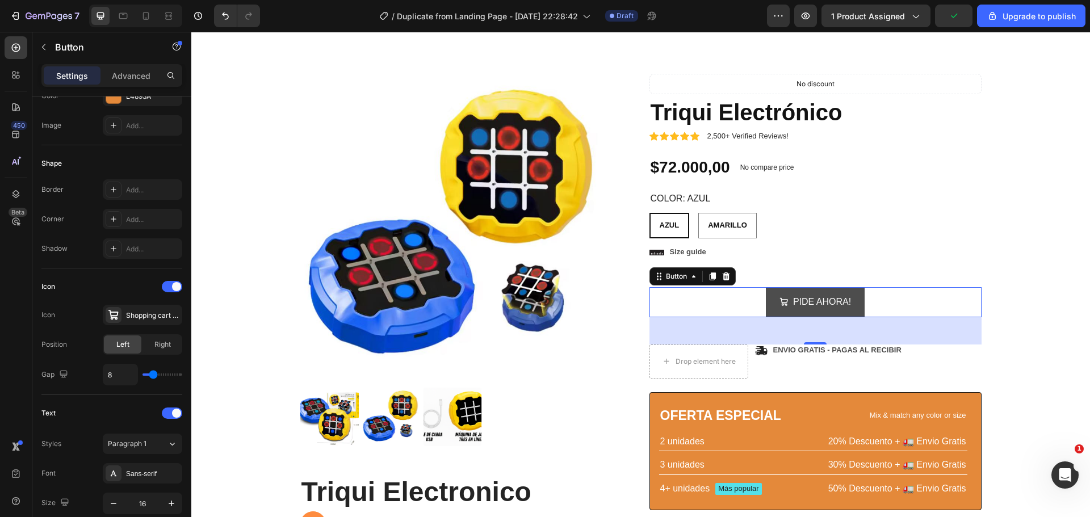
click at [788, 291] on button "PIDE AHORA!" at bounding box center [815, 302] width 99 height 30
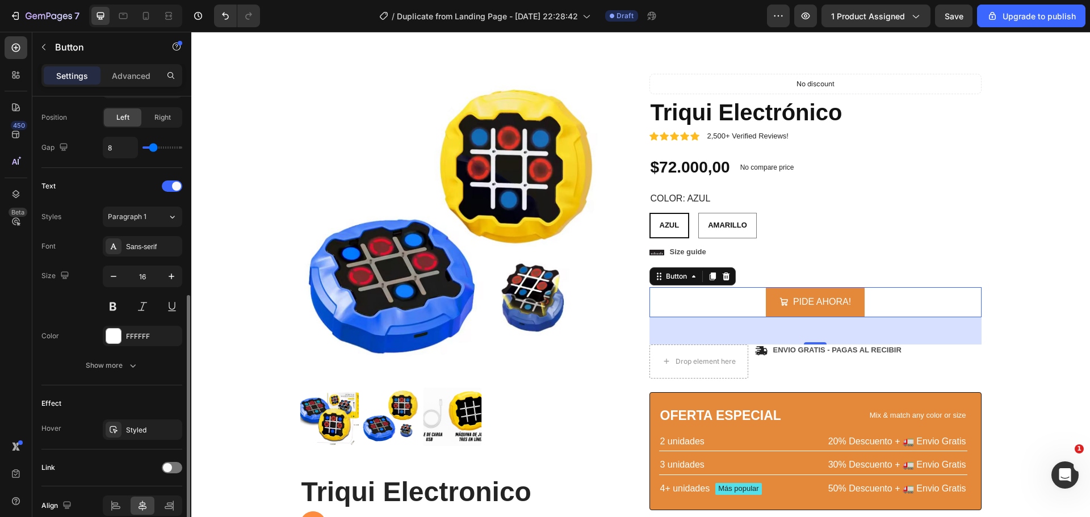
scroll to position [451, 0]
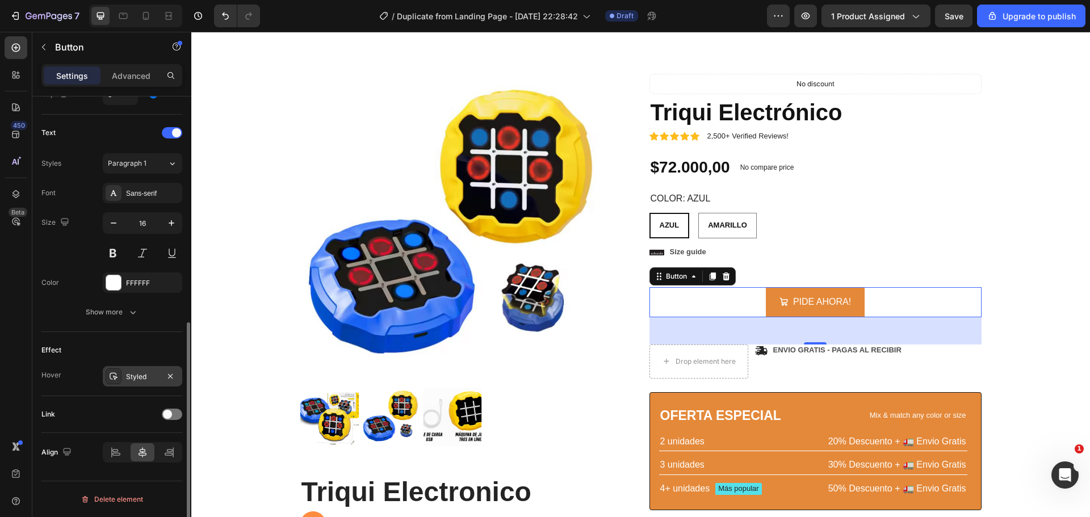
click at [150, 374] on div "Styled" at bounding box center [142, 377] width 33 height 10
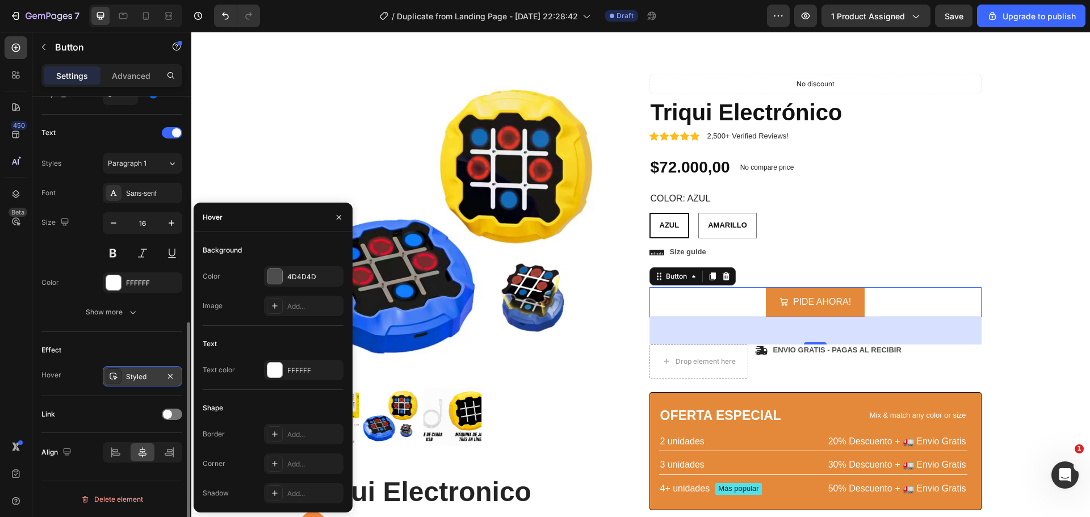
click at [150, 374] on div "Styled" at bounding box center [142, 377] width 33 height 10
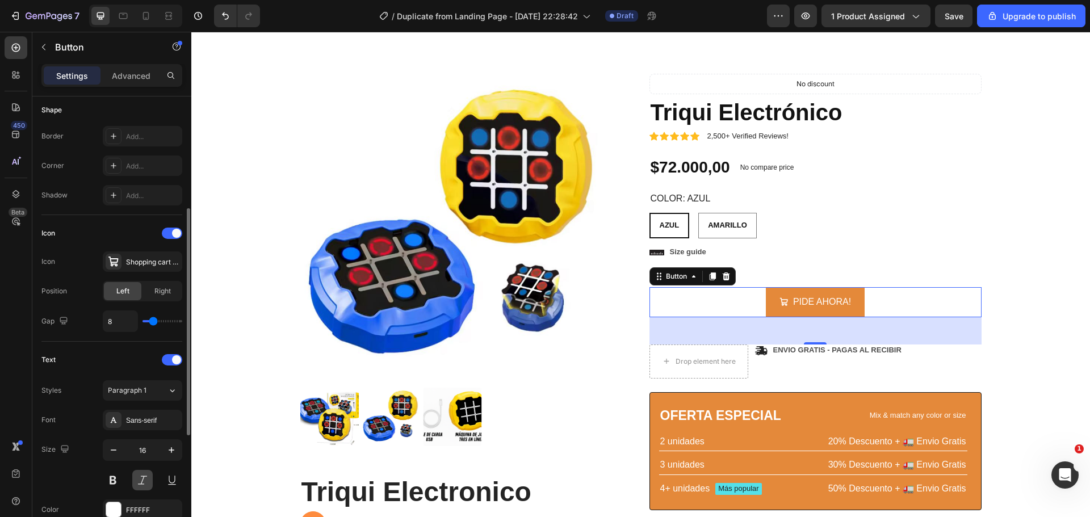
scroll to position [110, 0]
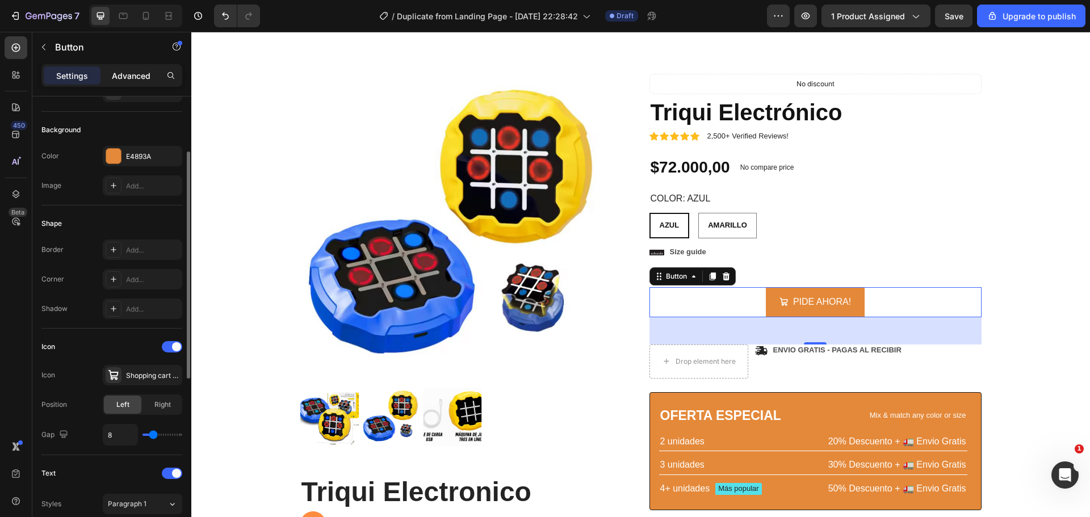
click at [121, 77] on p "Advanced" at bounding box center [131, 76] width 39 height 12
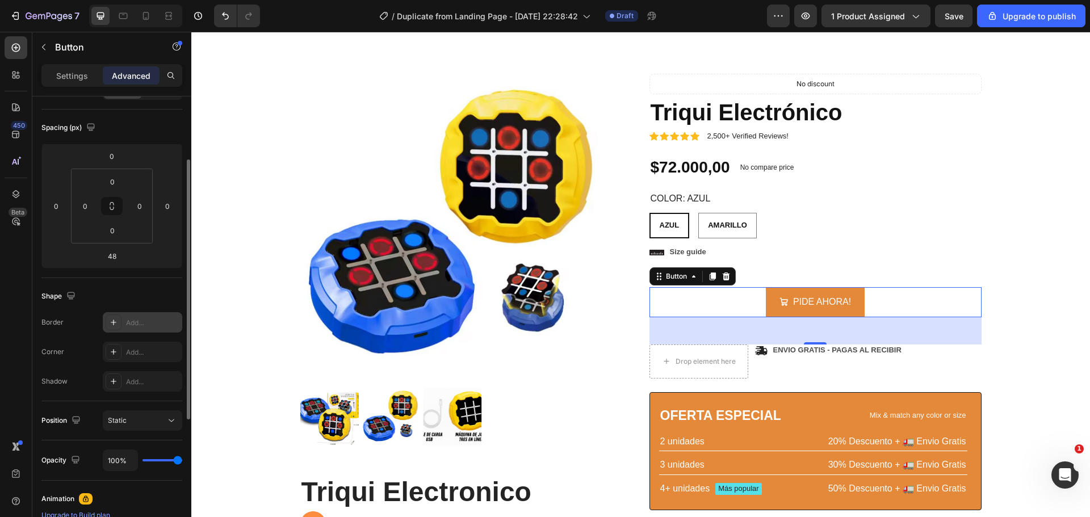
click at [125, 323] on div "Add..." at bounding box center [142, 322] width 79 height 20
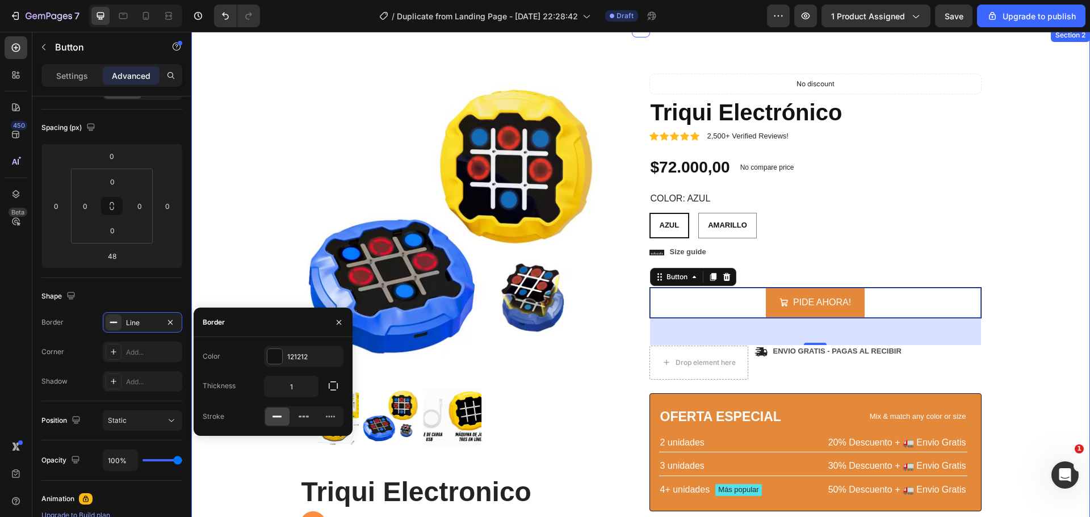
click at [224, 259] on div "Product Images Triqui Electronico Heading Juega de 4 maneras distintas 🎮👨‍👩‍👧‍👦…" at bounding box center [641, 386] width 882 height 625
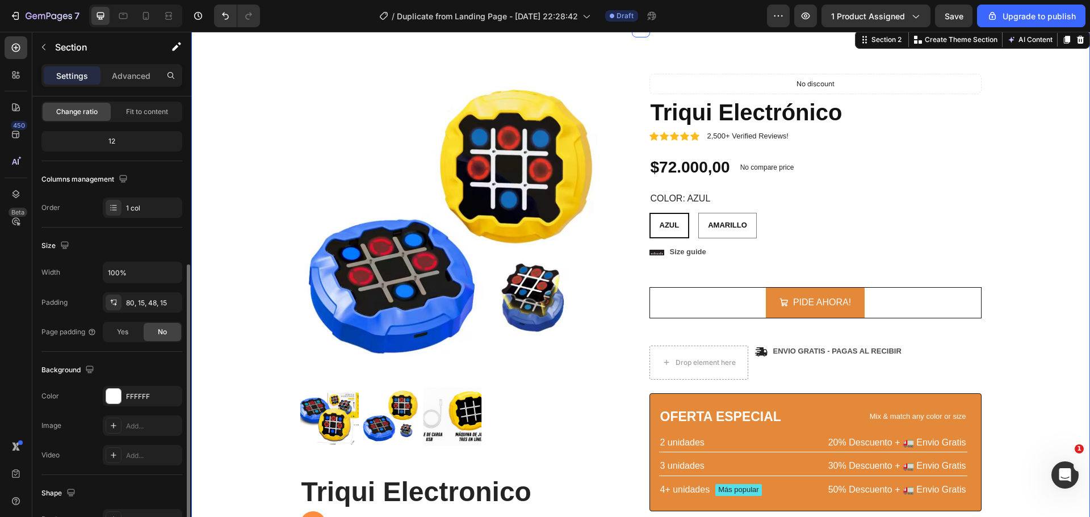
scroll to position [170, 0]
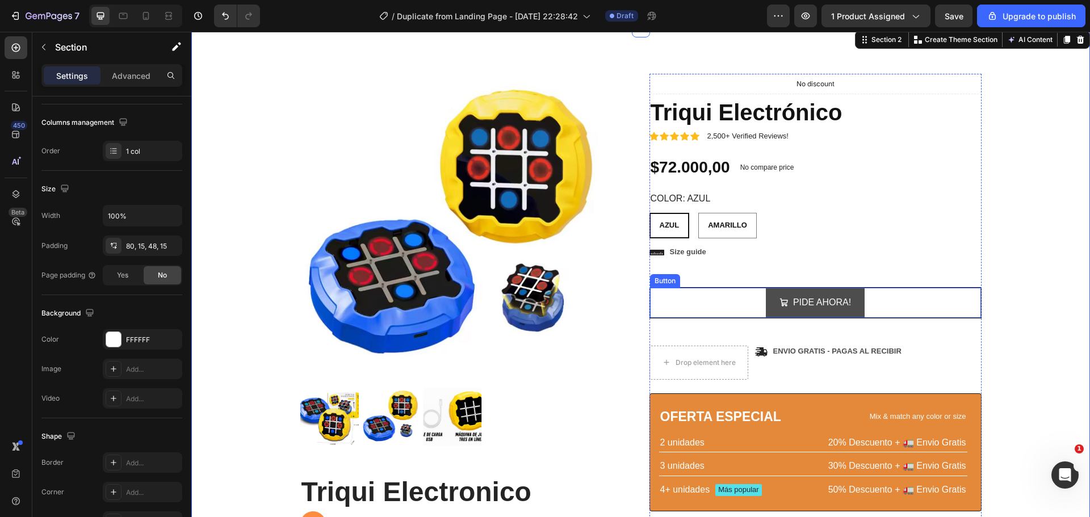
click at [774, 290] on button "PIDE AHORA!" at bounding box center [815, 303] width 99 height 30
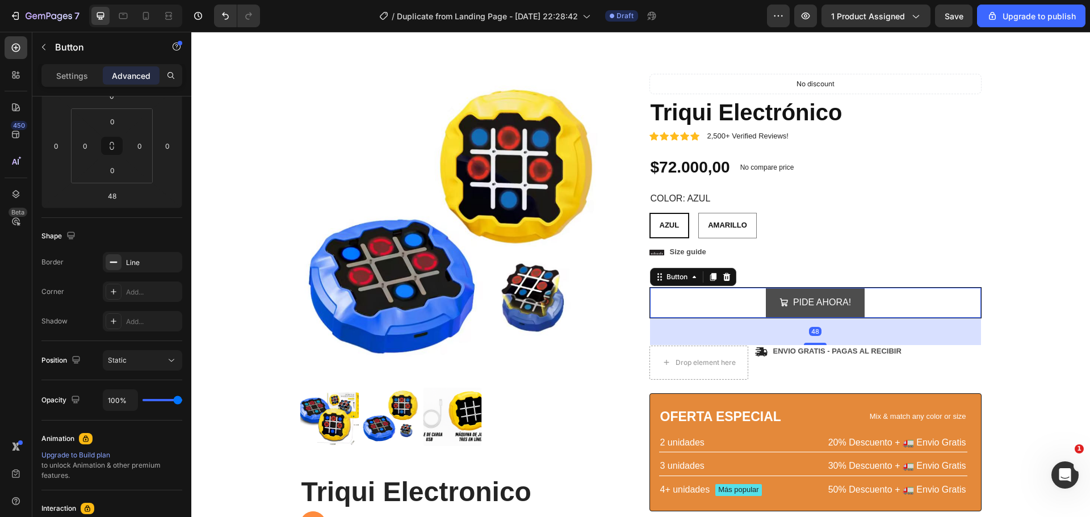
scroll to position [0, 0]
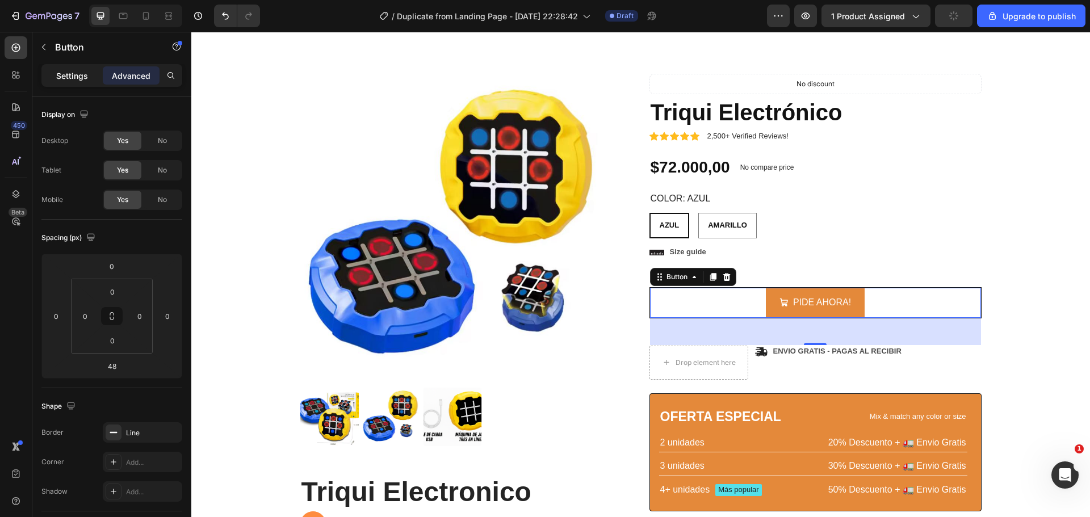
click at [65, 81] on p "Settings" at bounding box center [72, 76] width 32 height 12
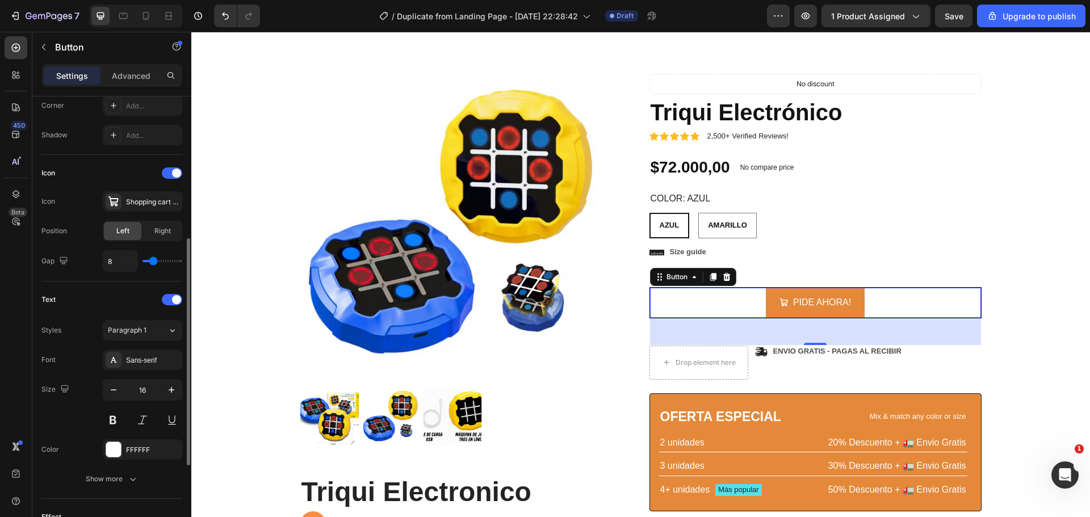
scroll to position [341, 0]
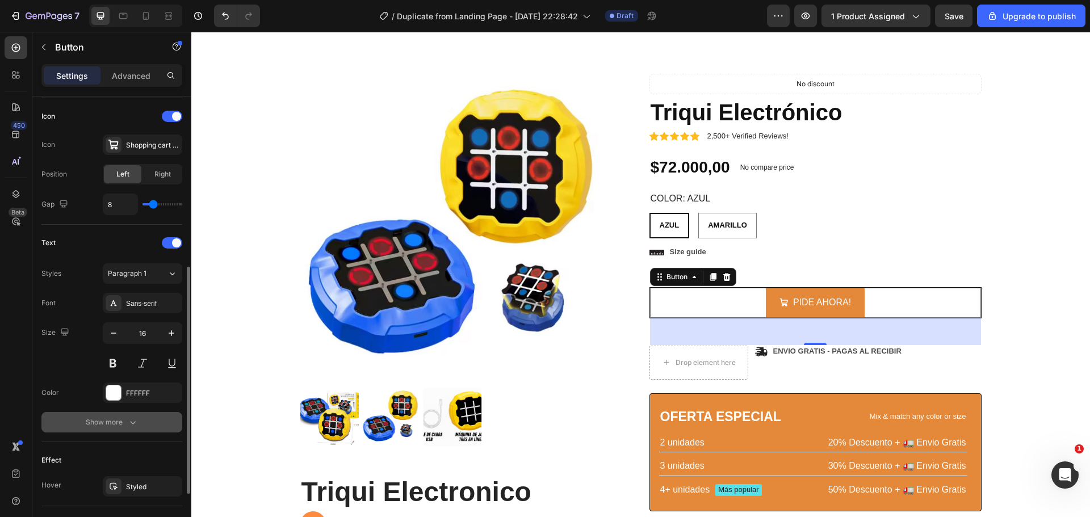
click at [133, 428] on icon "button" at bounding box center [132, 422] width 11 height 11
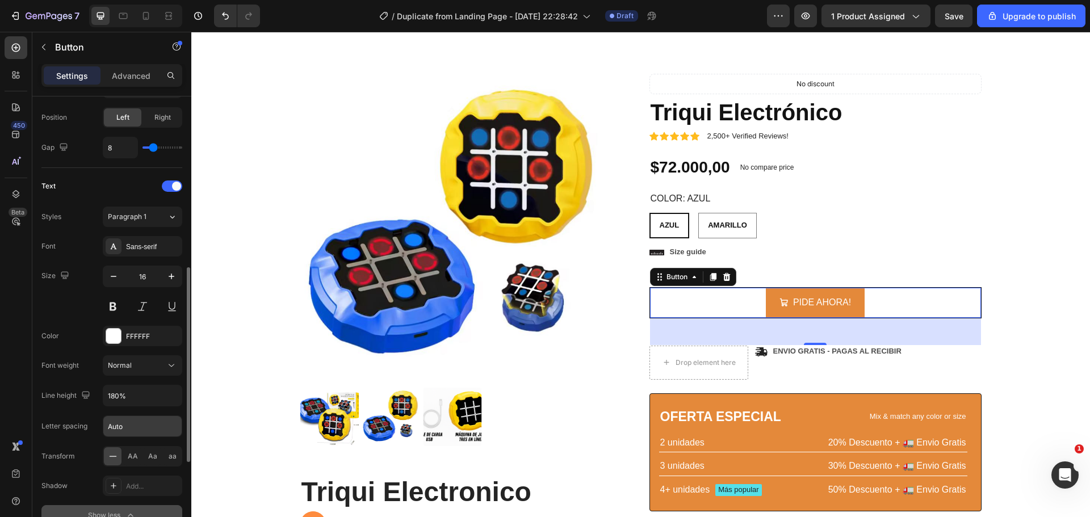
scroll to position [454, 0]
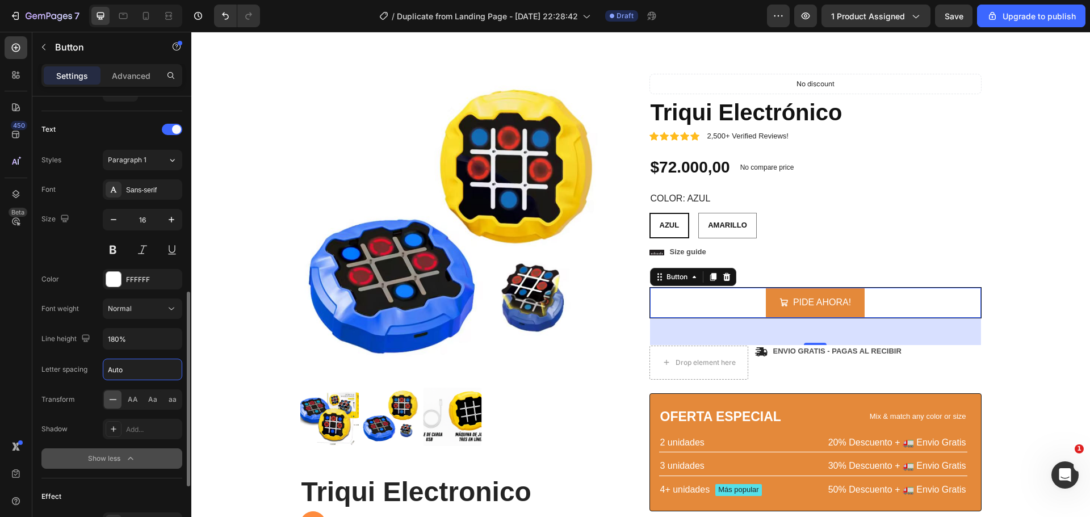
click at [127, 368] on input "Auto" at bounding box center [142, 369] width 78 height 20
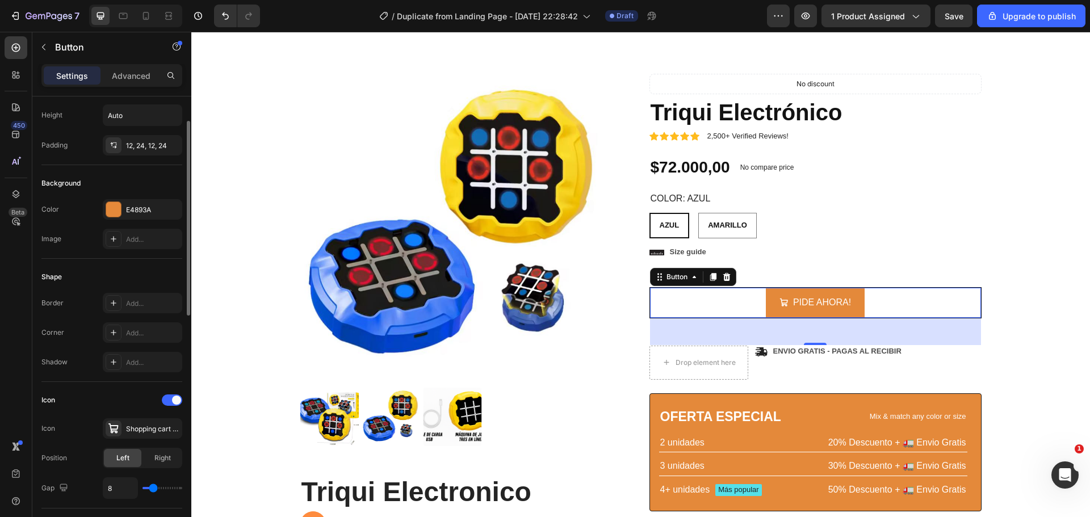
scroll to position [114, 0]
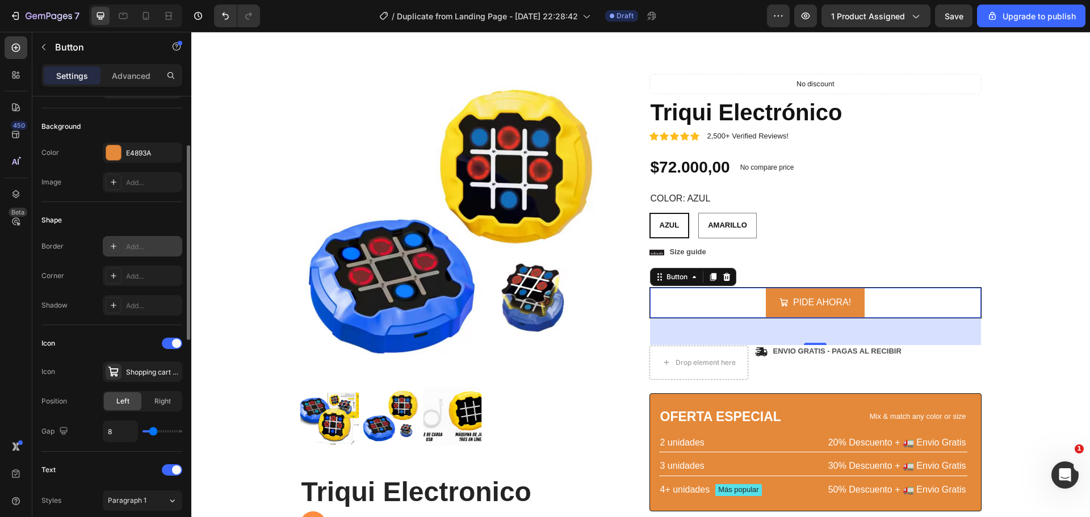
click at [134, 243] on div "Add..." at bounding box center [152, 247] width 53 height 10
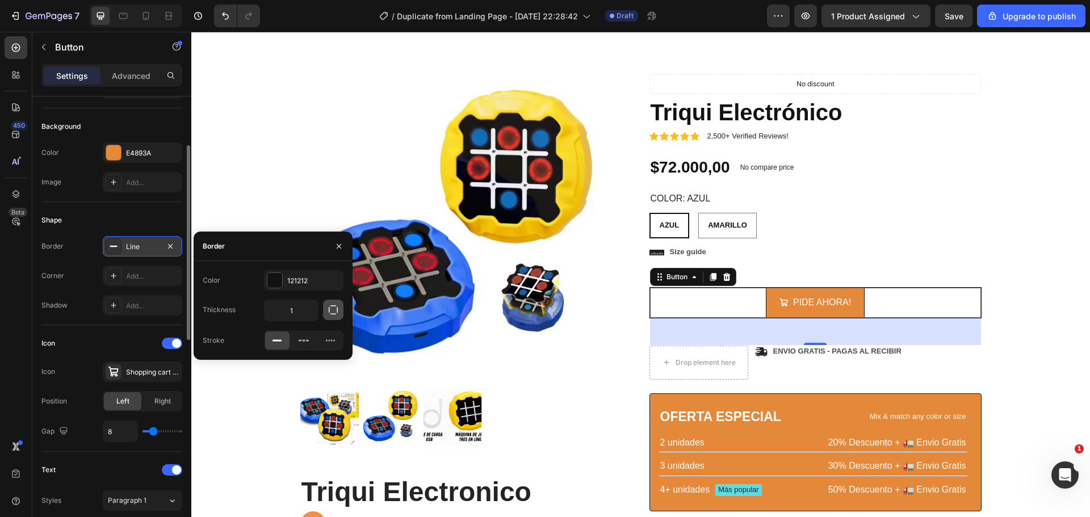
click at [335, 311] on icon "button" at bounding box center [333, 309] width 11 height 11
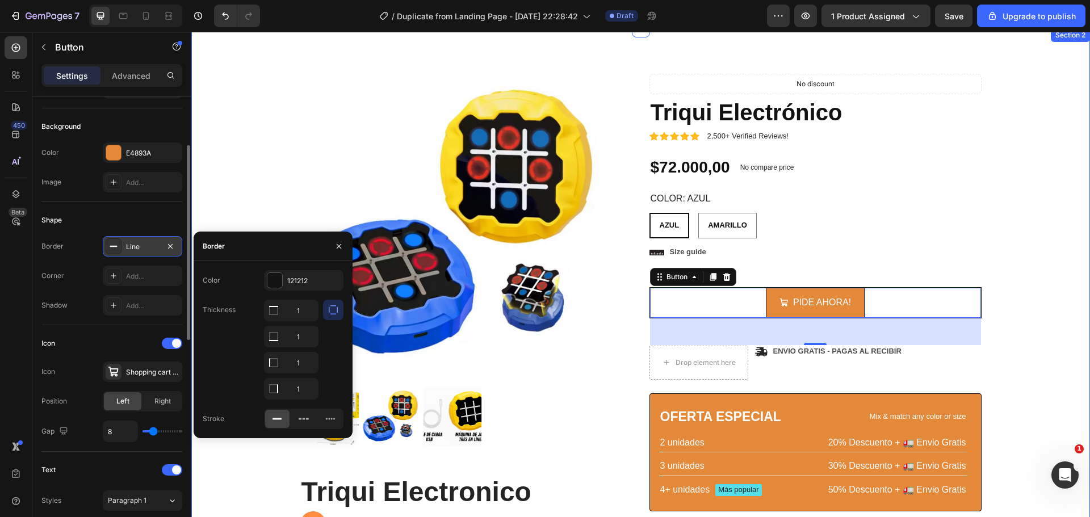
click at [261, 206] on div "Product Images Triqui Electronico Heading Juega de 4 maneras distintas 🎮👨‍👩‍👧‍👦…" at bounding box center [641, 386] width 882 height 625
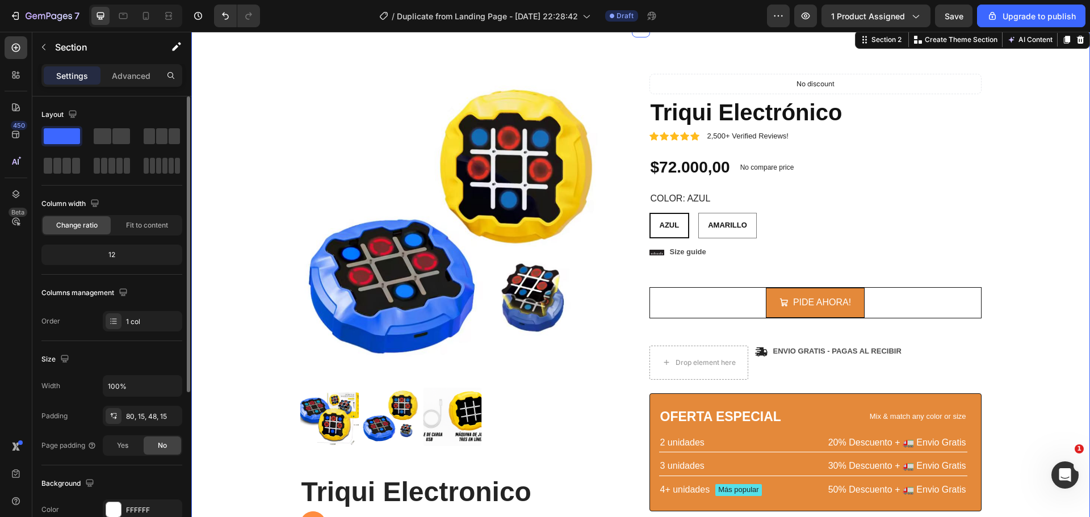
scroll to position [57, 0]
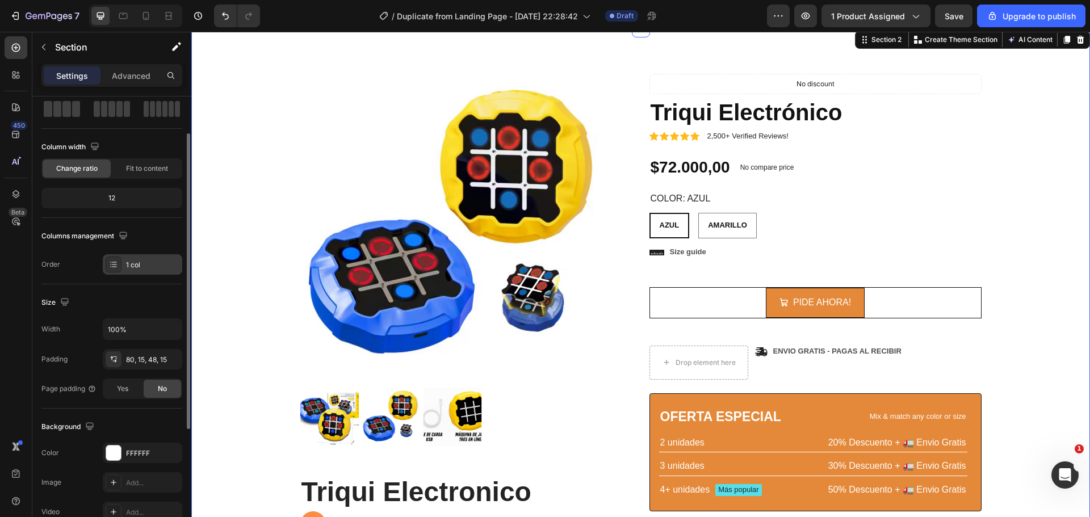
click at [140, 262] on div "1 col" at bounding box center [152, 265] width 53 height 10
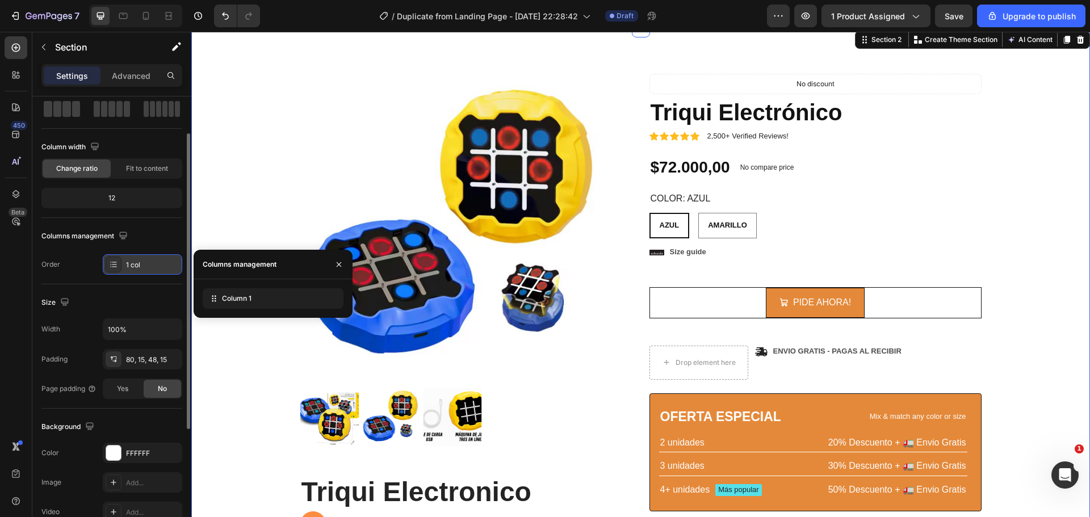
click at [140, 262] on div "1 col" at bounding box center [152, 265] width 53 height 10
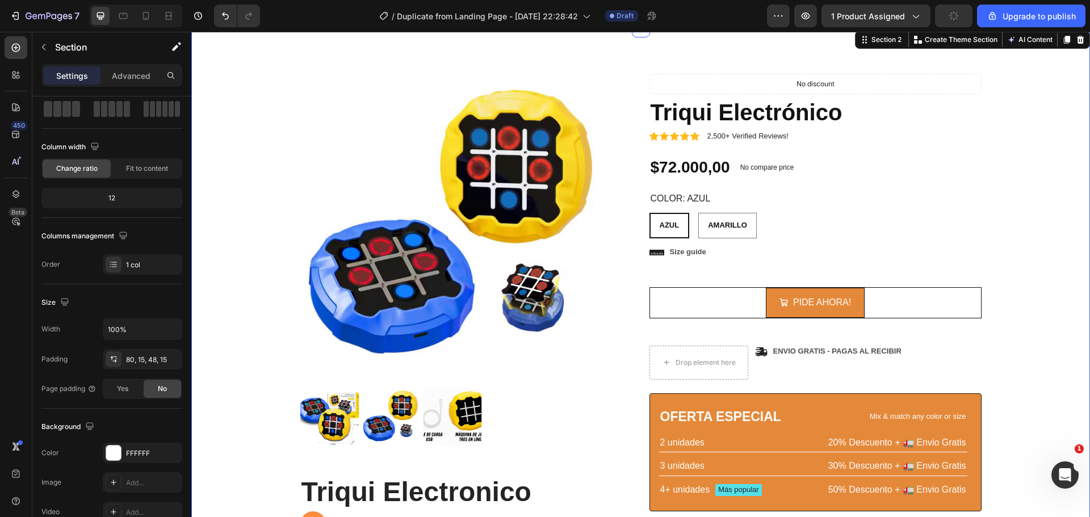
click at [1044, 273] on div "Product Images Triqui Electronico Heading Juega de 4 maneras distintas 🎮👨‍👩‍👧‍👦…" at bounding box center [641, 386] width 882 height 625
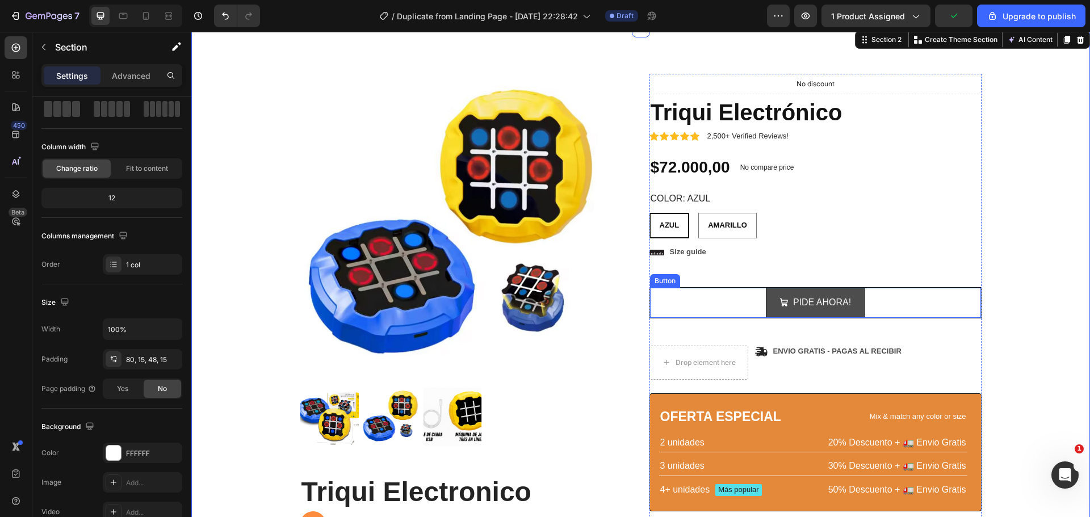
click at [788, 296] on div "PIDE AHORA!" at bounding box center [816, 303] width 72 height 16
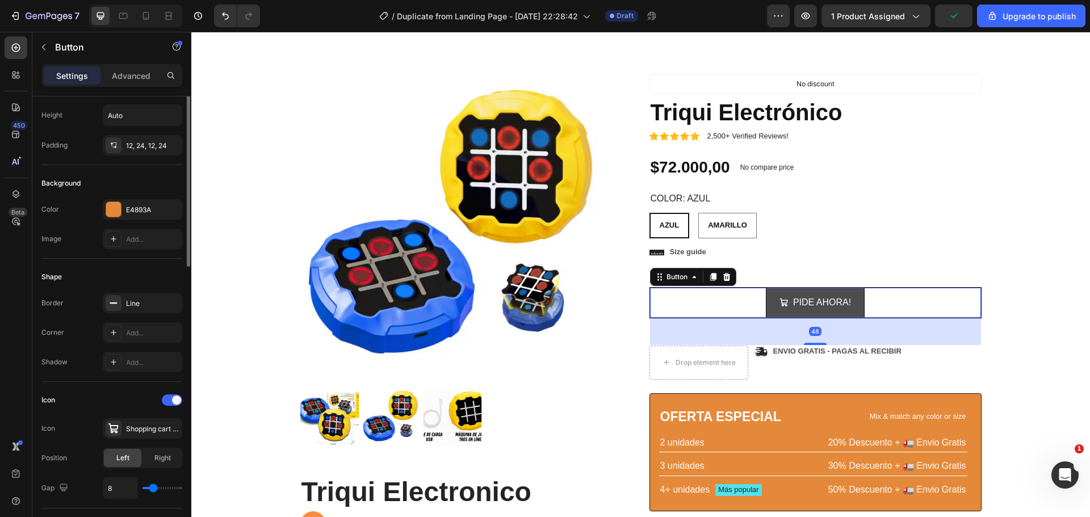
scroll to position [0, 0]
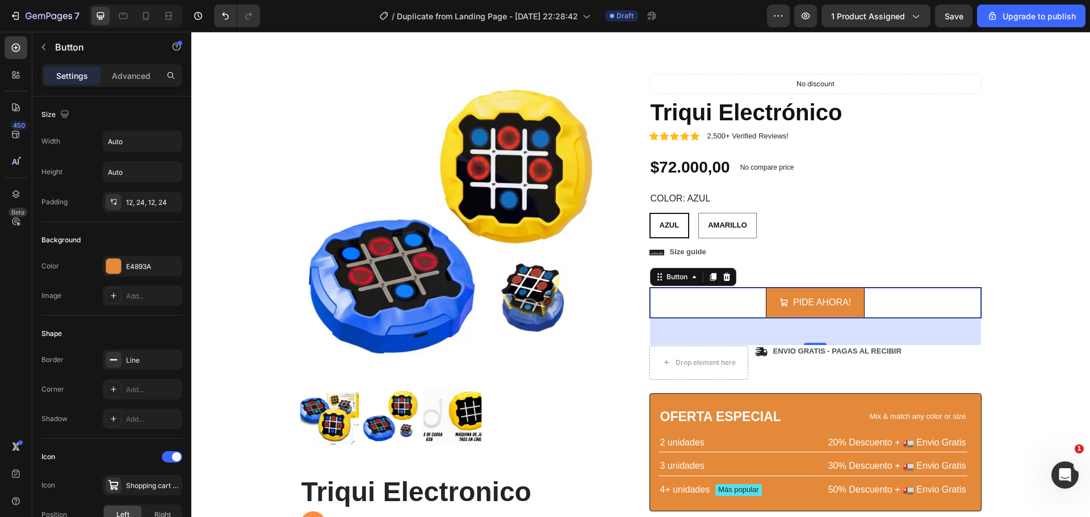
click at [591, 299] on img at bounding box center [452, 226] width 305 height 305
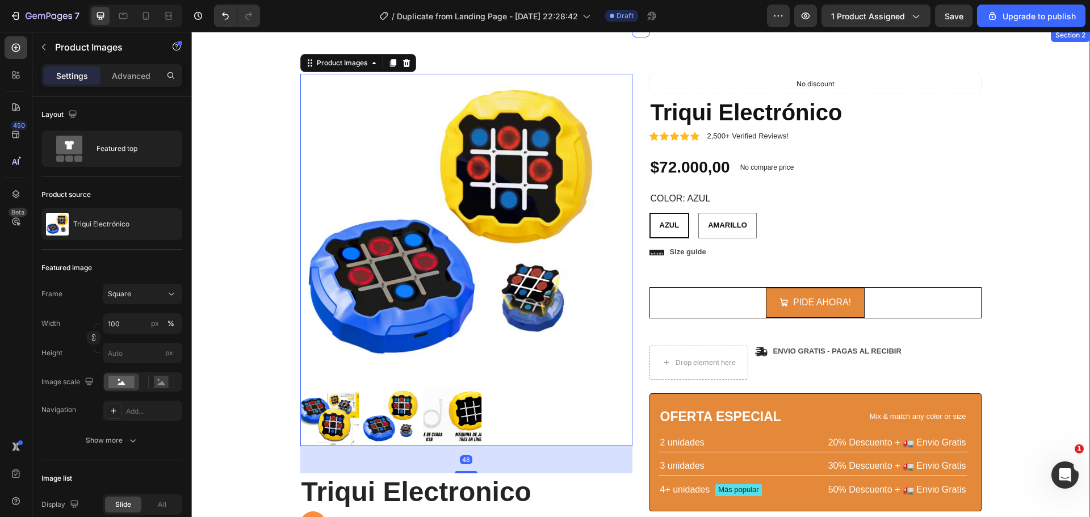
click at [903, 288] on div "PIDE AHORA! Button" at bounding box center [816, 302] width 332 height 31
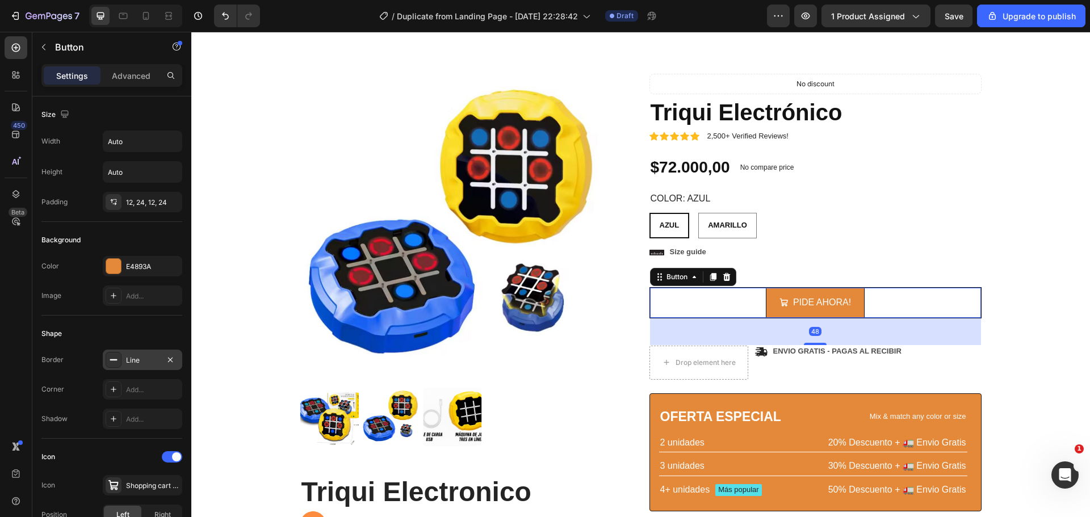
click at [119, 355] on div at bounding box center [114, 360] width 16 height 16
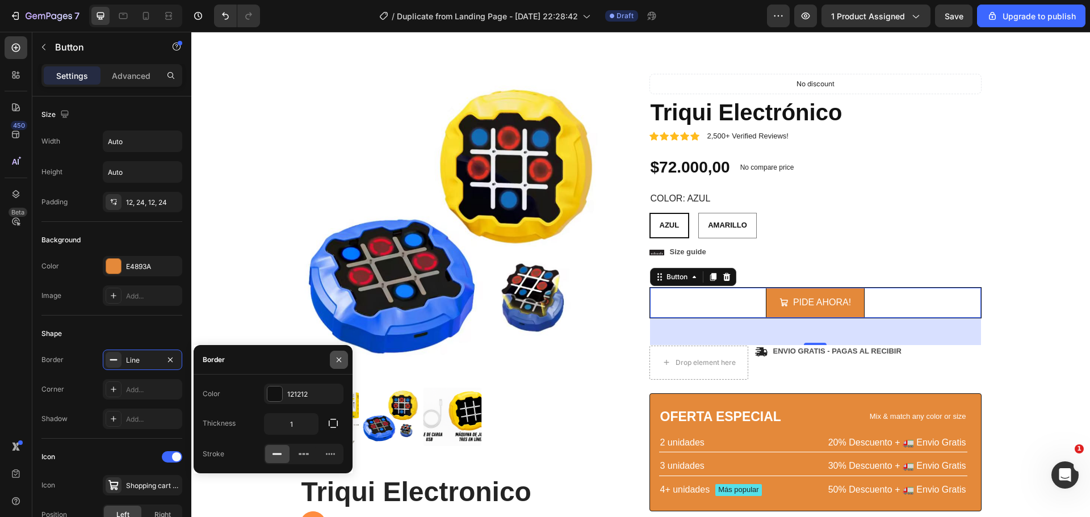
click at [338, 359] on icon "button" at bounding box center [339, 359] width 5 height 5
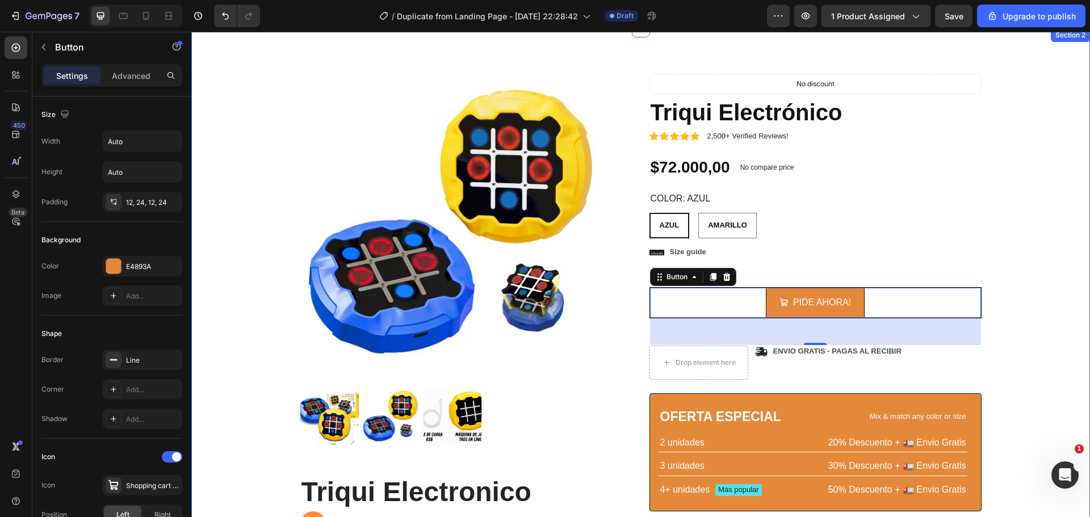
click at [1036, 328] on div "Product Images Triqui Electronico Heading Juega de 4 maneras distintas 🎮👨‍👩‍👧‍👦…" at bounding box center [641, 386] width 882 height 625
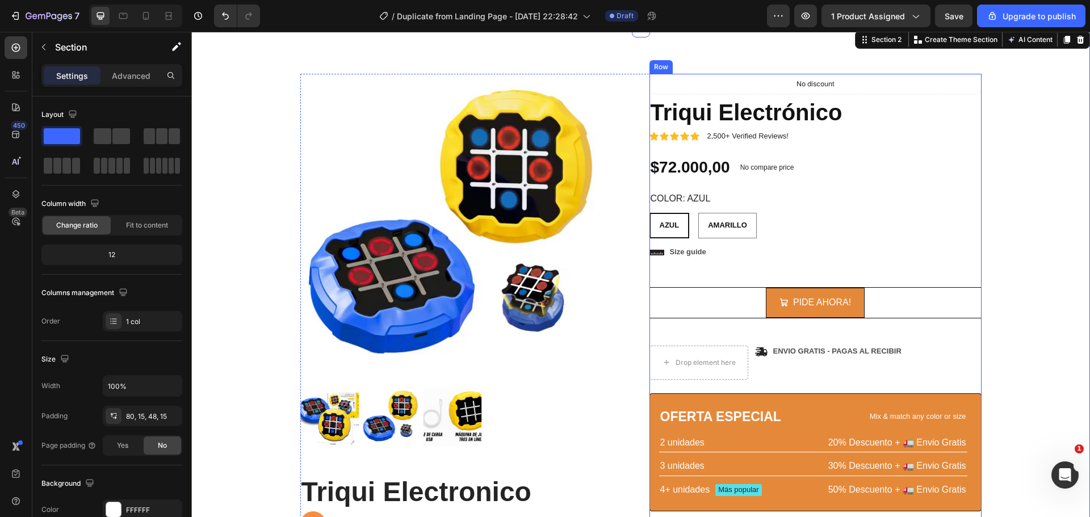
click at [698, 301] on div "PIDE AHORA! Button" at bounding box center [816, 302] width 332 height 31
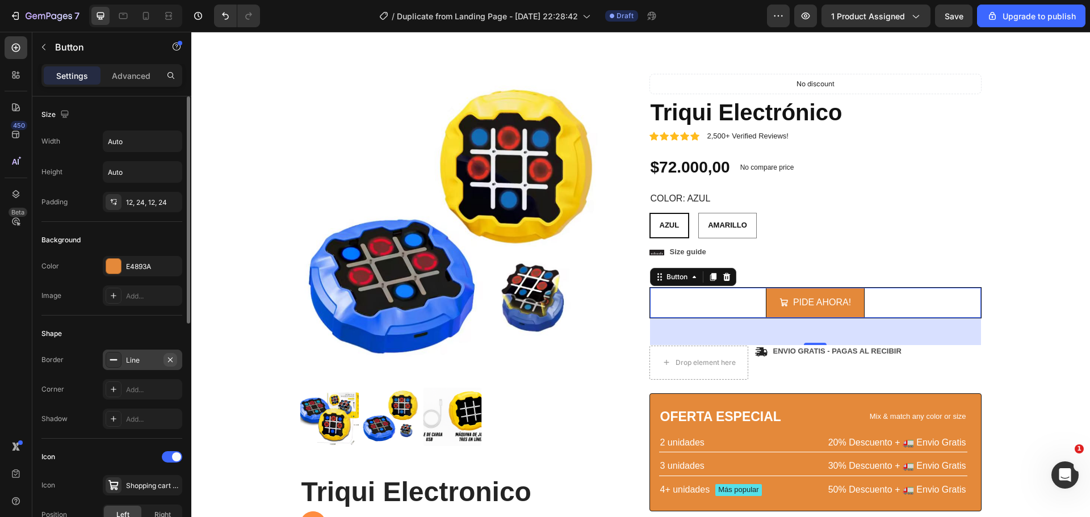
click at [169, 358] on icon "button" at bounding box center [170, 359] width 5 height 5
click at [1027, 319] on div "Product Images Triqui Electronico Heading Juega de 4 maneras distintas 🎮👨‍👩‍👧‍👦…" at bounding box center [641, 386] width 882 height 625
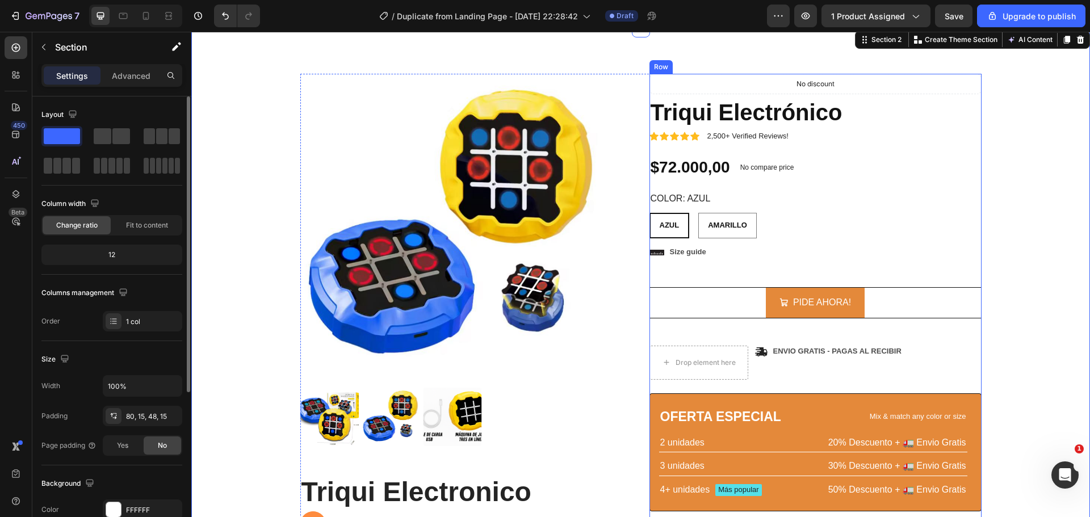
click at [896, 312] on div "PIDE AHORA! Button" at bounding box center [816, 302] width 332 height 31
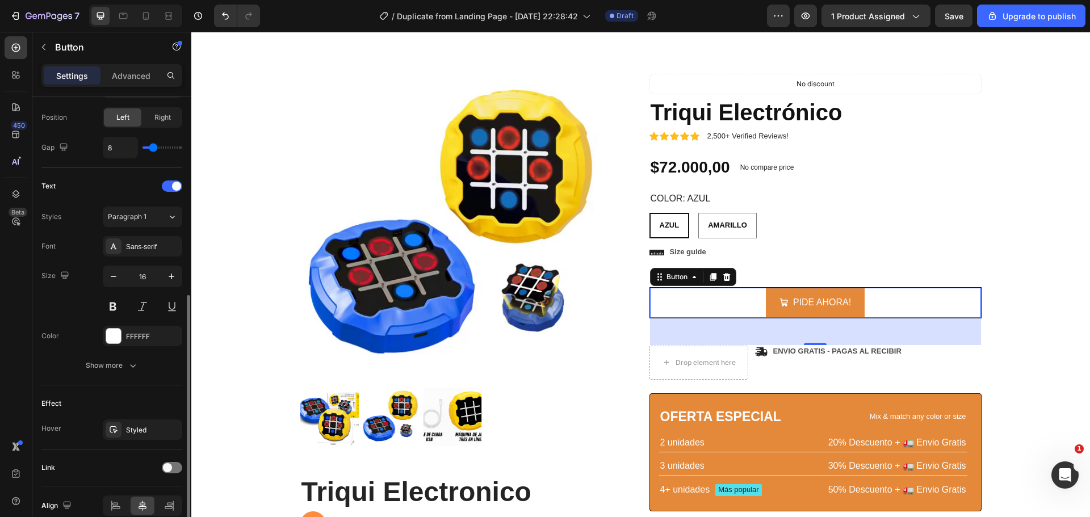
scroll to position [451, 0]
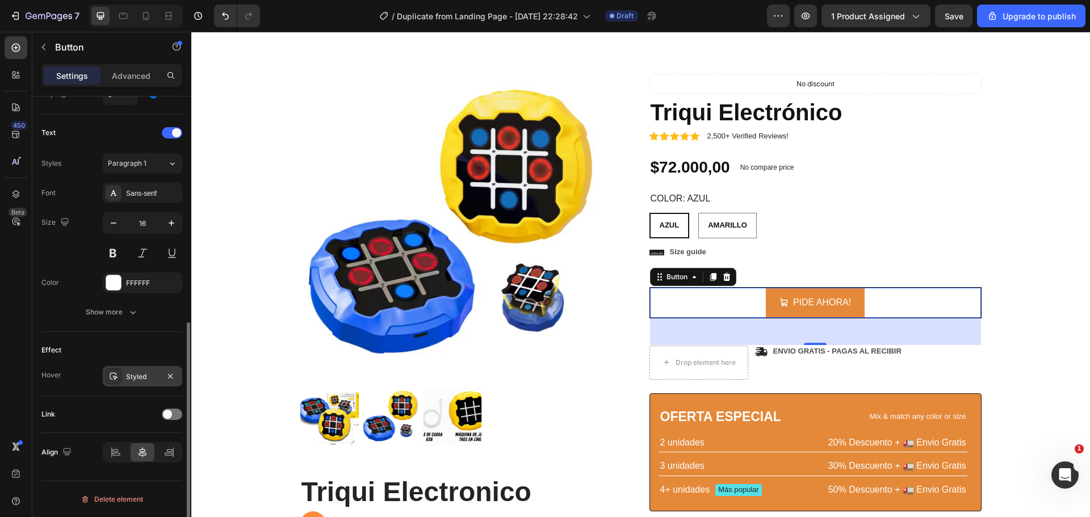
click at [111, 378] on icon at bounding box center [113, 376] width 9 height 9
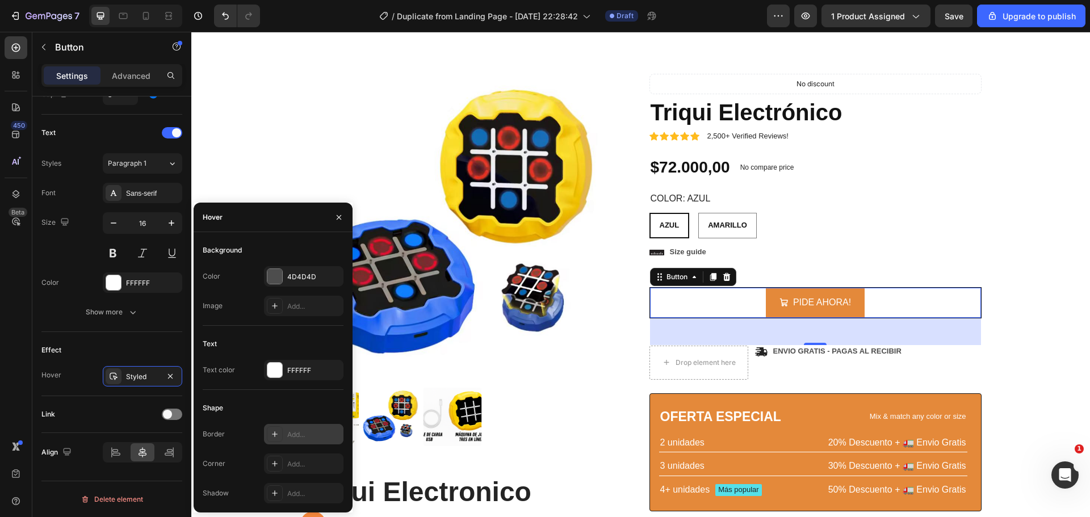
click at [270, 437] on icon at bounding box center [274, 434] width 9 height 9
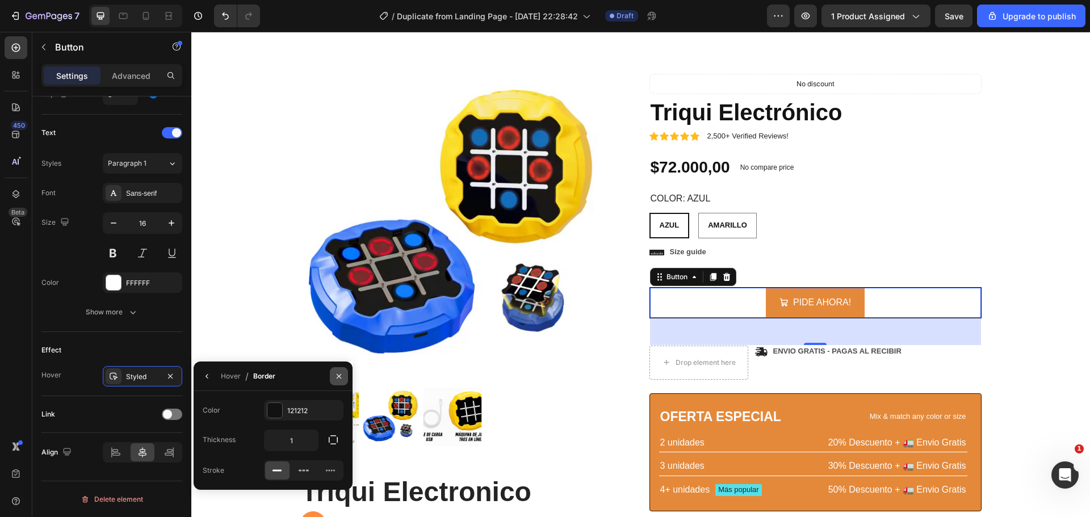
click at [336, 375] on icon "button" at bounding box center [338, 376] width 9 height 9
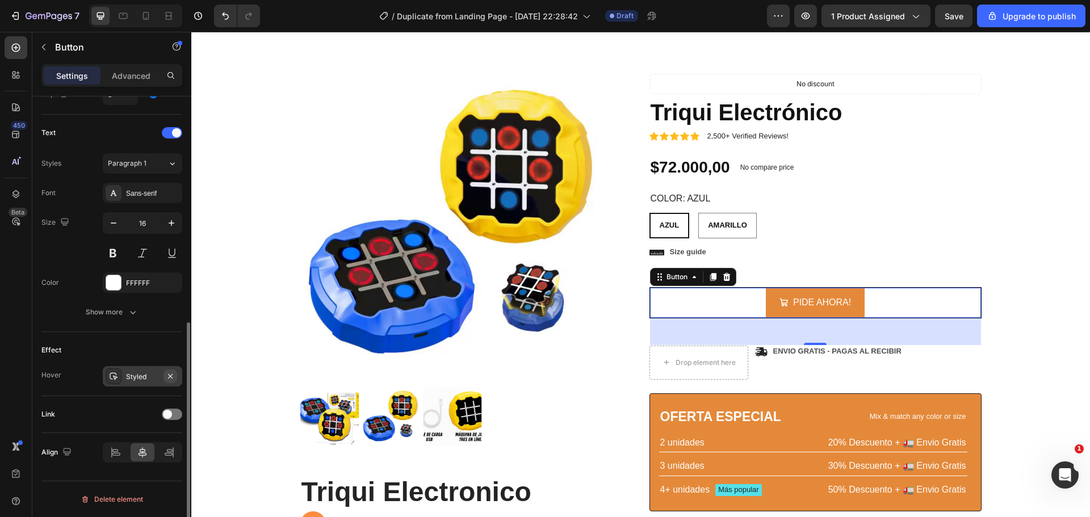
click at [169, 372] on icon "button" at bounding box center [170, 376] width 9 height 9
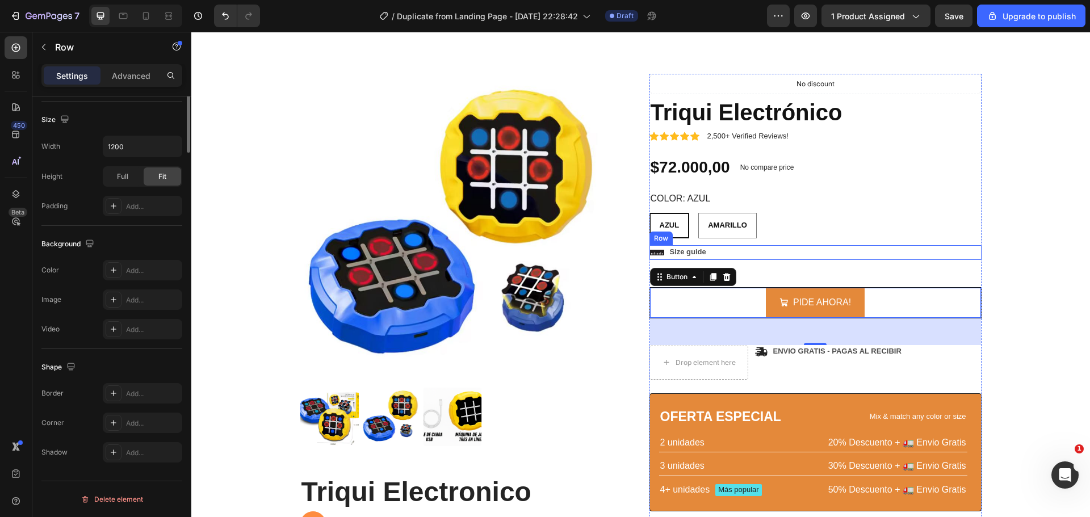
click at [935, 244] on div "Icon Icon Icon Icon Icon Icon List 2,500+ Verified Reviews! Text Block Row No d…" at bounding box center [816, 299] width 332 height 451
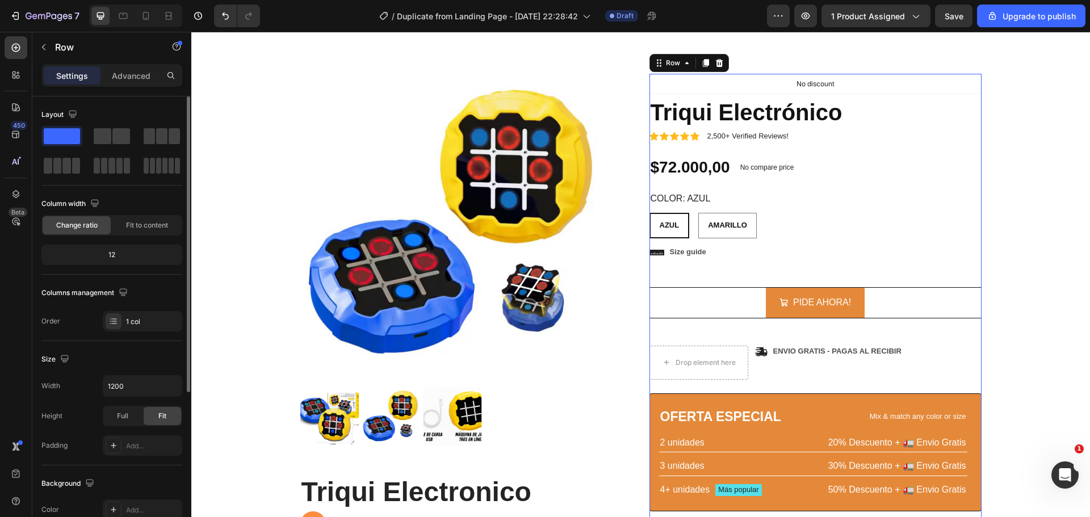
click at [679, 287] on div "PIDE AHORA! Button" at bounding box center [816, 302] width 332 height 31
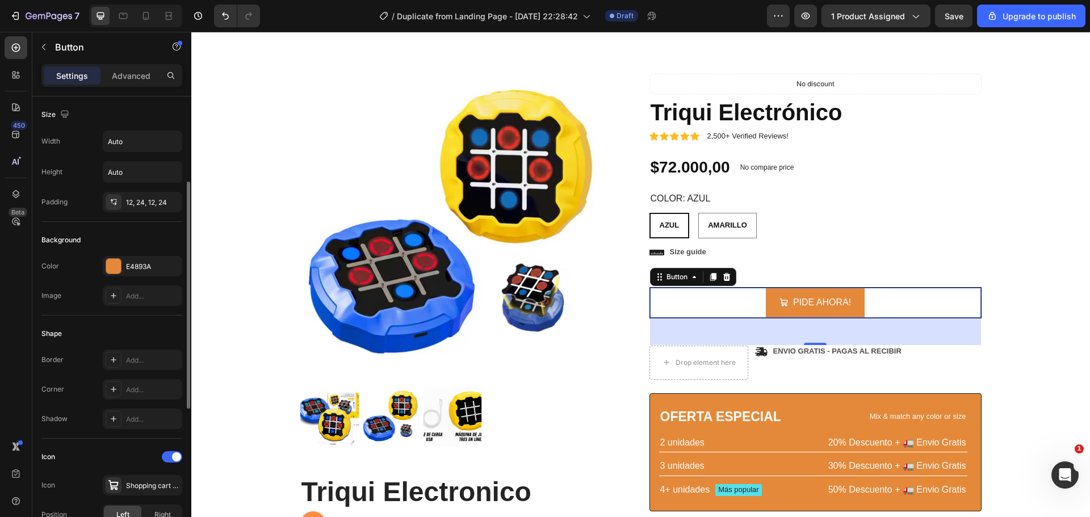
scroll to position [170, 0]
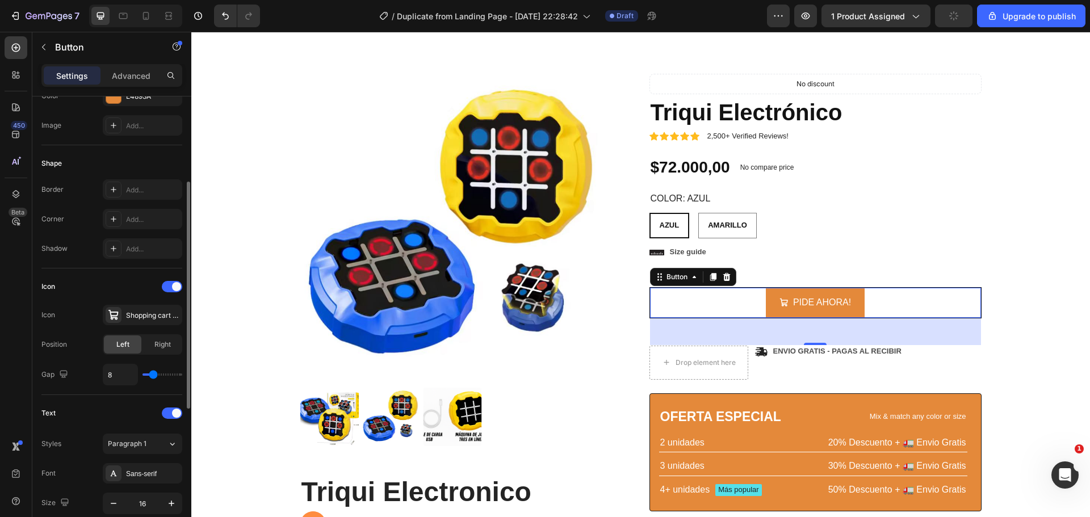
type input "16"
type input "21"
type input "22"
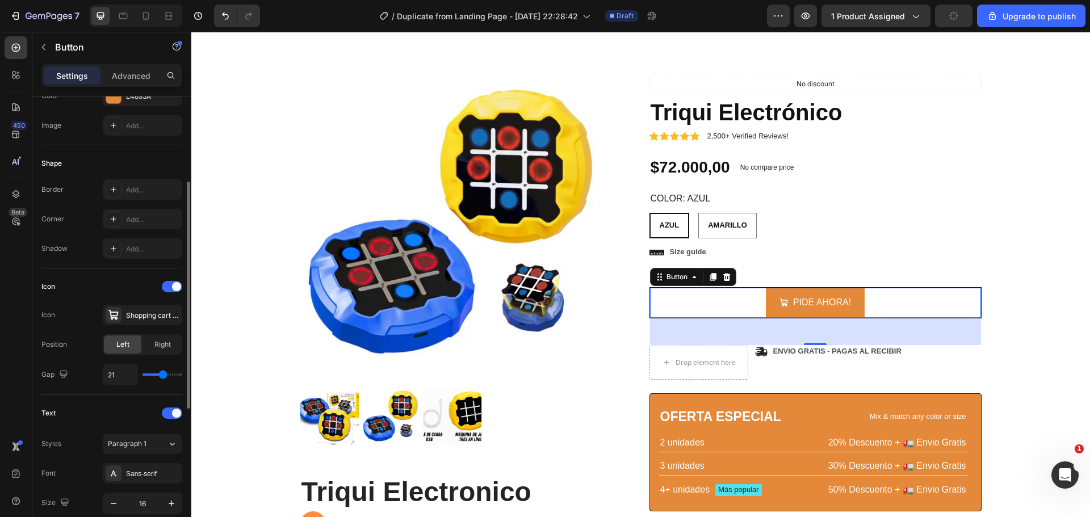
type input "22"
type input "23"
type input "27"
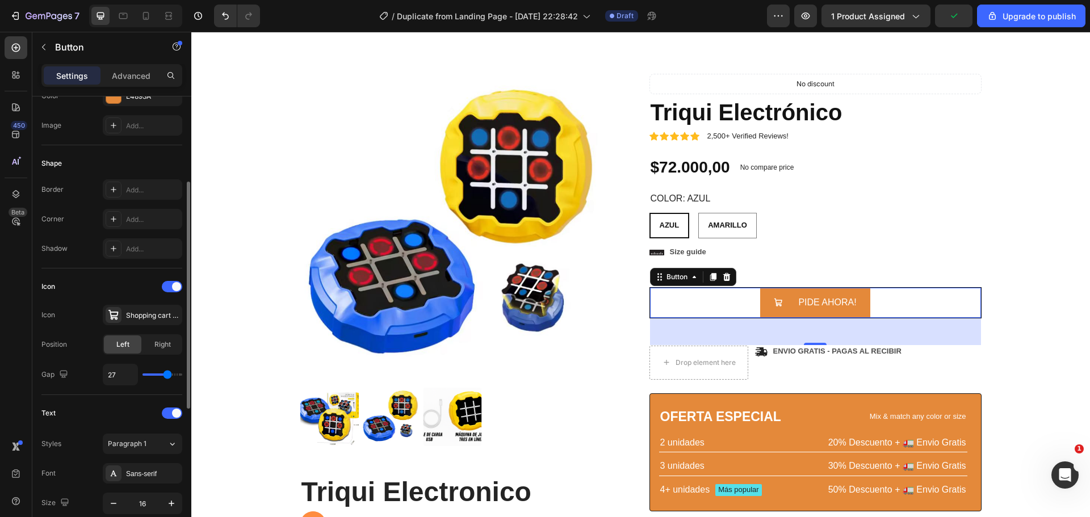
type input "32"
type input "39"
type input "40"
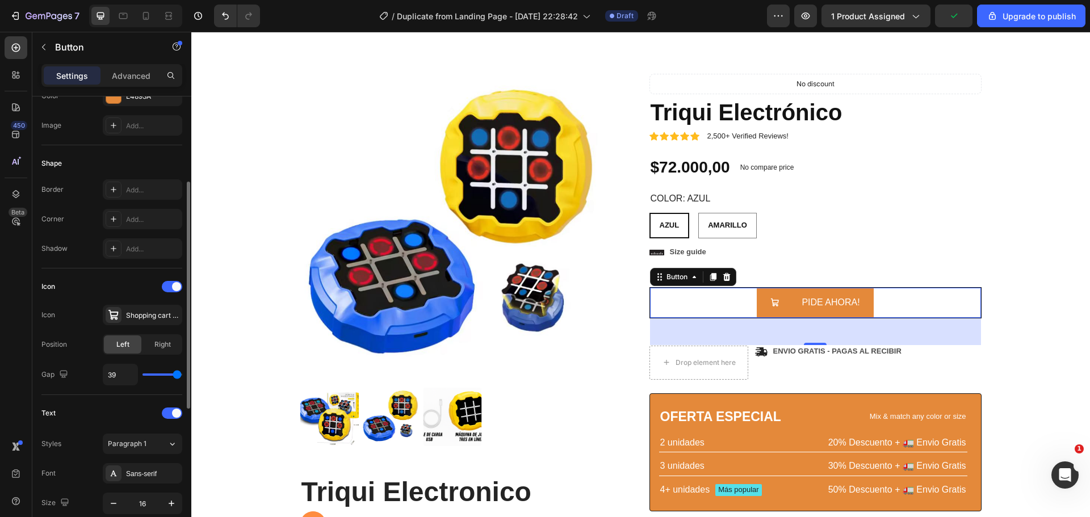
type input "40"
type input "39"
type input "38"
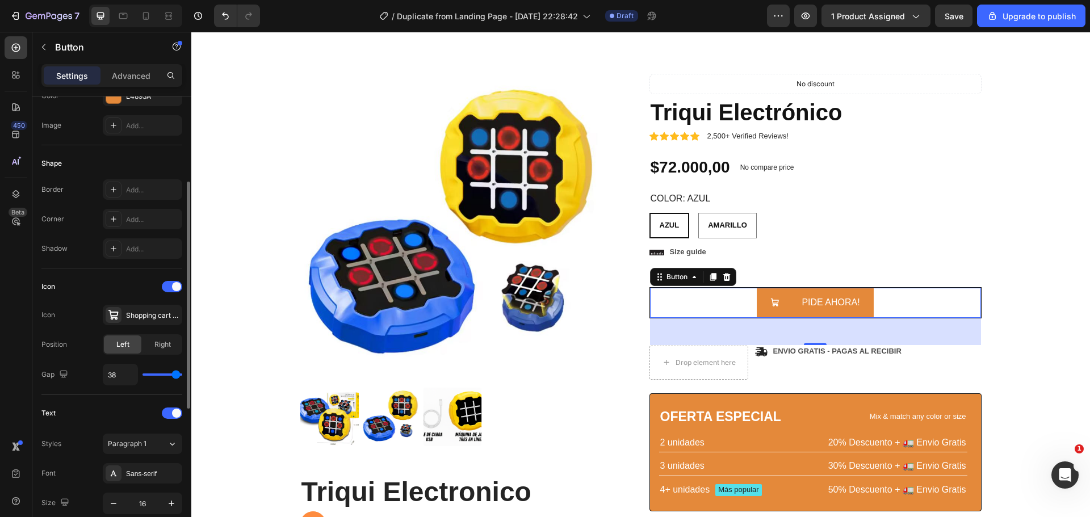
type input "37"
type input "36"
type input "33"
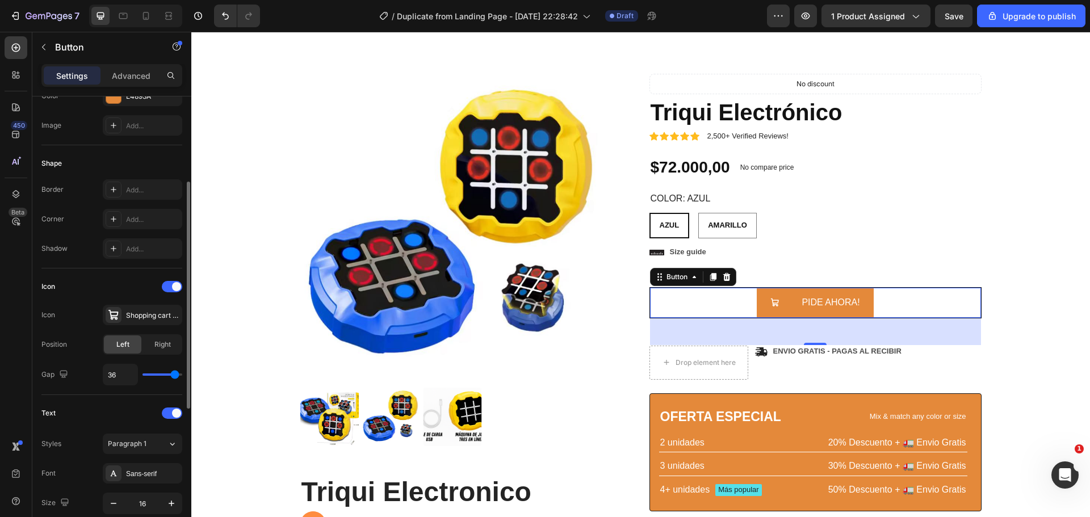
type input "33"
type input "30"
type input "28"
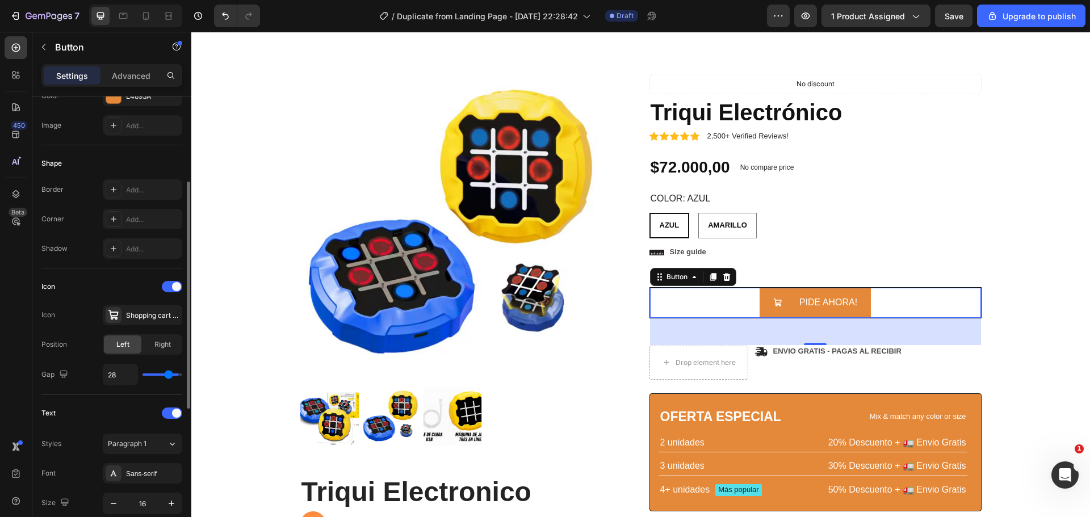
type input "27"
drag, startPoint x: 156, startPoint y: 374, endPoint x: 168, endPoint y: 376, distance: 12.3
type input "27"
click at [168, 376] on input "range" at bounding box center [163, 375] width 40 height 2
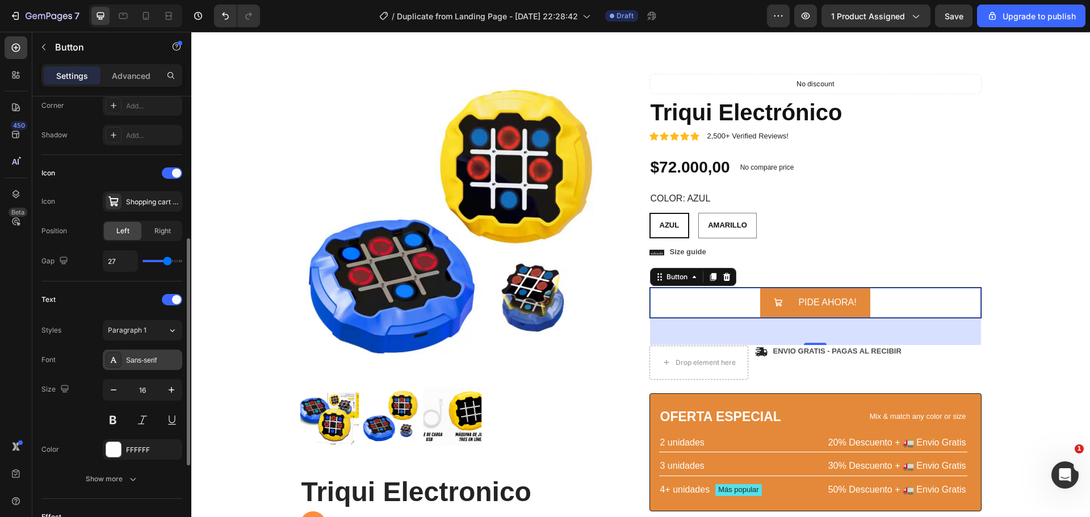
scroll to position [341, 0]
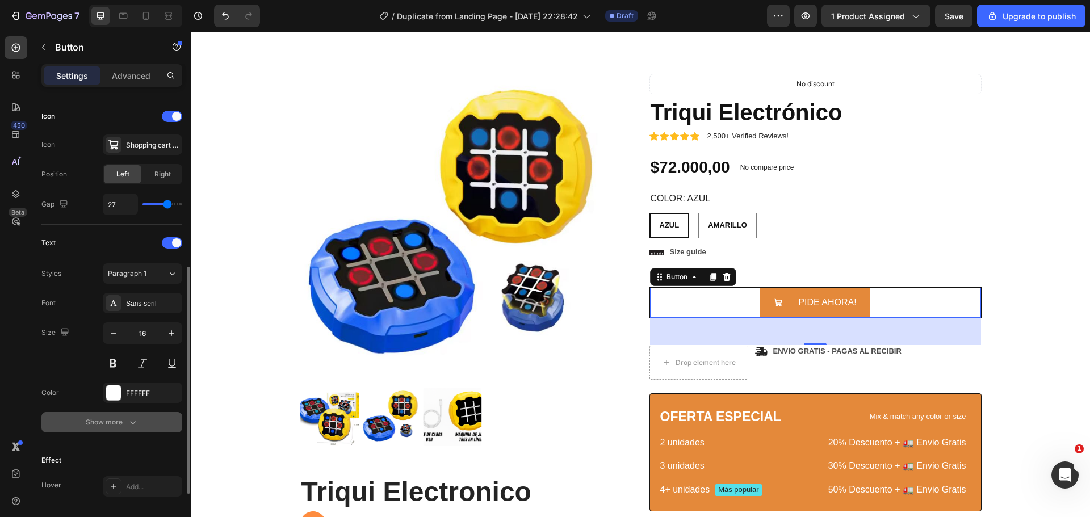
click at [144, 427] on button "Show more" at bounding box center [111, 422] width 141 height 20
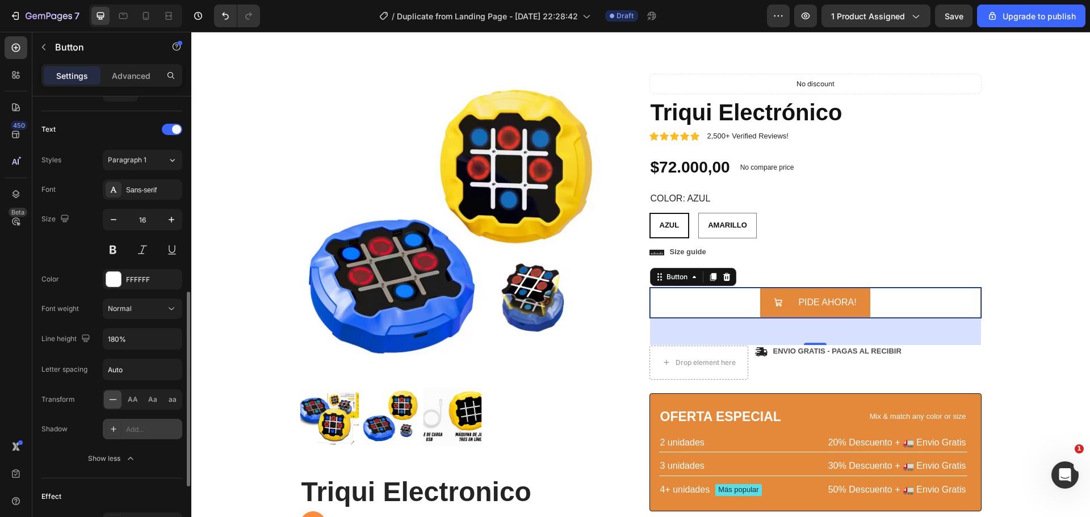
scroll to position [601, 0]
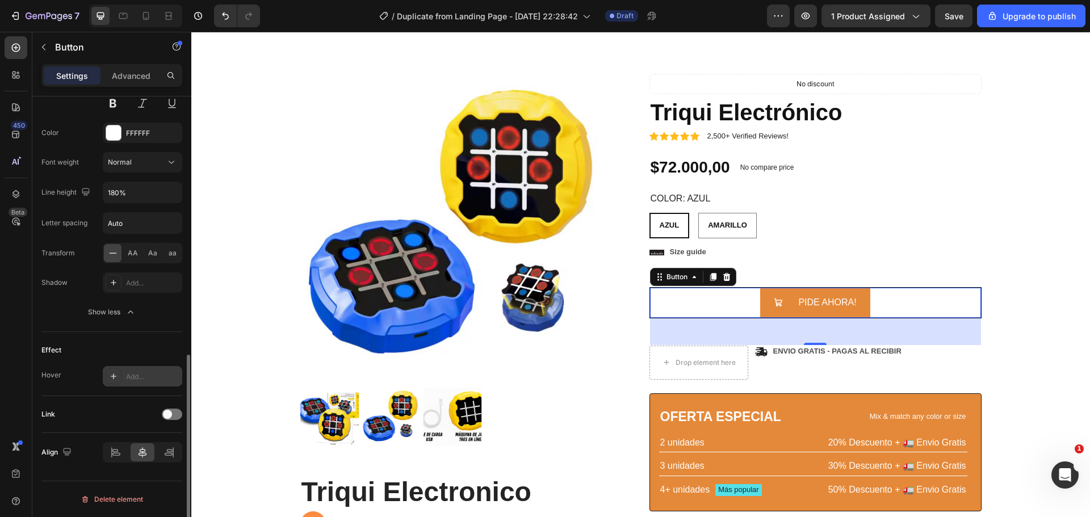
click at [114, 377] on icon at bounding box center [113, 376] width 9 height 9
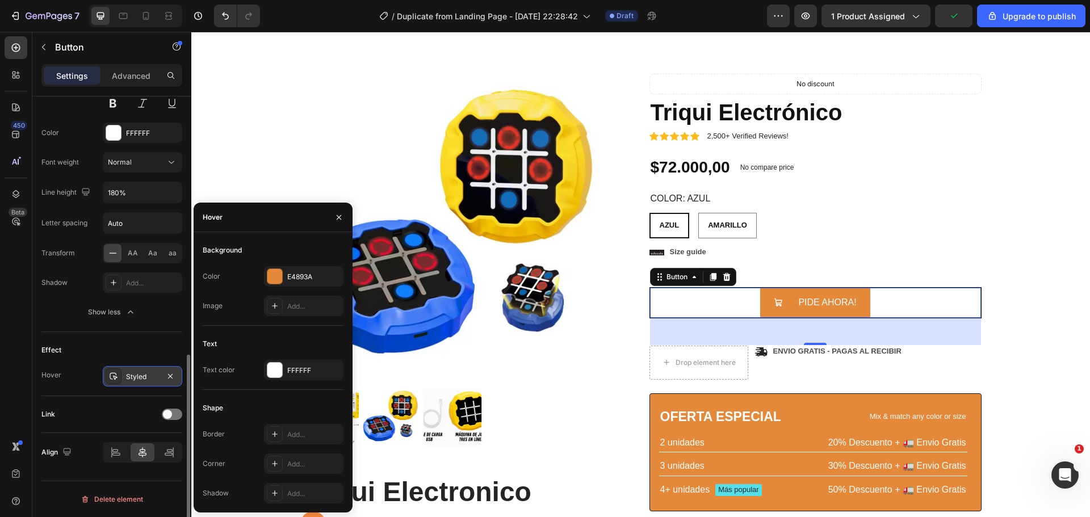
click at [114, 377] on icon at bounding box center [114, 376] width 8 height 7
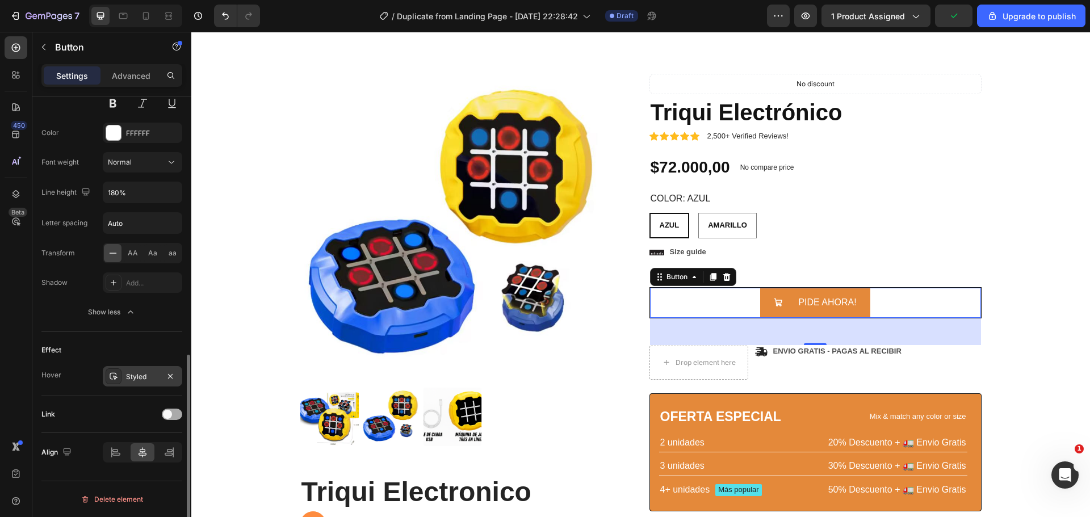
click at [167, 417] on span at bounding box center [167, 414] width 9 height 9
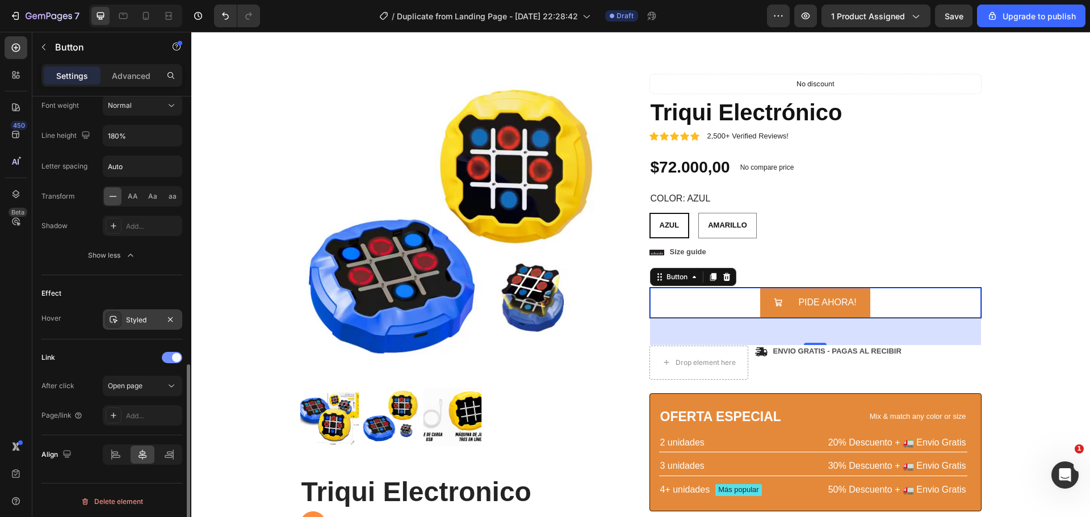
click at [169, 358] on div at bounding box center [172, 357] width 20 height 11
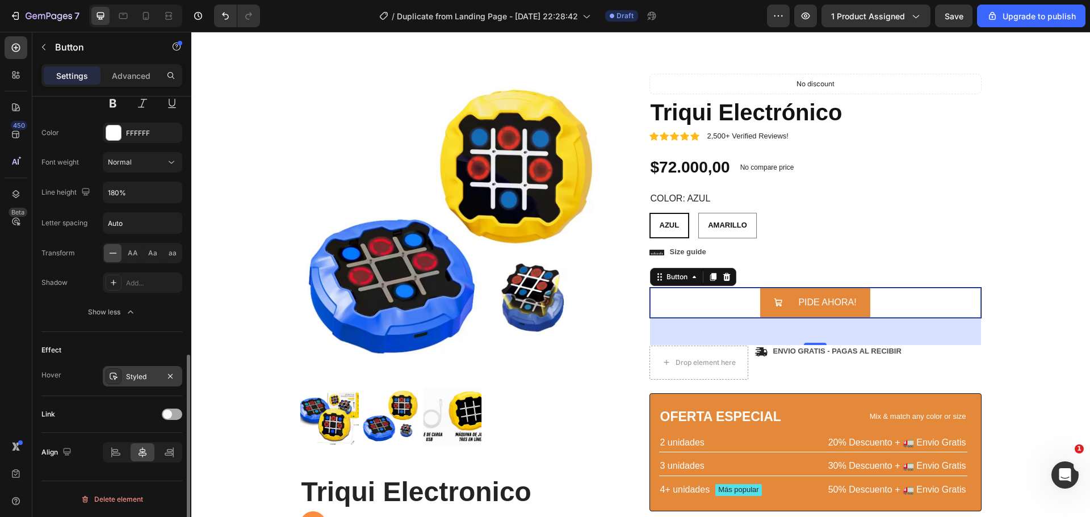
scroll to position [601, 0]
click at [1034, 265] on div "Product Images Triqui Electronico Heading Juega de 4 maneras distintas 🎮👨‍👩‍👧‍👦…" at bounding box center [641, 386] width 882 height 625
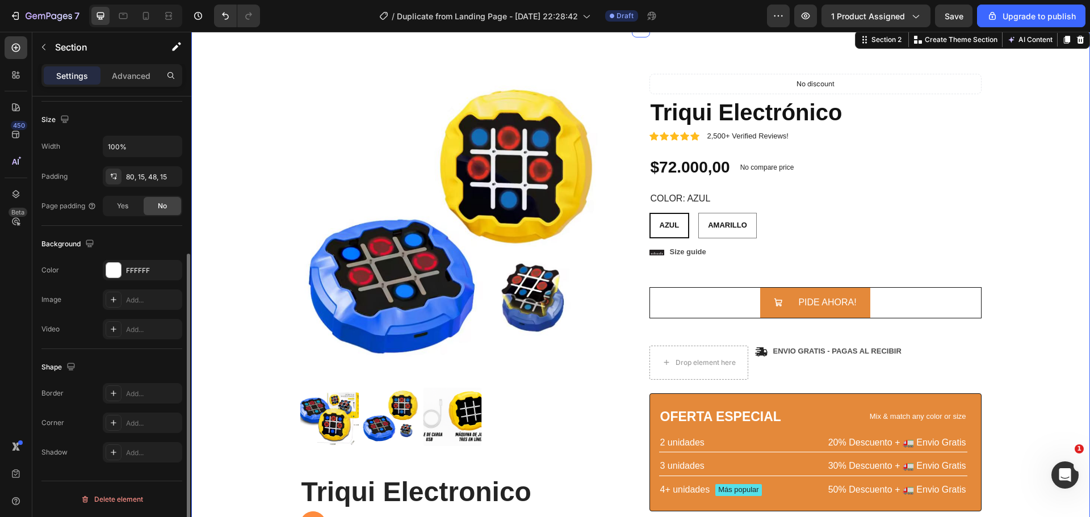
scroll to position [0, 0]
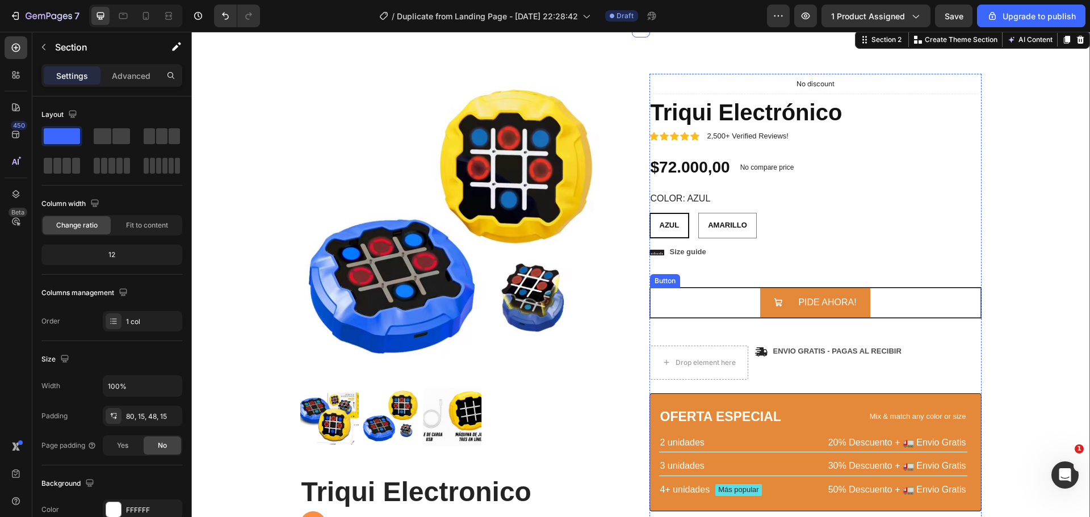
click at [700, 294] on div "PIDE AHORA! Button" at bounding box center [816, 302] width 332 height 31
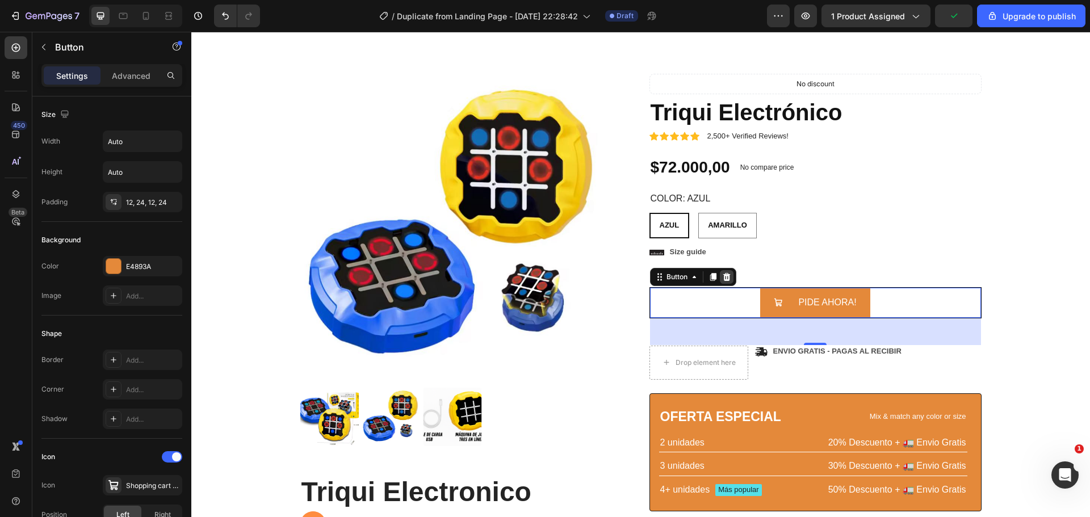
click at [722, 276] on icon at bounding box center [726, 277] width 9 height 9
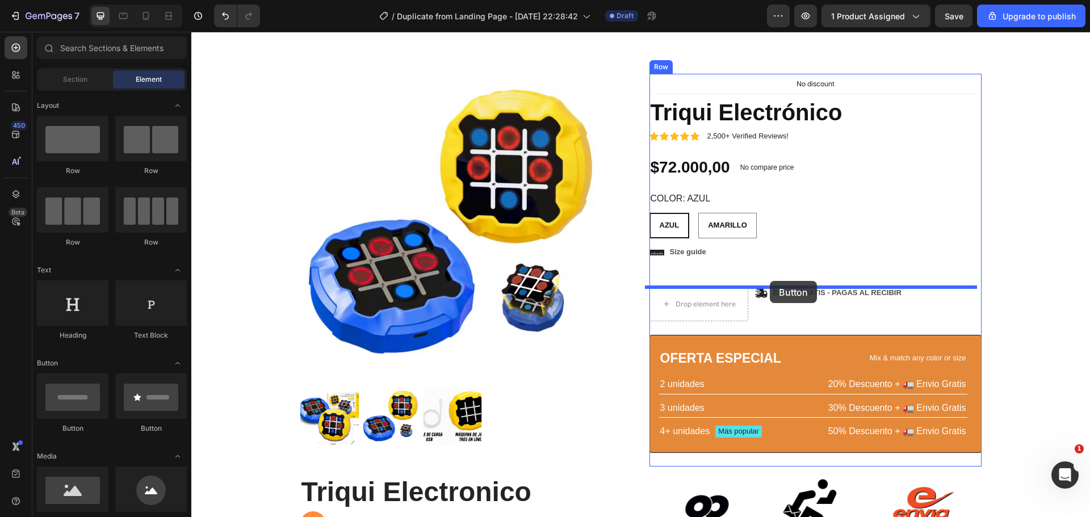
drag, startPoint x: 341, startPoint y: 432, endPoint x: 770, endPoint y: 283, distance: 453.8
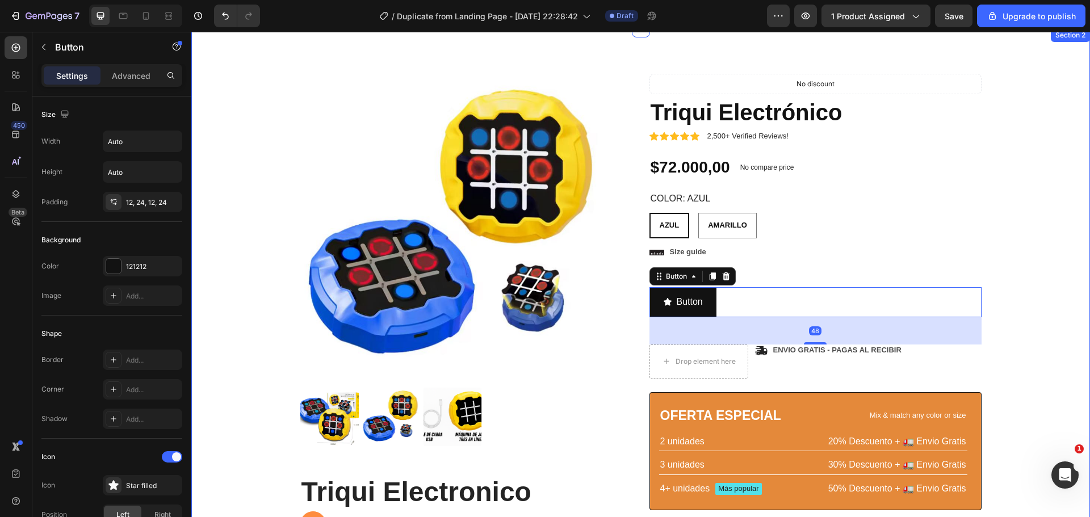
click at [1042, 361] on div "Product Images Triqui Electronico Heading Juega de 4 maneras distintas 🎮👨‍👩‍👧‍👦…" at bounding box center [641, 386] width 882 height 625
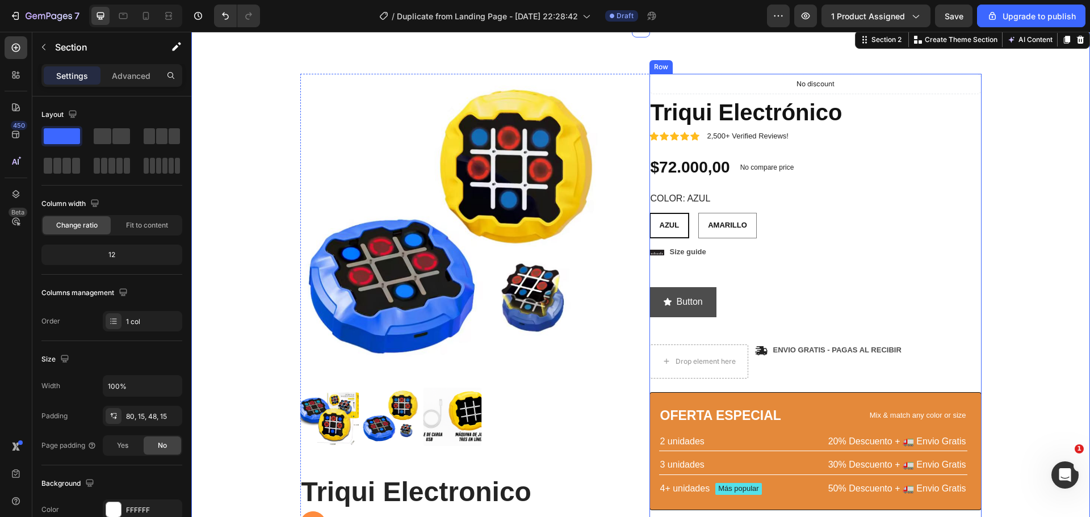
click at [672, 287] on button "Button" at bounding box center [683, 302] width 67 height 30
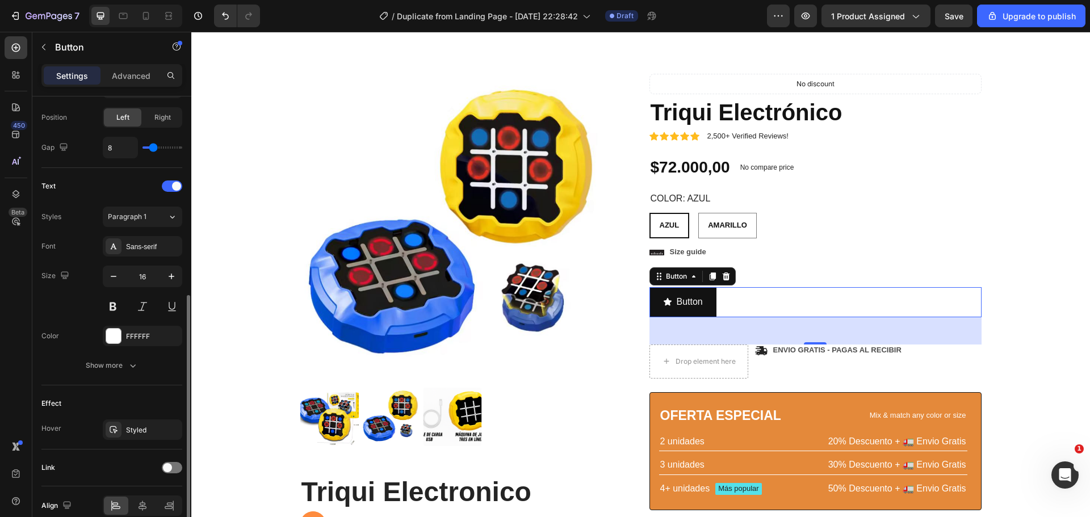
scroll to position [451, 0]
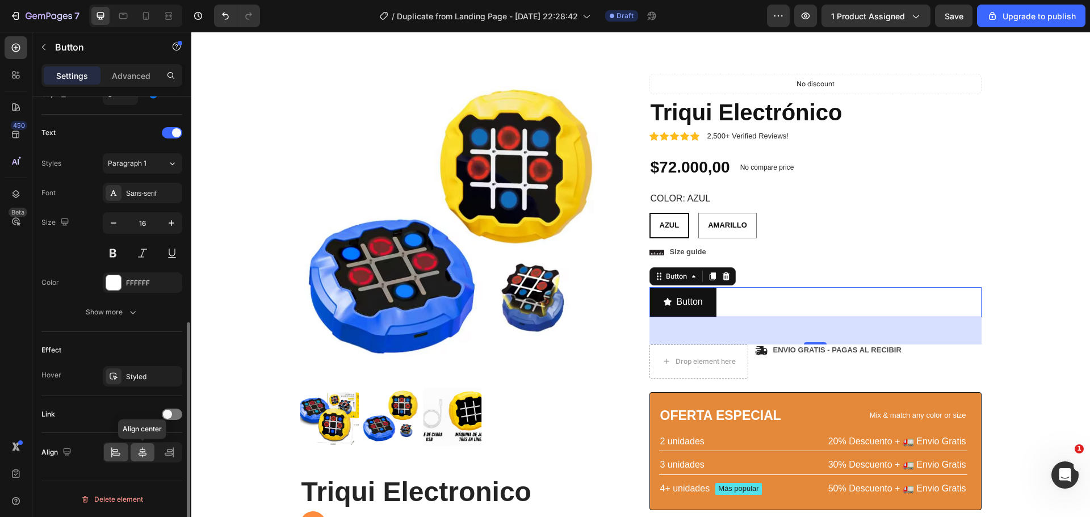
click at [141, 447] on icon at bounding box center [142, 452] width 11 height 11
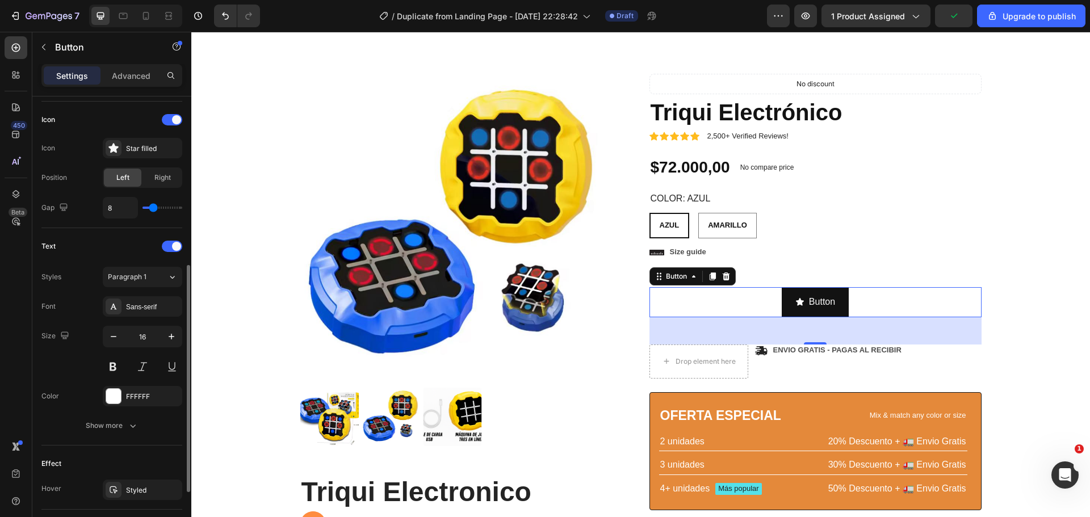
scroll to position [224, 0]
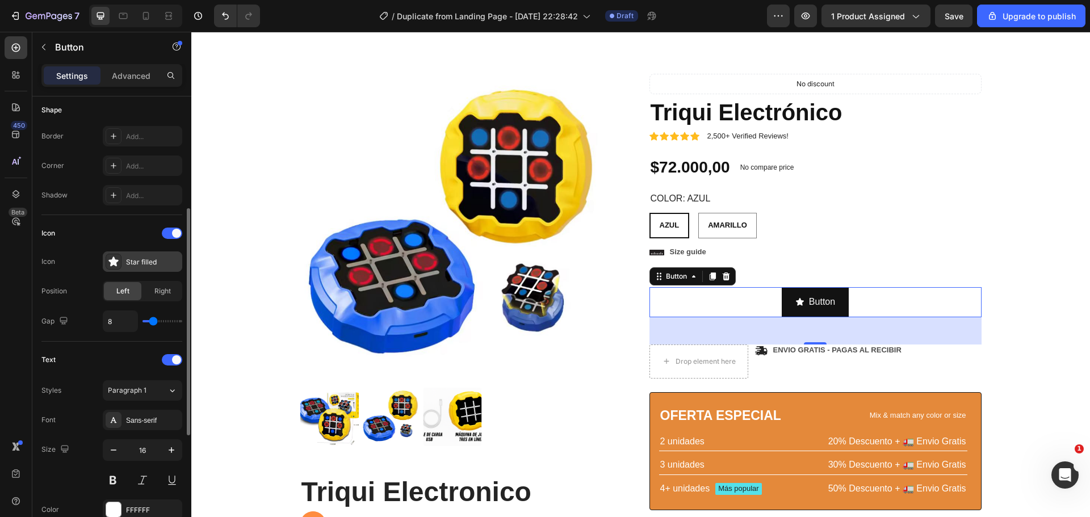
click at [116, 259] on icon at bounding box center [113, 261] width 11 height 11
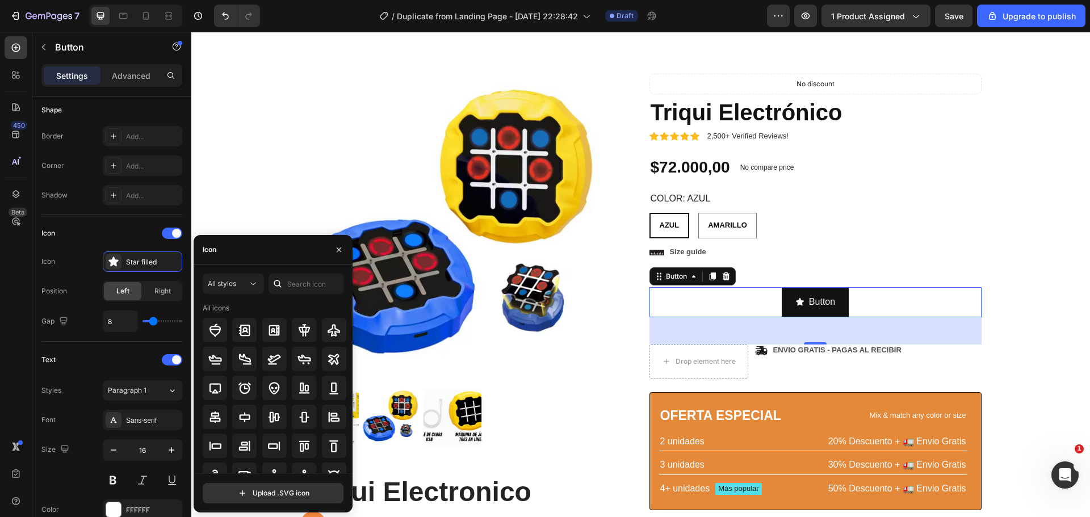
click at [284, 282] on div at bounding box center [278, 284] width 18 height 20
click at [297, 287] on input "text" at bounding box center [306, 284] width 75 height 20
type input "SHO"
click at [328, 449] on icon at bounding box center [334, 446] width 14 height 14
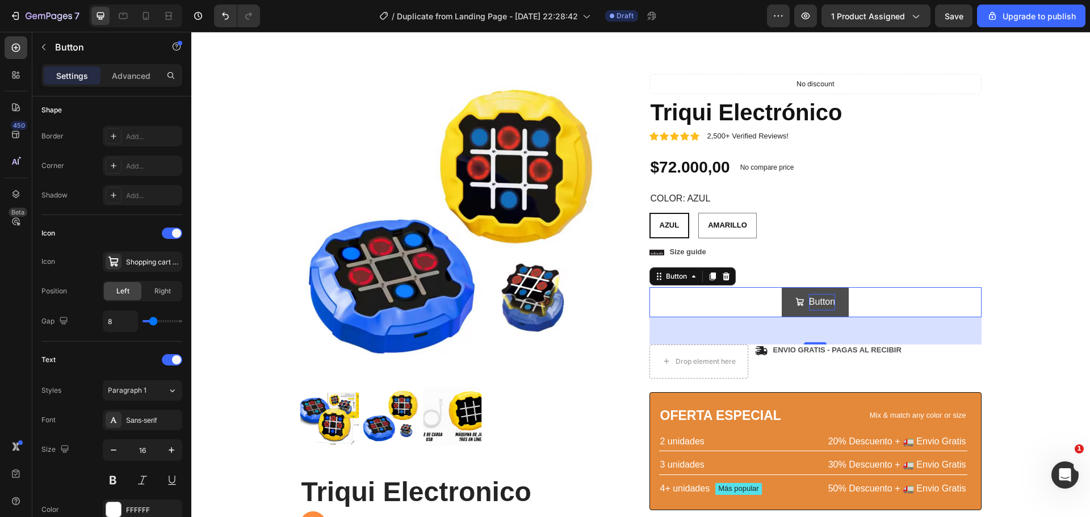
click at [828, 303] on p "Button" at bounding box center [822, 302] width 26 height 16
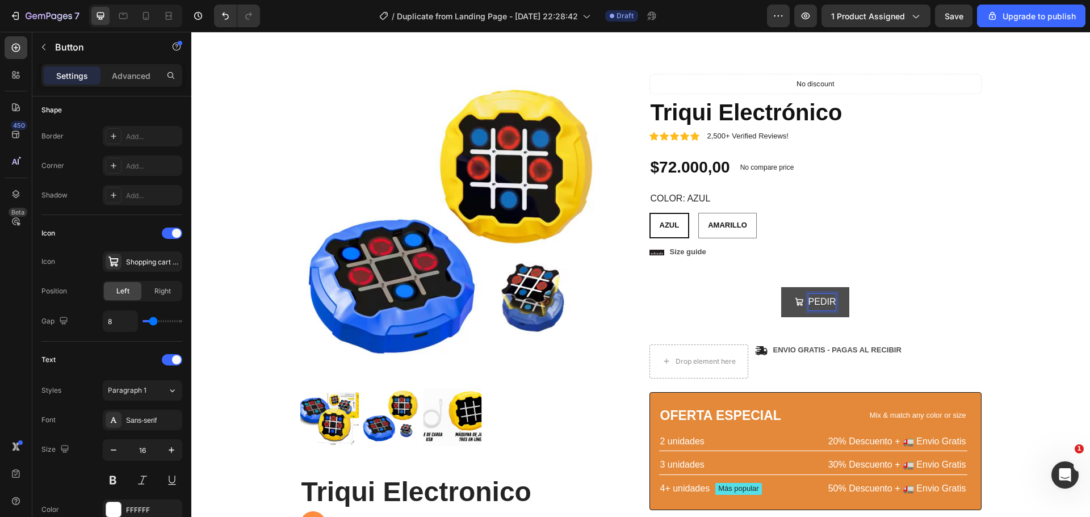
click at [781, 287] on button "PEDIR" at bounding box center [815, 302] width 69 height 30
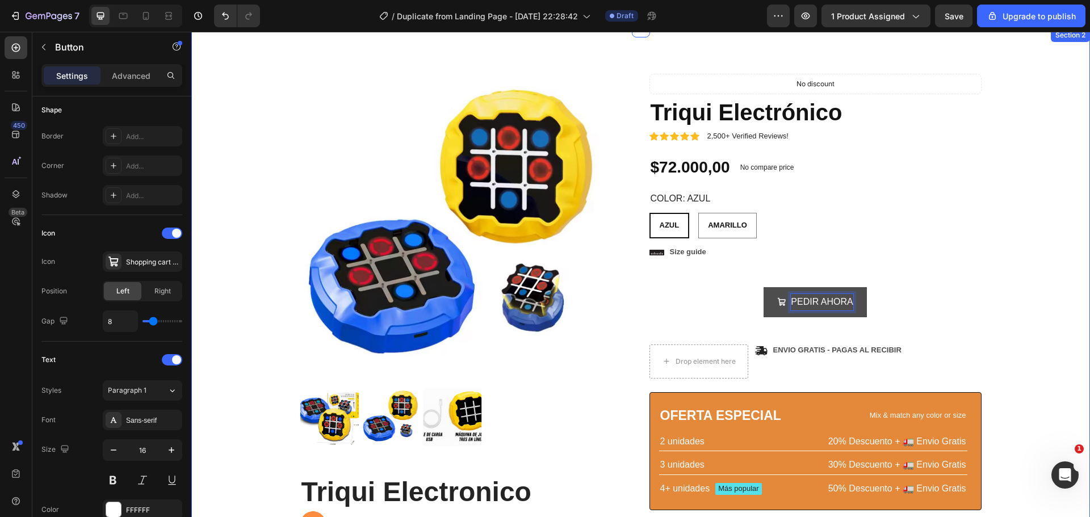
click at [1045, 396] on div "Product Images Triqui Electronico Heading Juega de 4 maneras distintas 🎮👨‍👩‍👧‍👦…" at bounding box center [641, 386] width 882 height 625
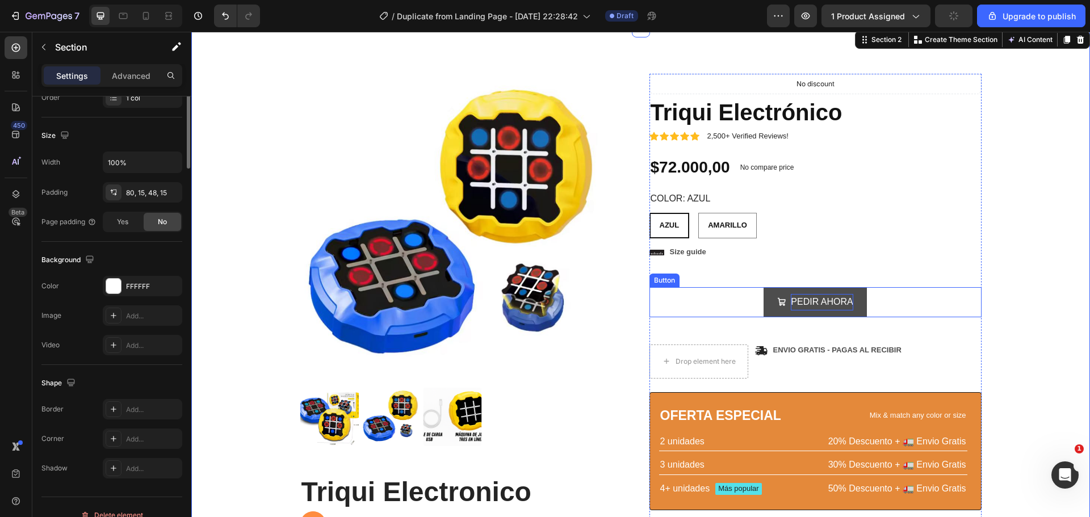
scroll to position [0, 0]
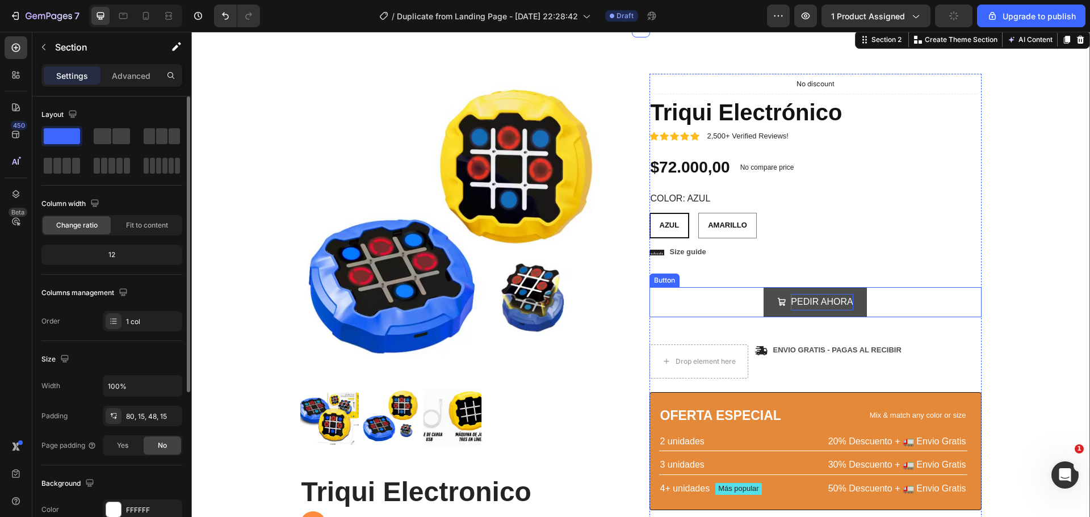
click at [782, 293] on button "PEDIR AHORA" at bounding box center [815, 302] width 103 height 30
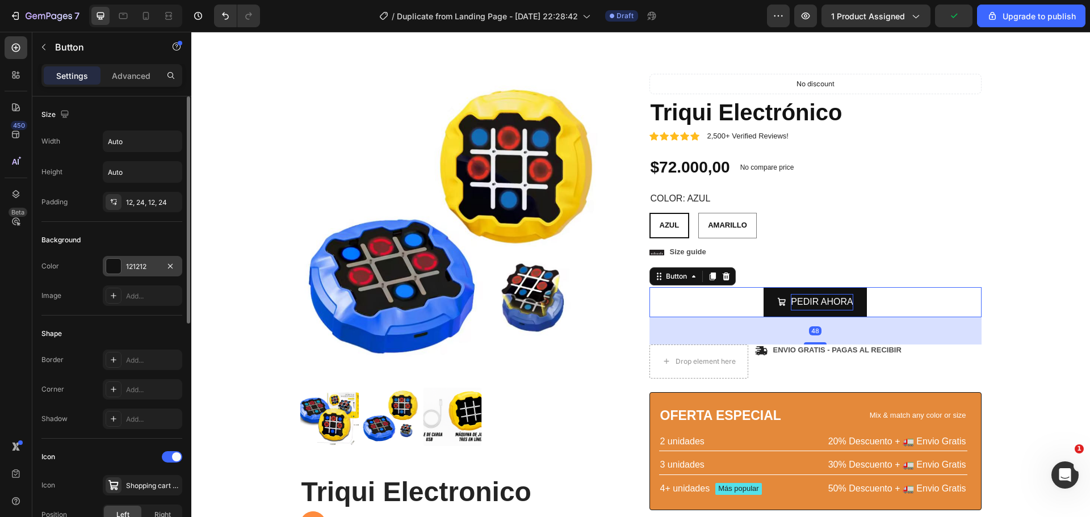
click at [114, 267] on div at bounding box center [113, 266] width 15 height 15
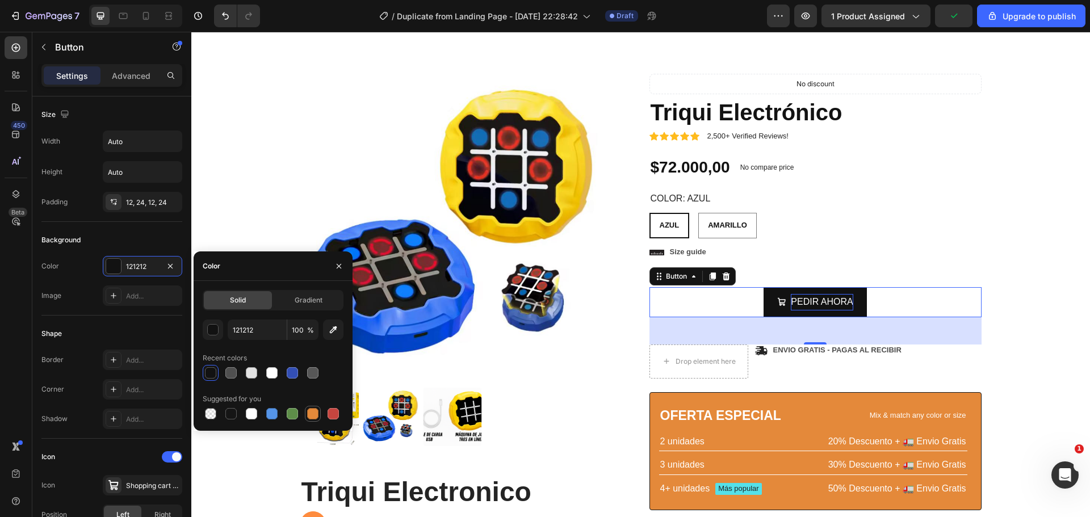
click at [315, 417] on div at bounding box center [312, 413] width 11 height 11
type input "E4893A"
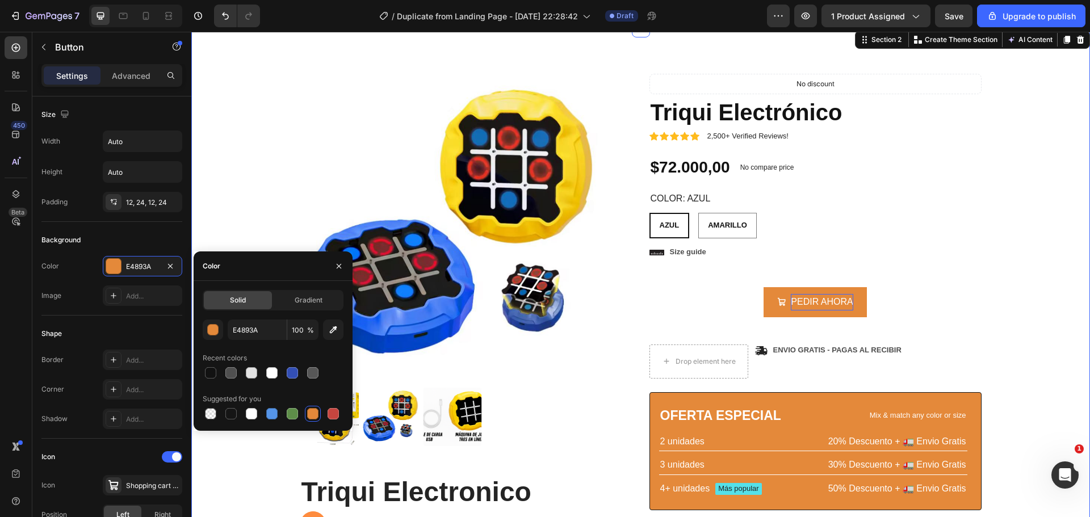
click at [1017, 356] on div "Product Images Triqui Electronico Heading Juega de 4 maneras distintas 🎮👨‍👩‍👧‍👦…" at bounding box center [641, 386] width 882 height 625
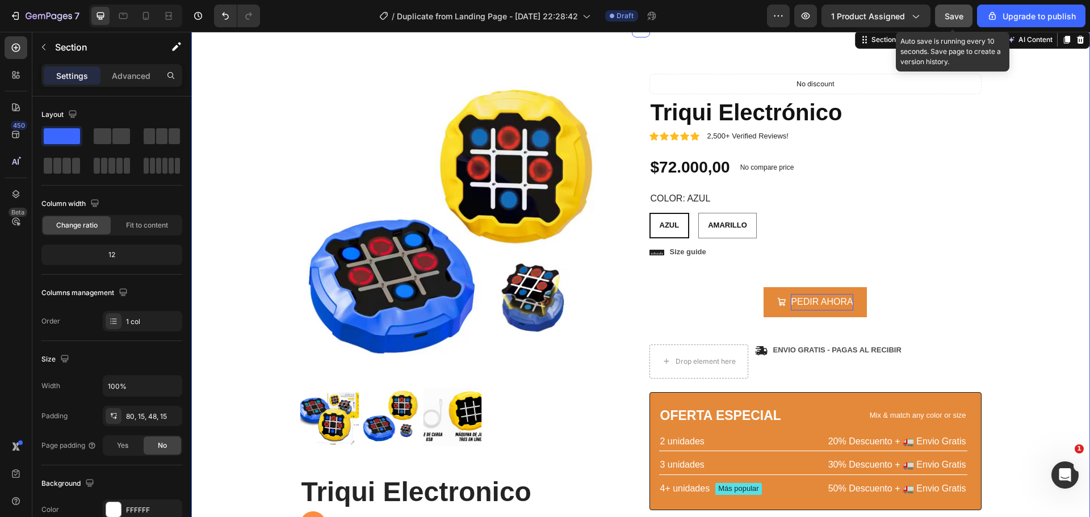
click at [966, 18] on button "Save" at bounding box center [953, 16] width 37 height 23
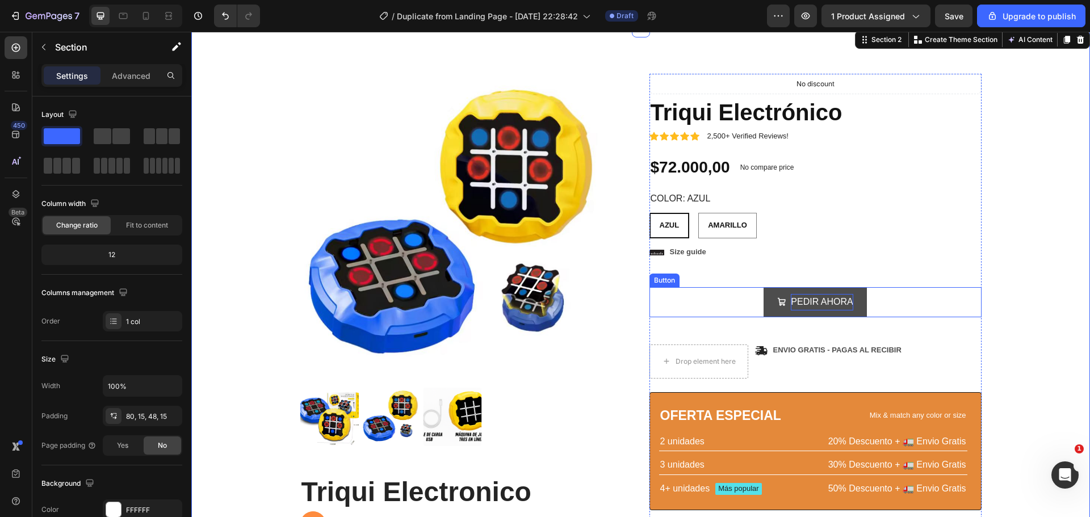
click at [853, 292] on button "PEDIR AHORA" at bounding box center [815, 302] width 103 height 30
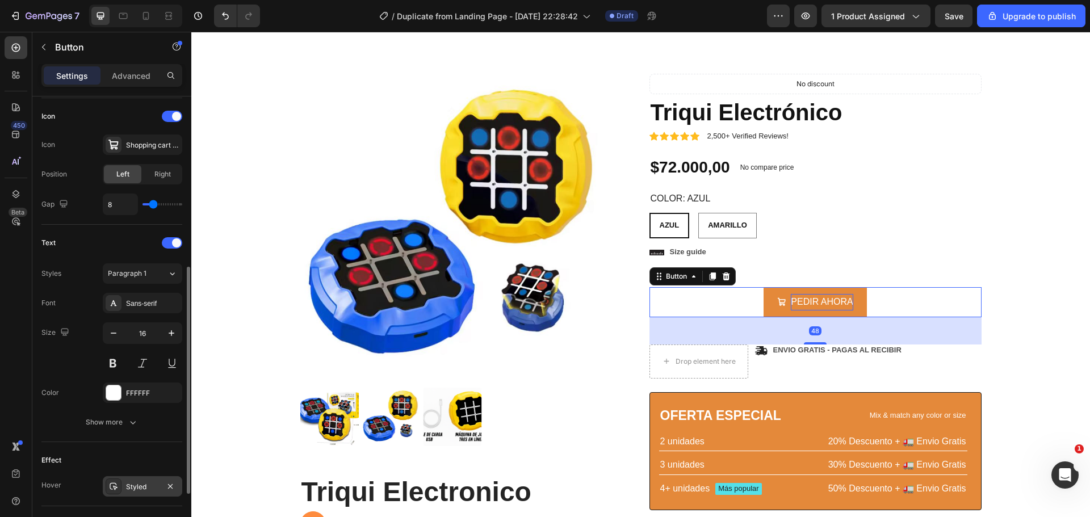
scroll to position [451, 0]
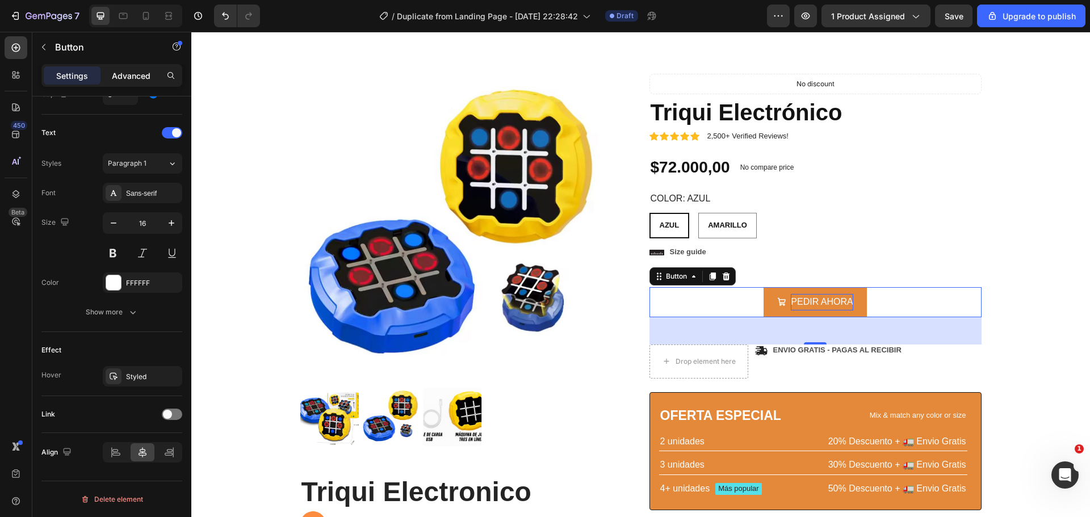
click at [112, 80] on p "Advanced" at bounding box center [131, 76] width 39 height 12
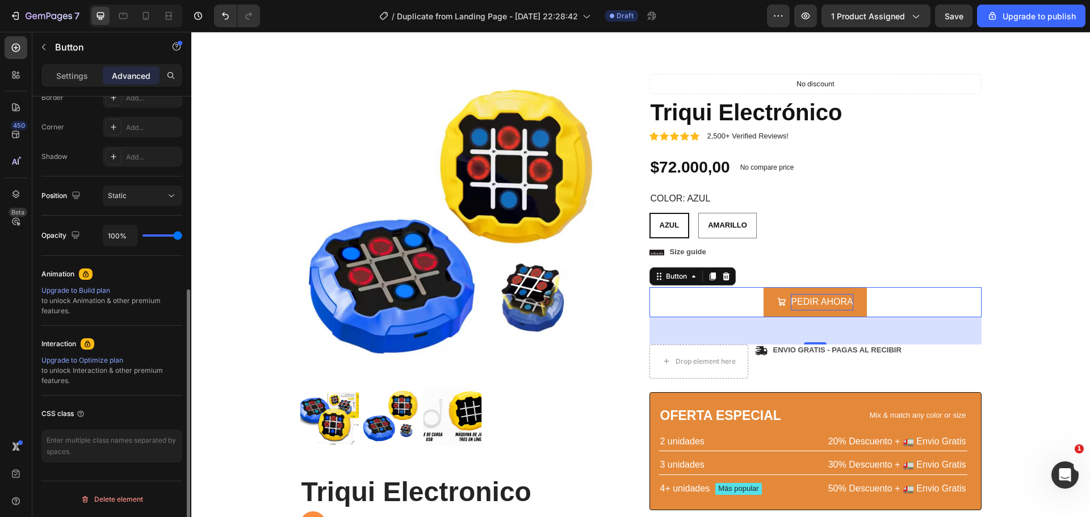
scroll to position [335, 0]
click at [93, 435] on textarea at bounding box center [111, 446] width 141 height 33
paste textarea "_rsi-cod-form-is-gempage _rsi-cod-form-gempage-button-overrided"
type textarea "_rsi-cod-form-is-gempage _rsi-cod-form-gempage-button-overrided"
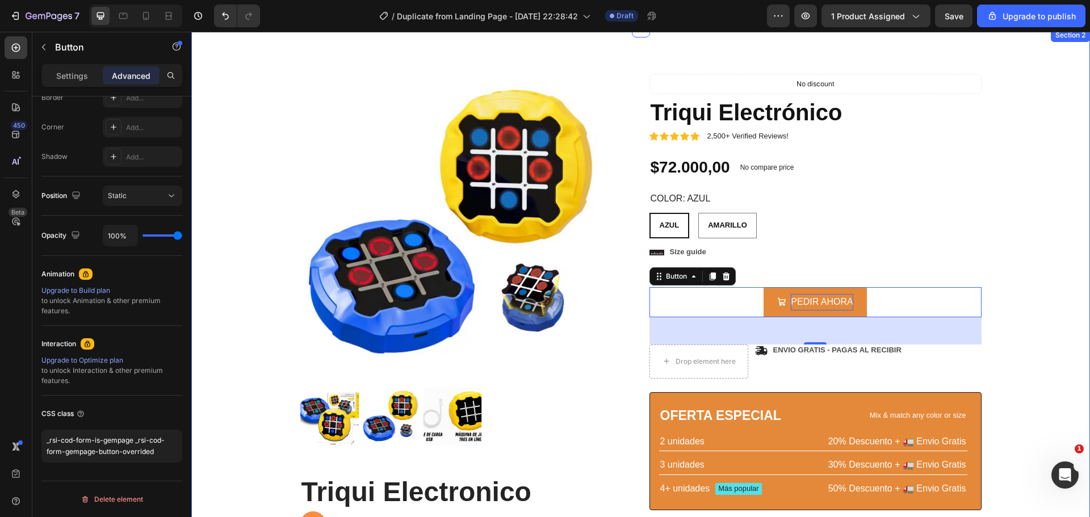
click at [1066, 312] on div "Product Images Triqui Electronico Heading Juega de 4 maneras distintas 🎮👨‍👩‍👧‍👦…" at bounding box center [641, 386] width 882 height 625
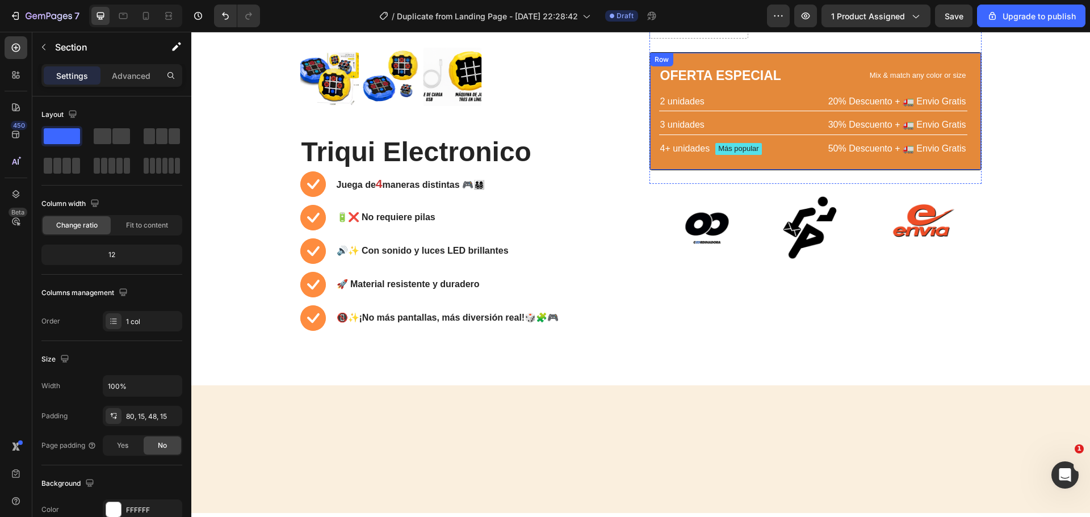
scroll to position [227, 0]
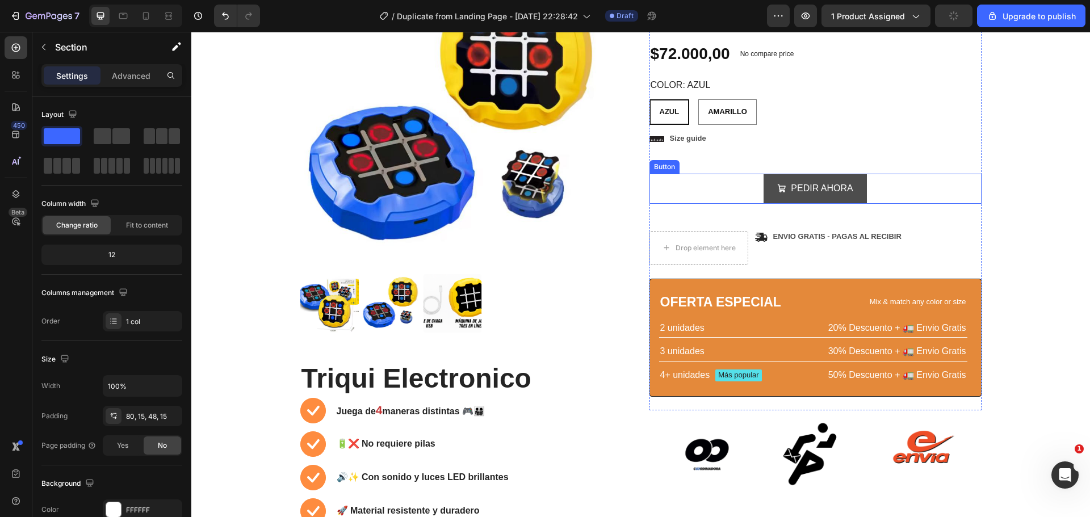
click at [858, 185] on button "PEDIR AHORA" at bounding box center [815, 189] width 103 height 30
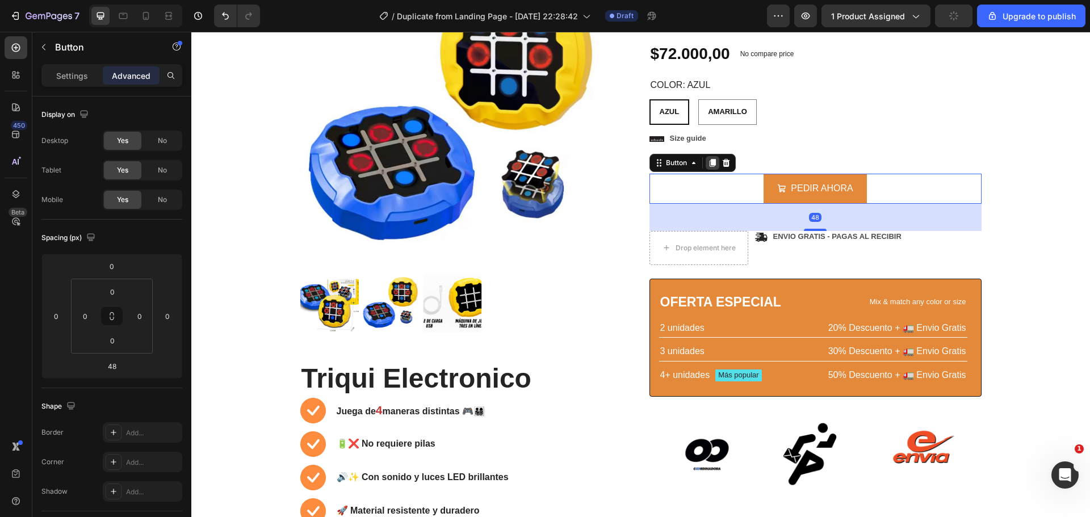
click at [708, 166] on icon at bounding box center [712, 162] width 9 height 9
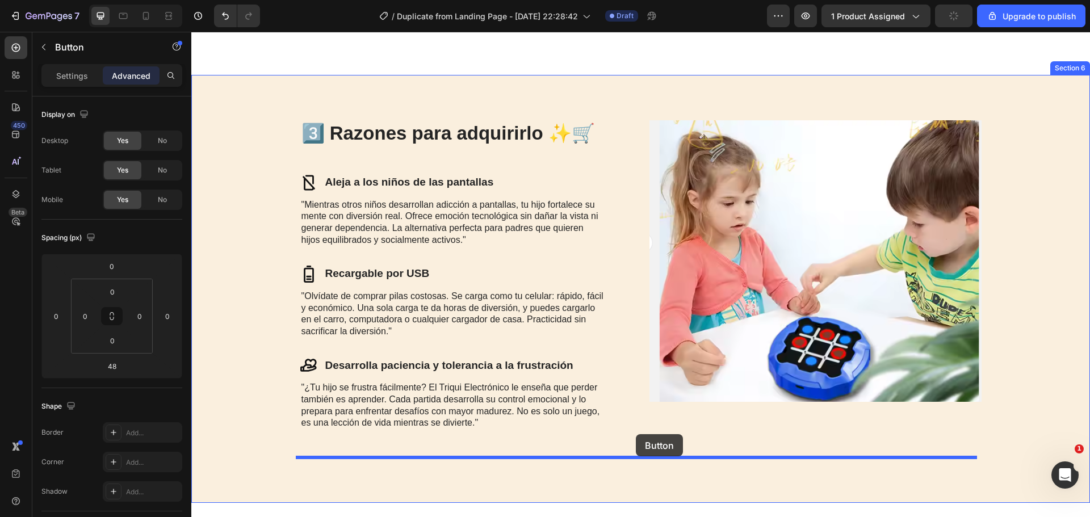
scroll to position [1336, 0]
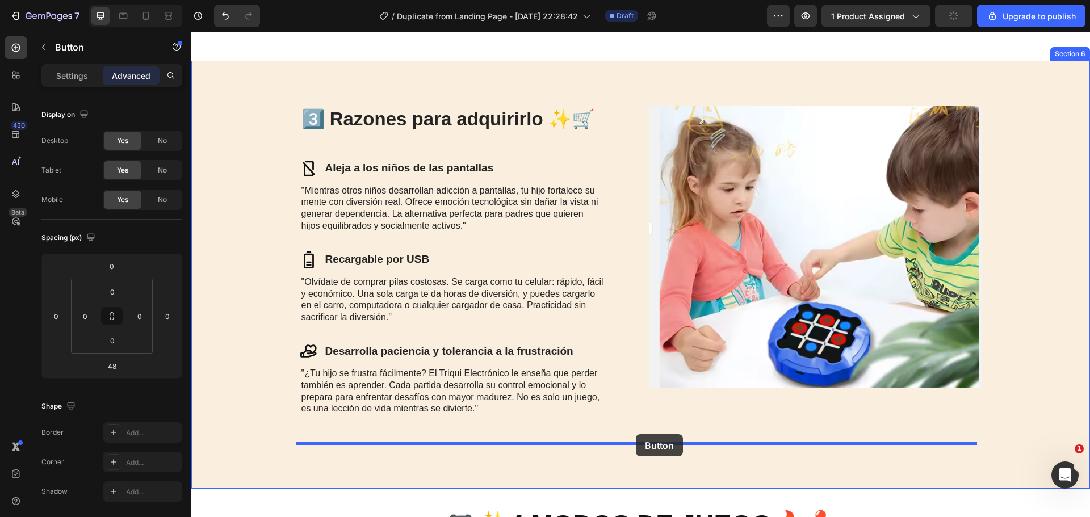
drag, startPoint x: 763, startPoint y: 241, endPoint x: 636, endPoint y: 434, distance: 231.3
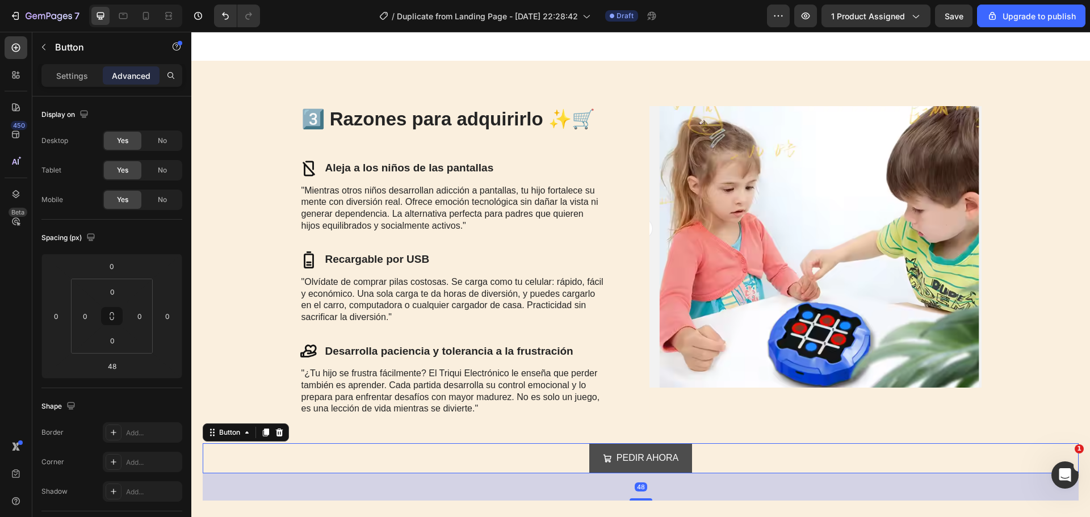
click at [682, 446] on button "PEDIR AHORA" at bounding box center [640, 458] width 103 height 30
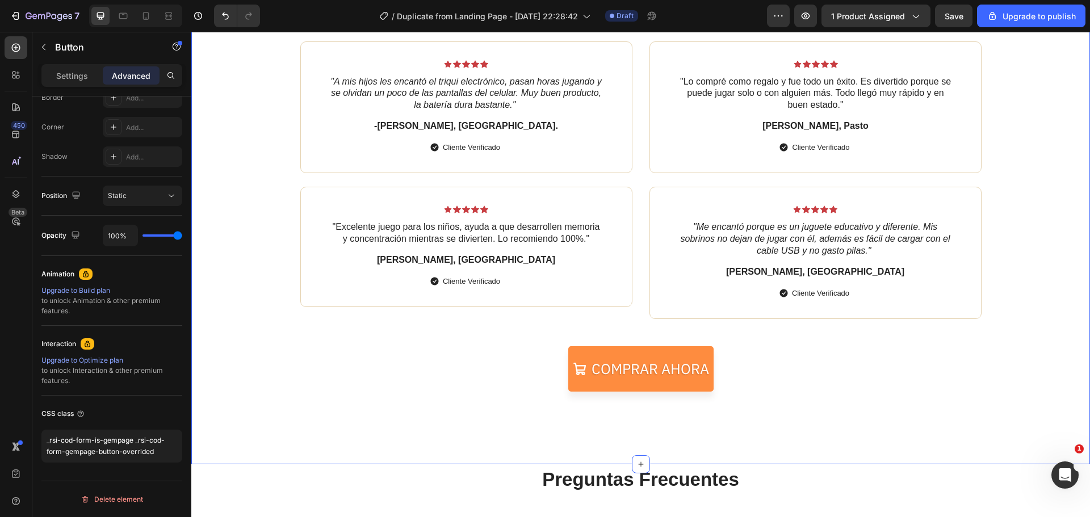
scroll to position [2528, 0]
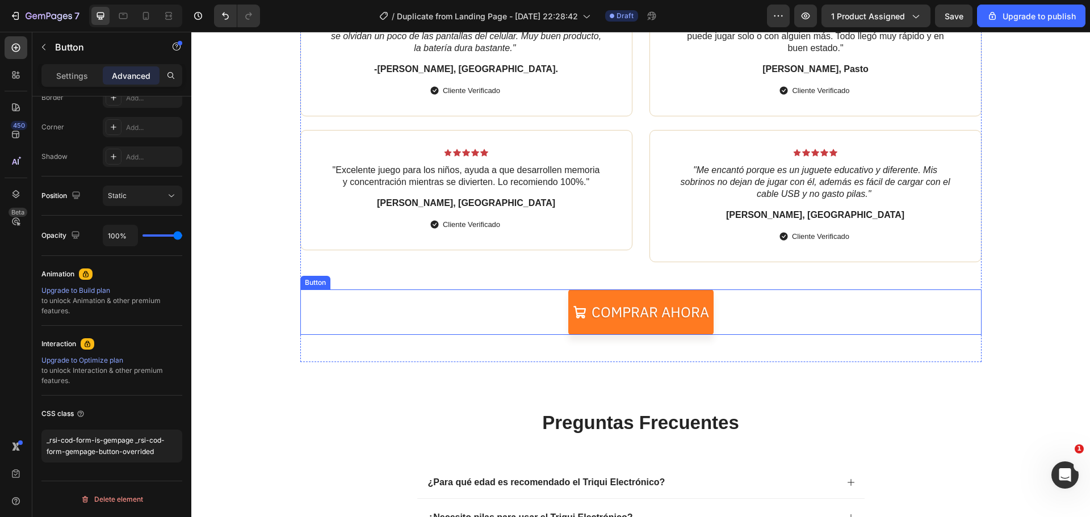
click at [695, 296] on link "Comprar ahora" at bounding box center [640, 312] width 145 height 45
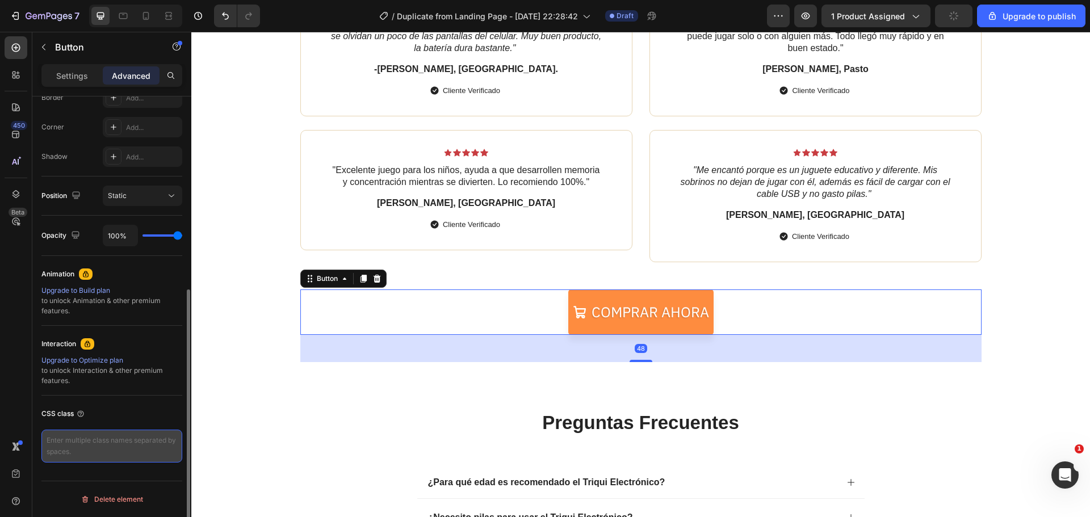
click at [107, 438] on textarea at bounding box center [111, 446] width 141 height 33
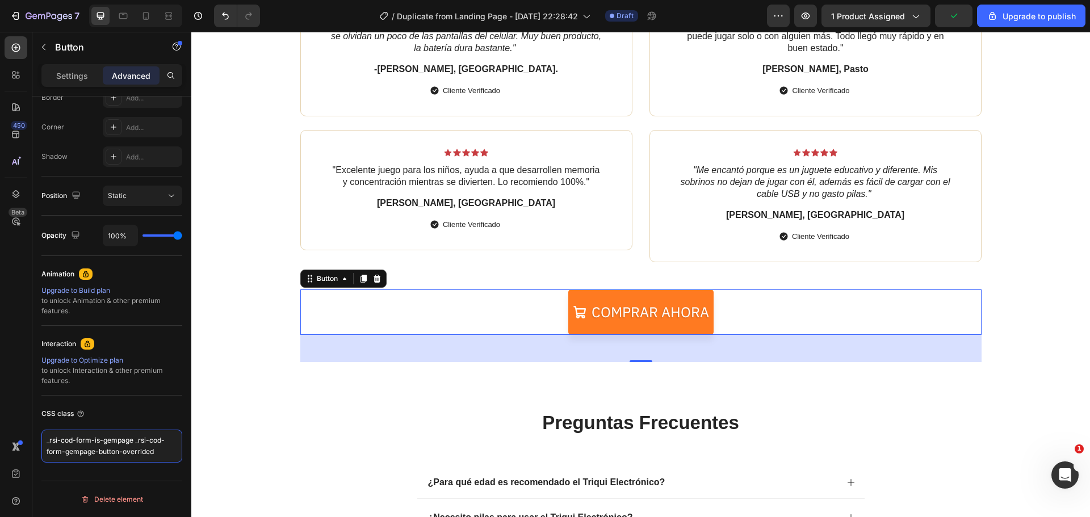
type textarea "_rsi-cod-form-is-gempage _rsi-cod-form-gempage-button-overrided"
click at [603, 323] on link "Comprar ahora" at bounding box center [640, 312] width 145 height 45
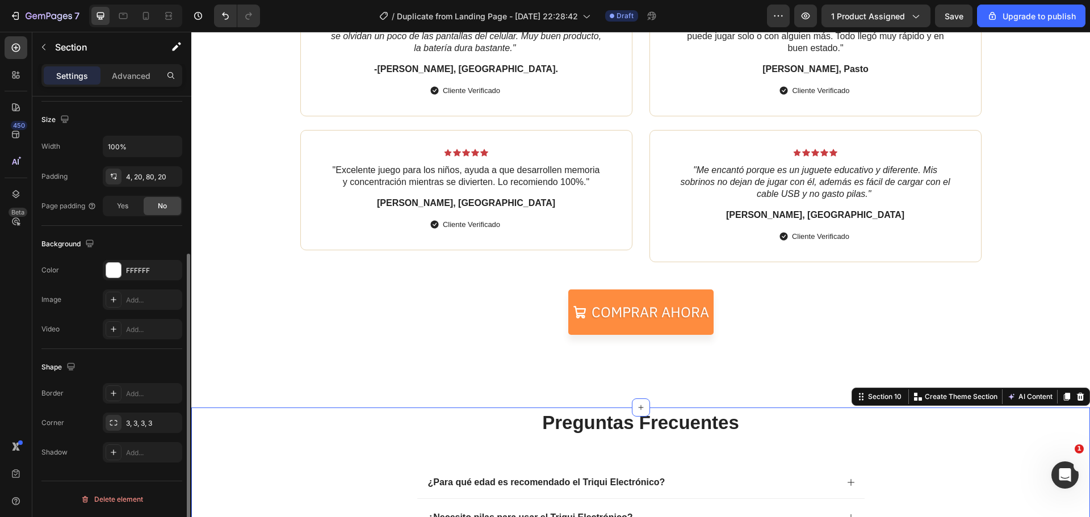
scroll to position [0, 0]
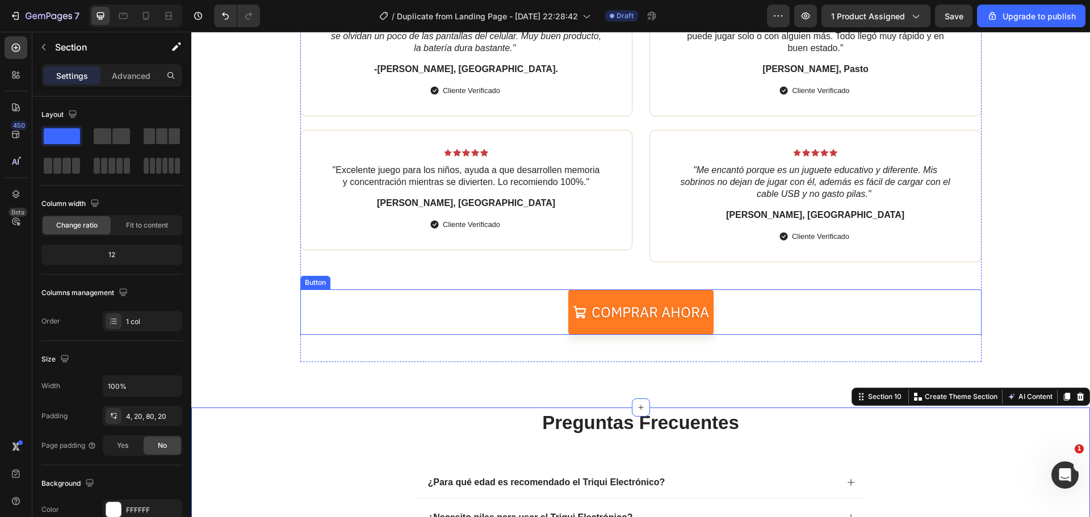
click at [606, 297] on link "Comprar ahora" at bounding box center [640, 312] width 145 height 45
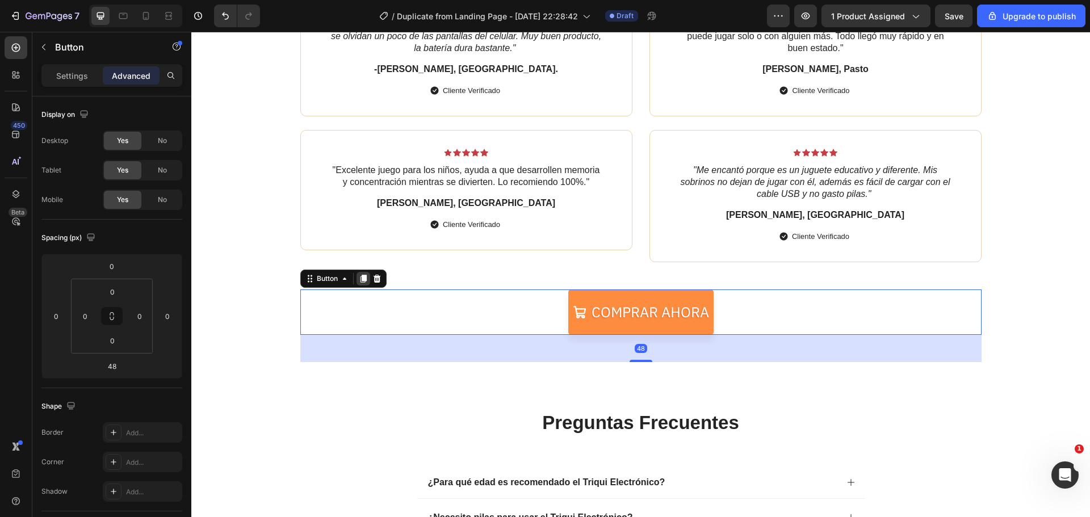
click at [360, 280] on icon at bounding box center [363, 279] width 6 height 8
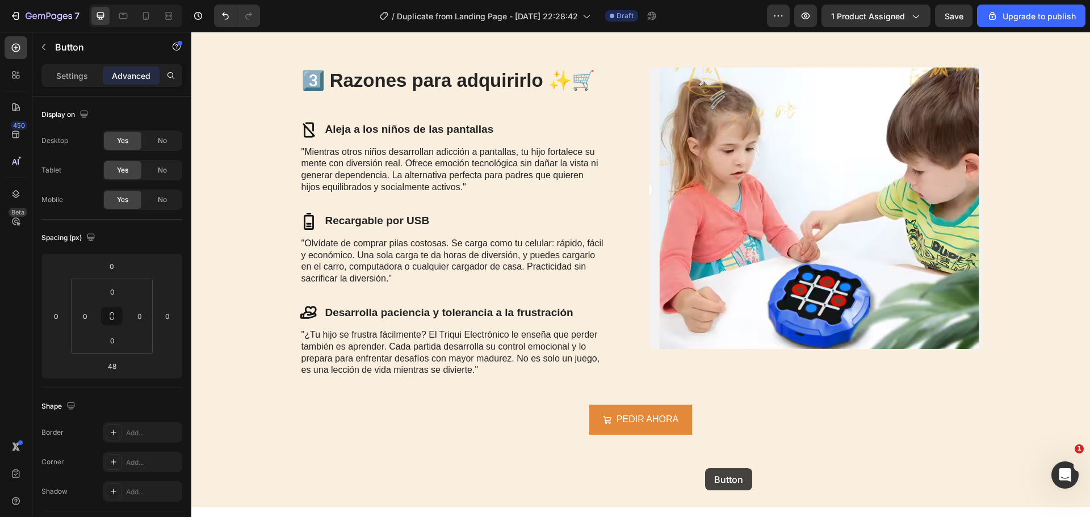
scroll to position [1347, 0]
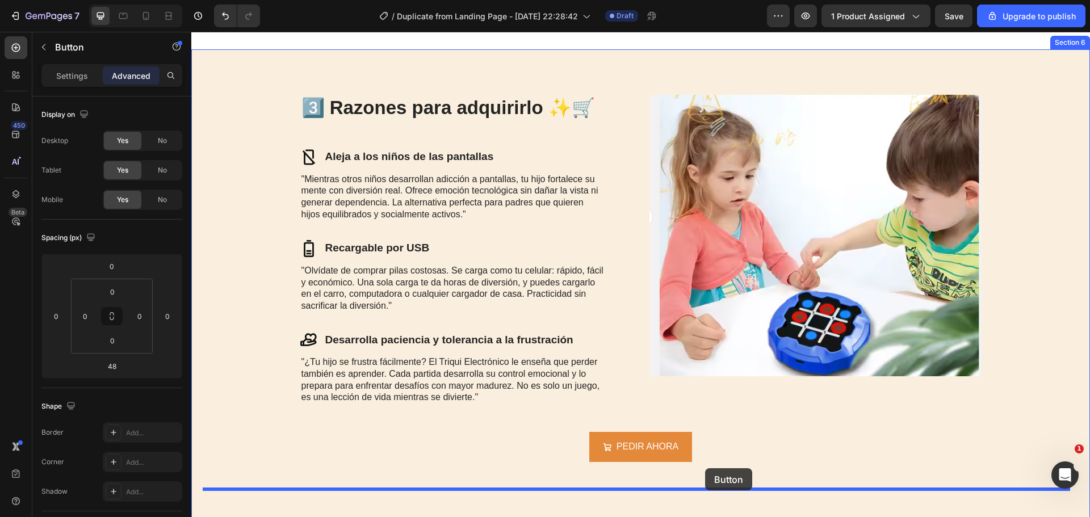
drag, startPoint x: 521, startPoint y: 371, endPoint x: 707, endPoint y: 469, distance: 210.8
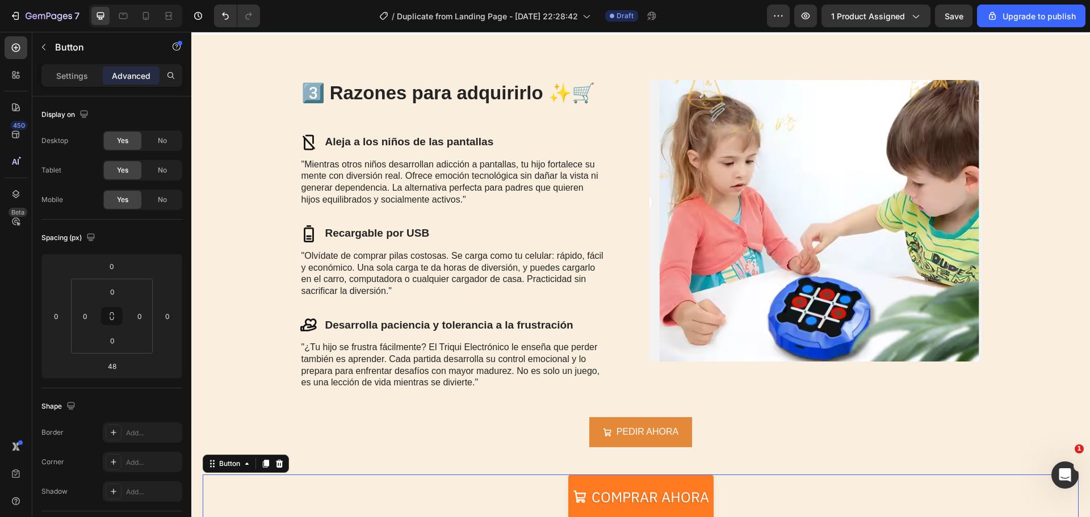
scroll to position [1461, 0]
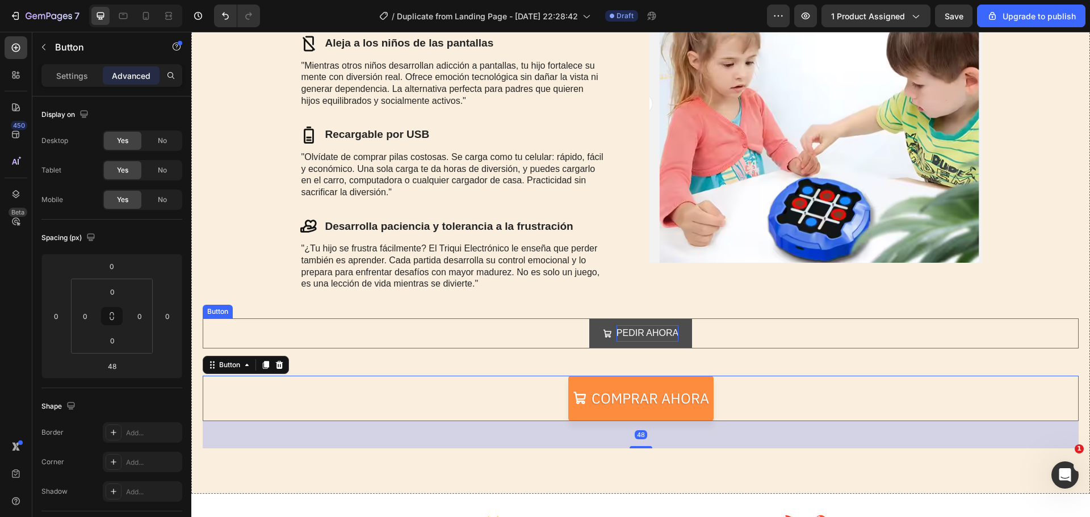
click at [659, 329] on p "PEDIR AHORA" at bounding box center [648, 333] width 62 height 16
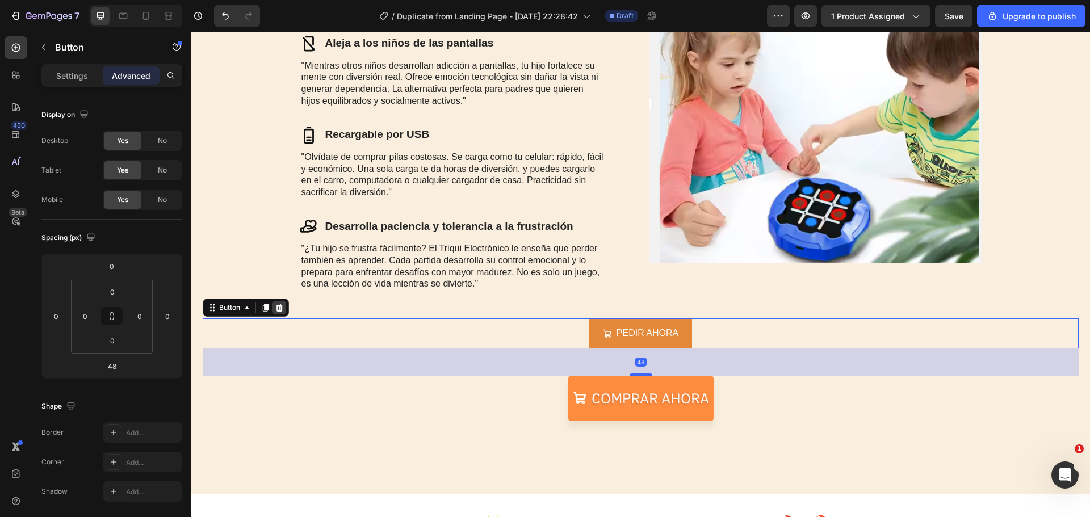
click at [284, 306] on icon at bounding box center [279, 307] width 9 height 9
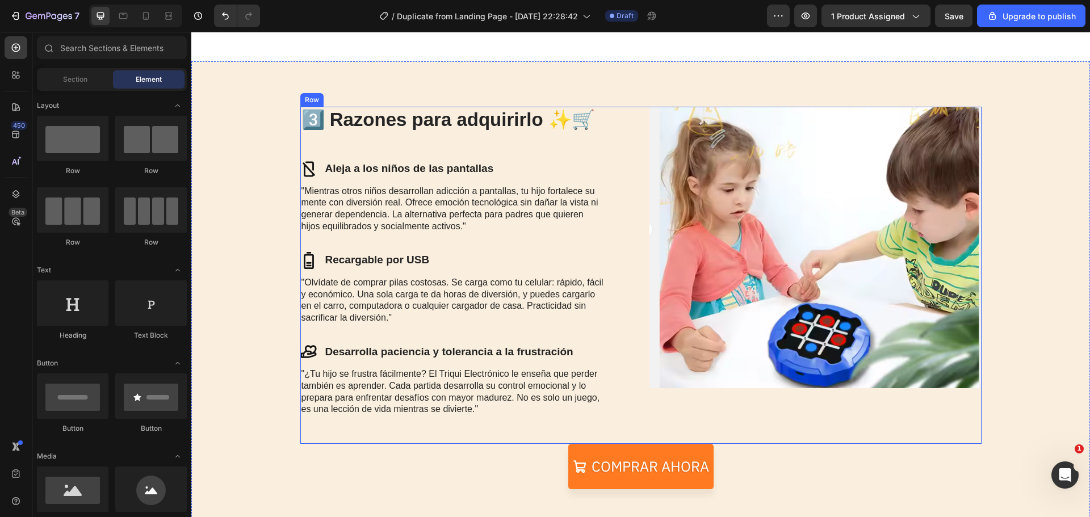
scroll to position [1347, 0]
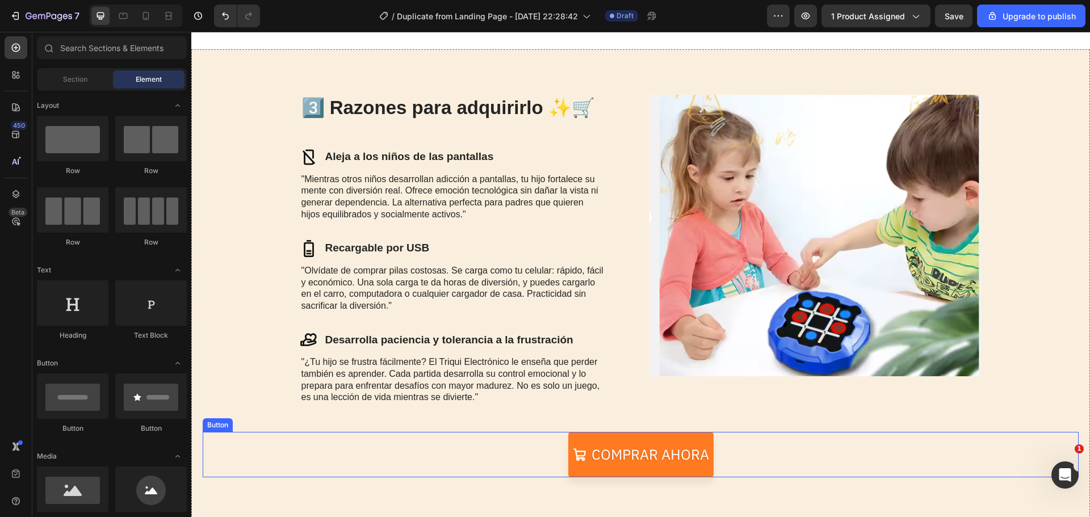
click at [705, 437] on link "Comprar ahora" at bounding box center [640, 454] width 145 height 45
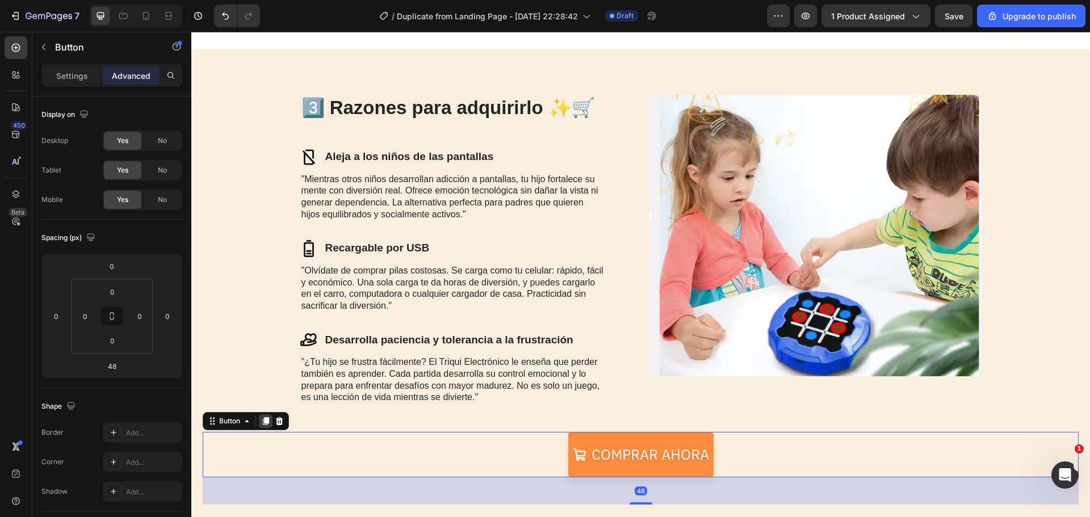
click at [265, 420] on icon at bounding box center [266, 421] width 6 height 8
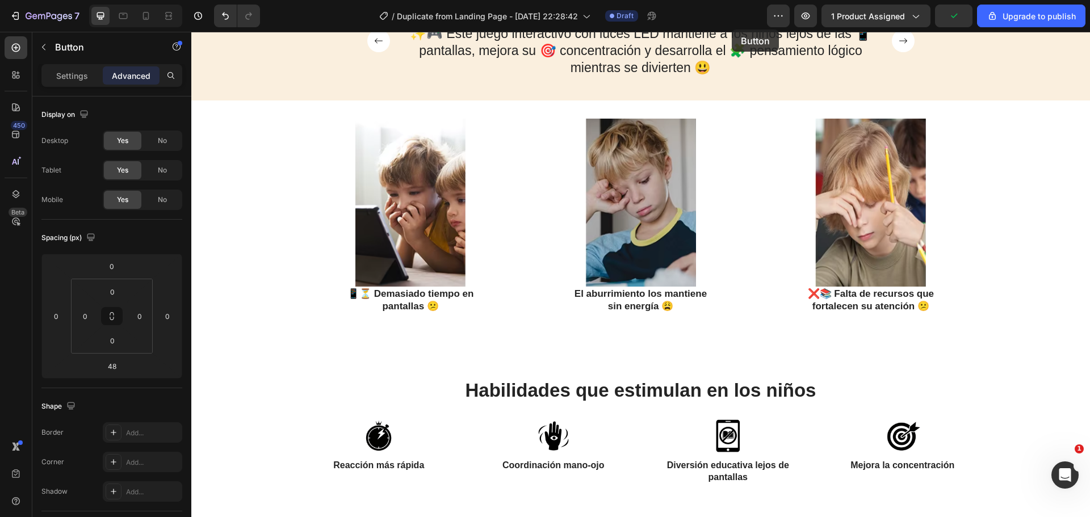
scroll to position [783, 0]
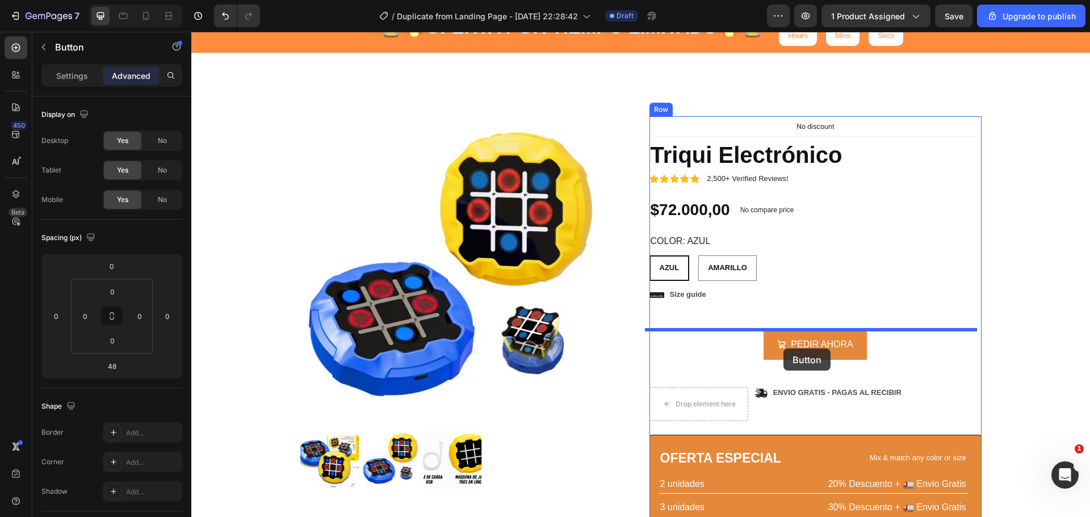
scroll to position [62, 0]
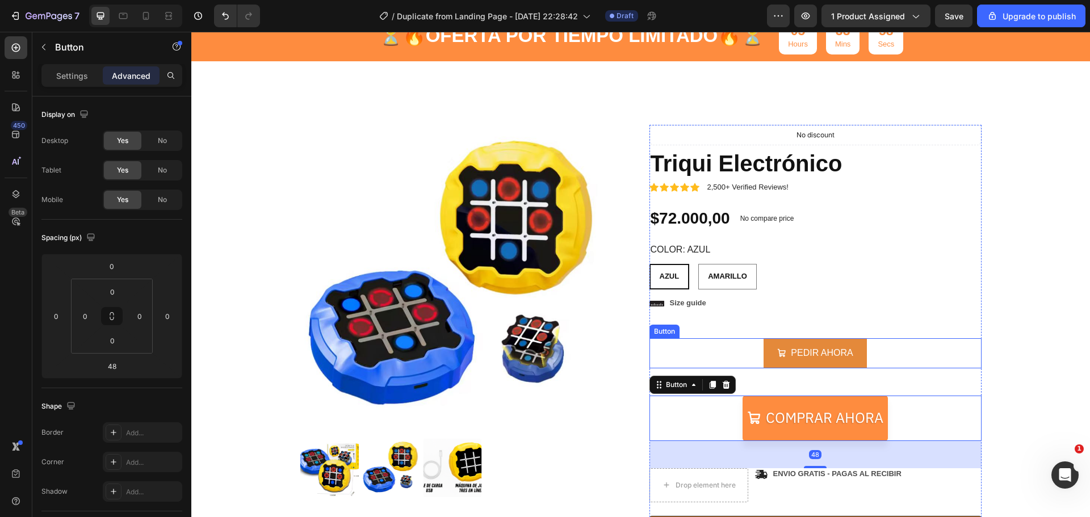
click at [767, 373] on div "PEDIR AHORA Button" at bounding box center [816, 366] width 332 height 57
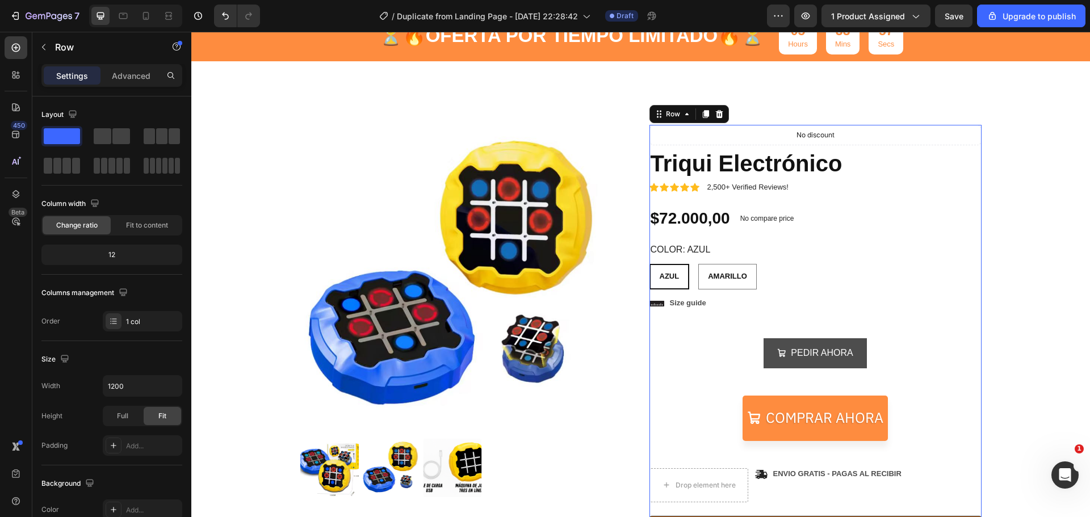
click at [770, 358] on button "PEDIR AHORA" at bounding box center [815, 353] width 103 height 30
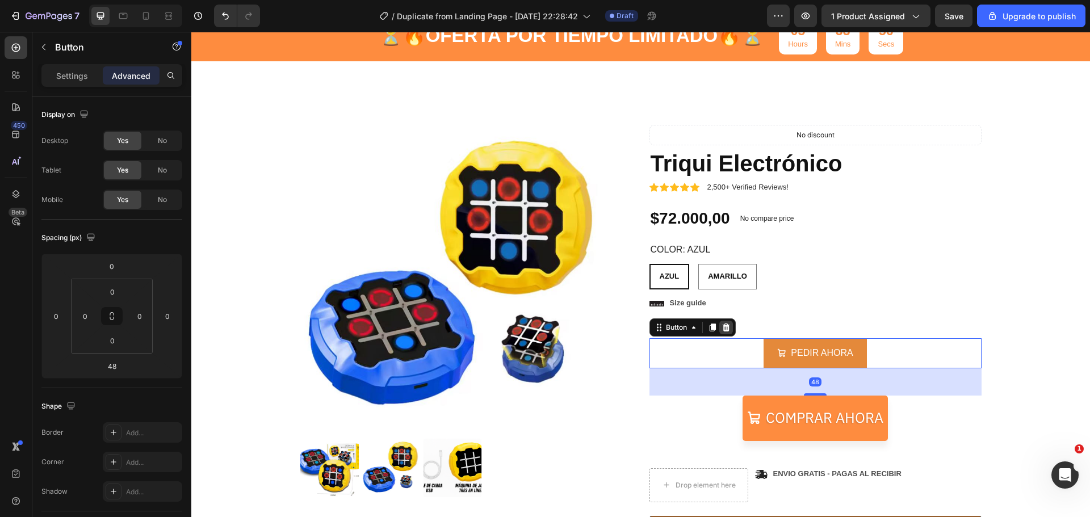
click at [724, 325] on icon at bounding box center [725, 328] width 7 height 8
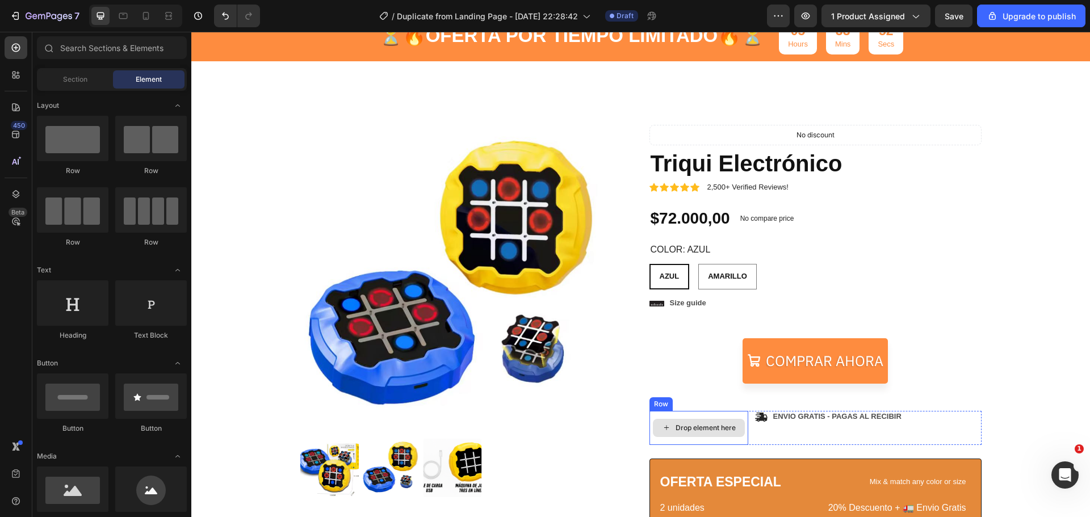
click at [688, 414] on div "Drop element here" at bounding box center [699, 428] width 99 height 34
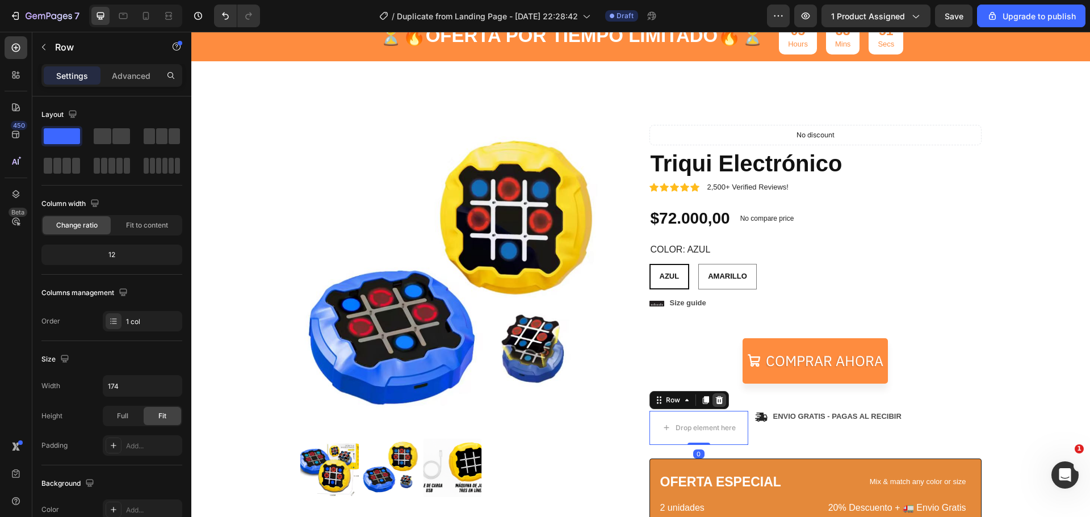
click at [715, 400] on icon at bounding box center [718, 400] width 7 height 8
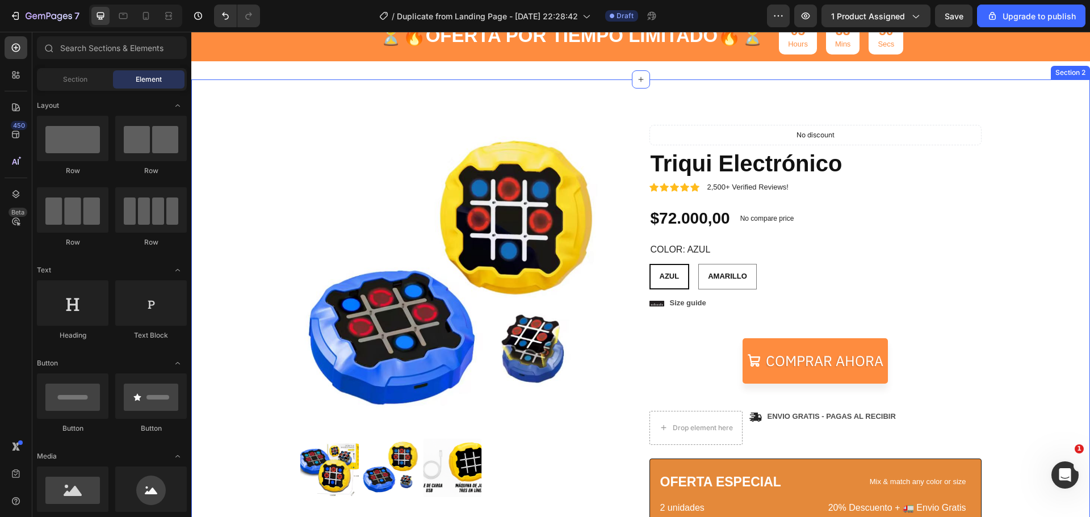
click at [1037, 369] on div "Product Images Triqui Electronico Heading Juega de 4 maneras distintas 🎮👨‍👩‍👧‍👦…" at bounding box center [641, 437] width 882 height 625
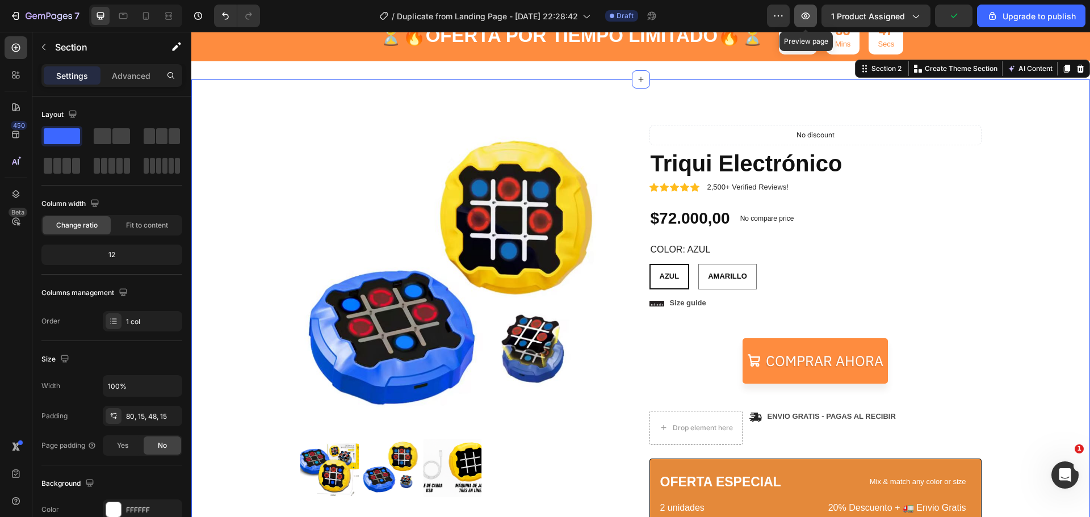
click at [811, 15] on icon "button" at bounding box center [805, 15] width 11 height 11
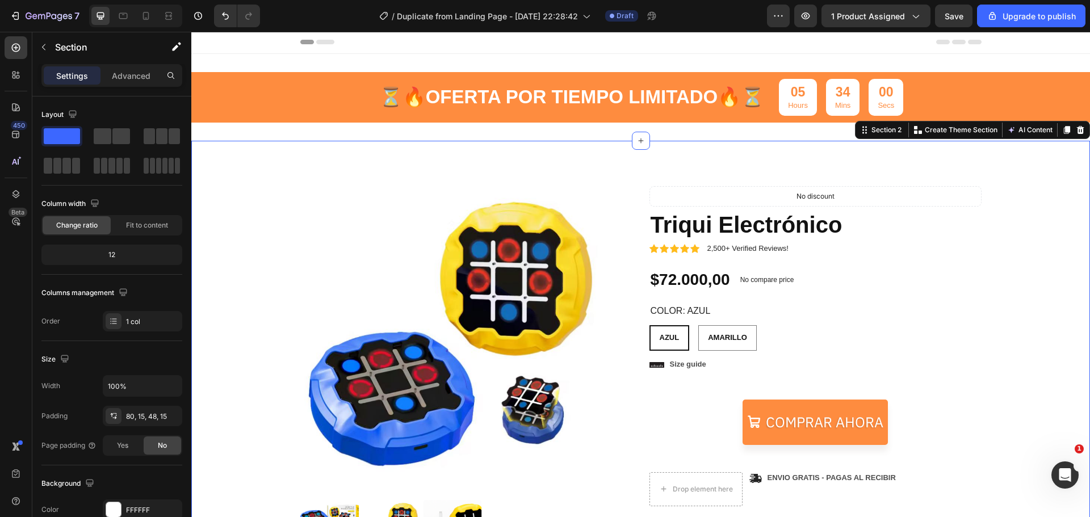
scroll to position [0, 0]
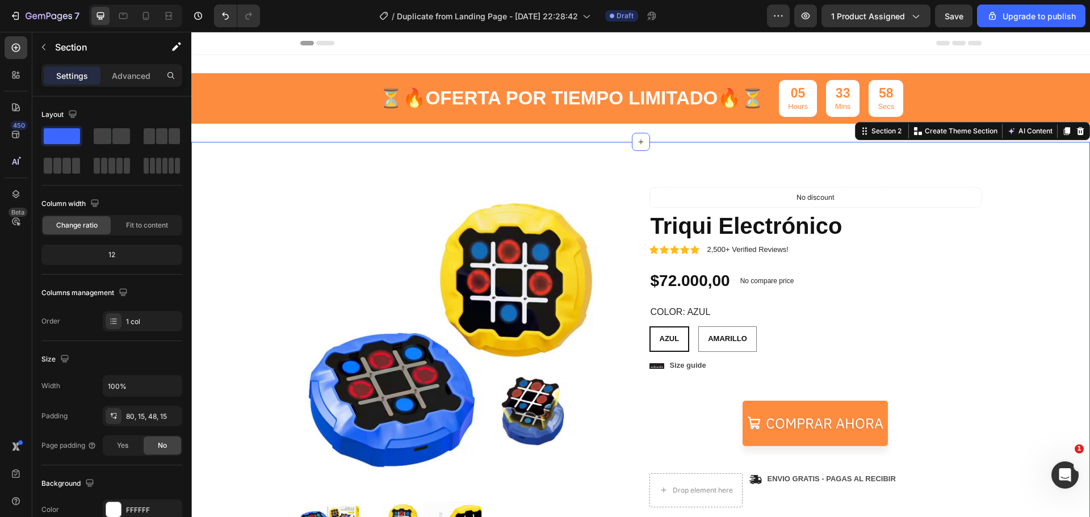
click at [325, 41] on icon at bounding box center [325, 43] width 18 height 5
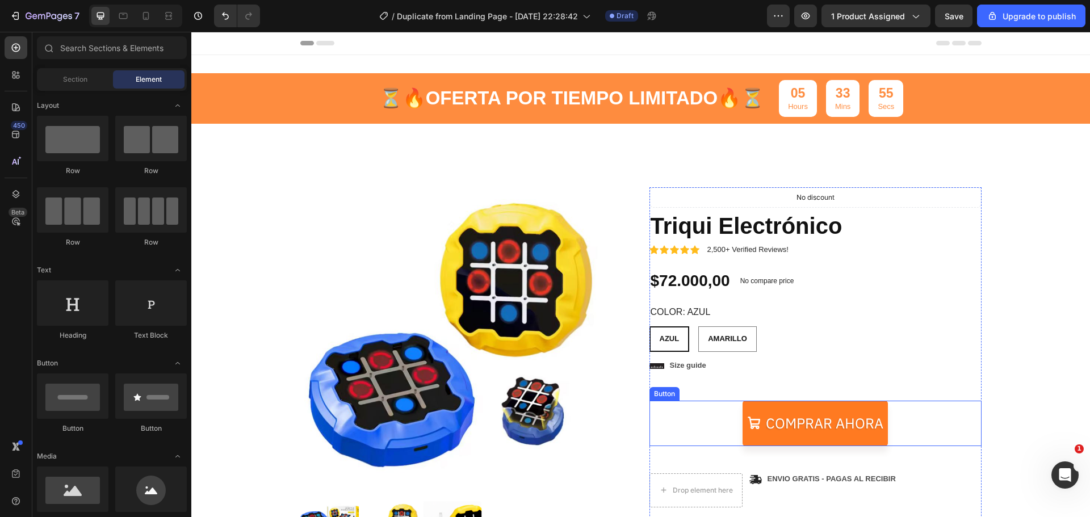
click at [756, 404] on link "Comprar ahora" at bounding box center [815, 423] width 145 height 45
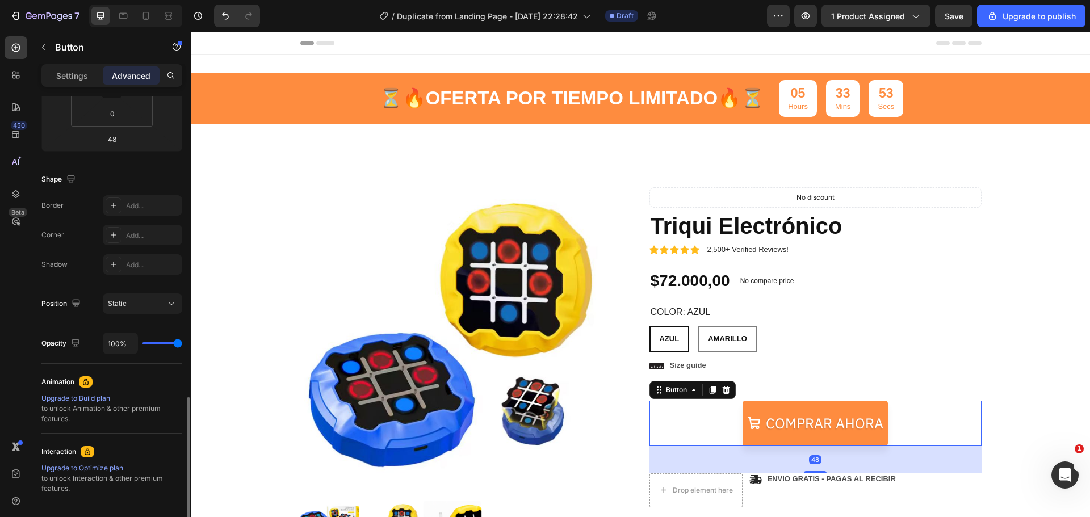
scroll to position [335, 0]
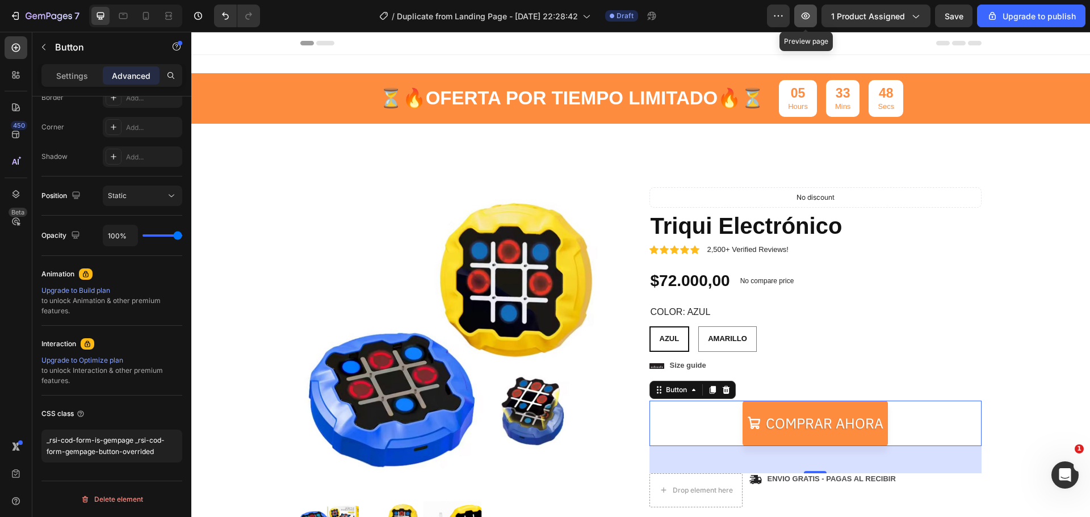
click at [806, 15] on icon "button" at bounding box center [805, 15] width 11 height 11
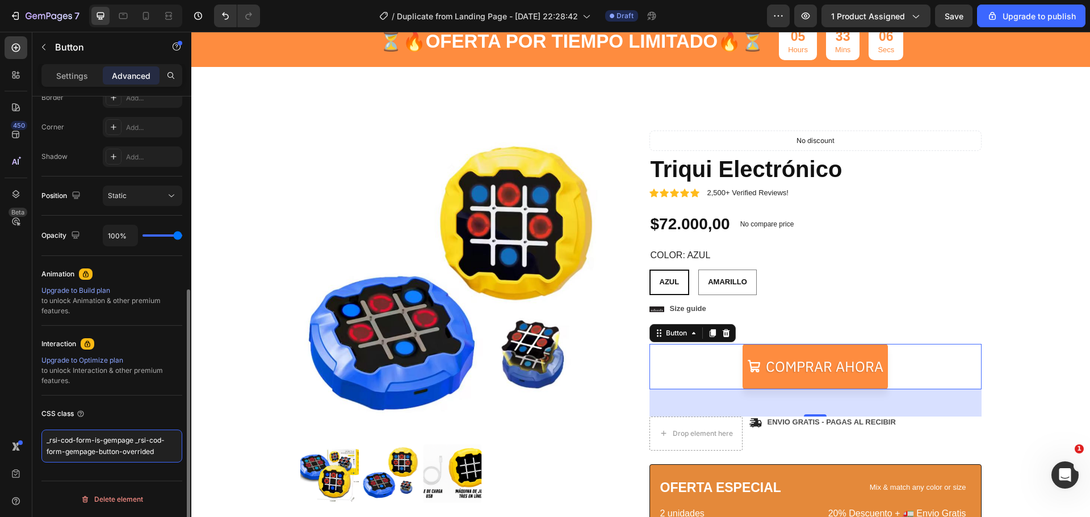
drag, startPoint x: 161, startPoint y: 459, endPoint x: 42, endPoint y: 437, distance: 121.2
click at [42, 437] on textarea "_rsi-cod-form-is-gempage _rsi-cod-form-gempage-button-overrided" at bounding box center [111, 446] width 141 height 33
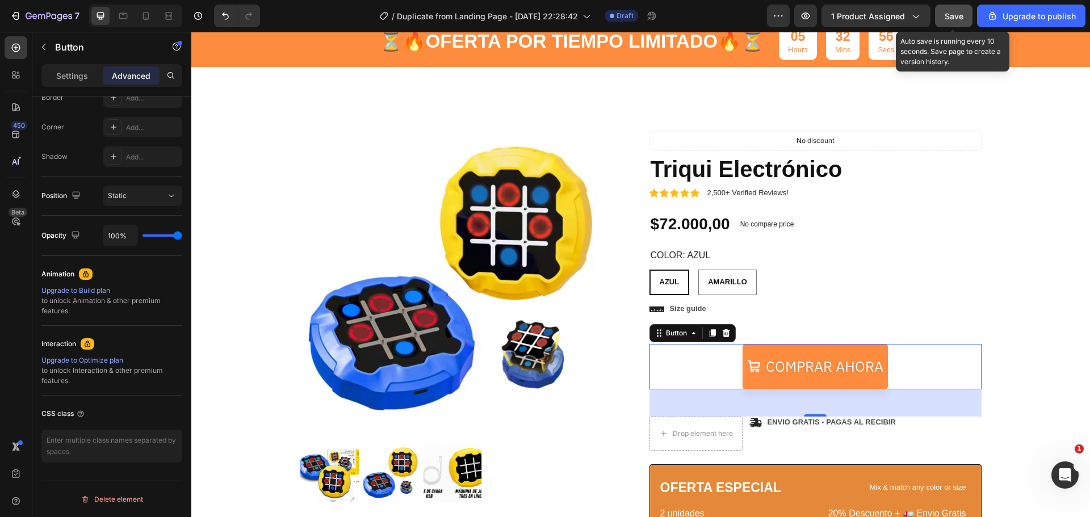
drag, startPoint x: 693, startPoint y: 91, endPoint x: 959, endPoint y: 18, distance: 276.0
click at [959, 18] on span "Save" at bounding box center [954, 16] width 19 height 10
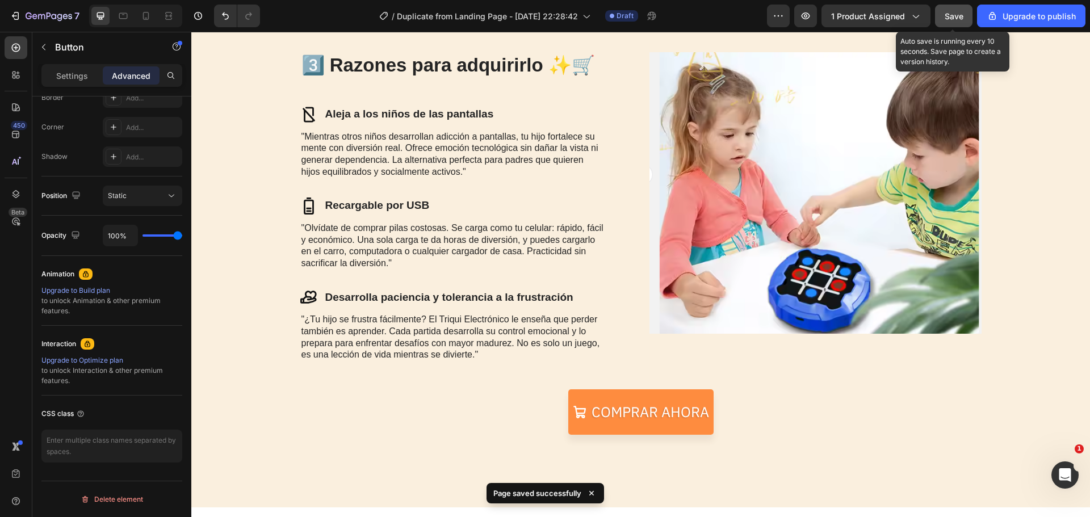
scroll to position [1419, 0]
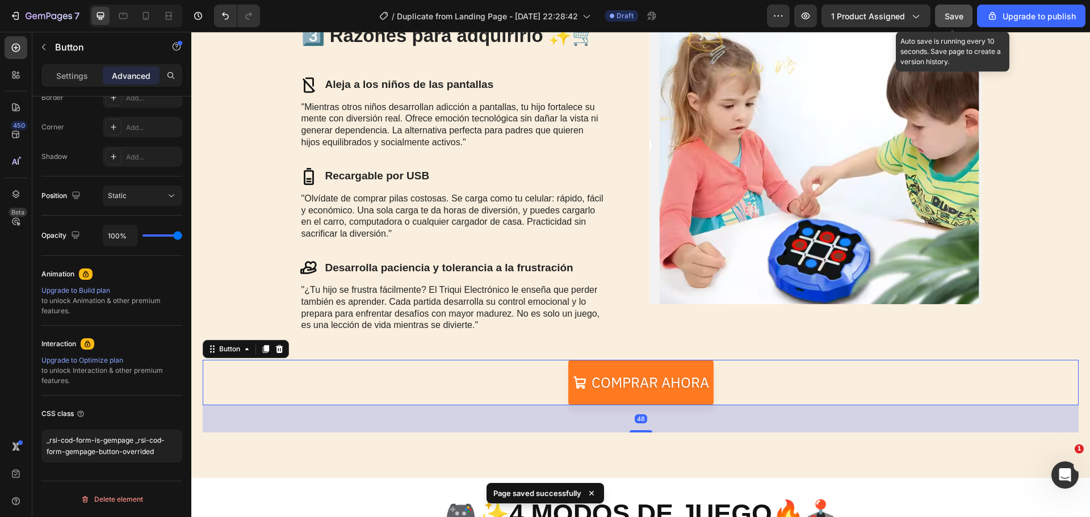
click at [635, 365] on link "Comprar ahora" at bounding box center [640, 382] width 145 height 45
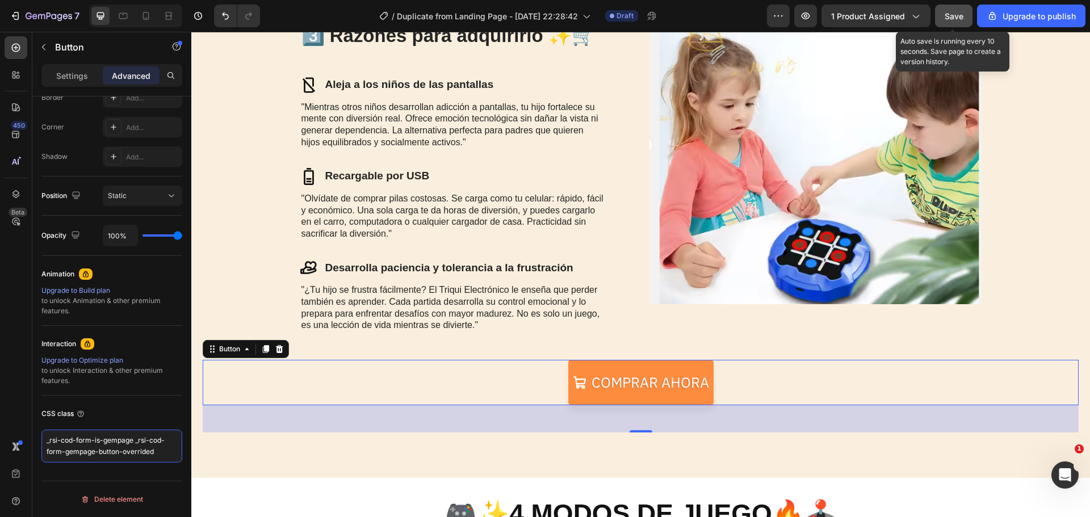
drag, startPoint x: 162, startPoint y: 453, endPoint x: 26, endPoint y: 430, distance: 137.6
click at [26, 430] on div "450 Beta Sections(18) Elements(84) Section Element Hero Section Product Detail …" at bounding box center [95, 274] width 191 height 485
click at [952, 9] on button "Save" at bounding box center [953, 16] width 37 height 23
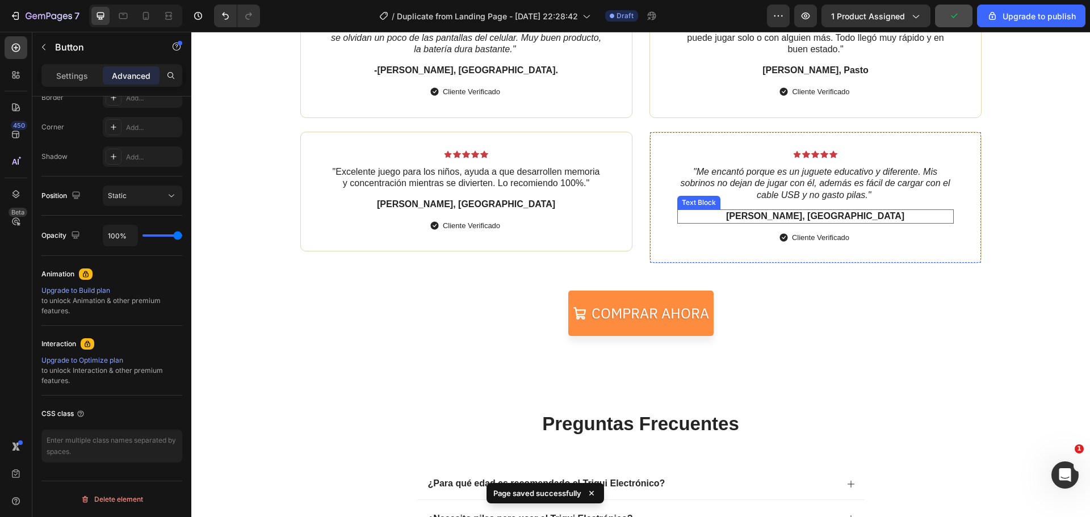
scroll to position [2555, 0]
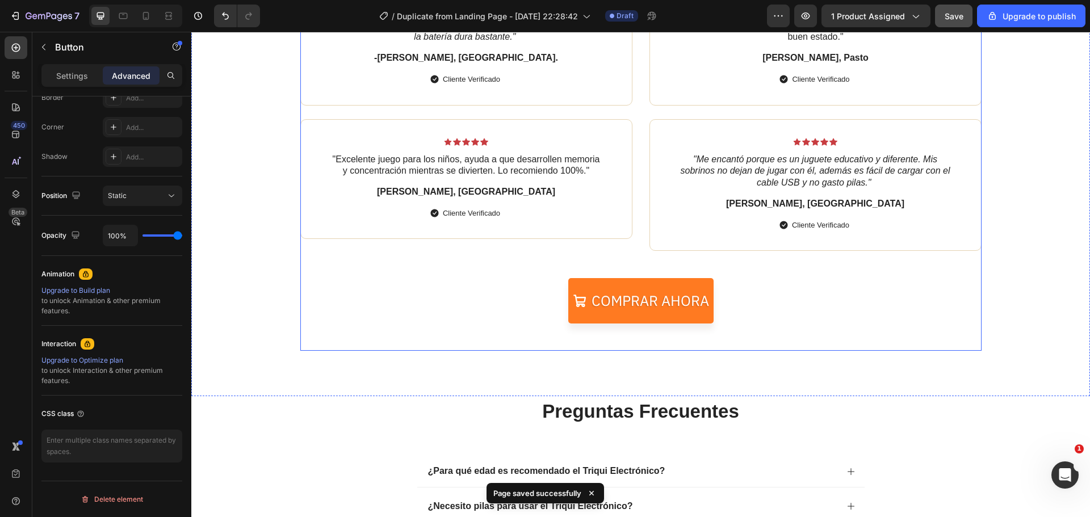
click at [689, 284] on link "Comprar ahora" at bounding box center [640, 300] width 145 height 45
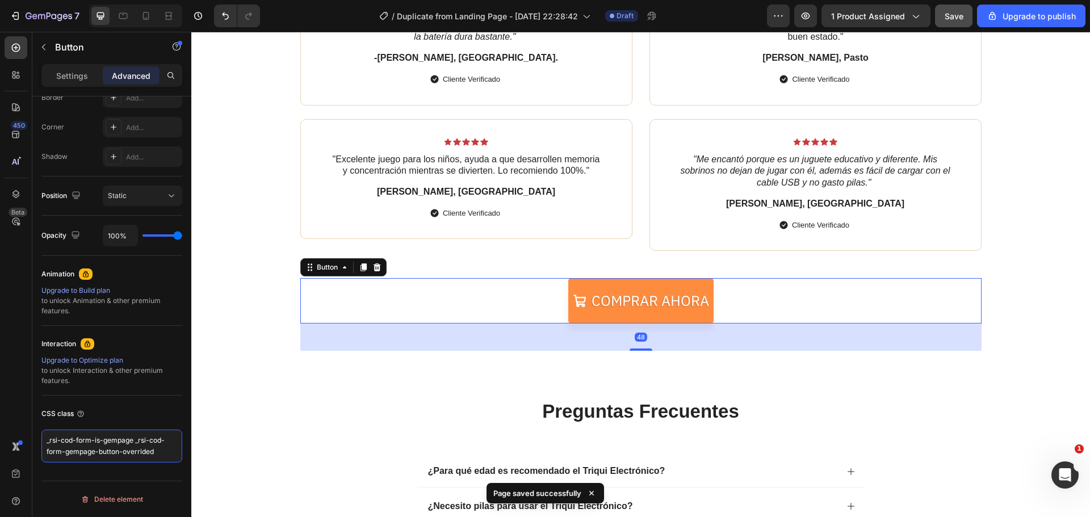
drag, startPoint x: 149, startPoint y: 450, endPoint x: 15, endPoint y: 431, distance: 135.9
click at [15, 431] on div "450 Beta Sections(18) Elements(84) Section Element Hero Section Product Detail …" at bounding box center [95, 274] width 191 height 485
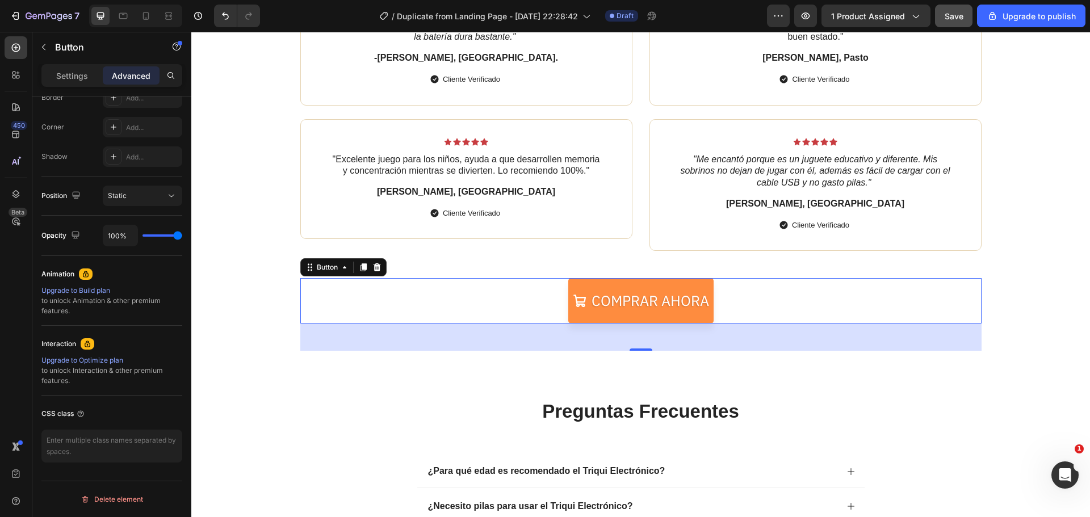
click at [954, 20] on span "Save" at bounding box center [954, 16] width 19 height 10
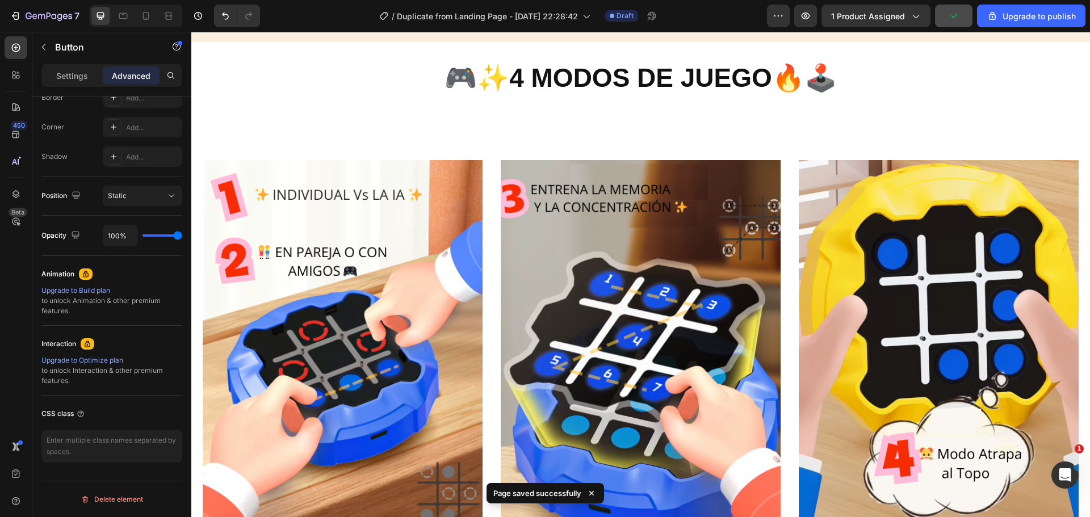
scroll to position [1647, 0]
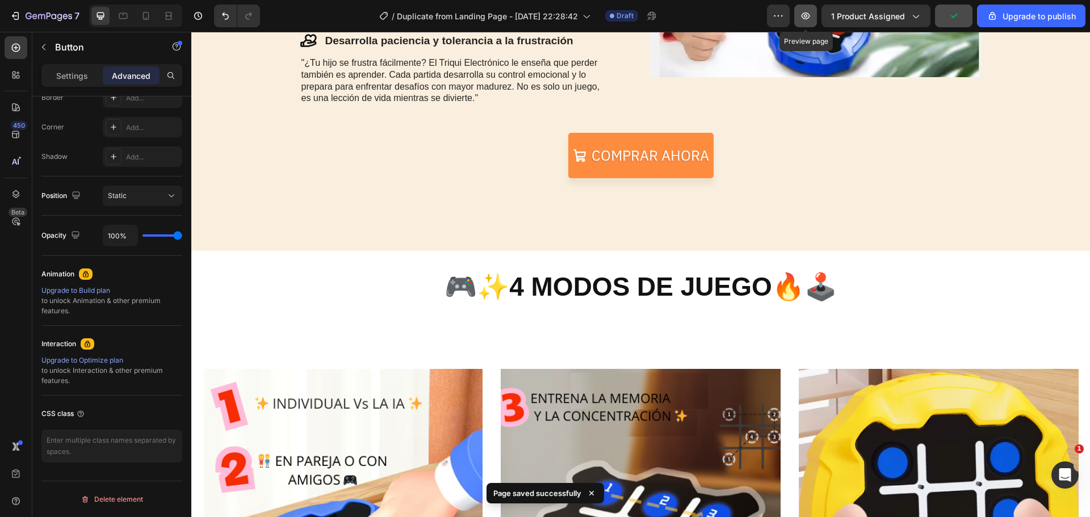
click at [810, 17] on icon "button" at bounding box center [806, 15] width 9 height 7
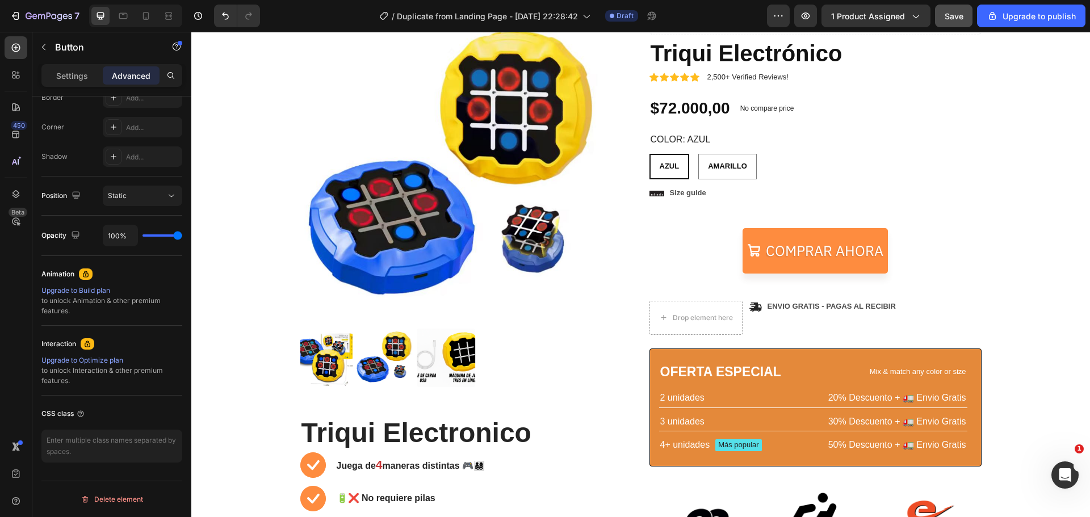
scroll to position [170, 0]
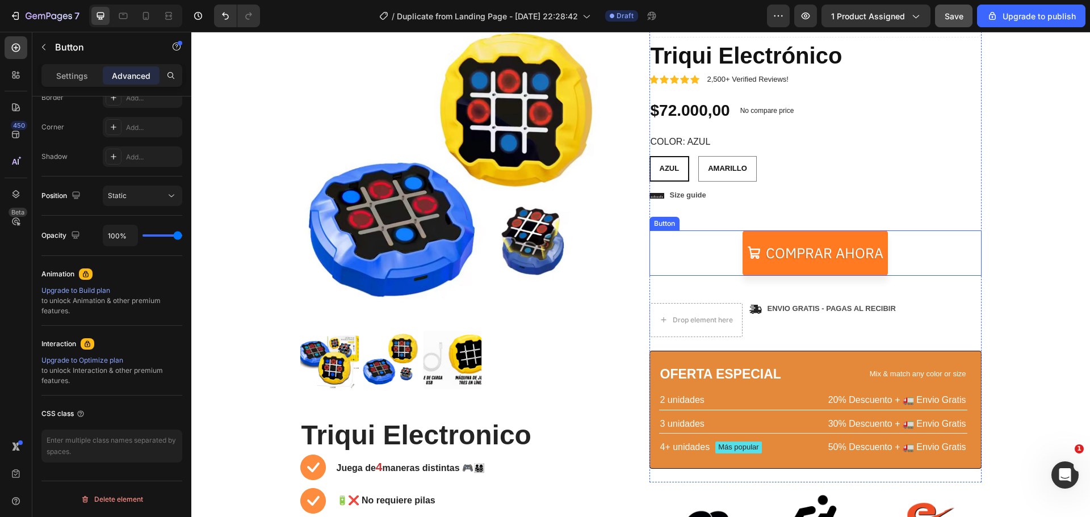
click at [789, 235] on link "Comprar ahora" at bounding box center [815, 253] width 145 height 45
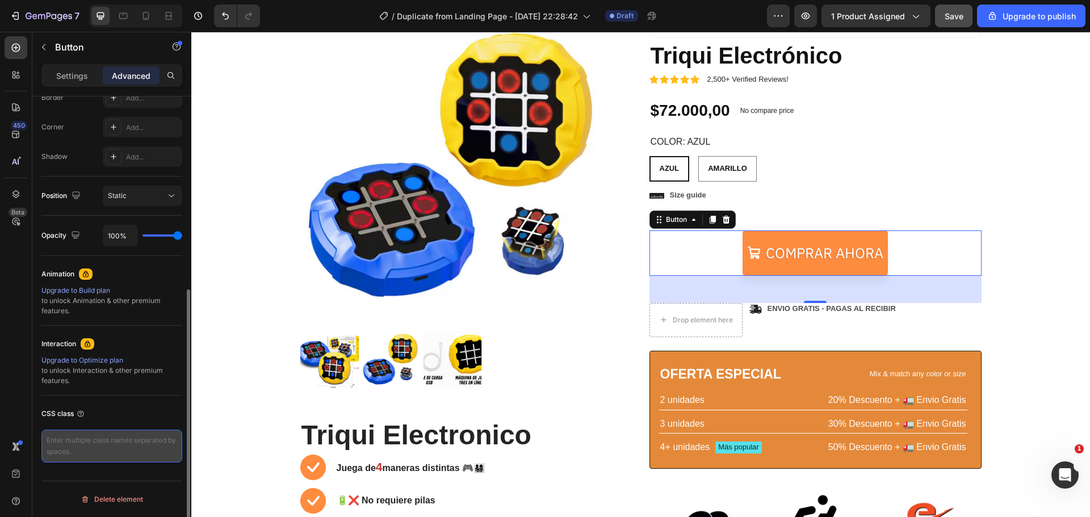
click at [112, 442] on textarea at bounding box center [111, 446] width 141 height 33
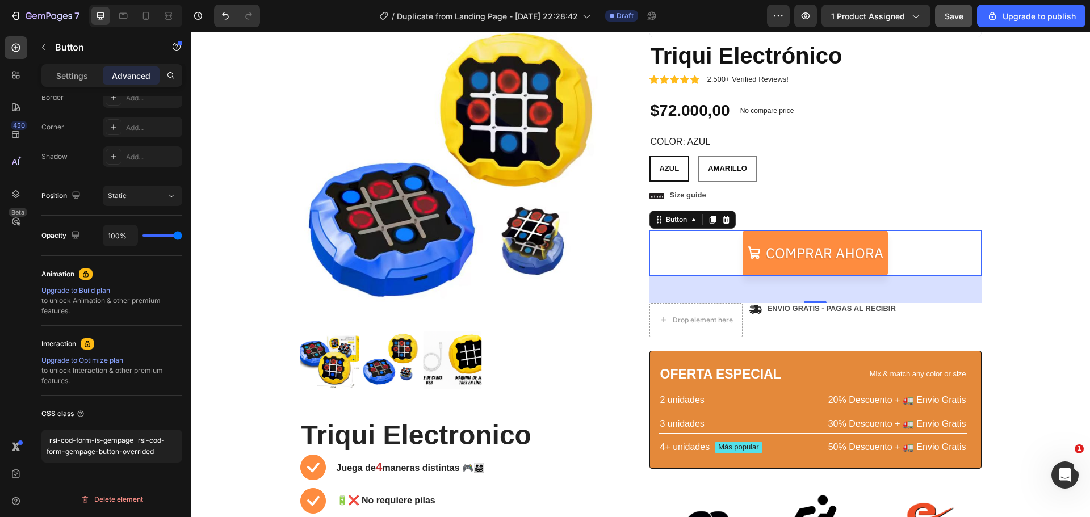
click at [960, 21] on div "Save" at bounding box center [954, 16] width 19 height 12
click at [815, 20] on button "button" at bounding box center [805, 16] width 23 height 23
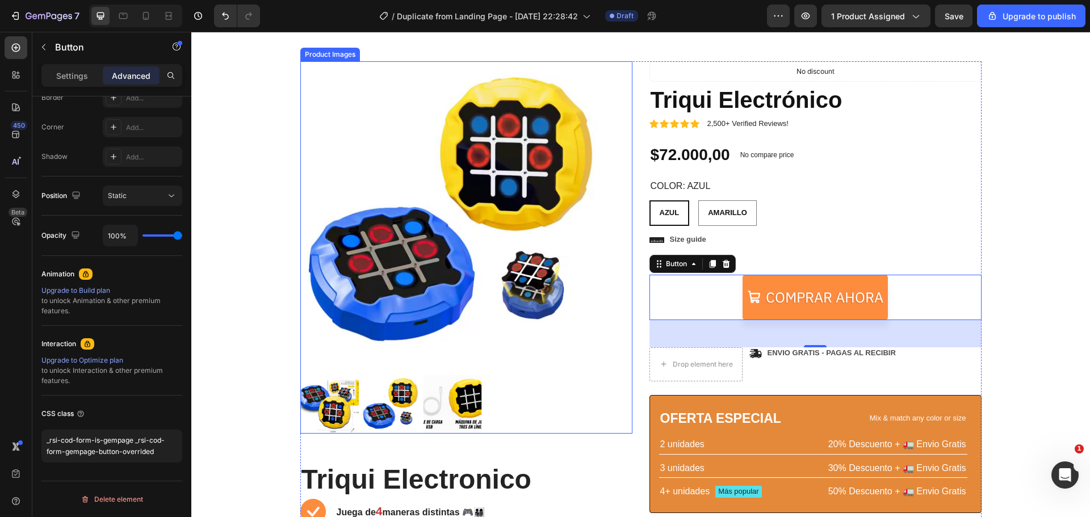
scroll to position [57, 0]
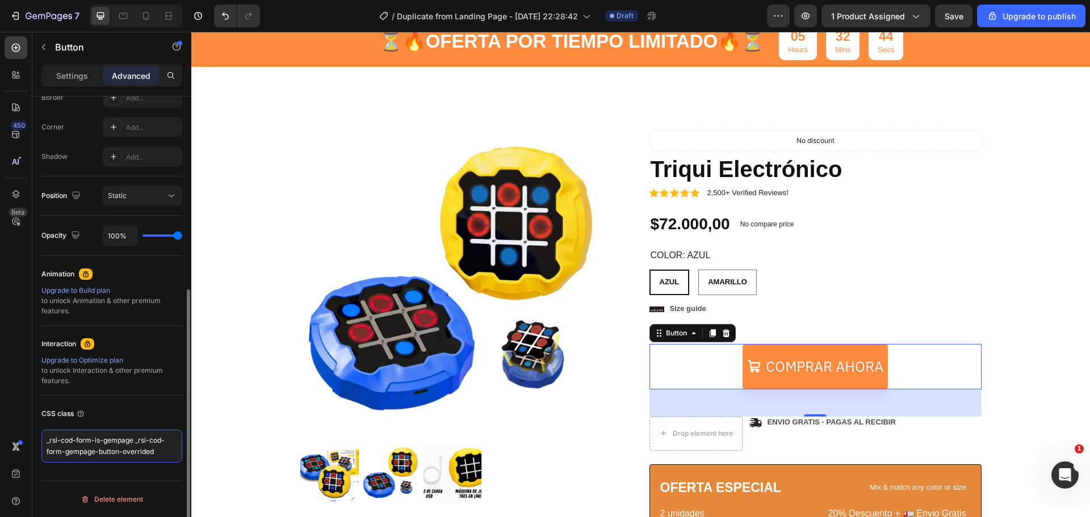
drag, startPoint x: 159, startPoint y: 455, endPoint x: 34, endPoint y: 421, distance: 129.6
click at [34, 420] on div "Display on Desktop Yes No Tablet Yes No Mobile Yes No Spacing (px) 0 0 48 0 0 0…" at bounding box center [111, 156] width 159 height 788
paste textarea "/* Ocultar el botón original de Gempage */ .gem-button, .gem-add-to-cart, [data…"
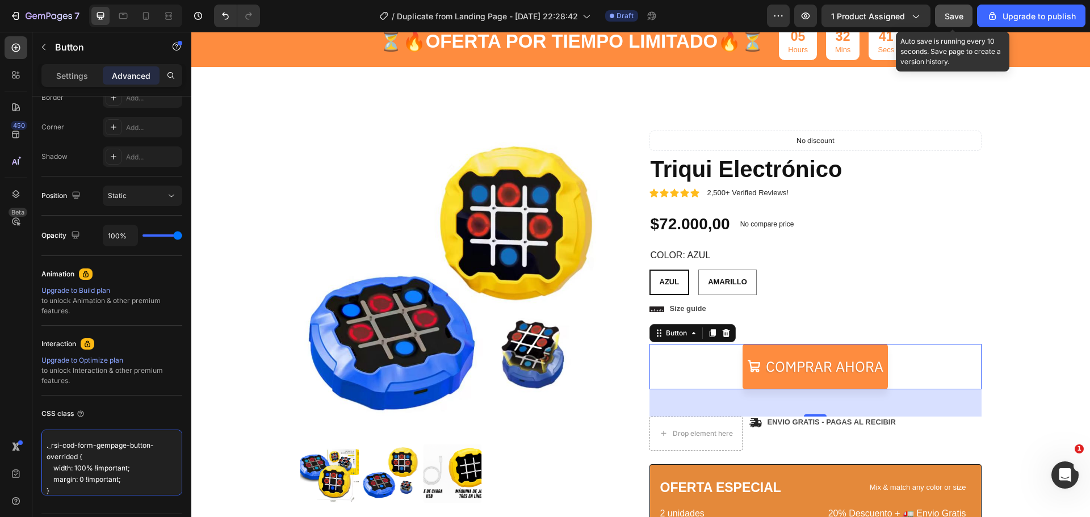
type textarea "/* Ocultar el botón original de Gempage */ .gem-button, .gem-add-to-cart, [data…"
click at [948, 17] on span "Save" at bounding box center [954, 16] width 19 height 10
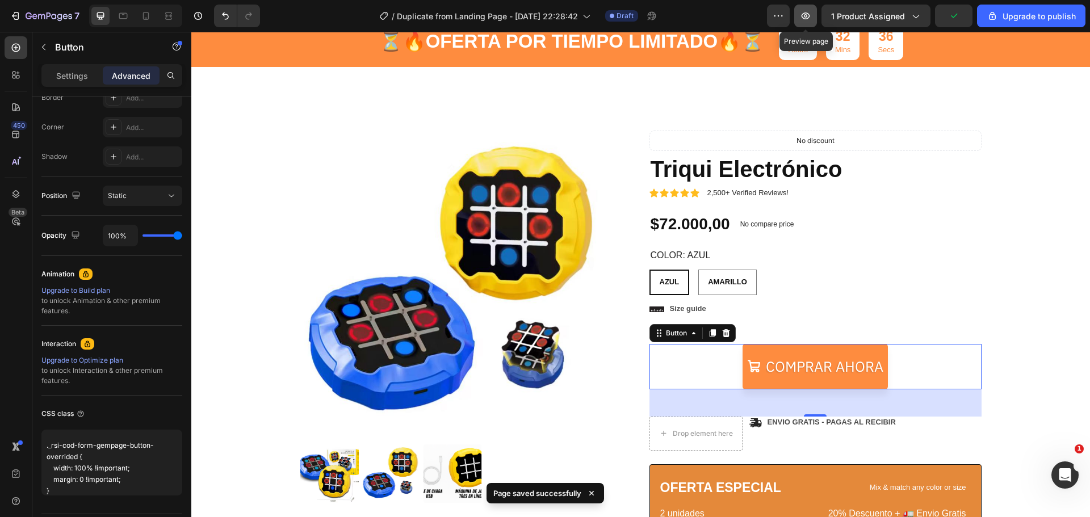
click at [801, 15] on button "button" at bounding box center [805, 16] width 23 height 23
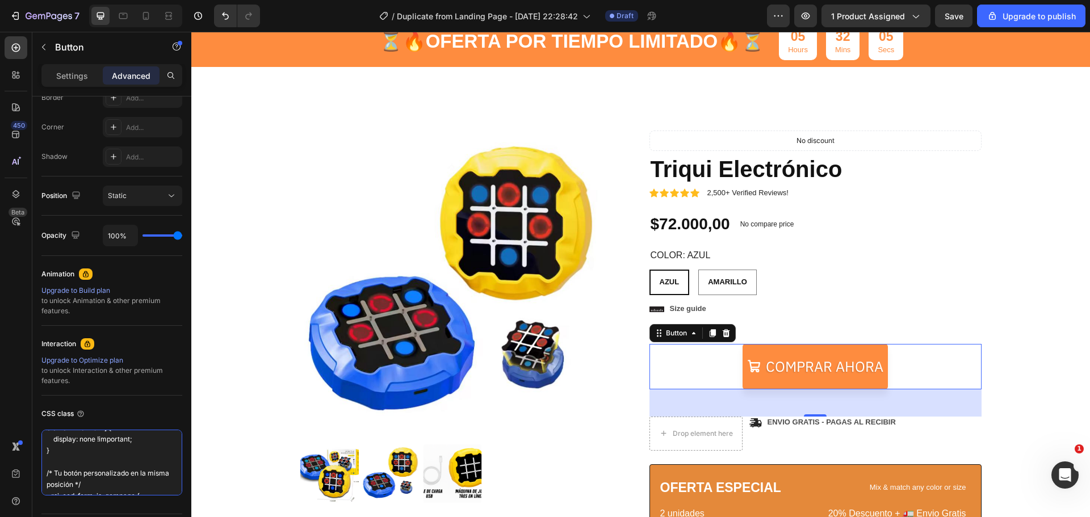
scroll to position [0, 0]
drag, startPoint x: 90, startPoint y: 493, endPoint x: 27, endPoint y: 389, distance: 122.0
click at [27, 389] on div "450 Beta Sections(18) Elements(84) Section Element Hero Section Product Detail …" at bounding box center [95, 274] width 191 height 485
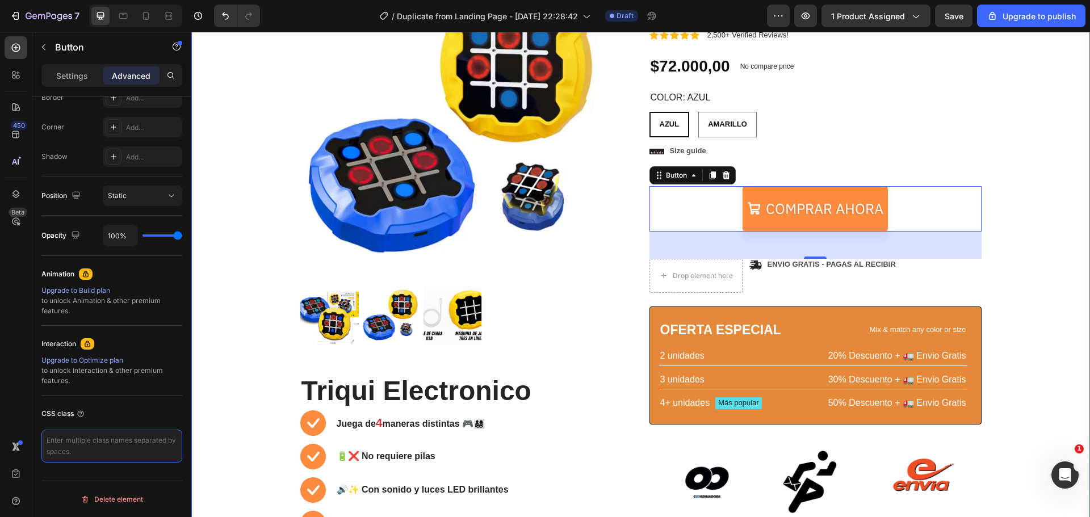
scroll to position [227, 0]
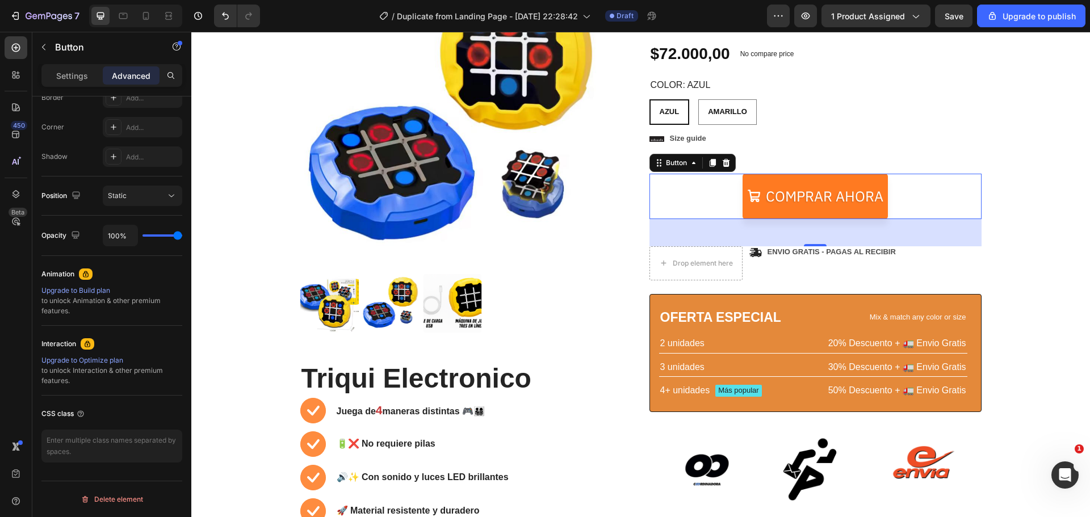
click at [762, 206] on link "Comprar ahora" at bounding box center [815, 196] width 145 height 45
click at [723, 160] on icon at bounding box center [726, 162] width 9 height 9
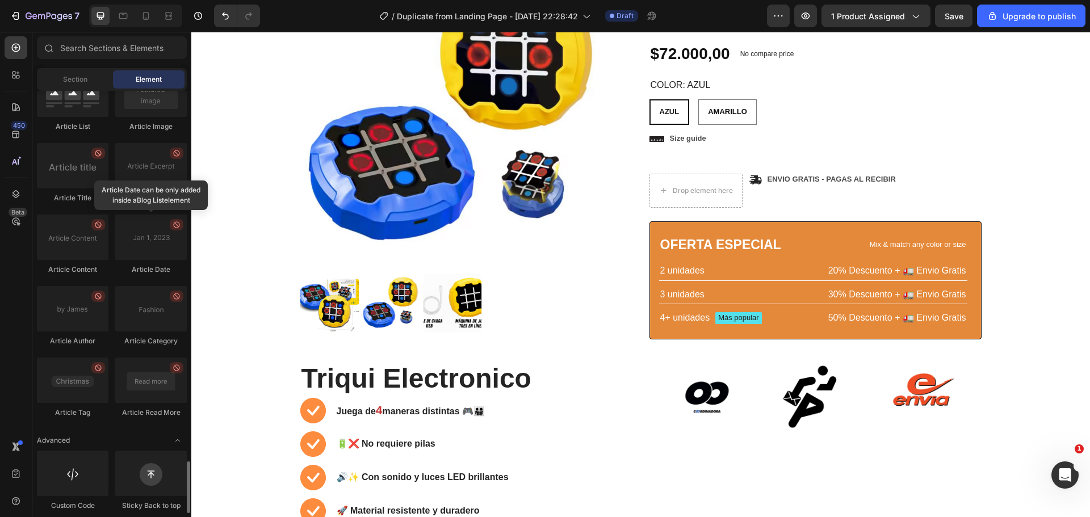
scroll to position [3016, 0]
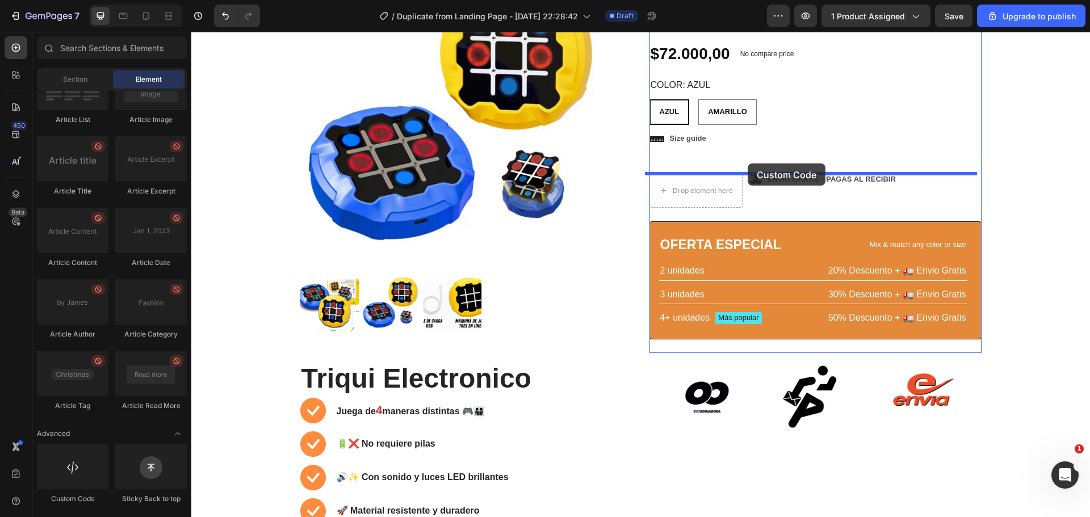
drag, startPoint x: 259, startPoint y: 497, endPoint x: 748, endPoint y: 164, distance: 592.0
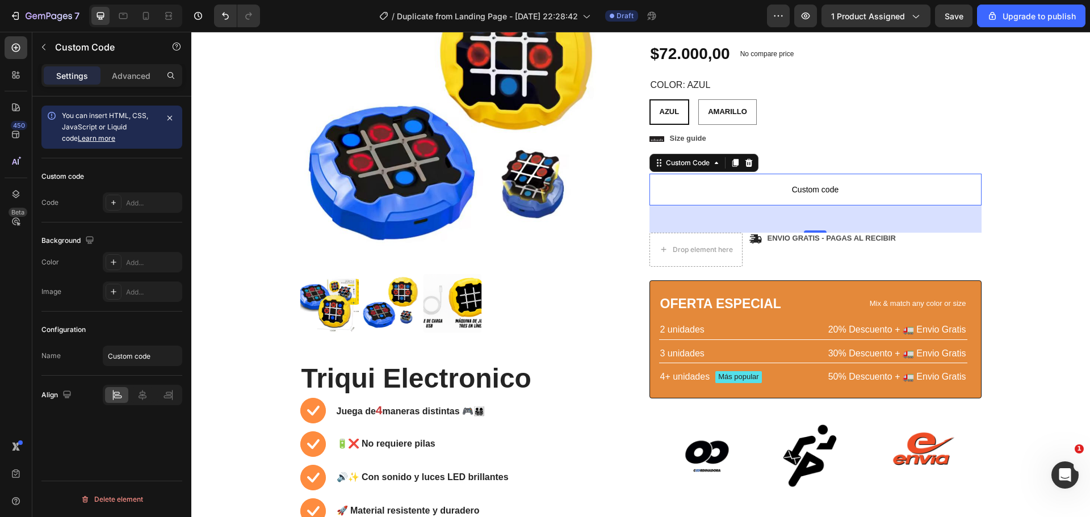
click at [747, 198] on p "Custom code" at bounding box center [816, 190] width 332 height 32
click at [110, 426] on div "You can insert HTML, CSS, JavaScript or Liquid code Learn more Custom code Code…" at bounding box center [111, 323] width 159 height 453
click at [126, 70] on p "Advanced" at bounding box center [131, 76] width 39 height 12
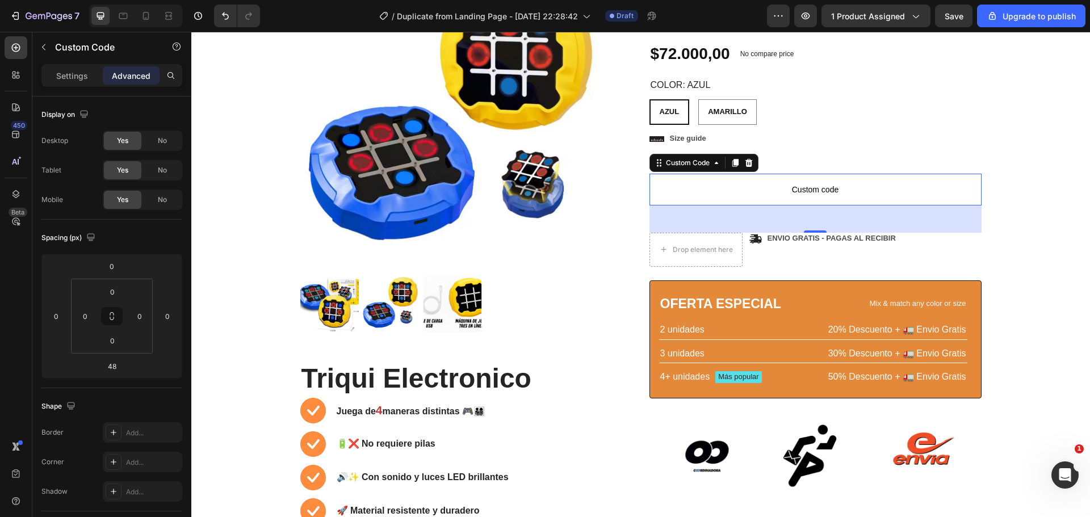
scroll to position [335, 0]
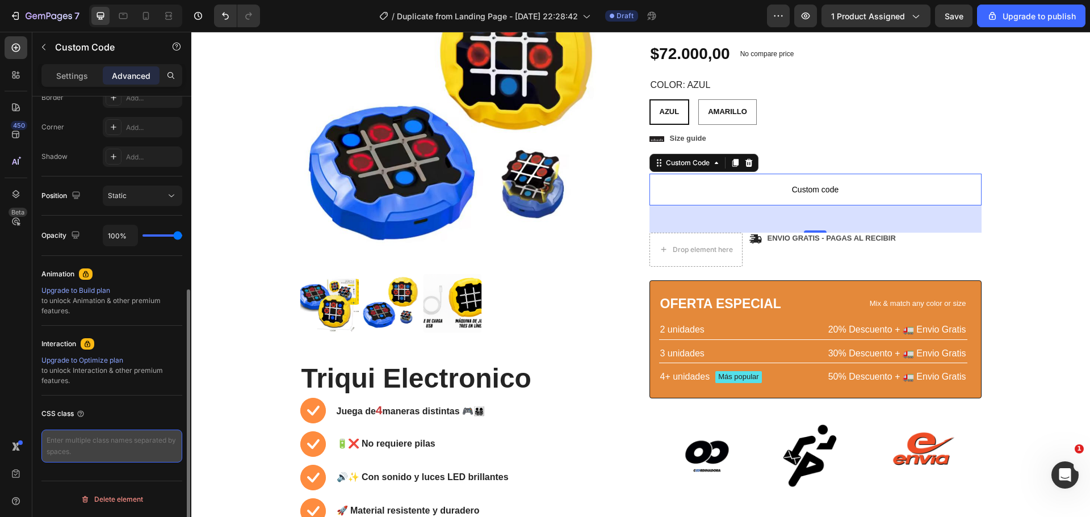
click at [97, 442] on textarea at bounding box center [111, 446] width 141 height 33
paste textarea "_rsi-cod-form-is-gempage _rsi-cod-form-gempage-button-overrided"
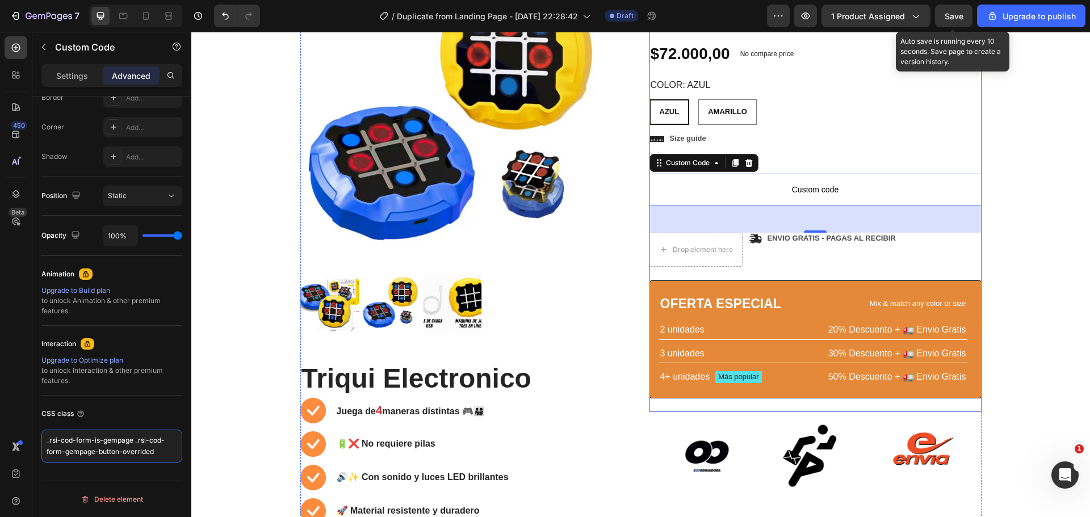
type textarea "_rsi-cod-form-is-gempage _rsi-cod-form-gempage-button-overrided"
click at [950, 12] on span "Save" at bounding box center [954, 16] width 19 height 10
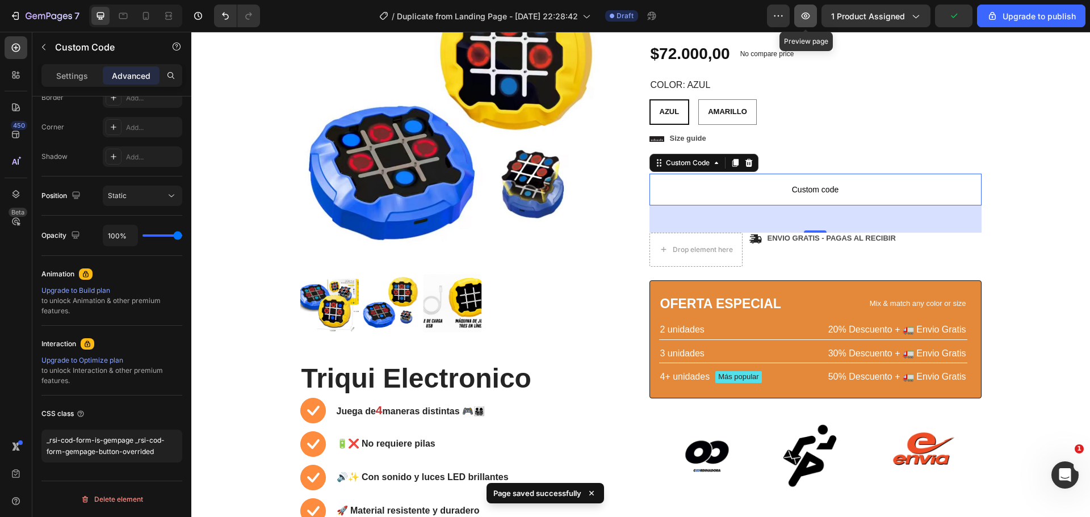
click at [809, 10] on icon "button" at bounding box center [805, 15] width 11 height 11
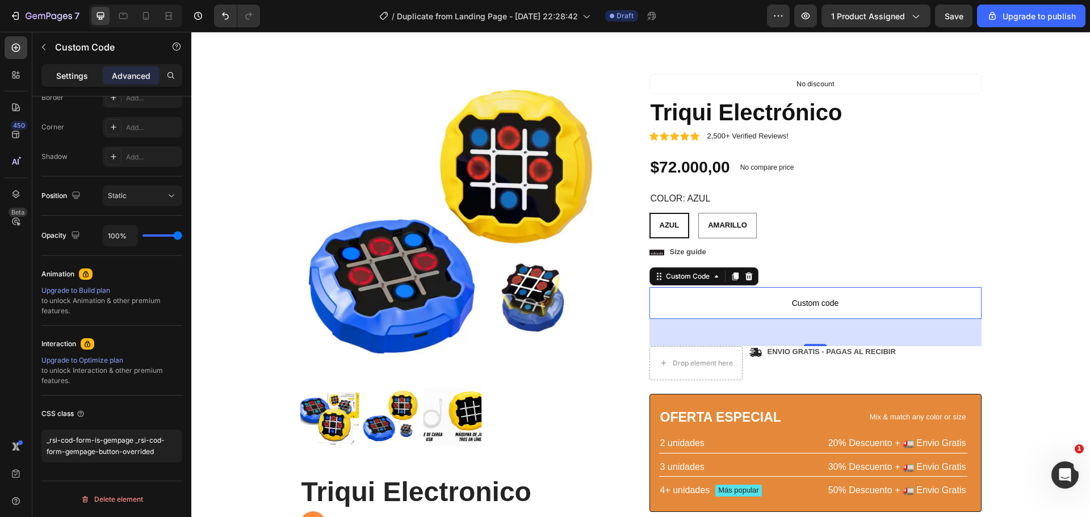
click at [70, 82] on div "Settings" at bounding box center [72, 75] width 57 height 18
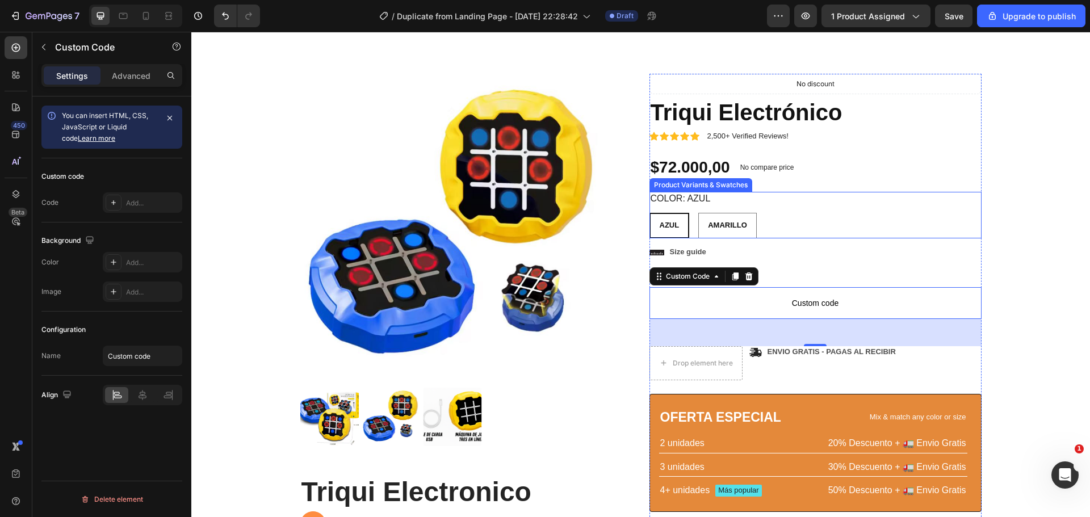
scroll to position [0, 0]
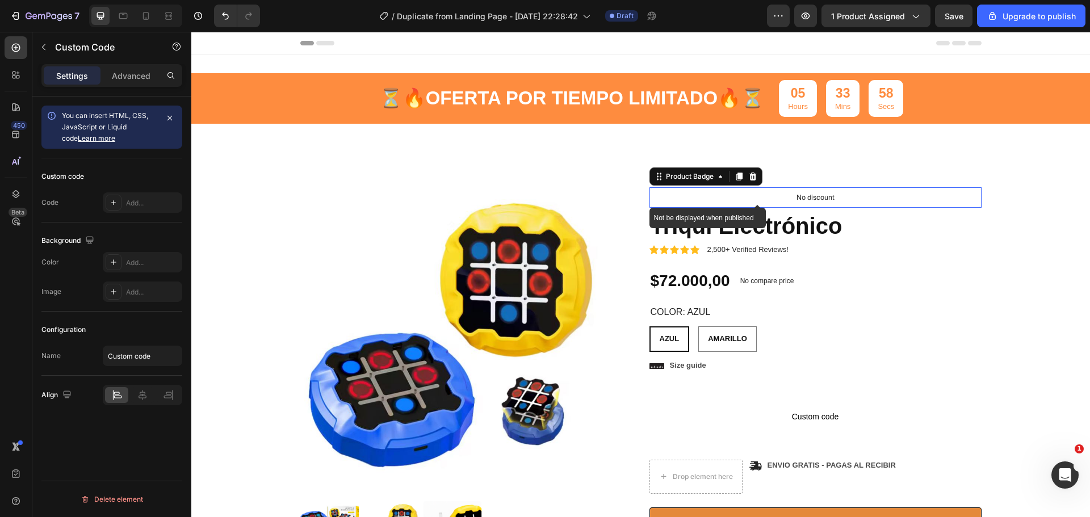
click at [808, 199] on p "No discount" at bounding box center [816, 197] width 38 height 10
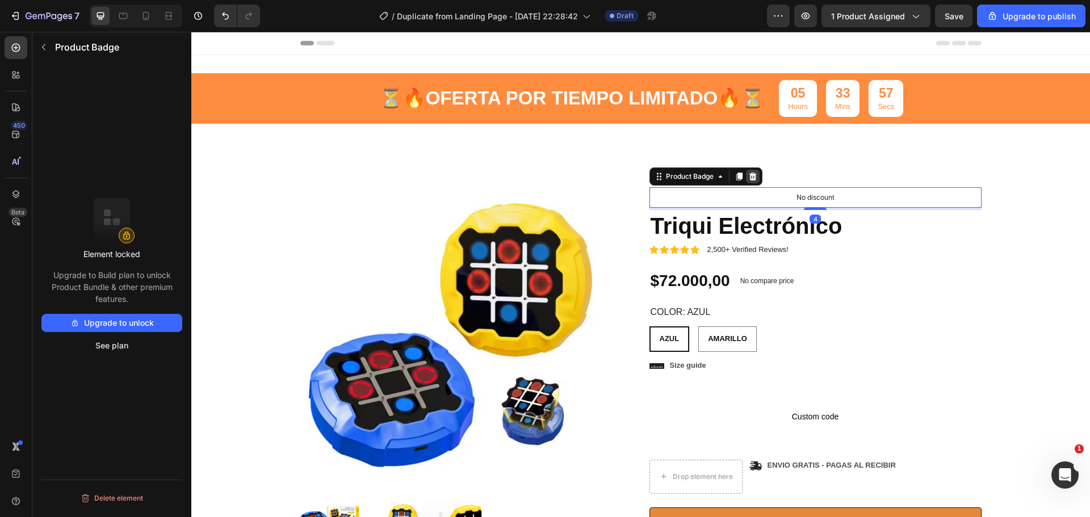
click at [752, 174] on icon at bounding box center [752, 177] width 7 height 8
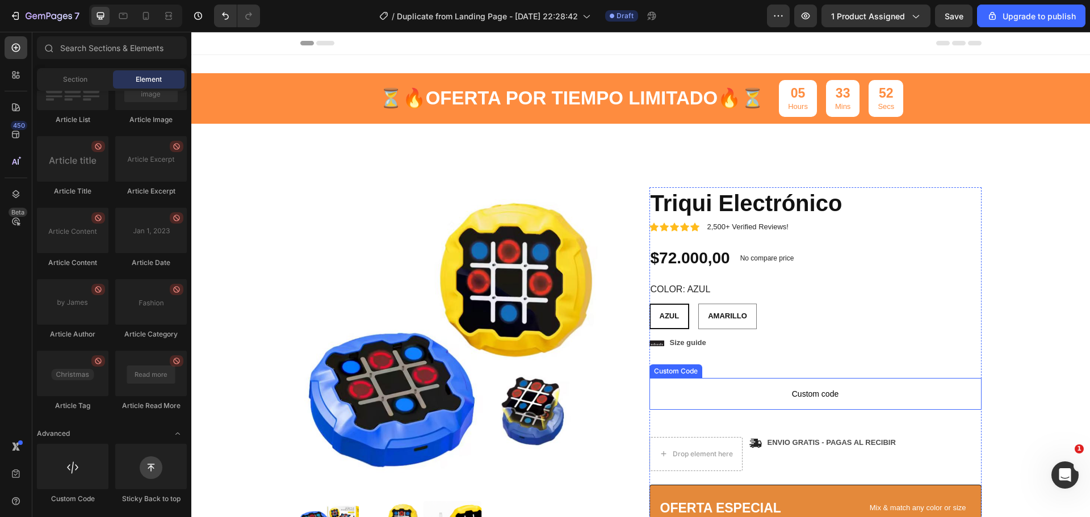
click at [798, 404] on p "Custom code" at bounding box center [816, 394] width 332 height 32
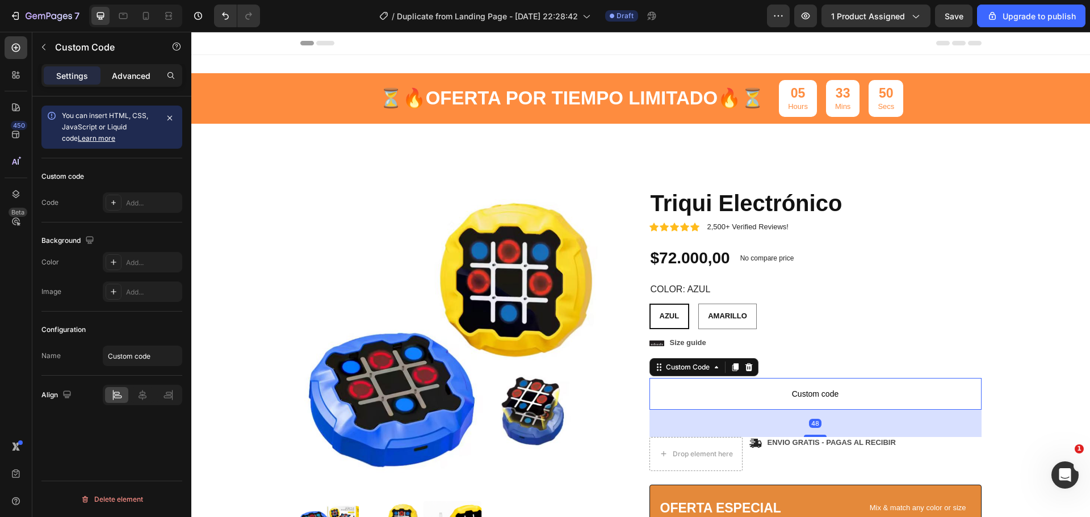
click at [131, 77] on p "Advanced" at bounding box center [131, 76] width 39 height 12
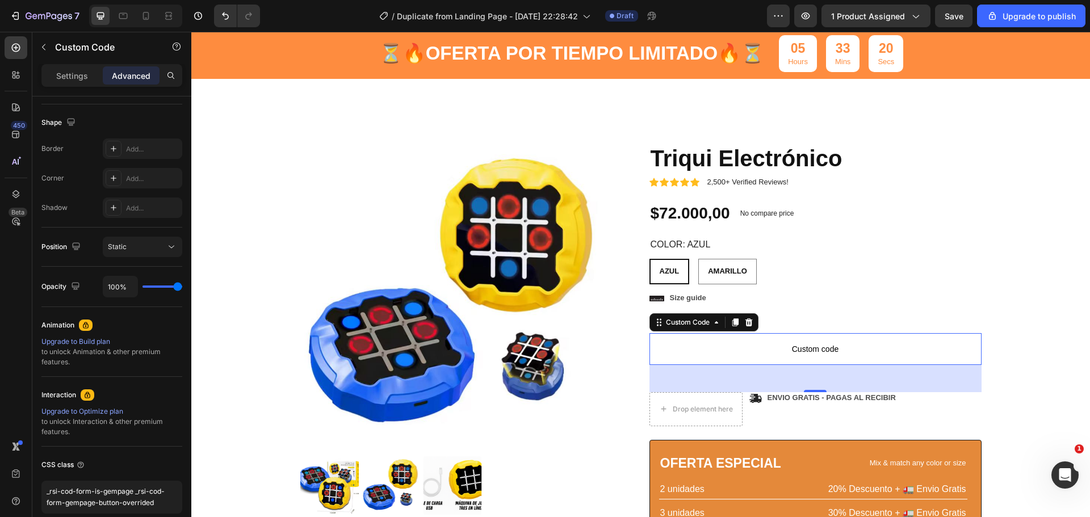
scroll to position [57, 0]
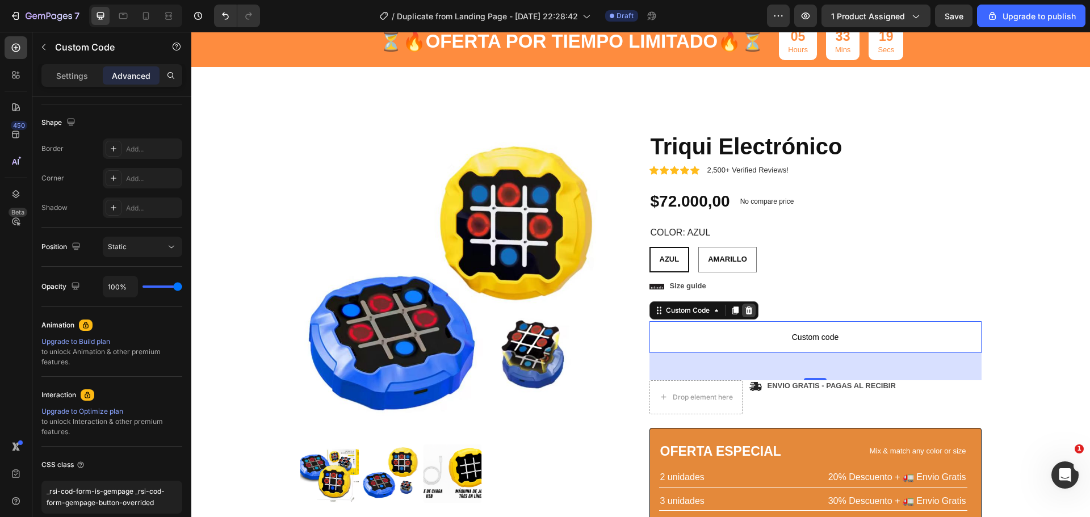
click at [744, 308] on icon at bounding box center [748, 310] width 9 height 9
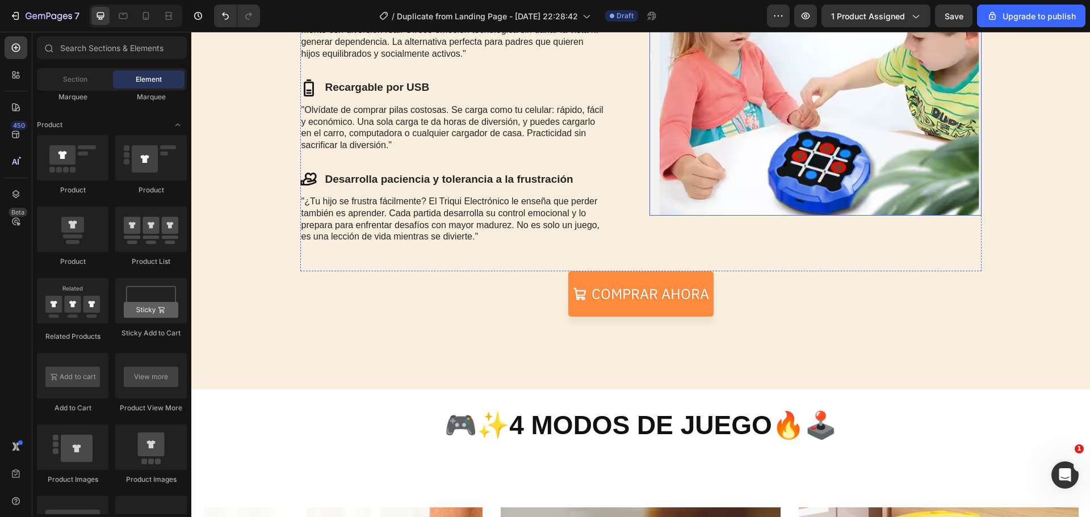
scroll to position [1533, 0]
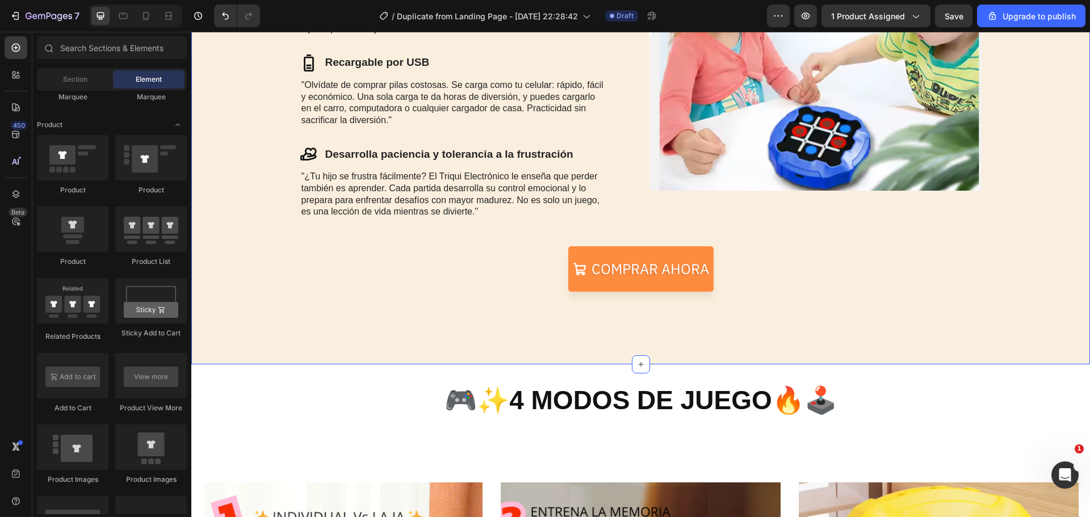
click at [693, 296] on div "Comprar ahora Button" at bounding box center [641, 282] width 876 height 73
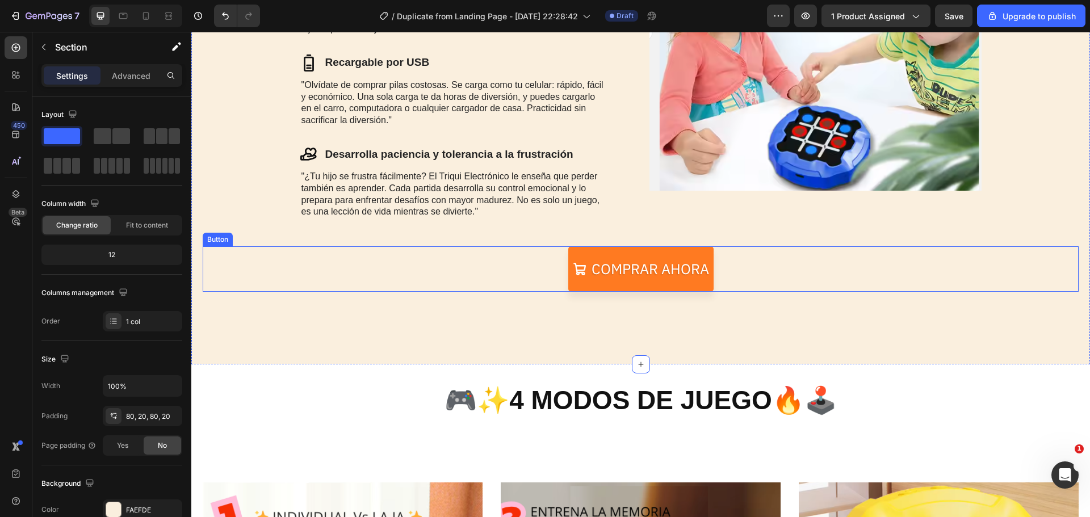
click at [692, 287] on link "Comprar ahora" at bounding box center [640, 268] width 145 height 45
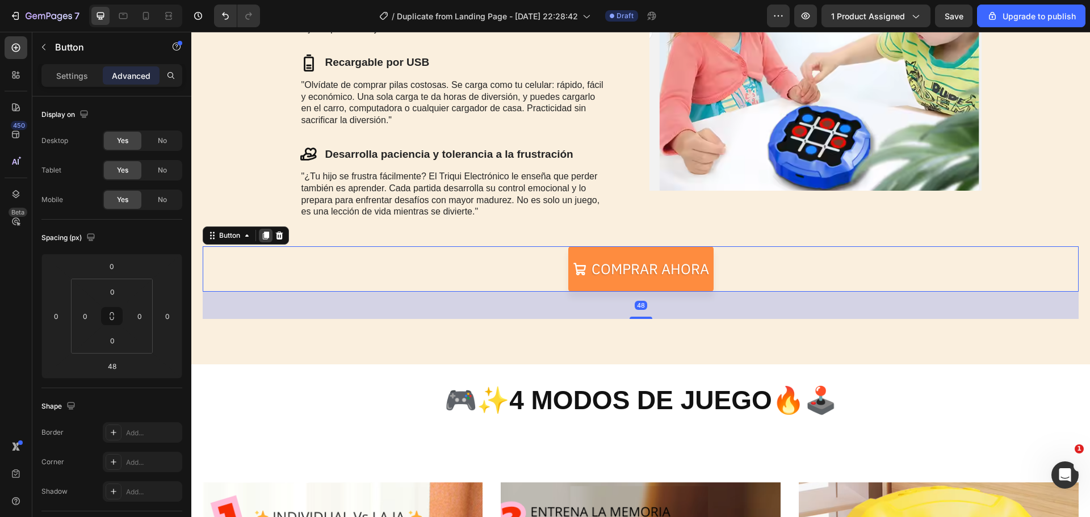
click at [264, 233] on icon at bounding box center [265, 235] width 9 height 9
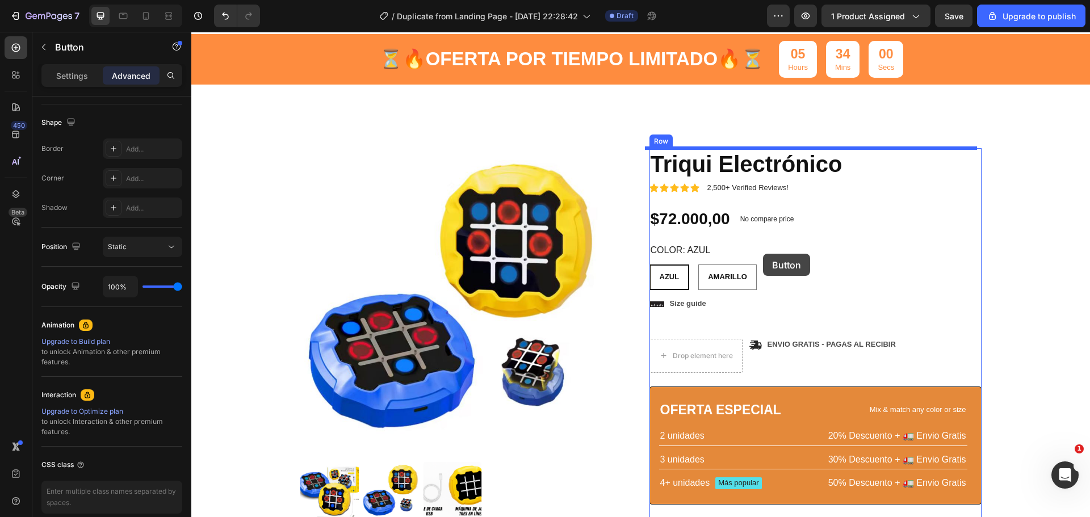
scroll to position [31, 0]
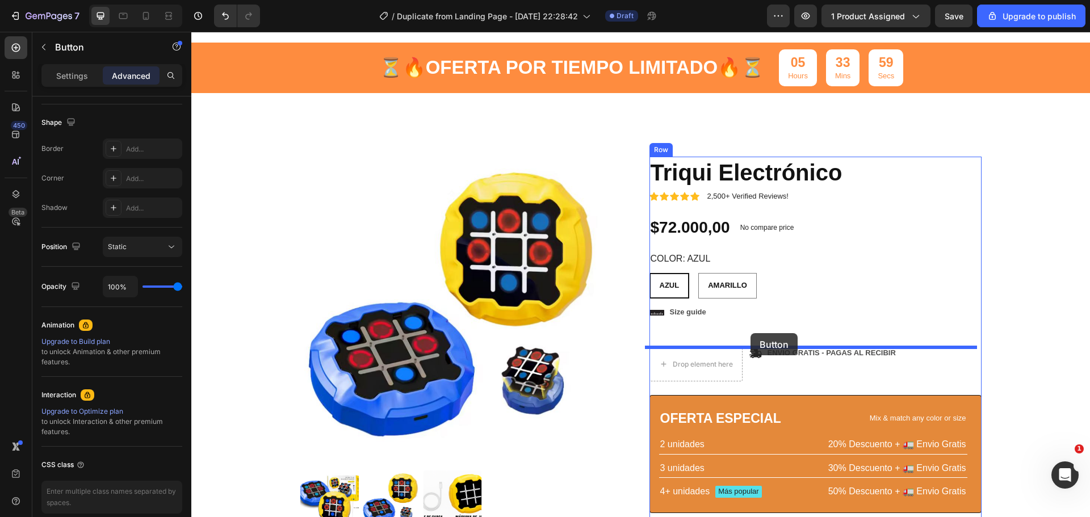
drag, startPoint x: 726, startPoint y: 343, endPoint x: 751, endPoint y: 333, distance: 26.3
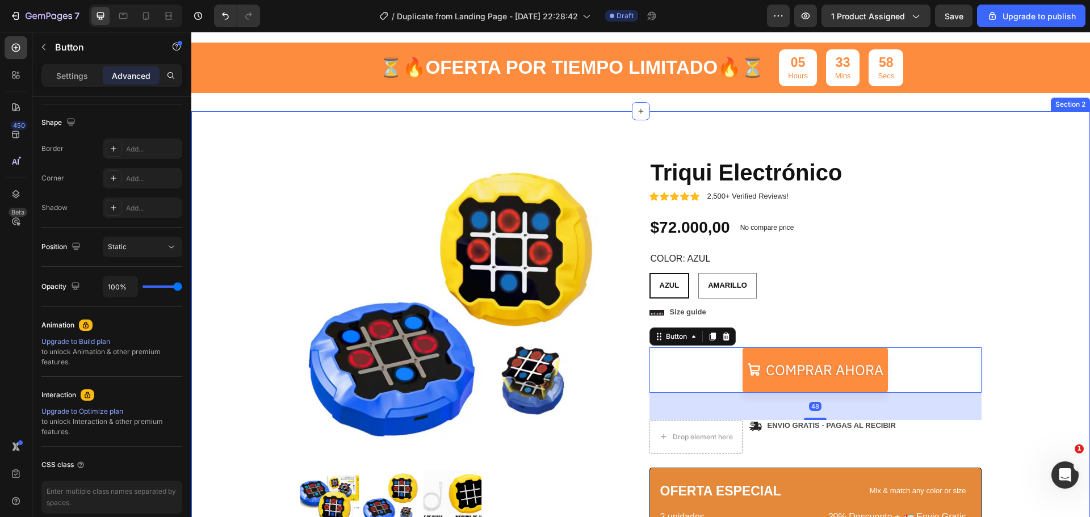
click at [1032, 359] on div "Product Images Triqui Electronico Heading Juega de 4 maneras distintas 🎮👨‍👩‍👧‍👦…" at bounding box center [641, 469] width 882 height 625
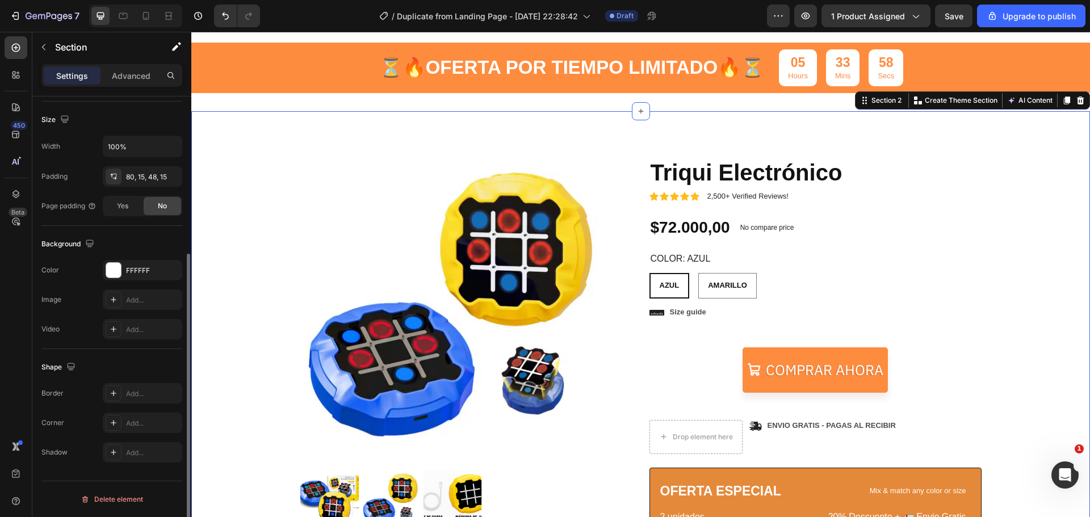
scroll to position [0, 0]
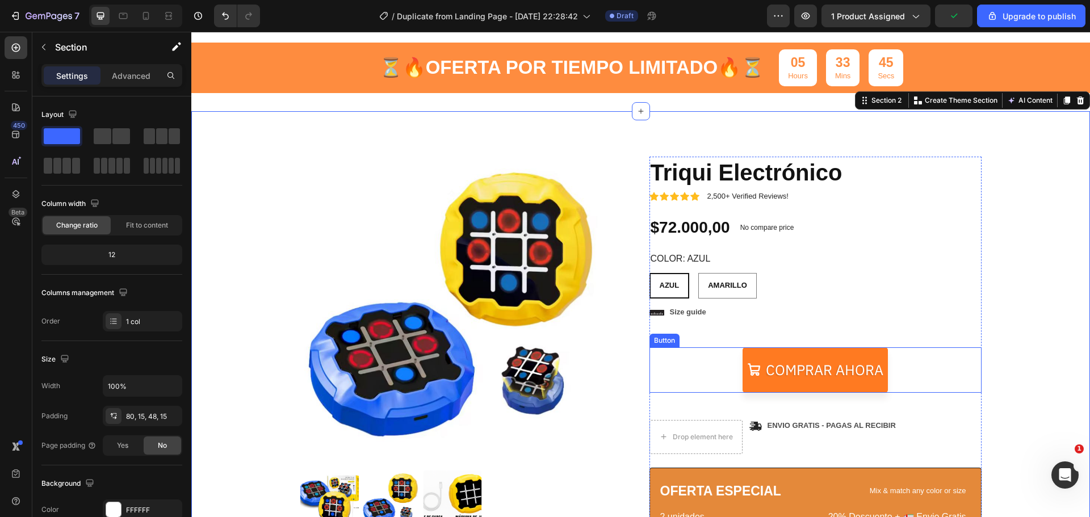
click at [767, 353] on link "Comprar ahora" at bounding box center [815, 369] width 145 height 45
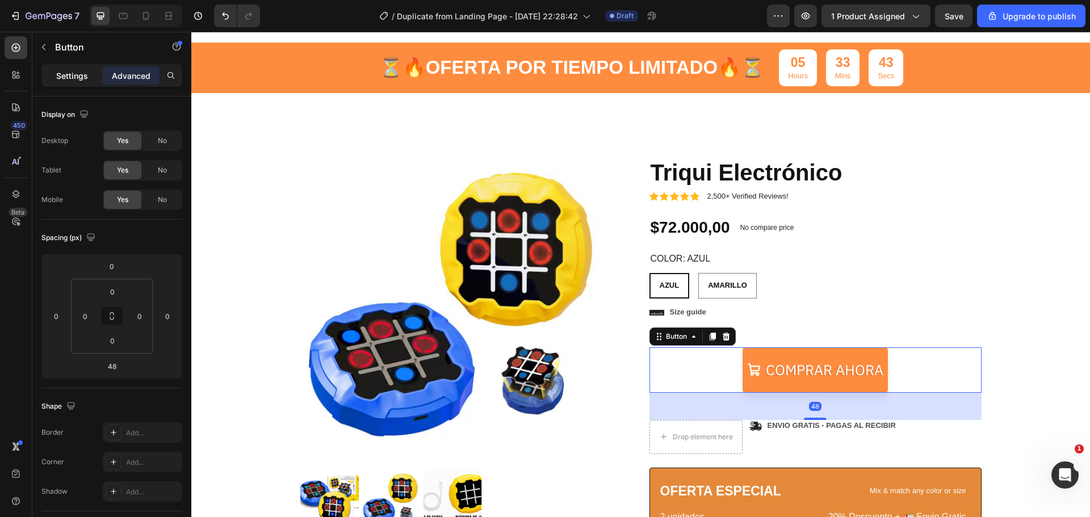
click at [91, 73] on div "Settings" at bounding box center [72, 75] width 57 height 18
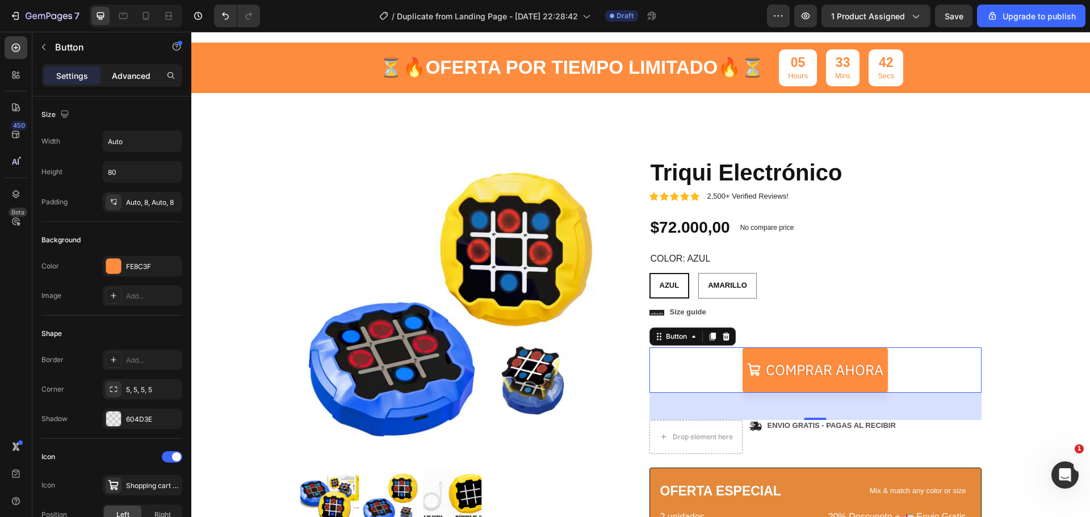
click at [116, 71] on p "Advanced" at bounding box center [131, 76] width 39 height 12
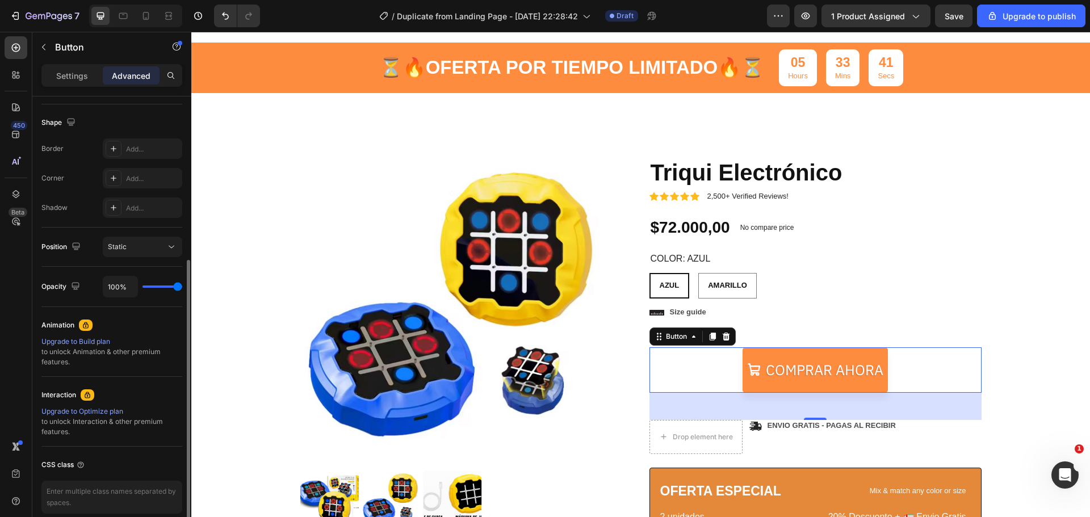
scroll to position [335, 0]
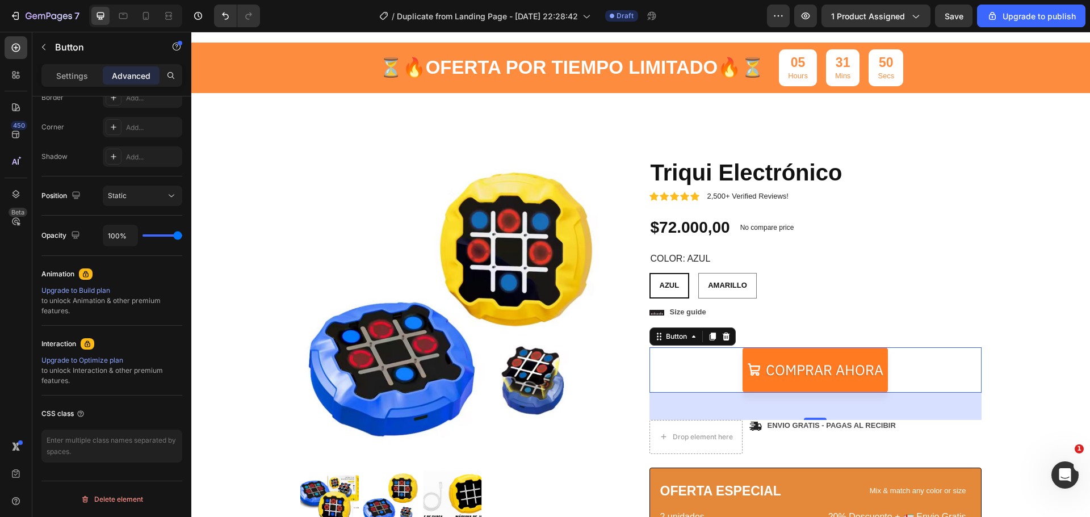
click at [800, 353] on link "Comprar ahora" at bounding box center [815, 369] width 145 height 45
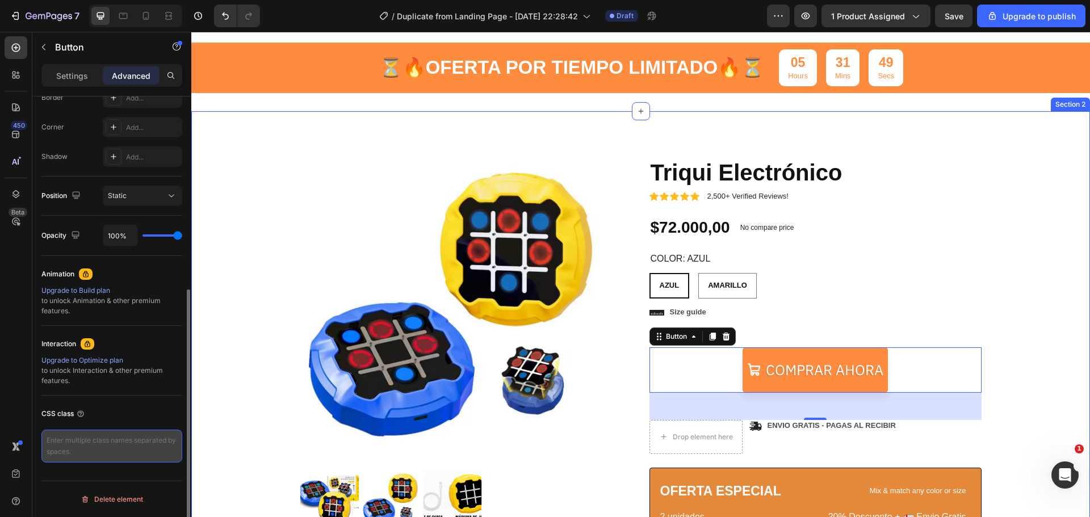
click at [150, 444] on textarea at bounding box center [111, 446] width 141 height 33
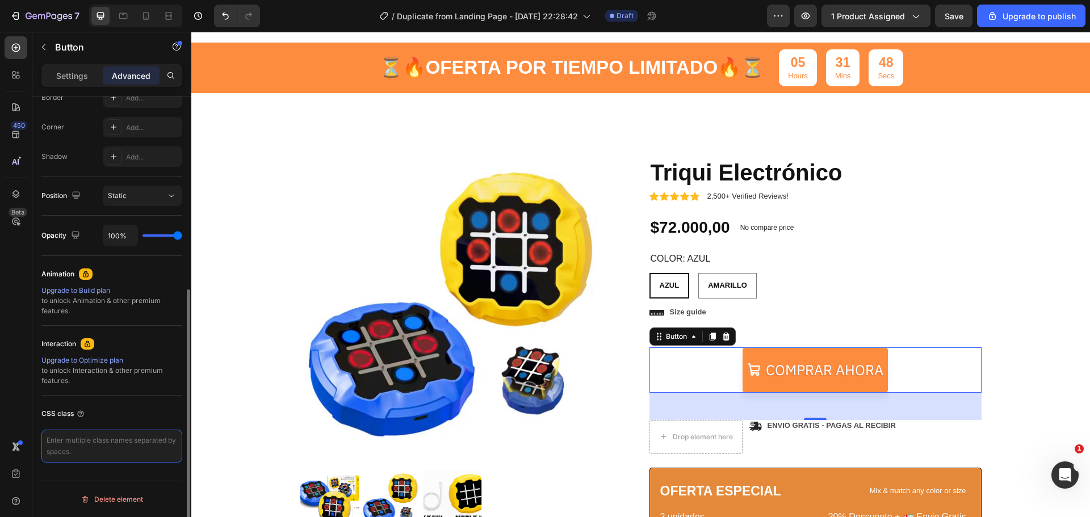
paste textarea "/* Ocultar el botón original */ .gem-button:not(._rsi-cod-form-gempage-button-o…"
click at [150, 444] on textarea "/* Ocultar el botón original */ .gem-button:not(._rsi-cod-form-gempage-button-o…" at bounding box center [111, 463] width 141 height 66
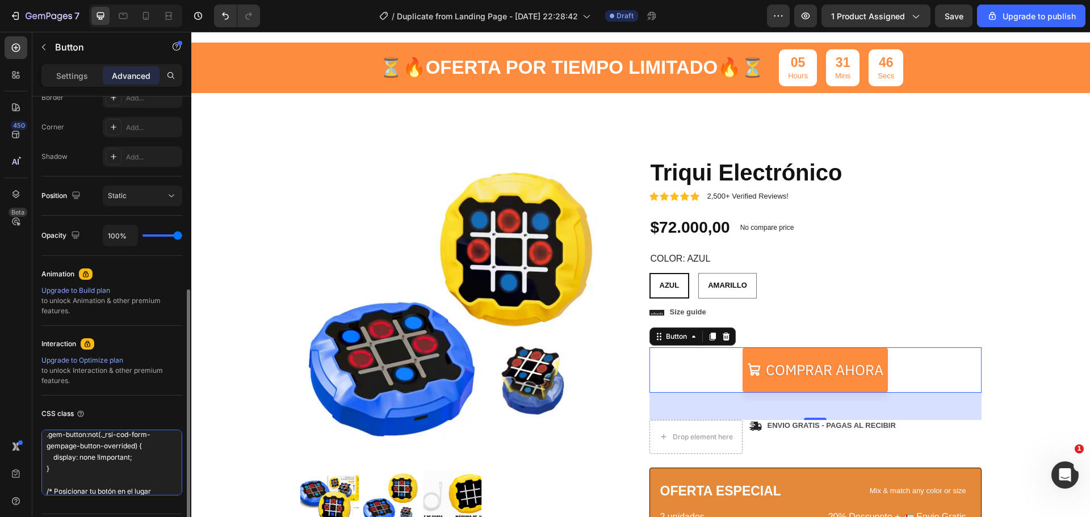
scroll to position [0, 0]
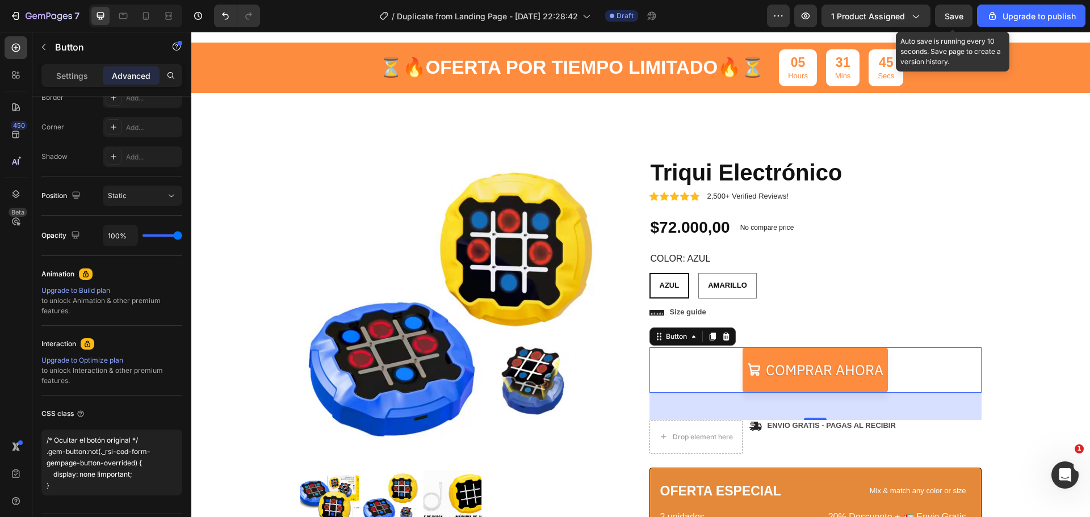
click at [947, 16] on span "Save" at bounding box center [954, 16] width 19 height 10
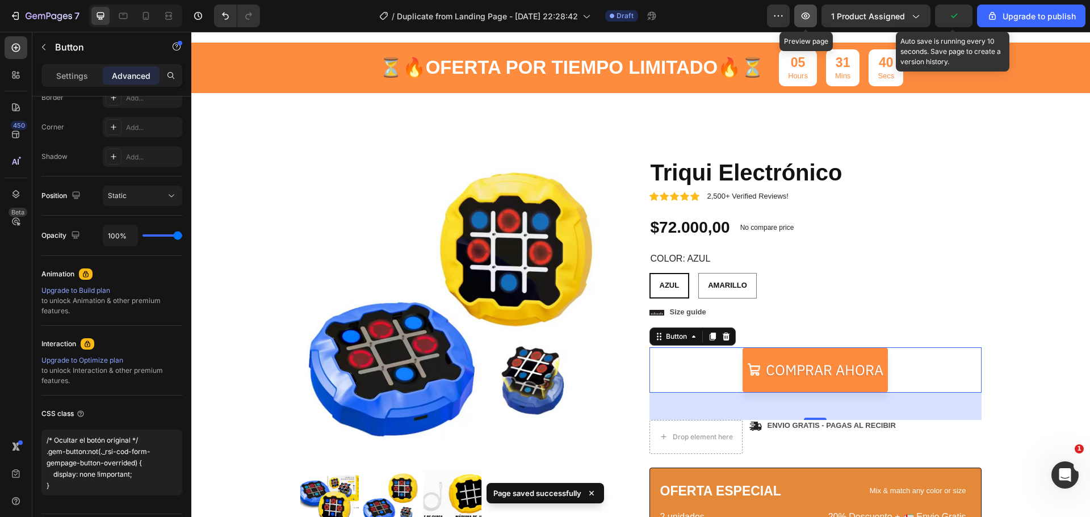
click at [811, 15] on icon "button" at bounding box center [805, 15] width 11 height 11
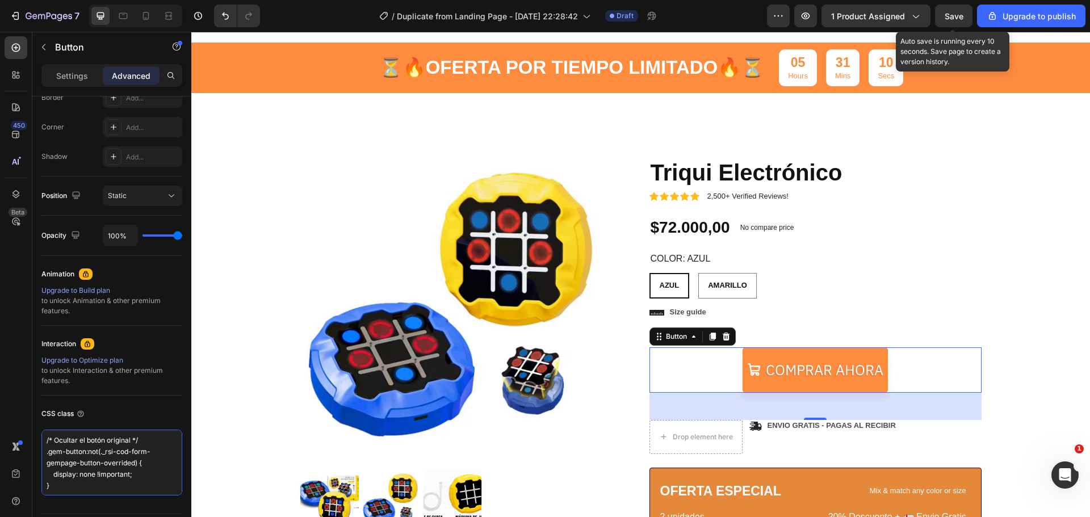
drag, startPoint x: 91, startPoint y: 489, endPoint x: -6, endPoint y: 371, distance: 152.9
click at [0, 0] on html "7 / Duplicate from Landing Page - [DATE] 22:28:42 Draft Preview 1 product assig…" at bounding box center [545, 0] width 1090 height 0
type textarea "/* Posicionar tu botón en el lugar correcto */ ._rsi-cod-form-is-gempage { posi…"
drag, startPoint x: 67, startPoint y: 438, endPoint x: 123, endPoint y: 528, distance: 105.9
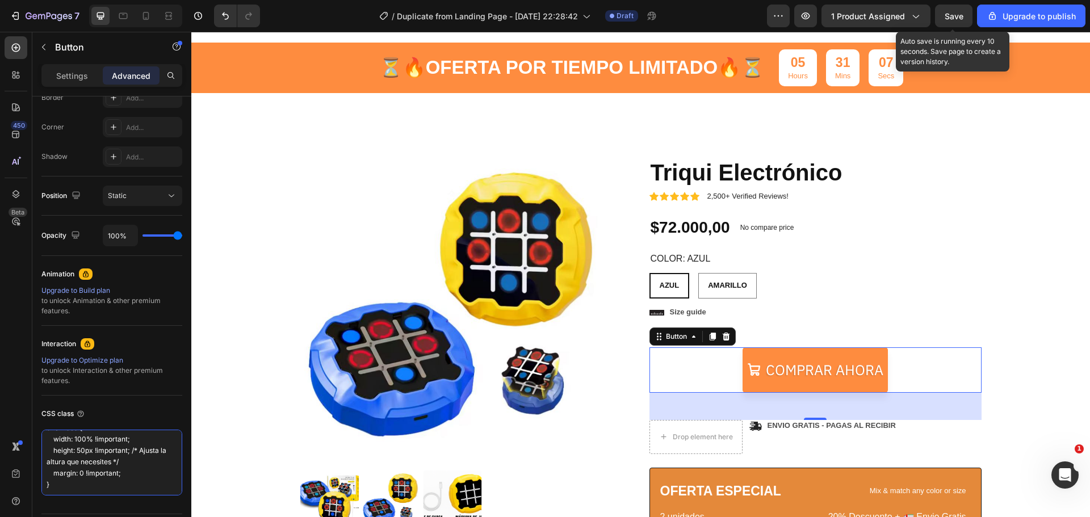
click at [123, 0] on html "7 / Duplicate from Landing Page - [DATE] 22:28:42 Draft Preview 1 product assig…" at bounding box center [545, 0] width 1090 height 0
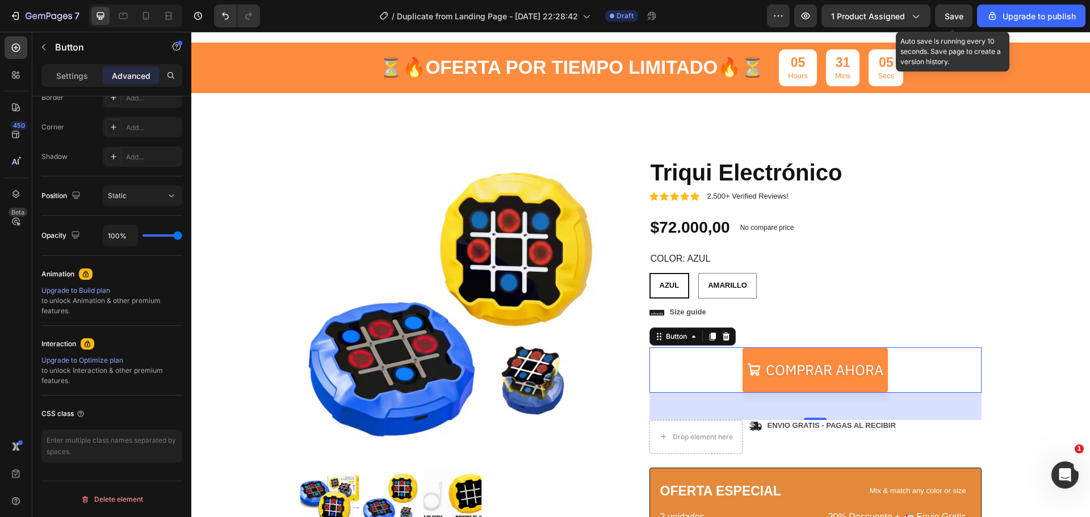
click at [952, 13] on span "Save" at bounding box center [954, 16] width 19 height 10
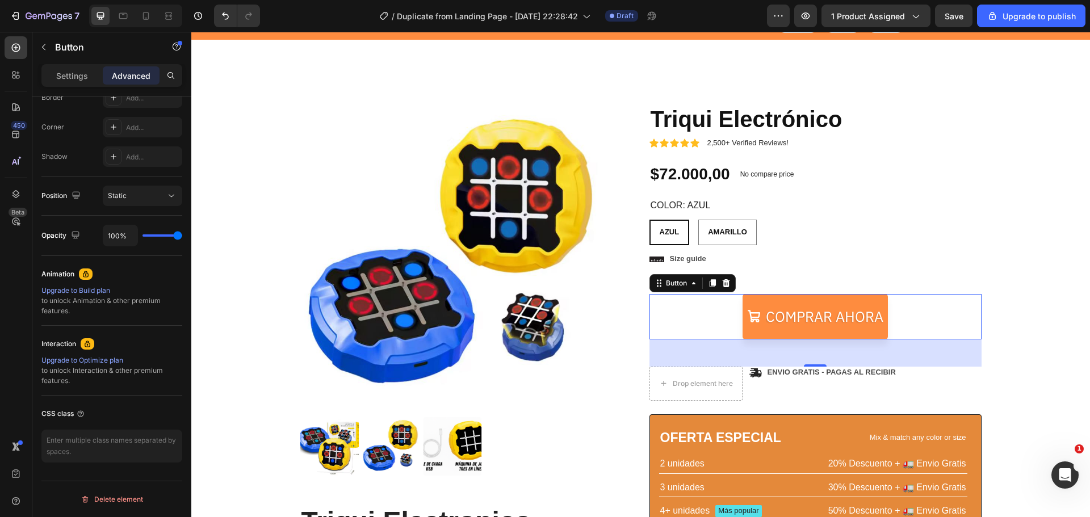
scroll to position [87, 0]
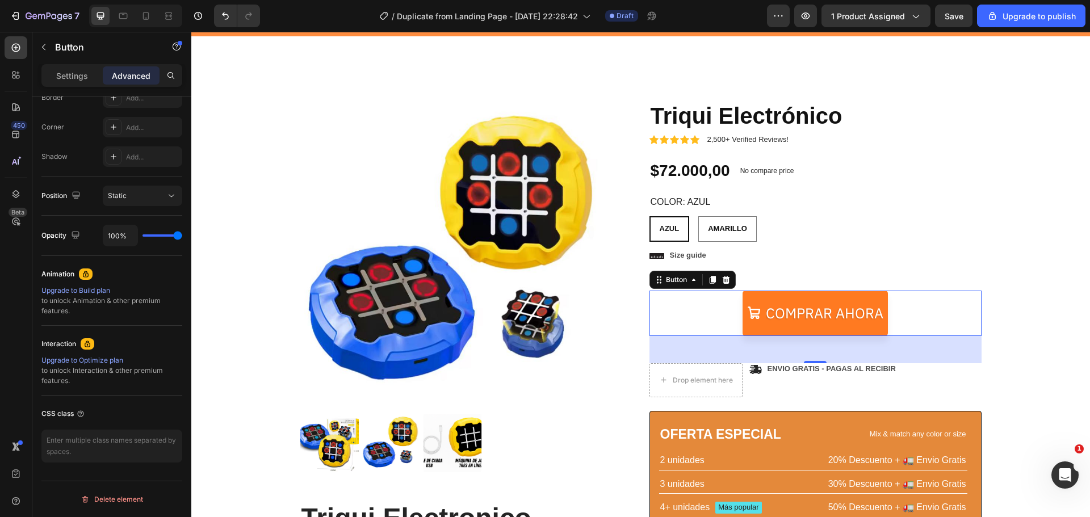
click at [753, 298] on link "Comprar ahora" at bounding box center [815, 313] width 145 height 45
